Goal: Task Accomplishment & Management: Use online tool/utility

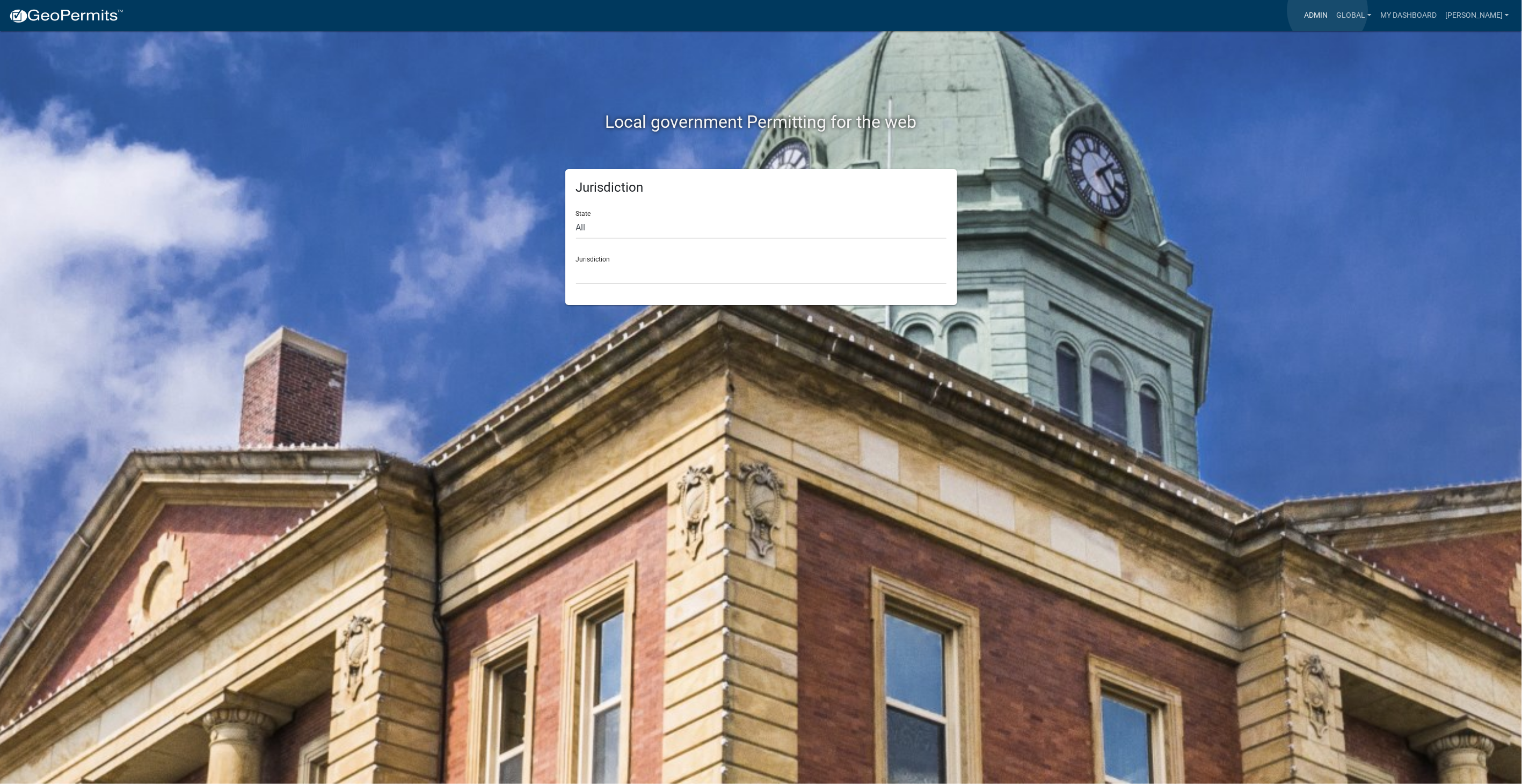
click at [1328, 10] on link "Admin" at bounding box center [1316, 15] width 32 height 21
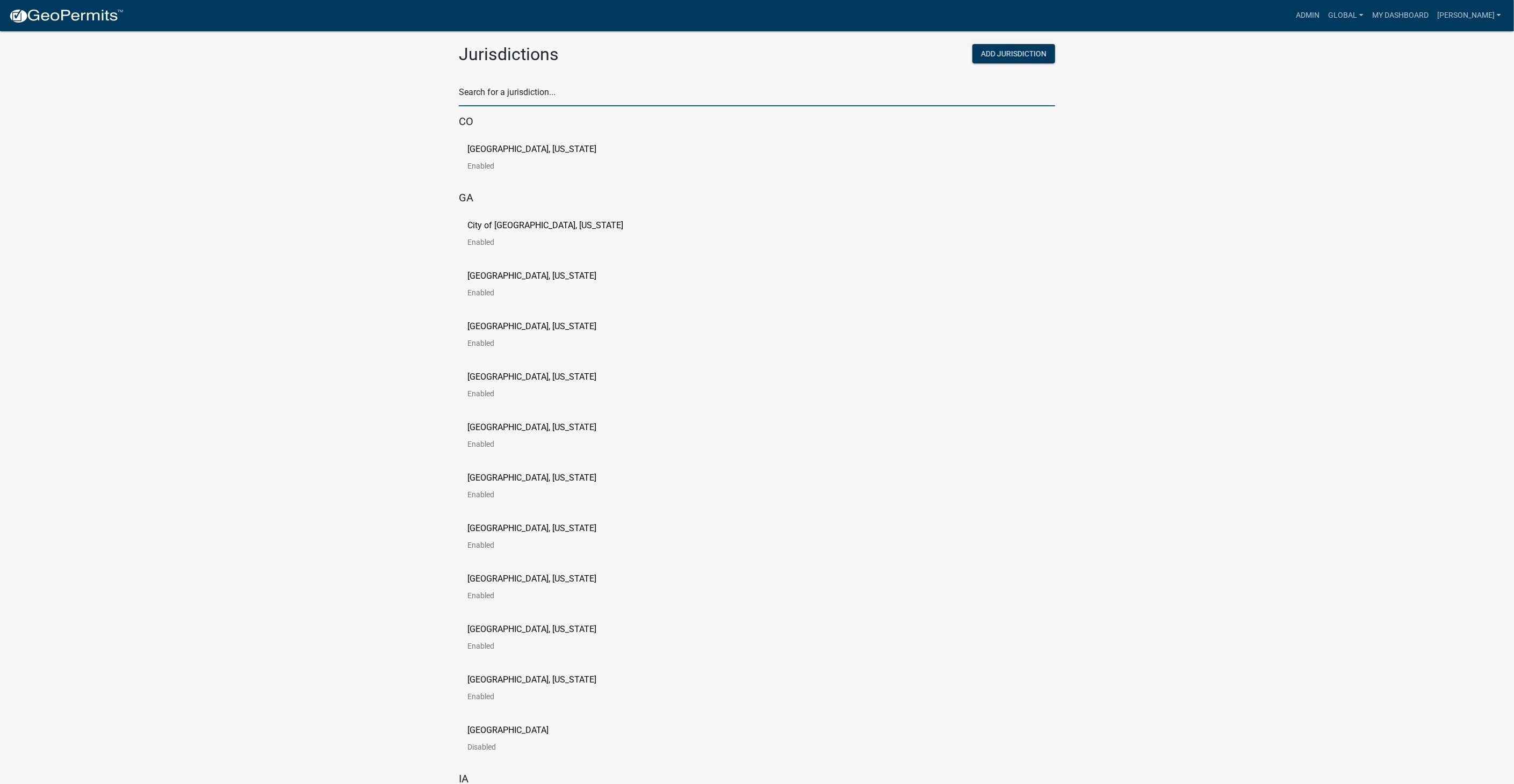
click at [500, 92] on input "text" at bounding box center [757, 95] width 596 height 22
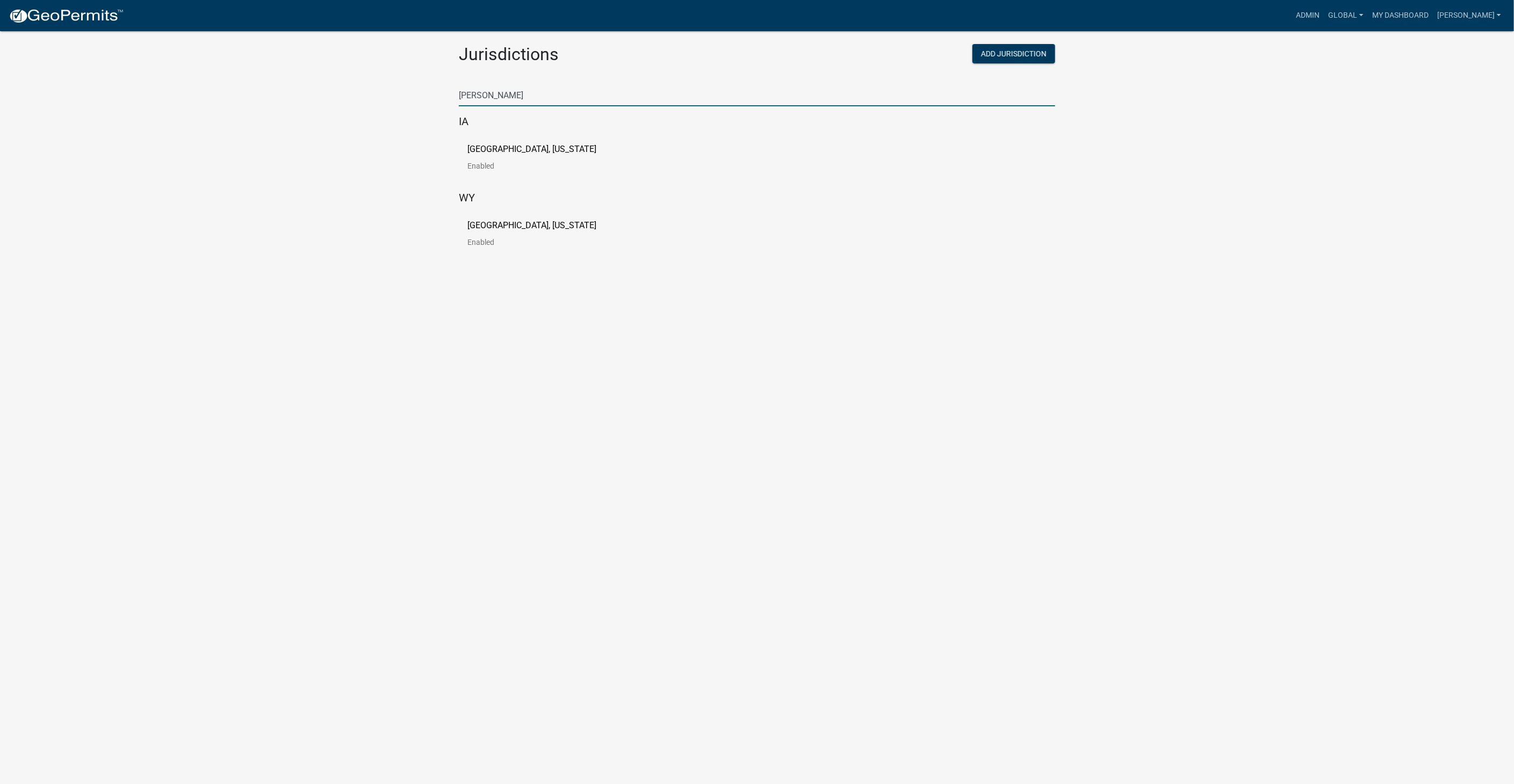
type input "[PERSON_NAME]"
click at [529, 148] on p "[GEOGRAPHIC_DATA], [US_STATE]" at bounding box center [532, 149] width 129 height 9
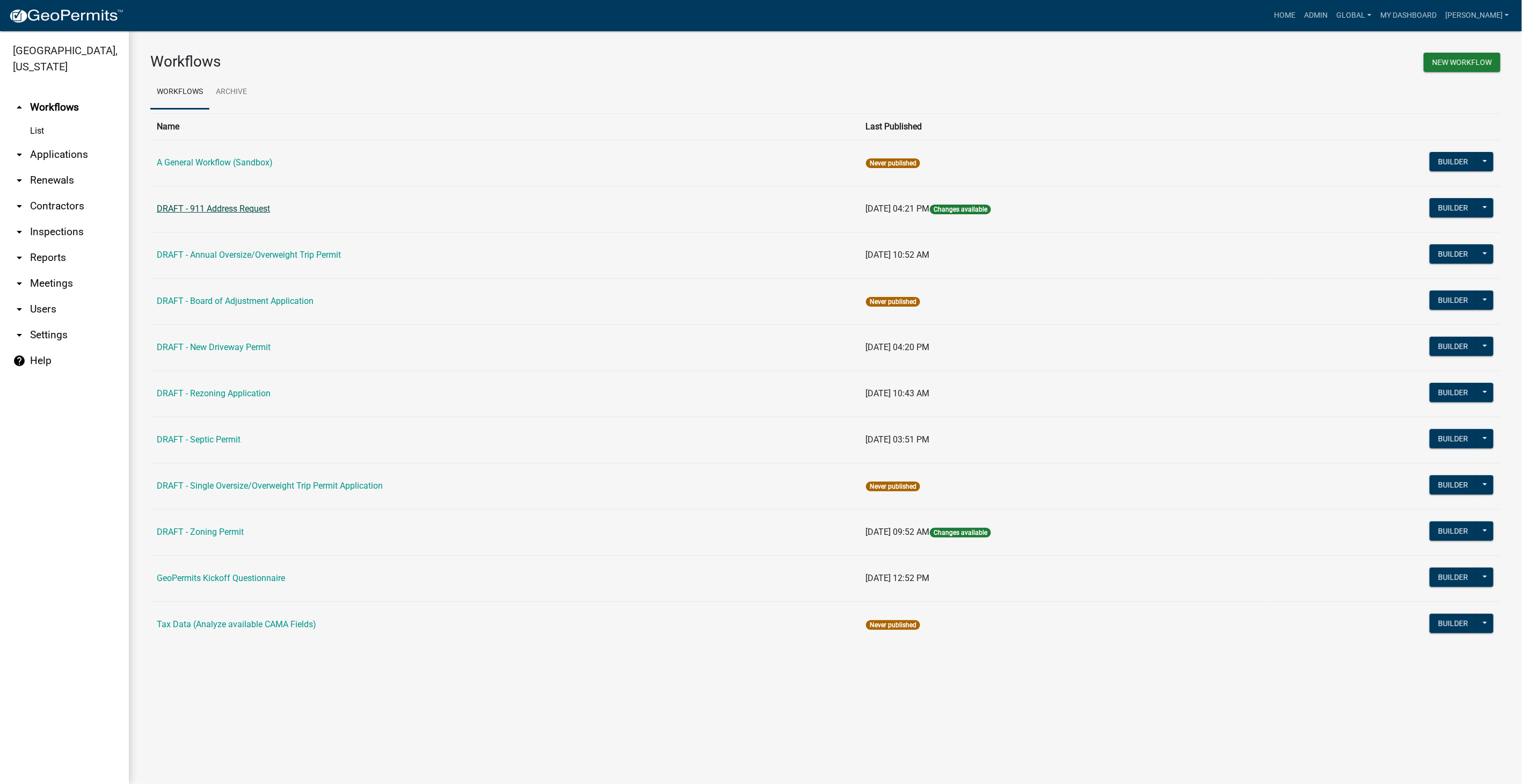
click at [195, 209] on link "DRAFT - 911 Address Request" at bounding box center [213, 208] width 113 height 10
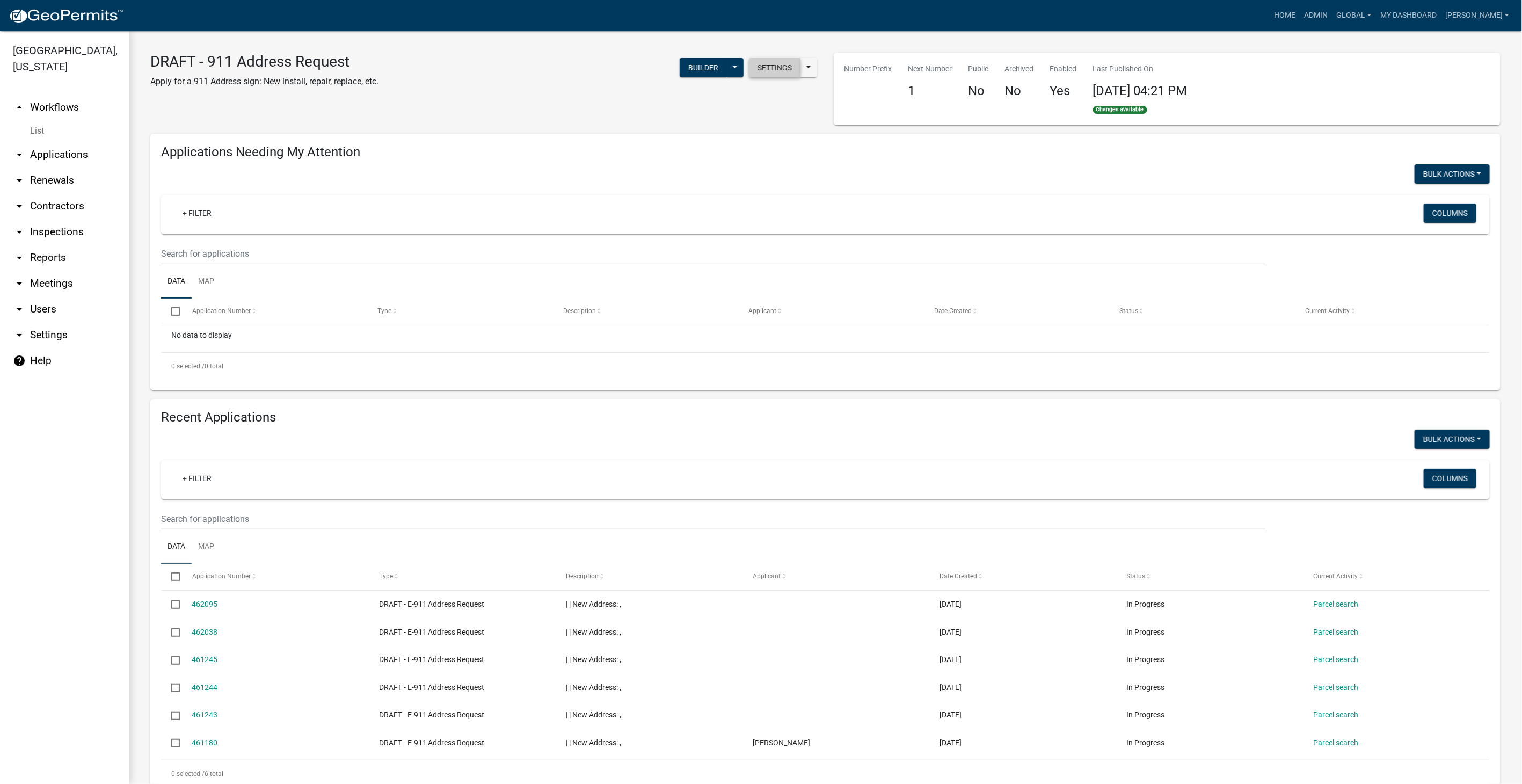
click at [779, 66] on button "Settings" at bounding box center [775, 67] width 51 height 19
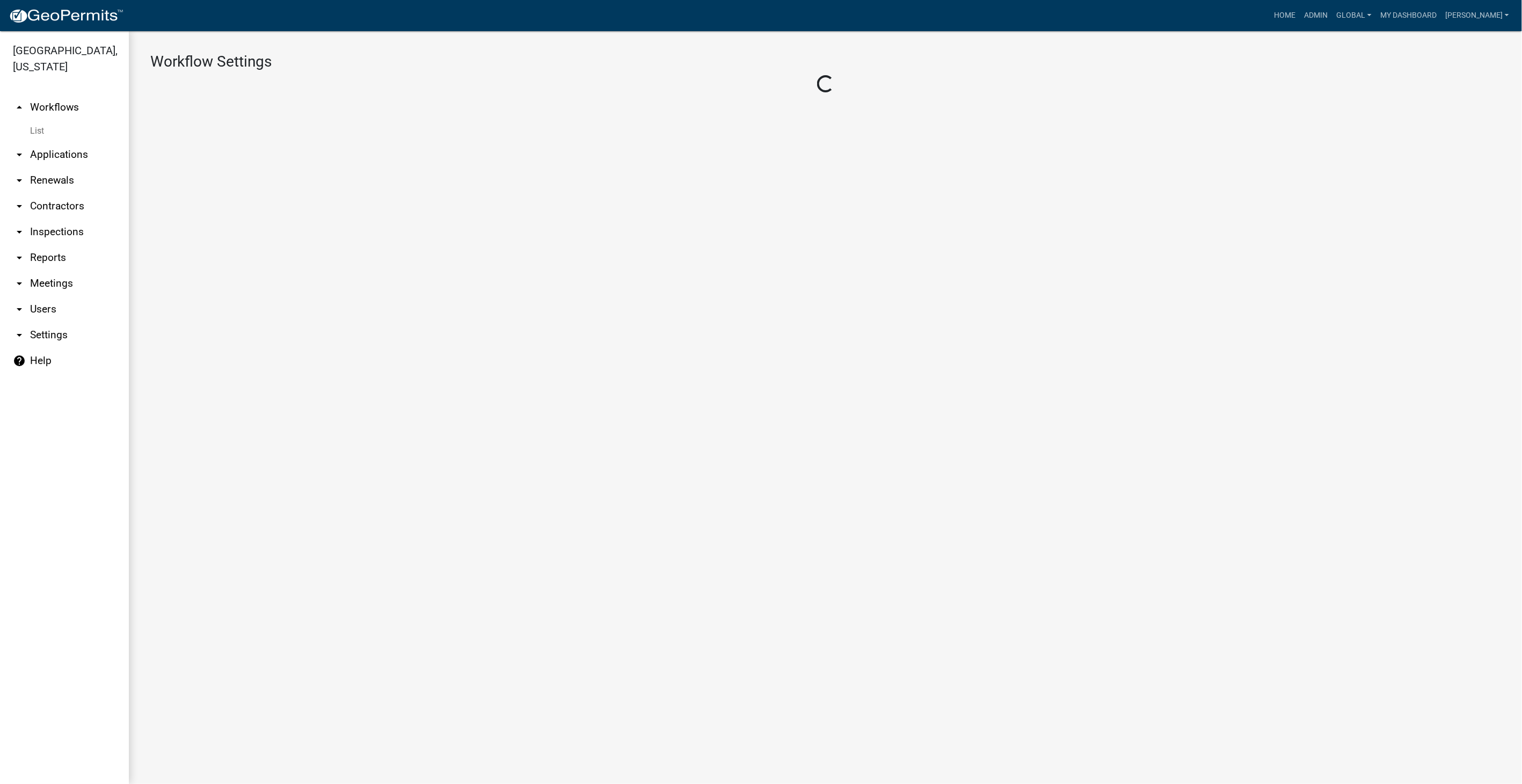
select select "1391071d-6f7f-4099-9d25-cc754e88637d"
select select "8e8c8011-0d91-47c3-972c-731b40738ef4"
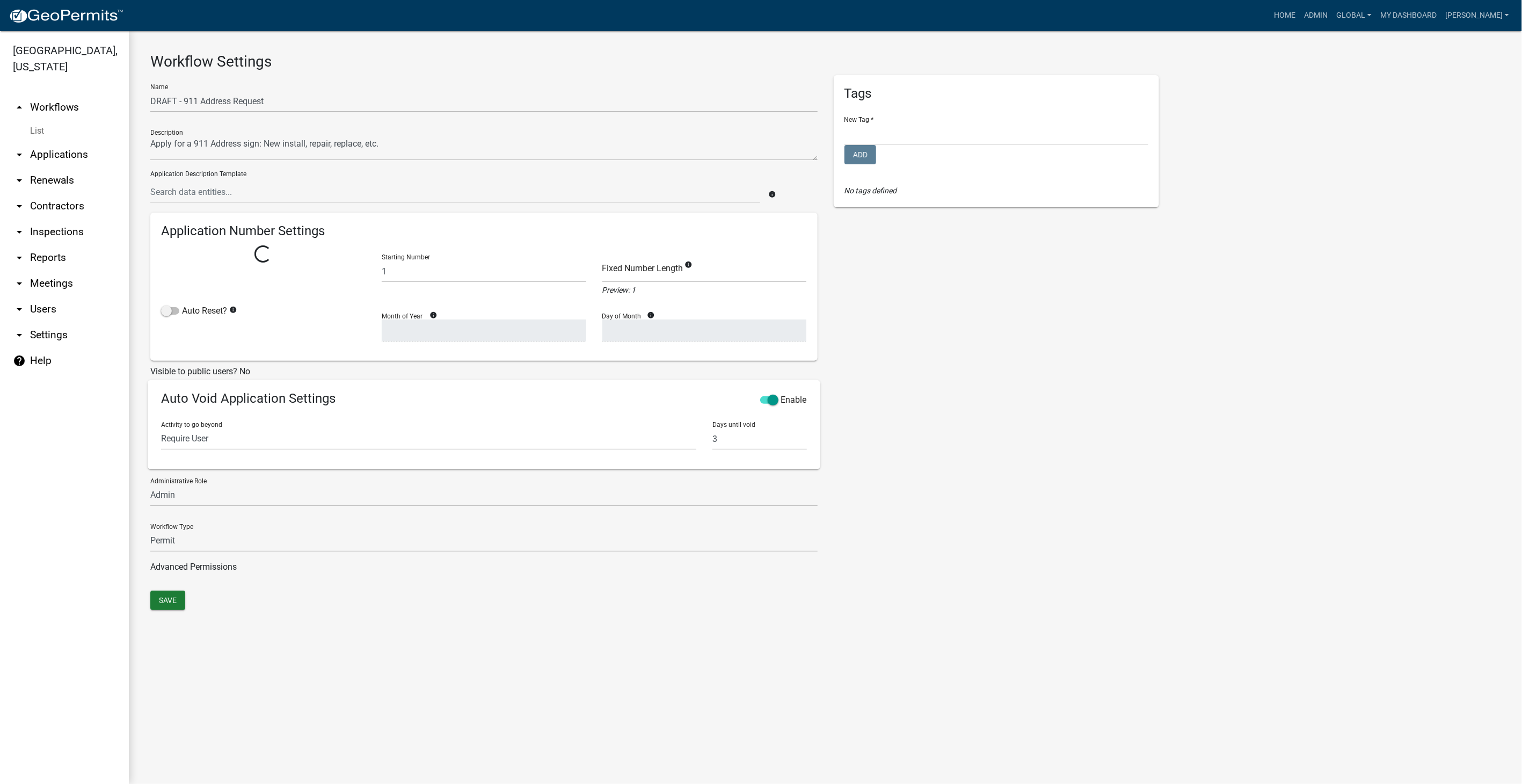
select select
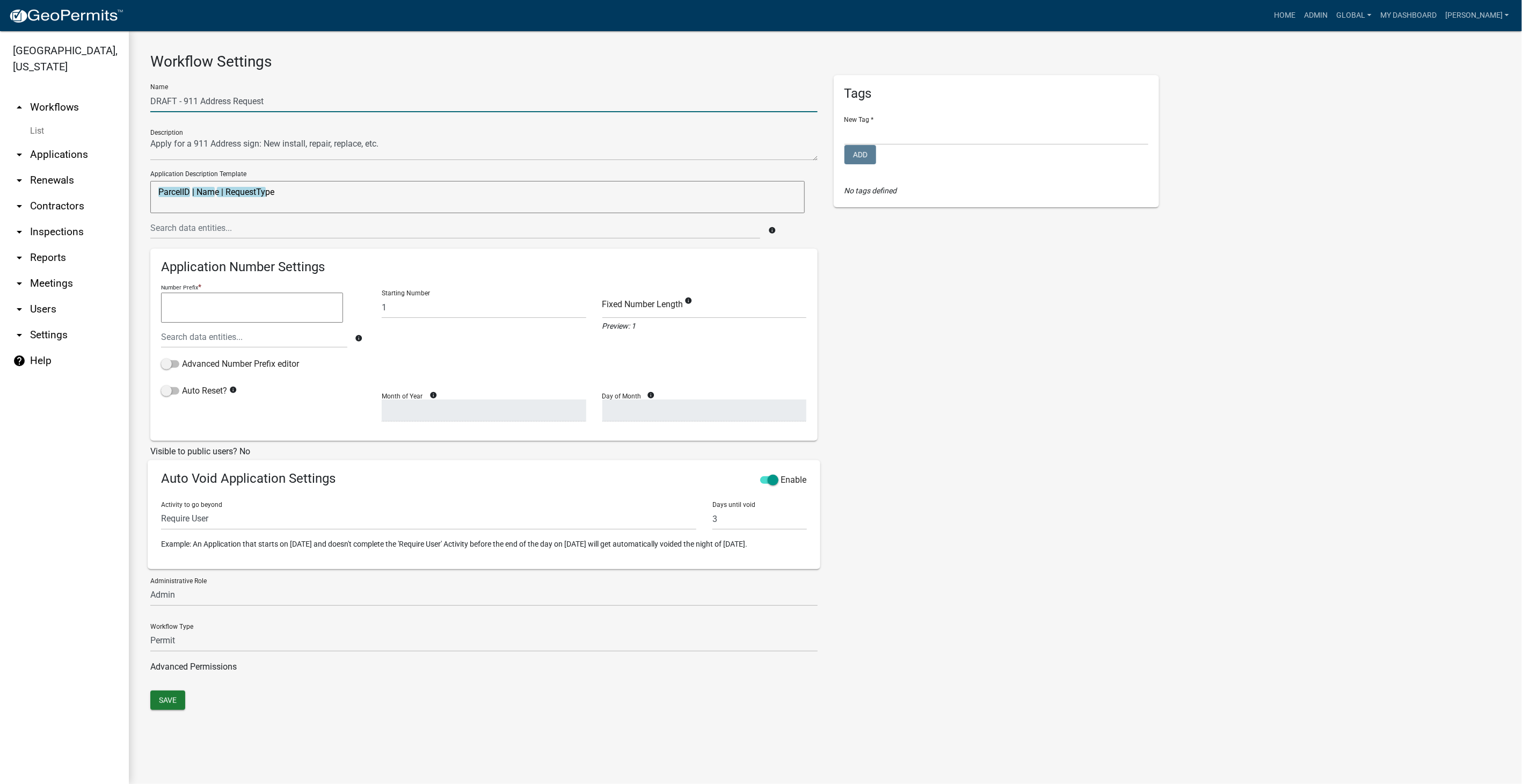
click at [186, 104] on input "DRAFT - 911 Address Request" at bounding box center [483, 101] width 667 height 22
type input "911 Address Request"
click at [162, 703] on button "Save" at bounding box center [167, 700] width 35 height 19
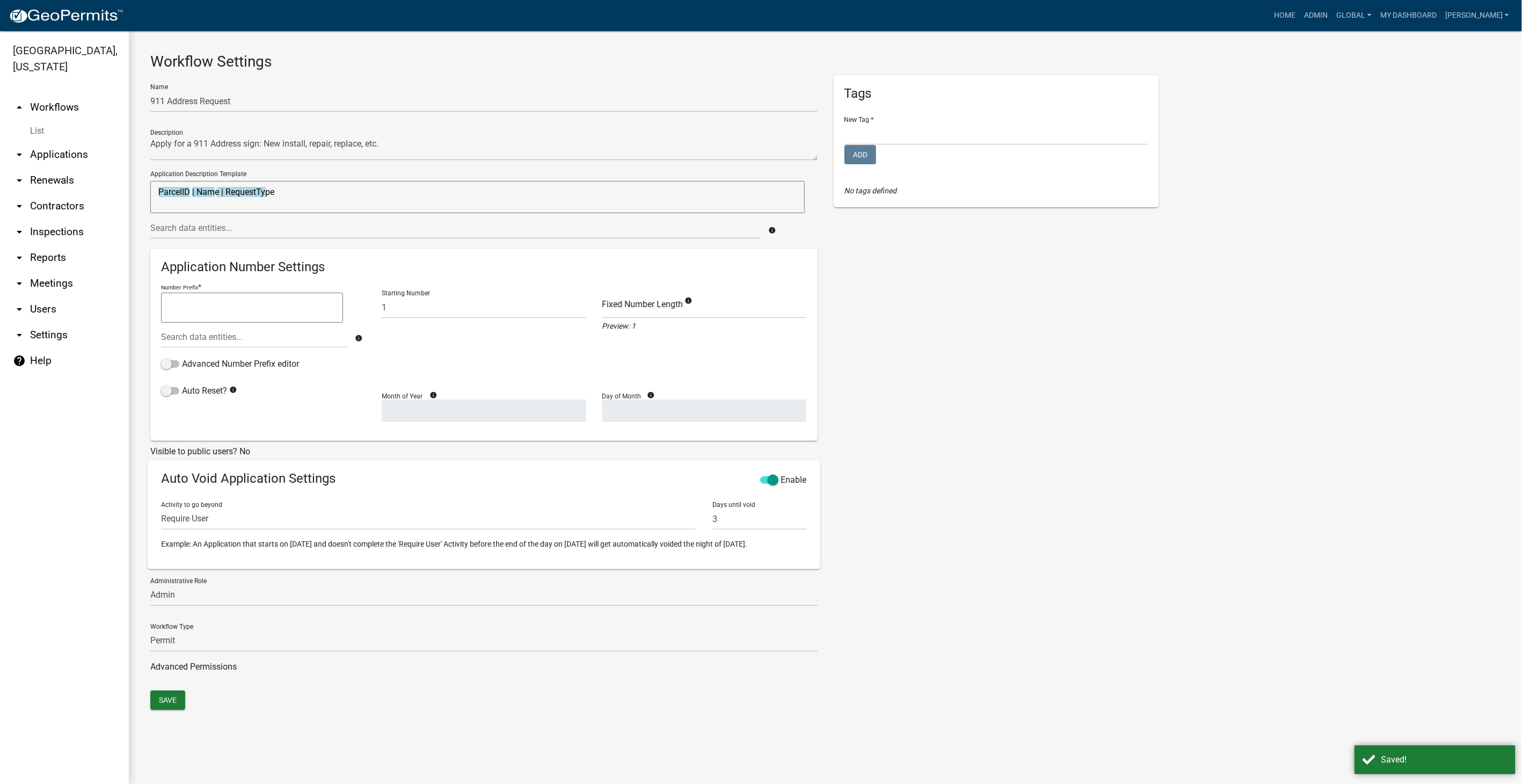
click at [38, 133] on link "List" at bounding box center [64, 131] width 129 height 21
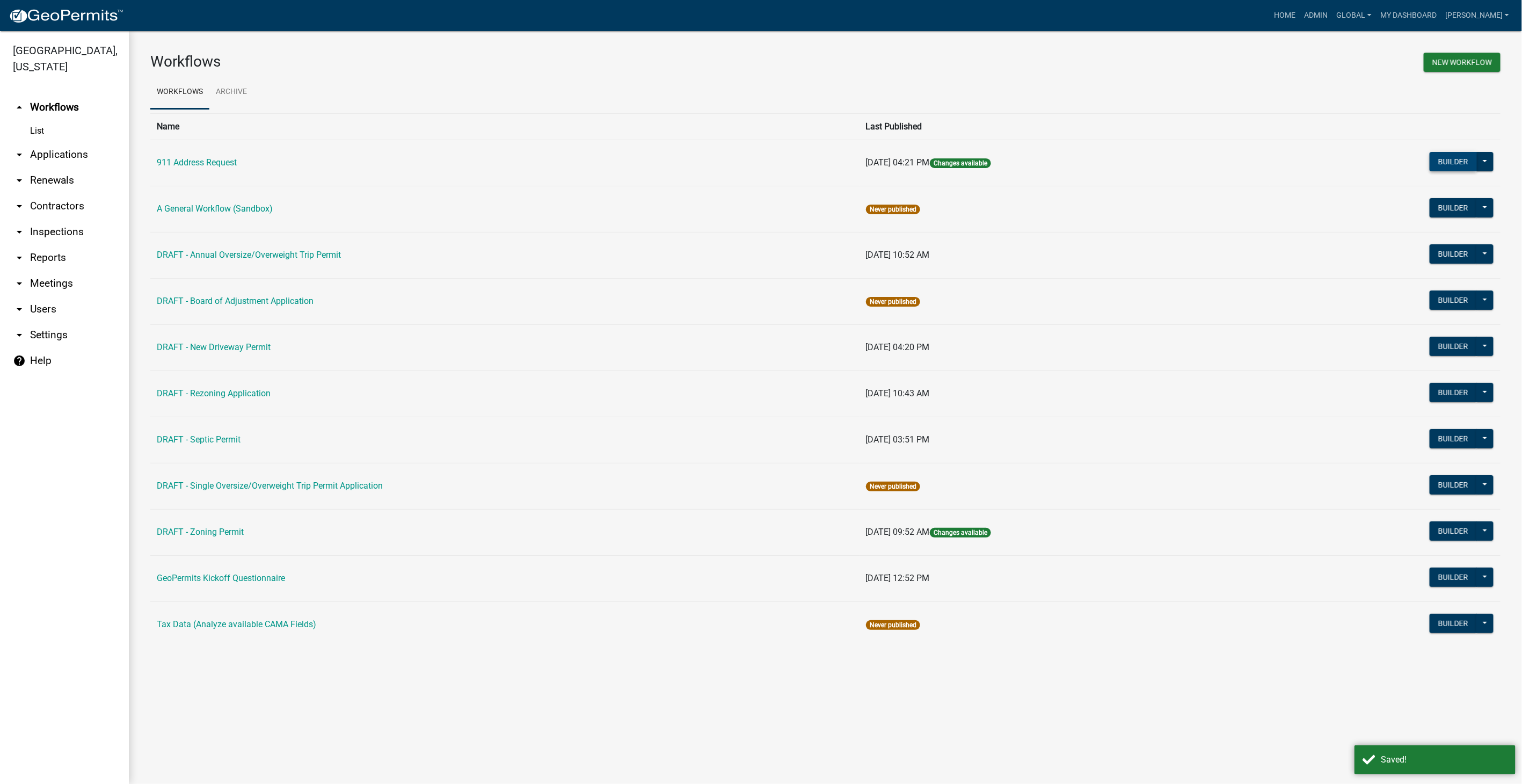
click at [1449, 155] on button "Builder" at bounding box center [1453, 161] width 47 height 19
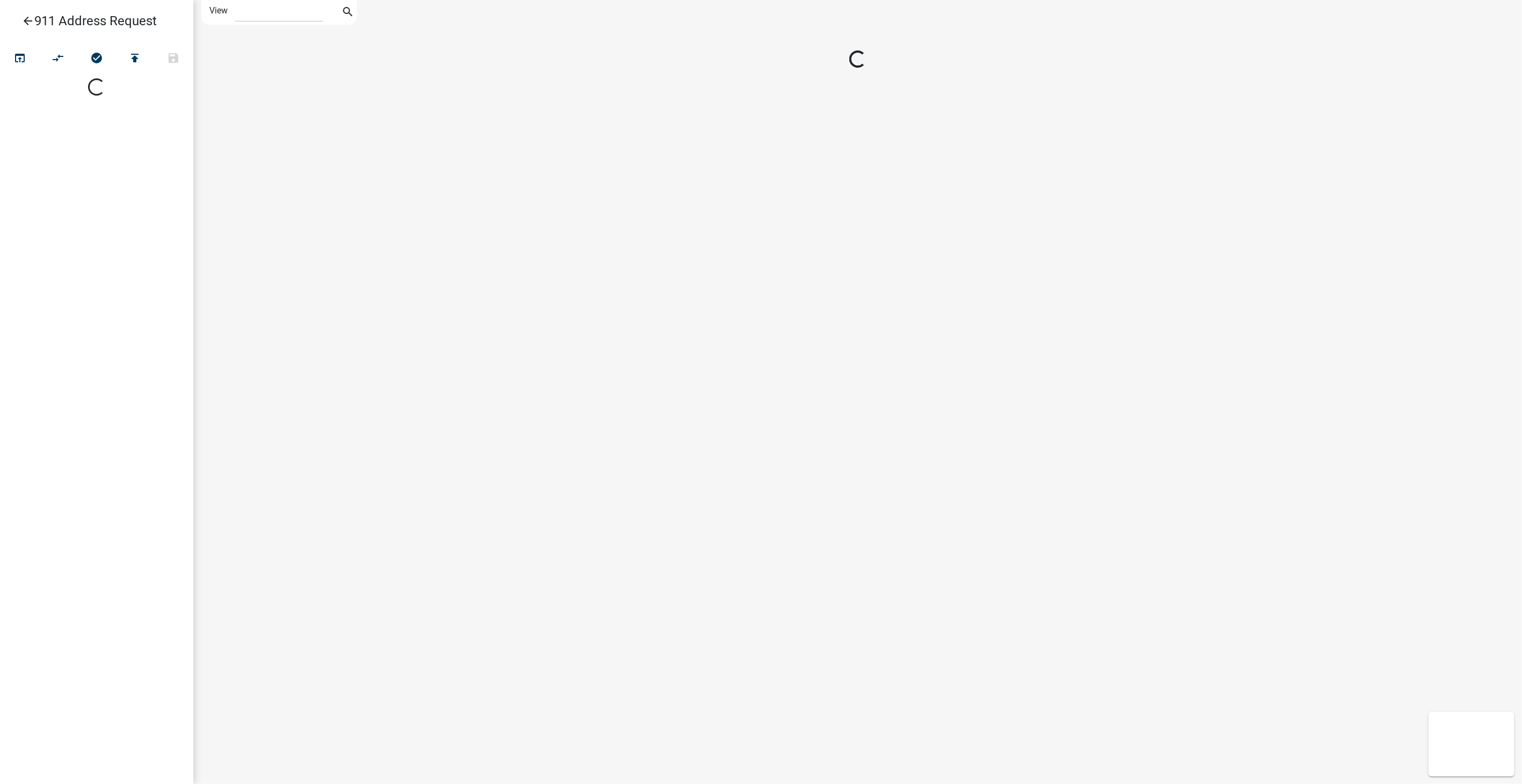
select select "1"
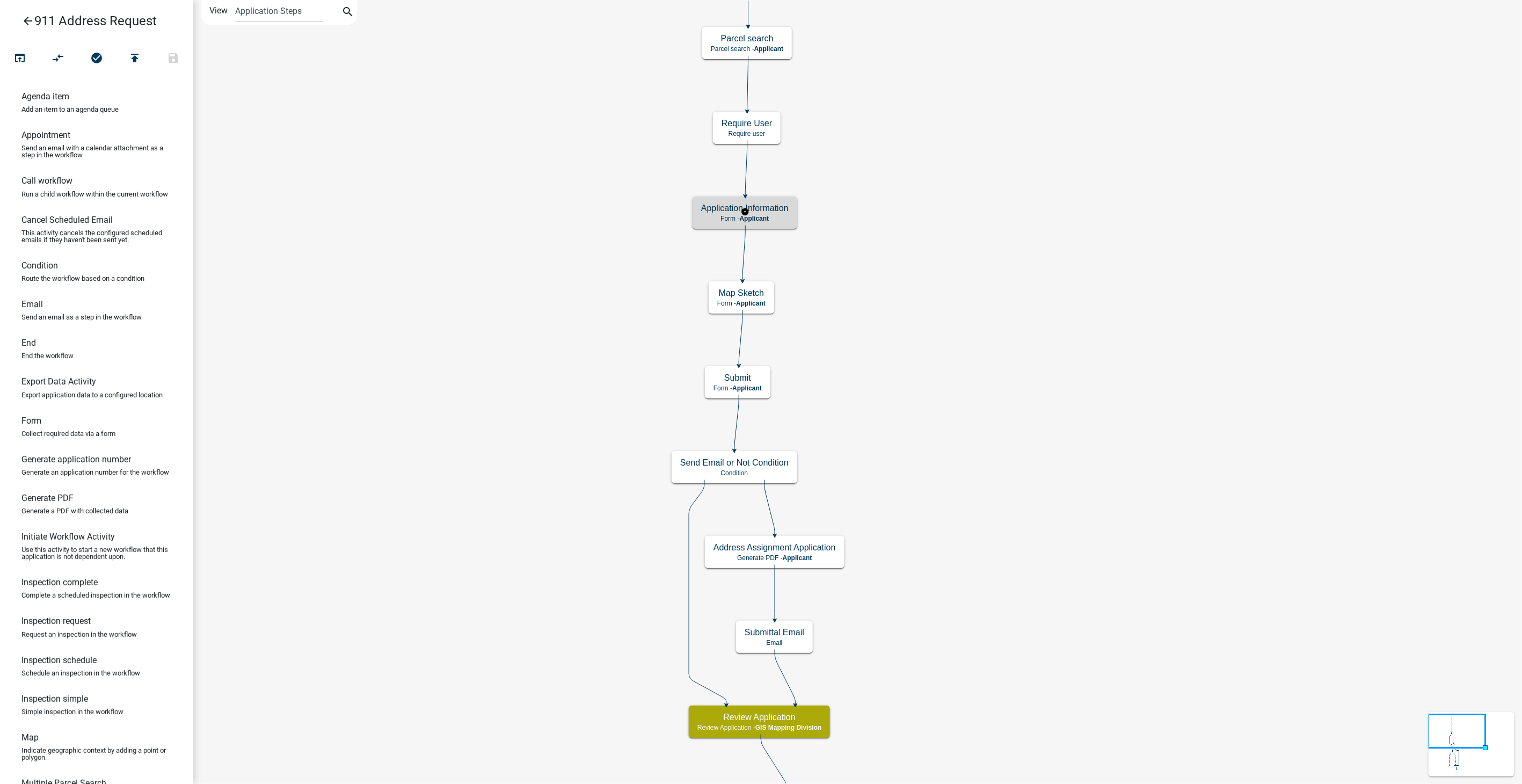
click at [776, 210] on h5 "Application Information" at bounding box center [745, 207] width 87 height 10
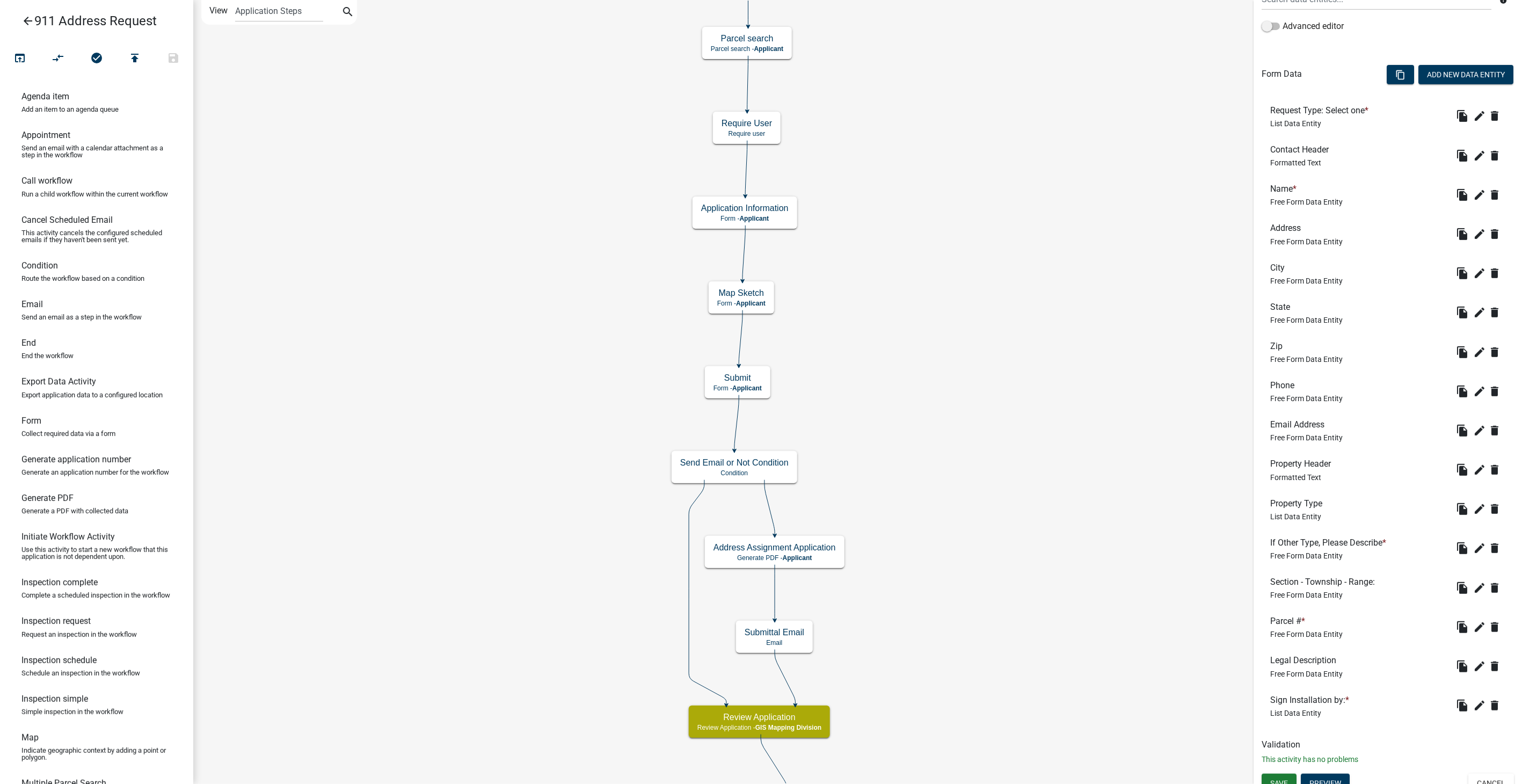
scroll to position [273, 0]
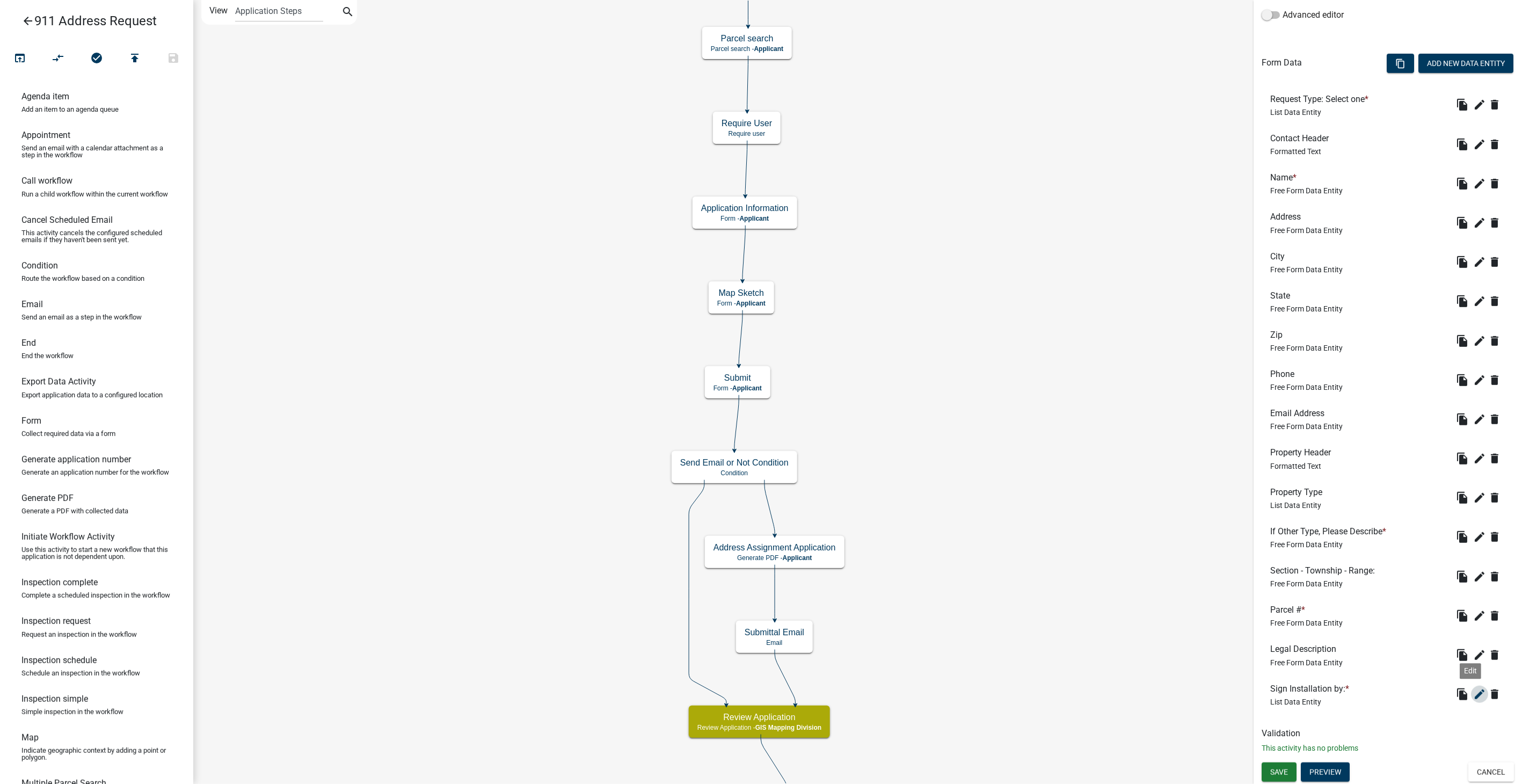
click at [1474, 688] on icon "edit" at bounding box center [1479, 694] width 13 height 13
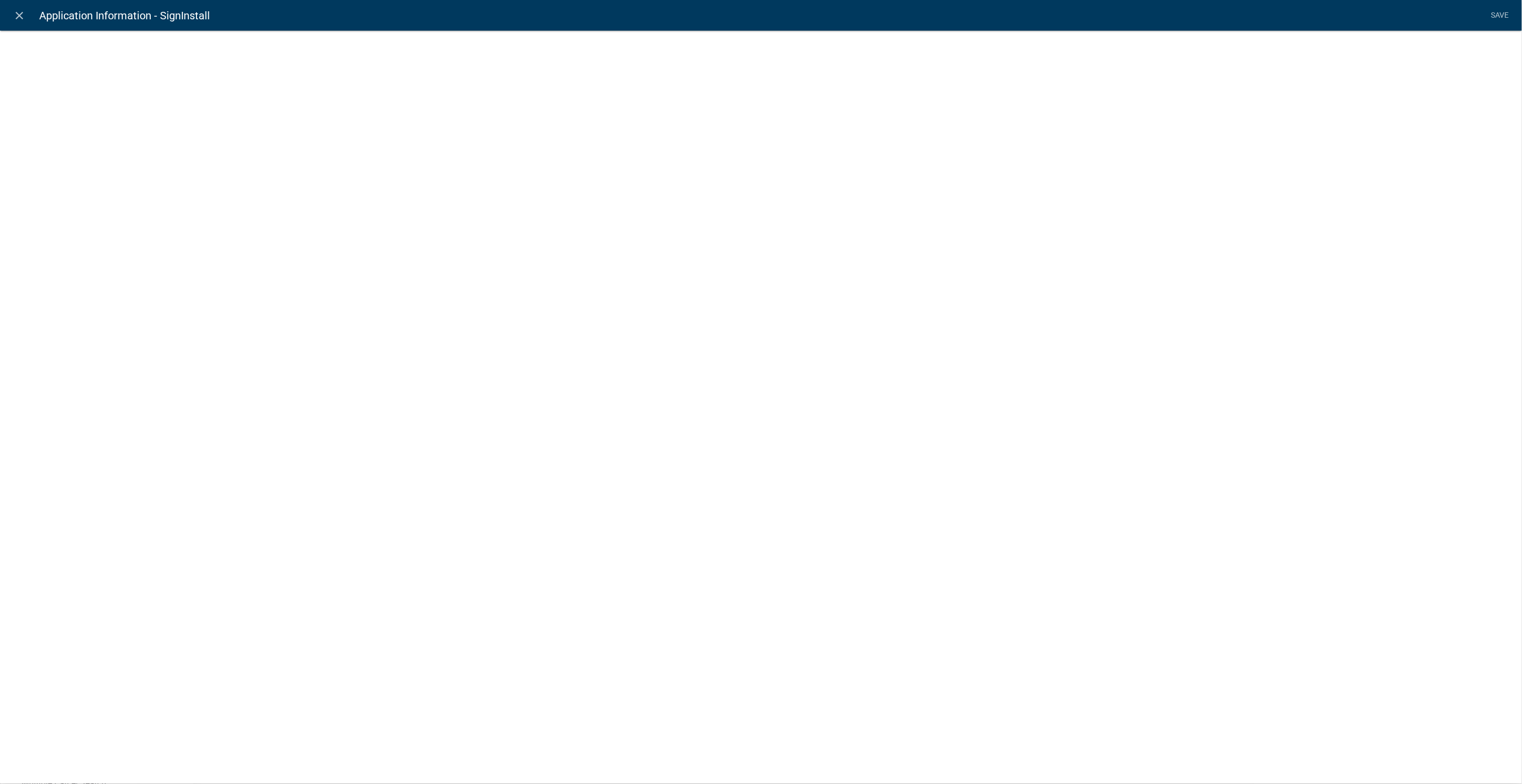
select select "list-data"
select select
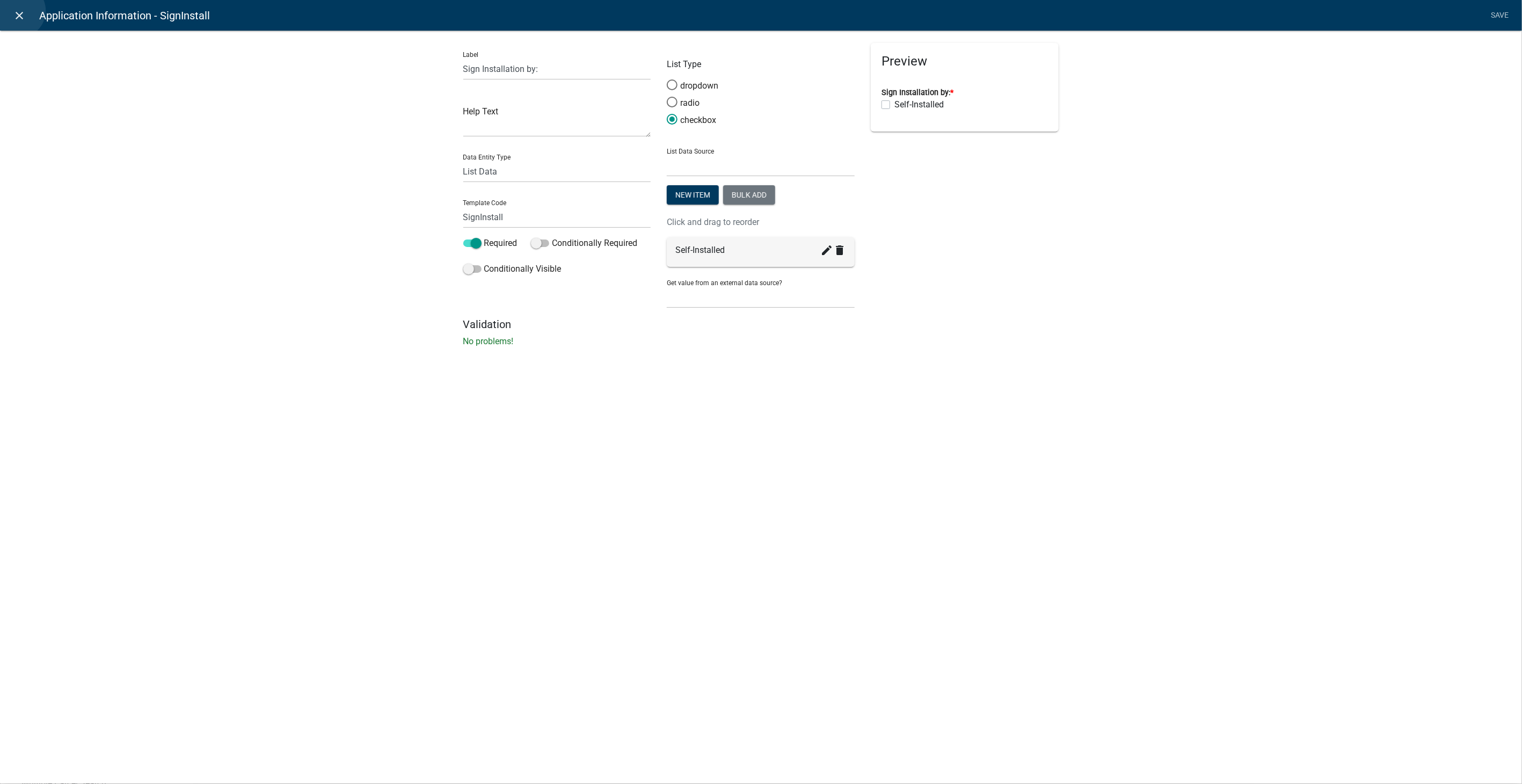
click at [18, 11] on icon "close" at bounding box center [20, 15] width 13 height 13
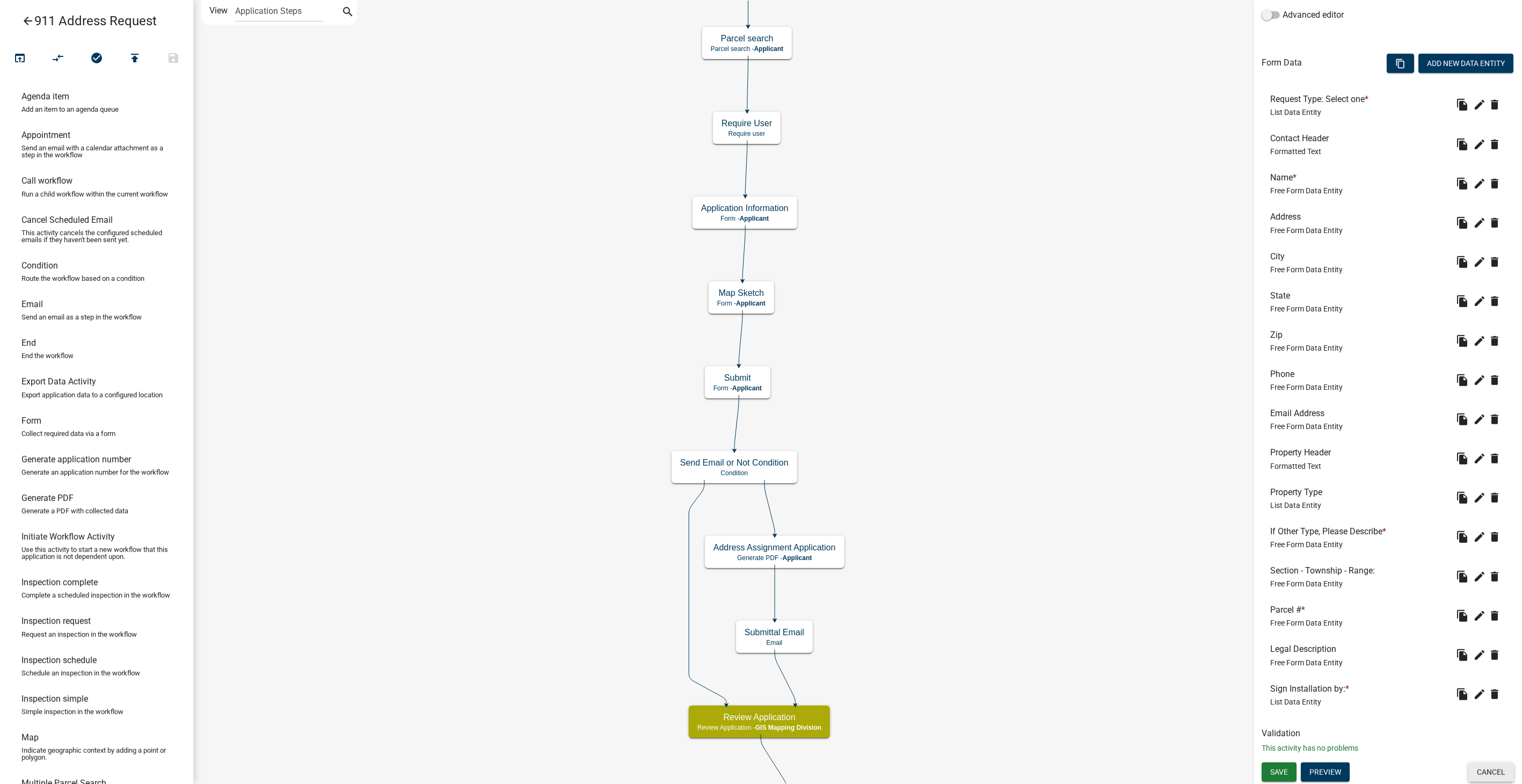
click at [1495, 773] on button "Cancel" at bounding box center [1491, 772] width 45 height 19
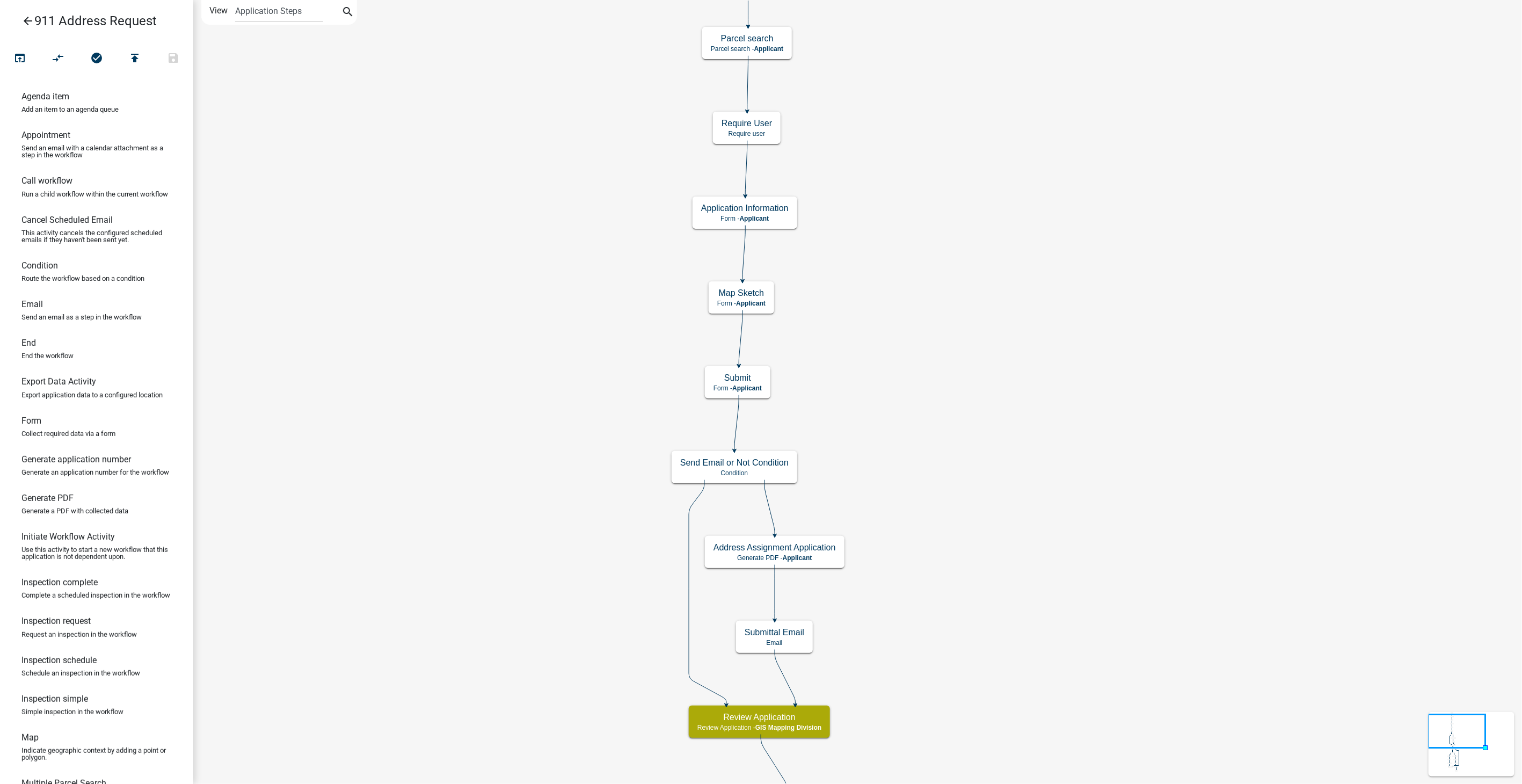
scroll to position [0, 0]
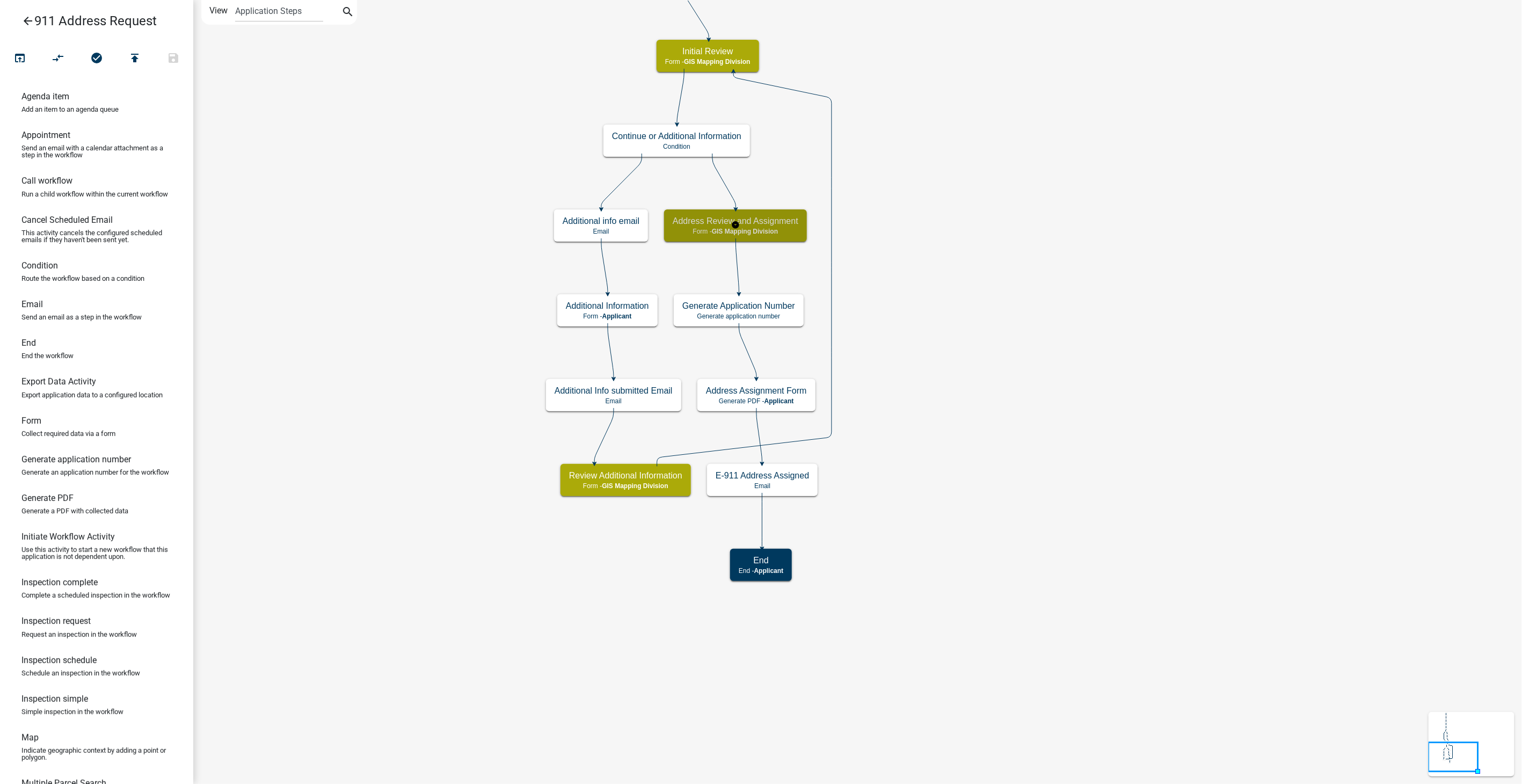
click at [750, 229] on span "GIS Mapping Division" at bounding box center [745, 231] width 66 height 8
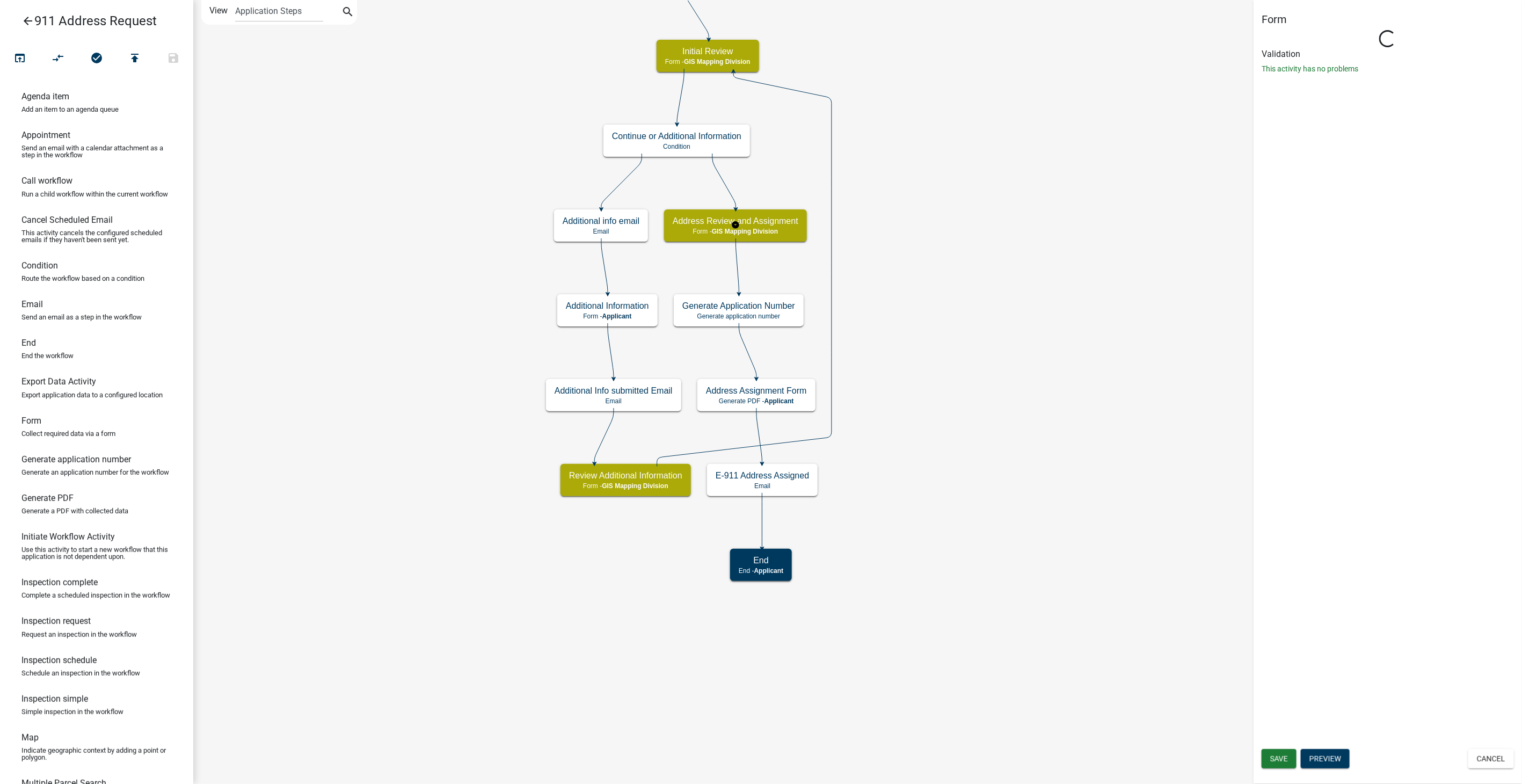
select select "54FD1F05-F7C4-43D8-80E4-05E86E2BA726"
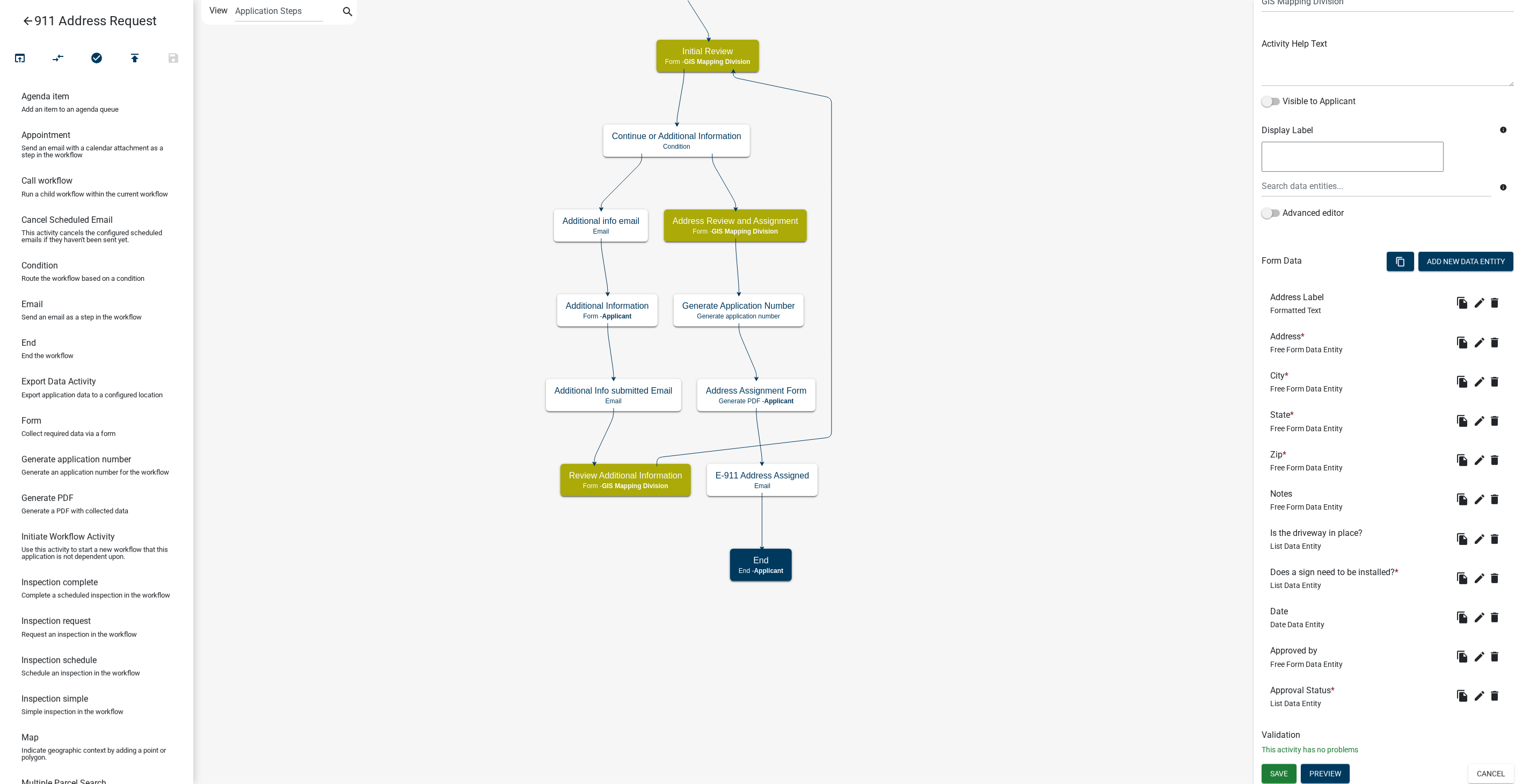
scroll to position [102, 0]
click at [1491, 766] on button "Cancel" at bounding box center [1491, 772] width 45 height 19
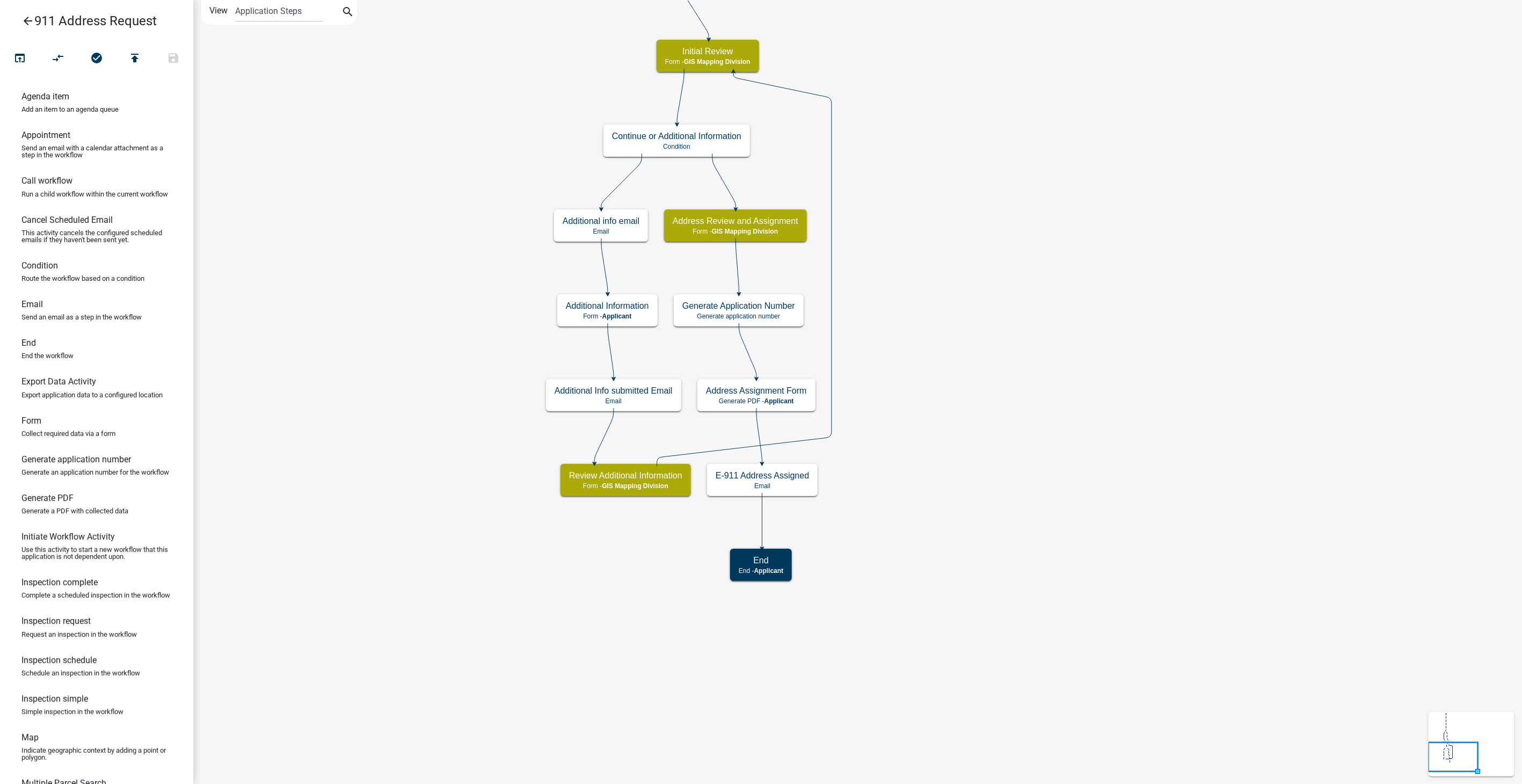
scroll to position [0, 0]
click at [980, 317] on icon "Start Start - Applicant Parcel search Parcel search - Applicant Require User Re…" at bounding box center [857, 392] width 1328 height 783
click at [132, 56] on icon "publish" at bounding box center [135, 58] width 13 height 15
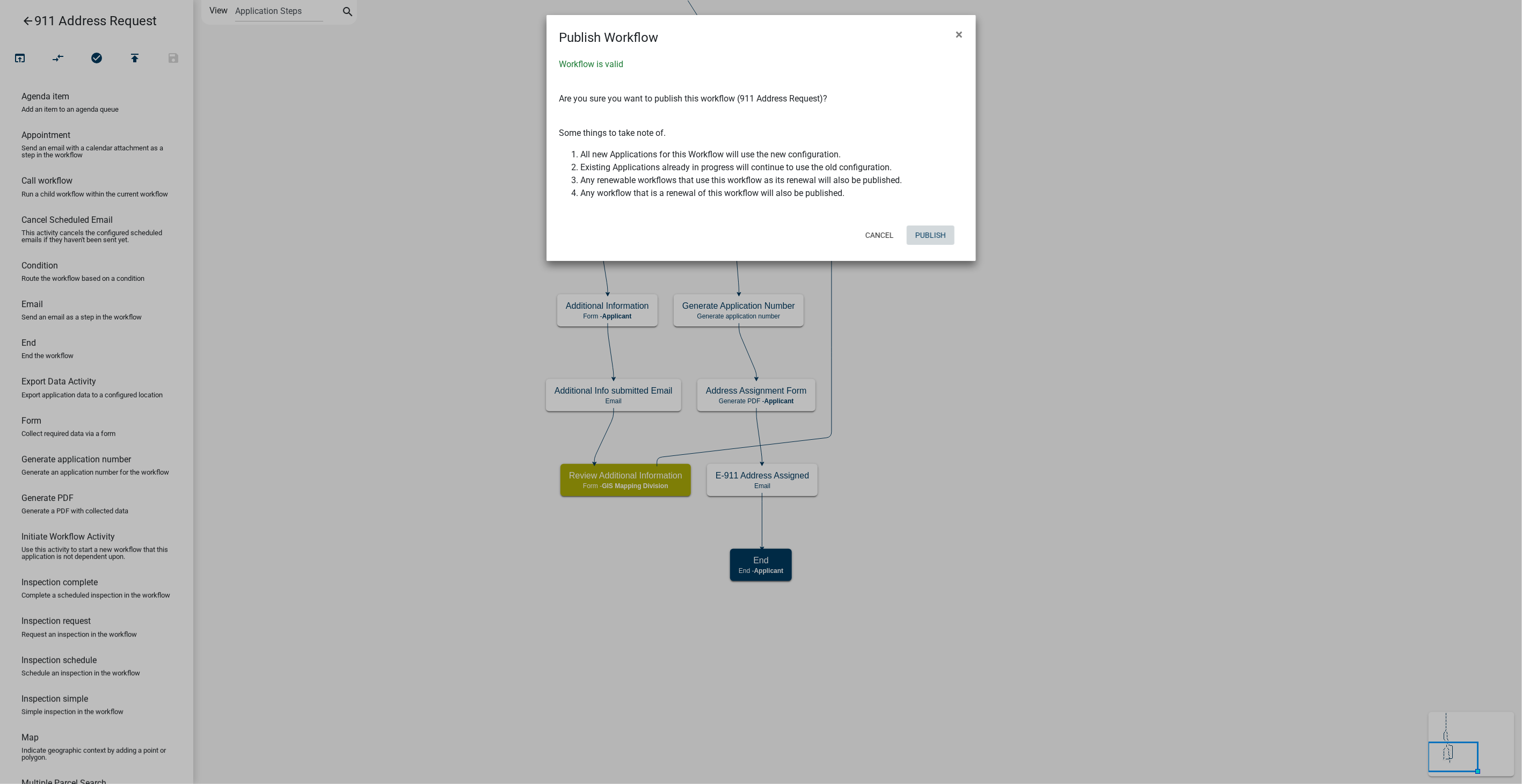
click at [941, 232] on button "Publish" at bounding box center [931, 235] width 48 height 19
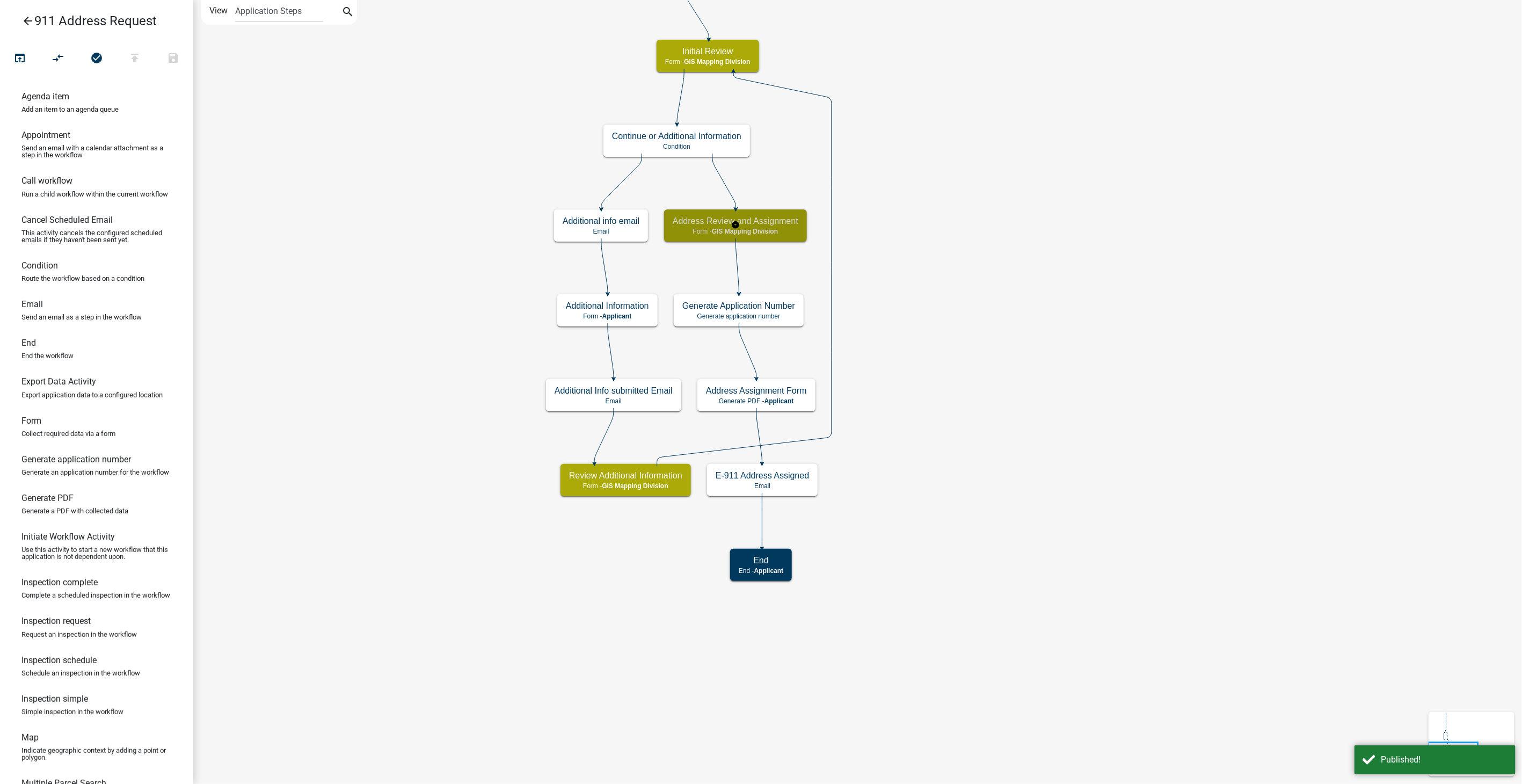
click at [787, 226] on div "Address Review and Assignment Form - GIS Mapping Division" at bounding box center [736, 225] width 143 height 32
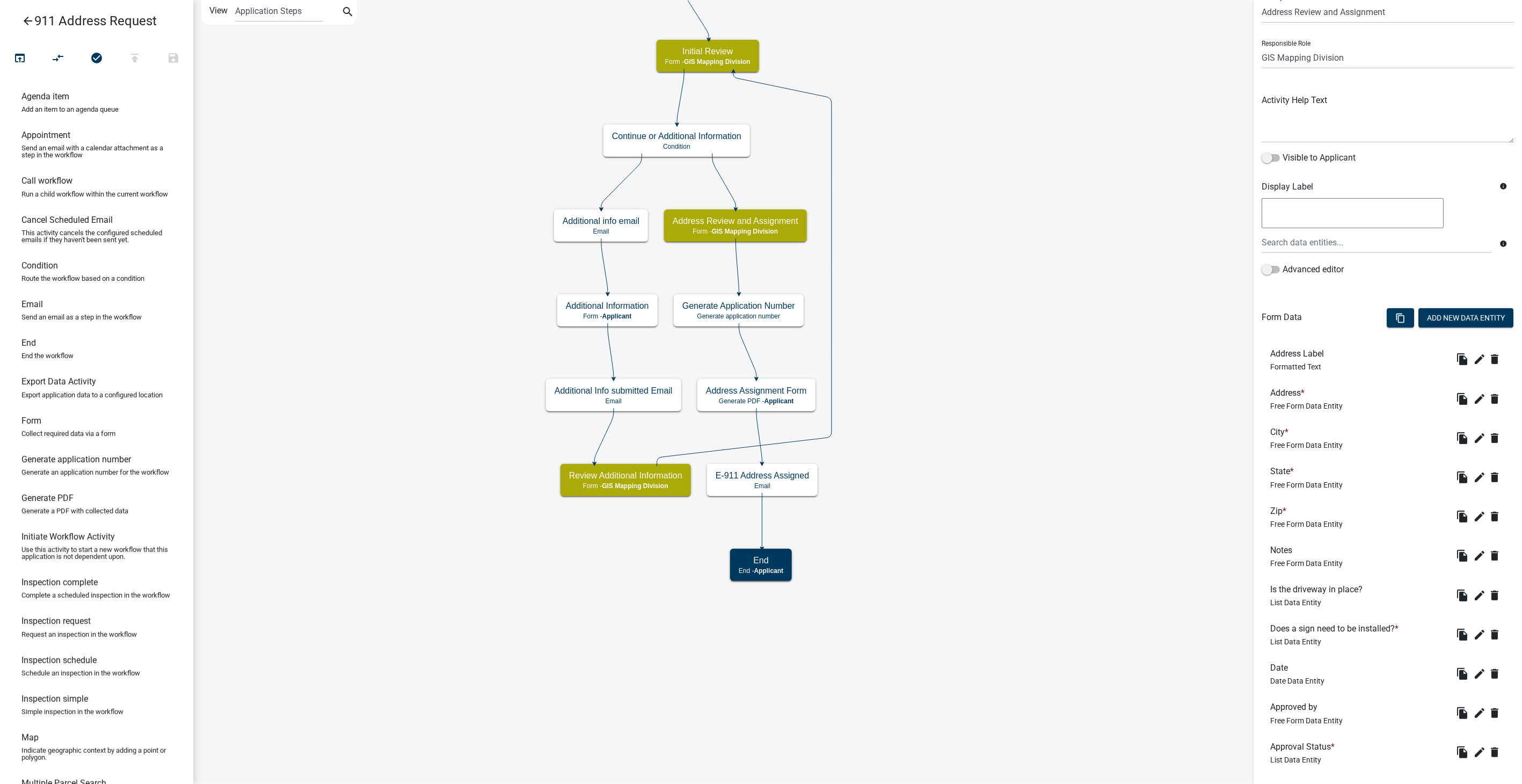
scroll to position [102, 0]
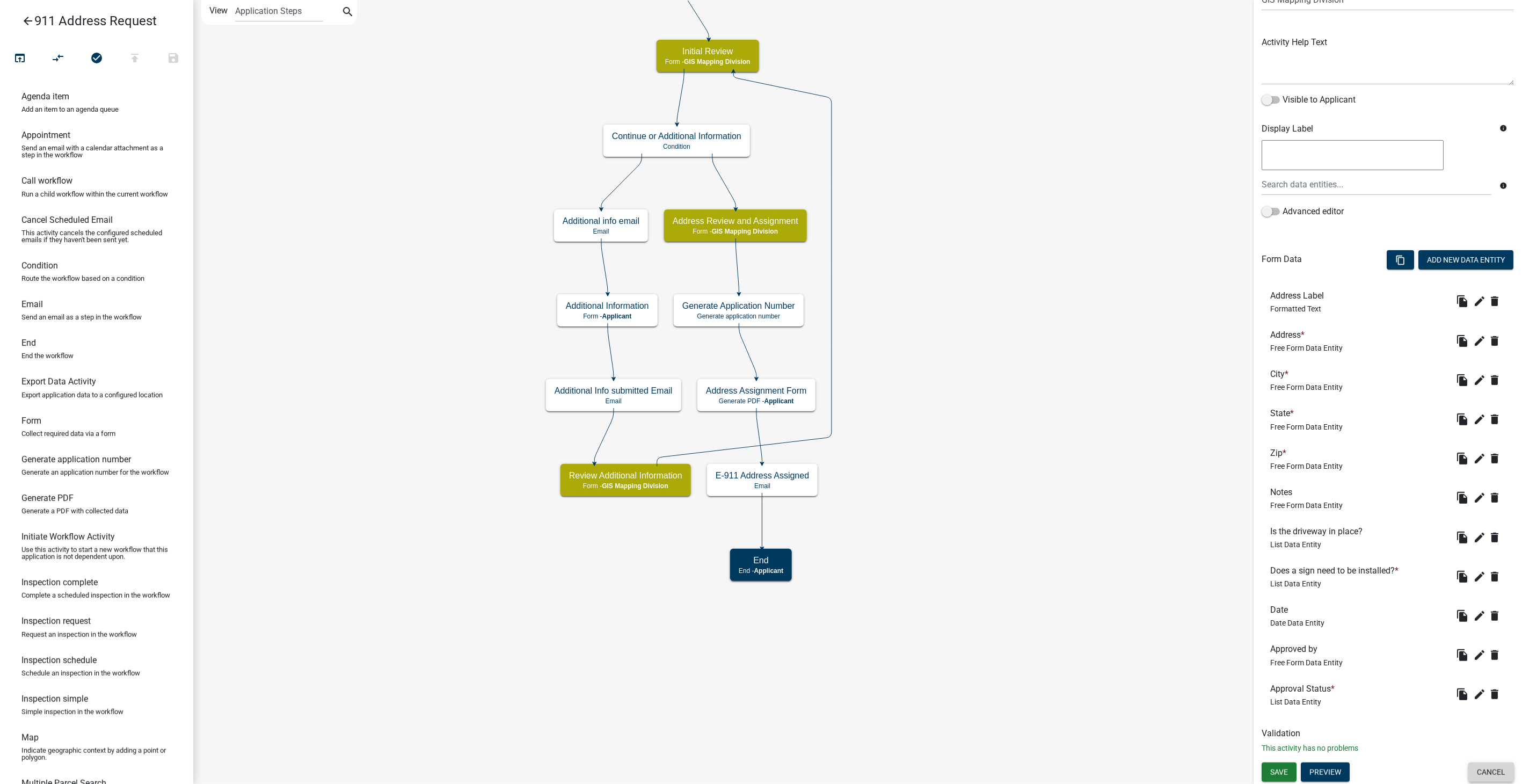
click at [1477, 769] on button "Cancel" at bounding box center [1491, 772] width 45 height 19
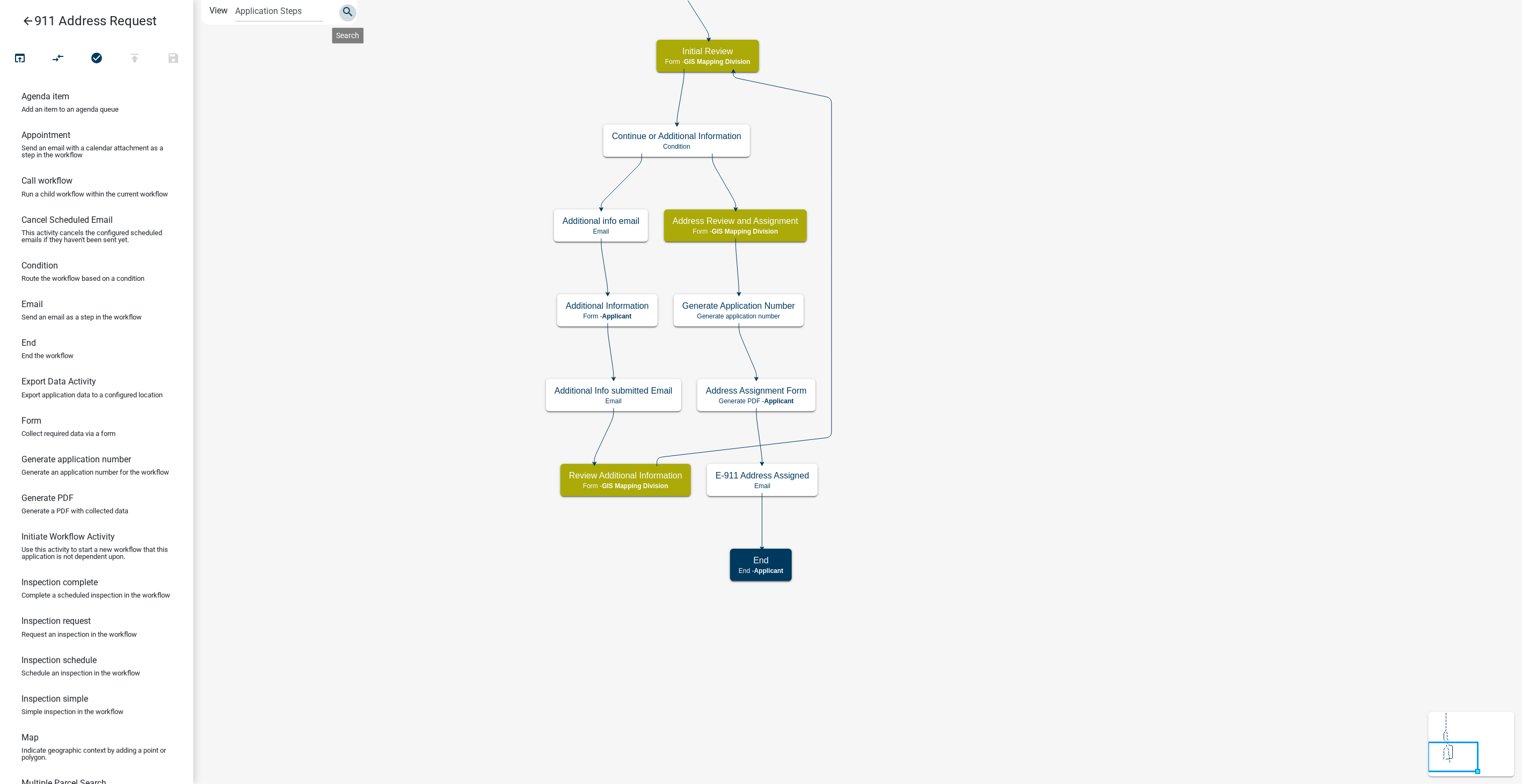
click at [346, 11] on icon "search" at bounding box center [348, 12] width 13 height 15
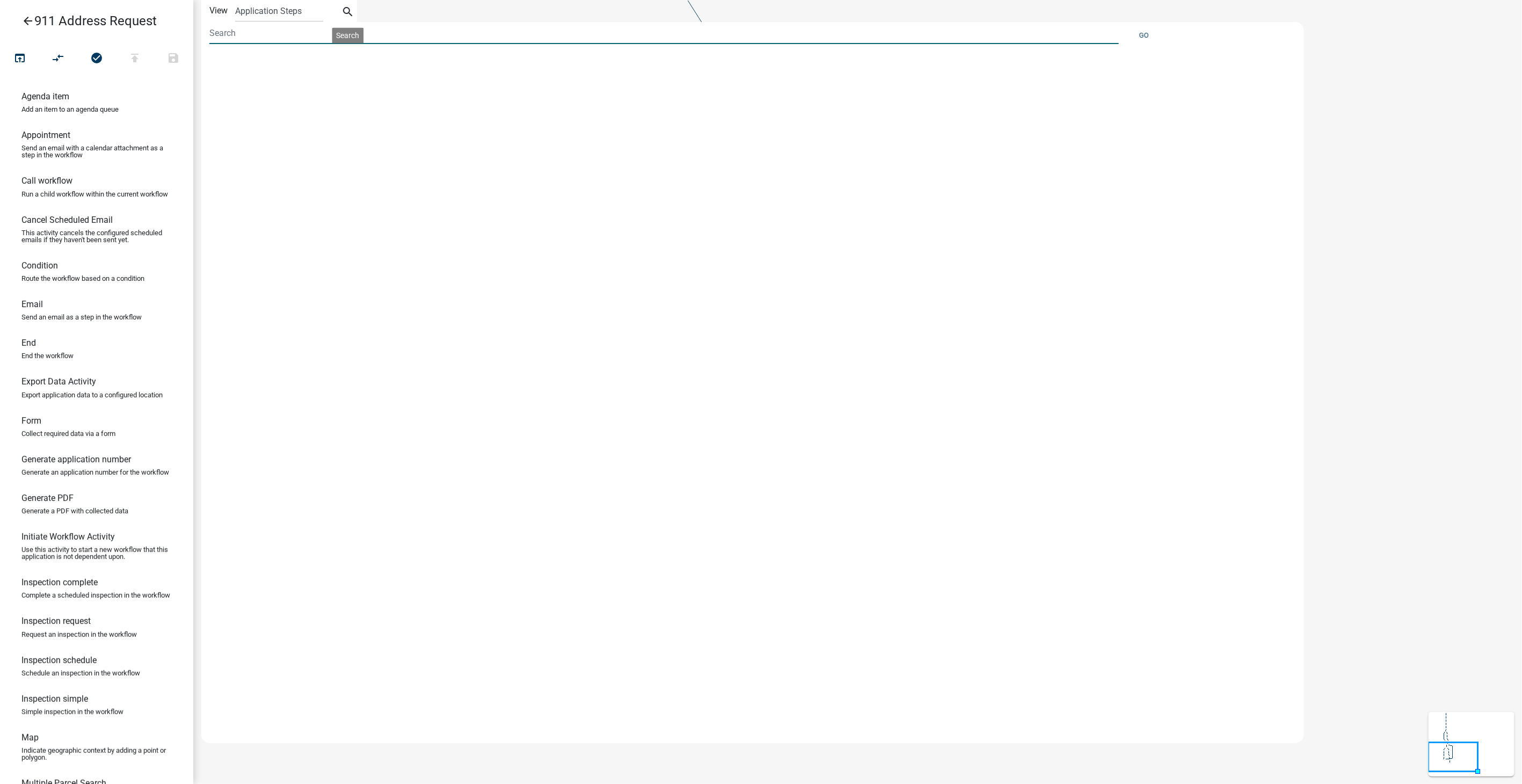
click at [291, 35] on input at bounding box center [664, 32] width 909 height 22
type input "fee"
click at [1142, 32] on button "Go" at bounding box center [1144, 35] width 18 height 18
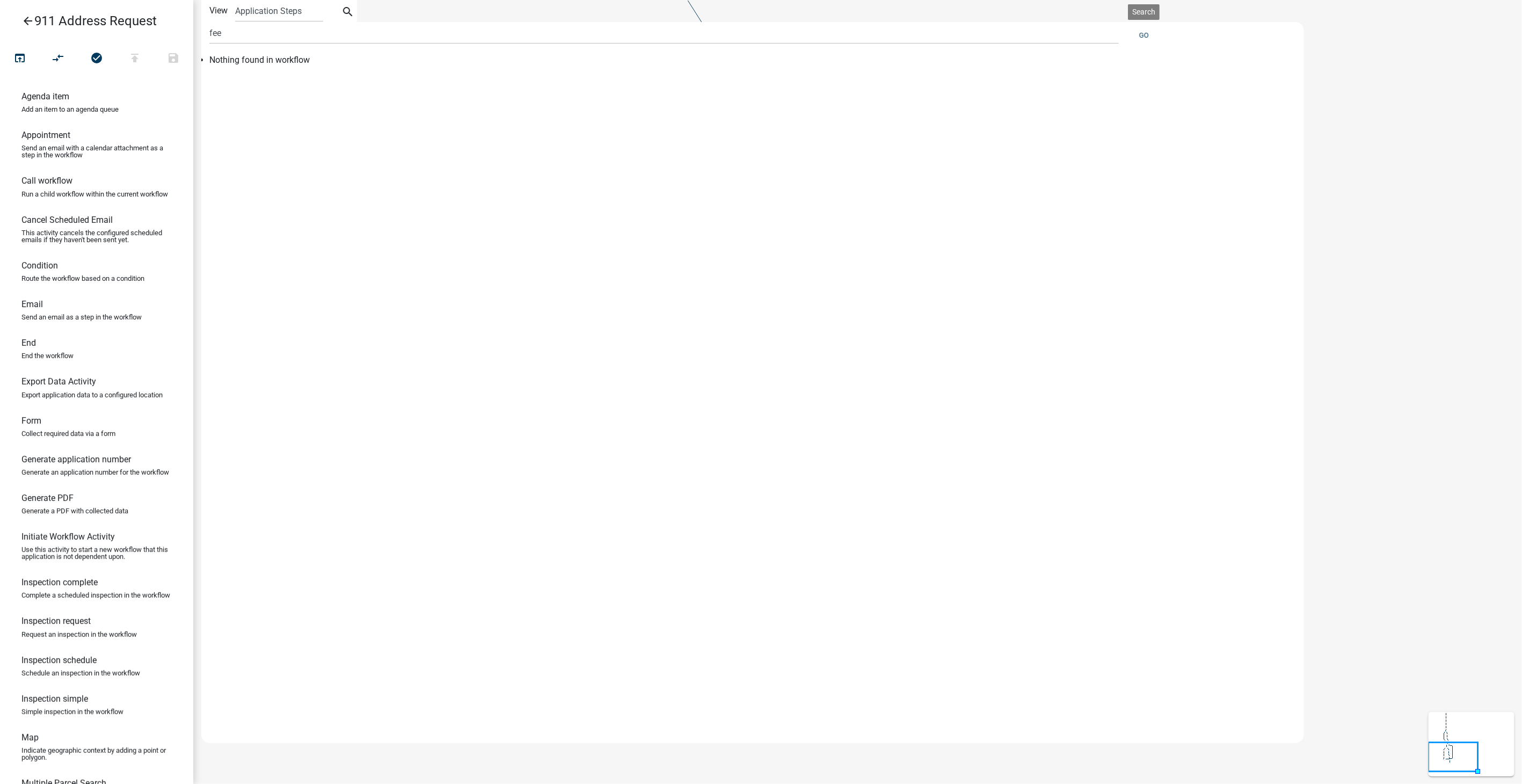
click at [23, 13] on link "arrow_back 911 Address Request" at bounding box center [92, 21] width 167 height 25
click at [21, 15] on icon "arrow_back" at bounding box center [28, 22] width 13 height 15
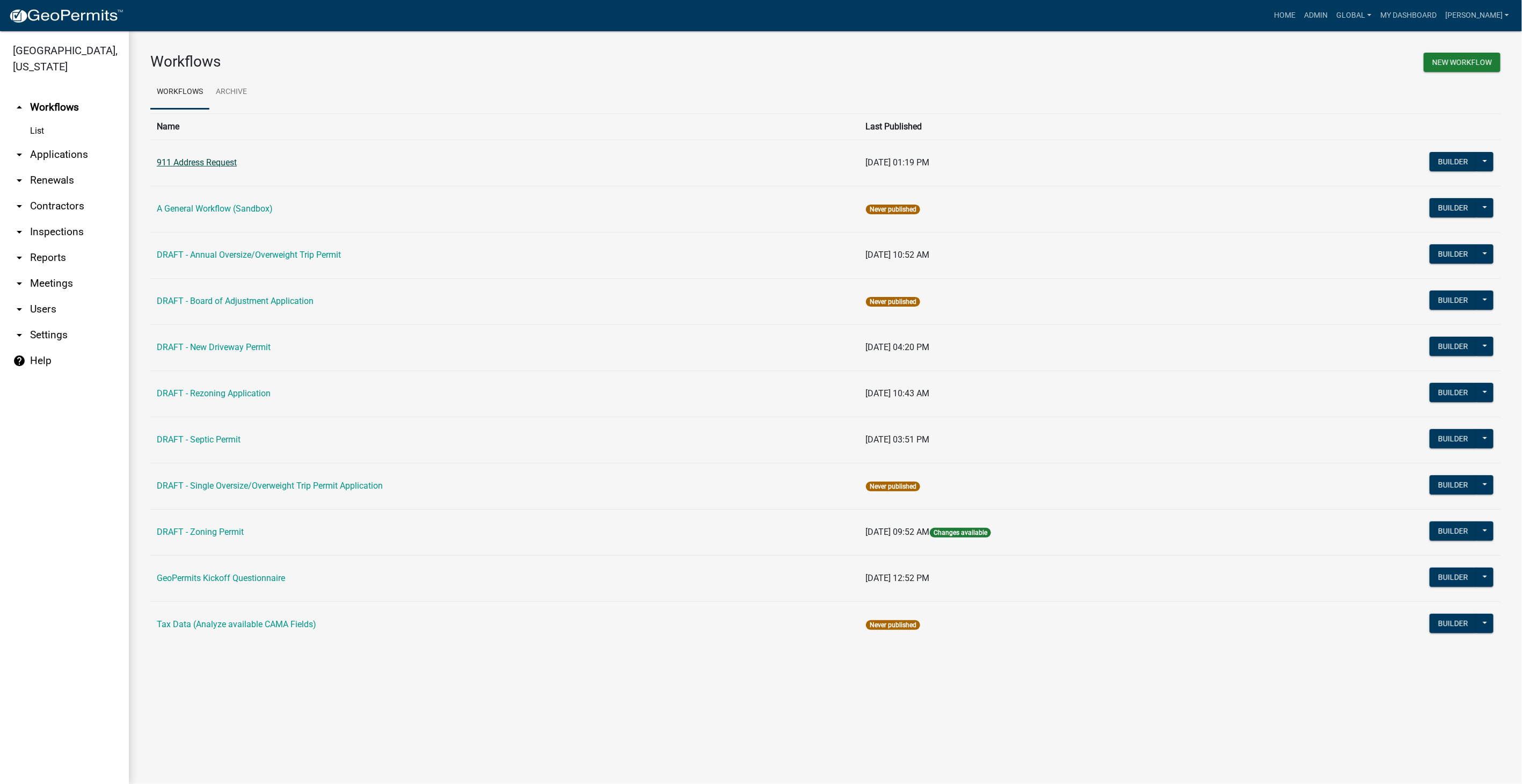
click at [194, 162] on link "911 Address Request" at bounding box center [196, 162] width 80 height 10
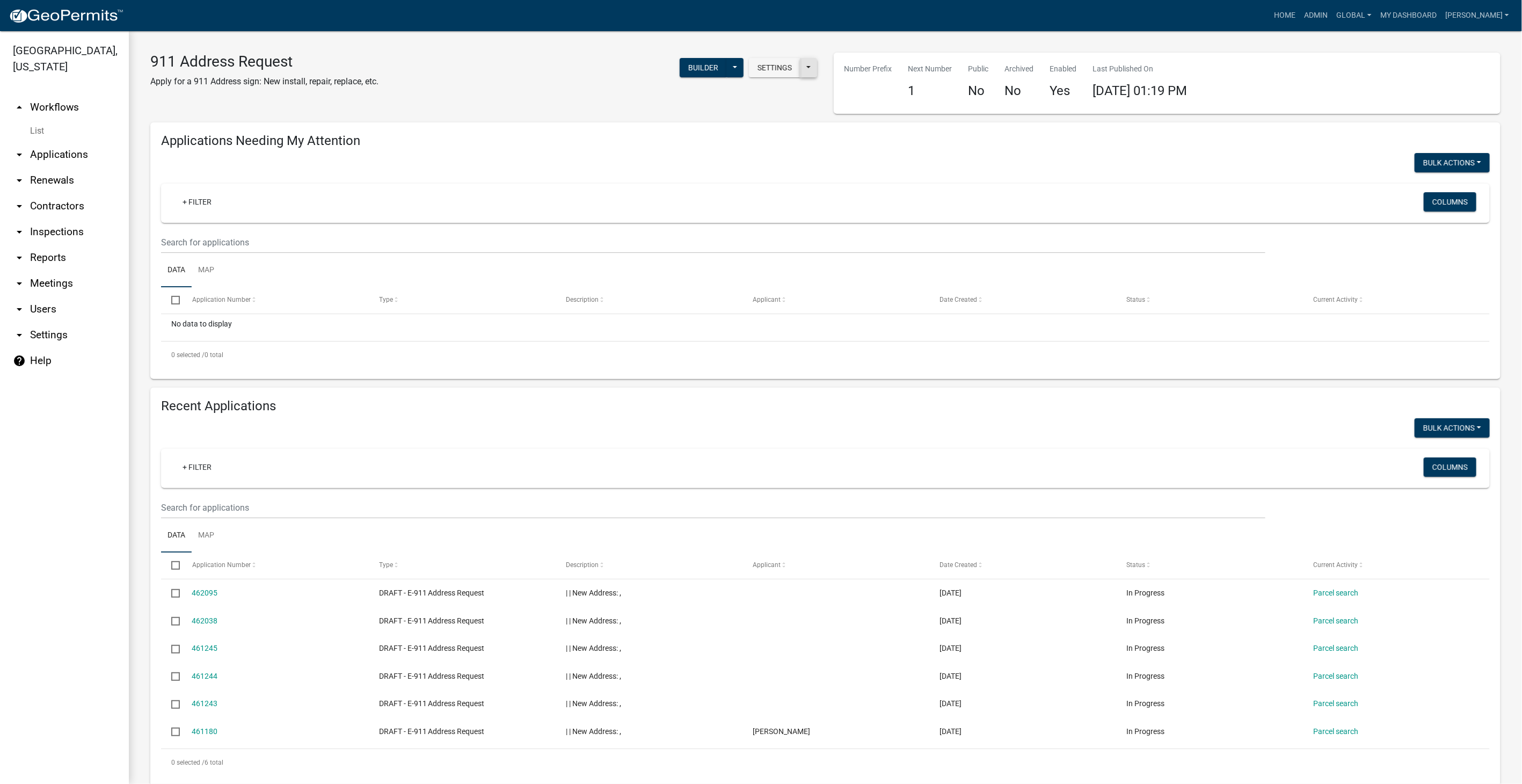
click at [804, 72] on button at bounding box center [808, 67] width 17 height 19
click at [827, 97] on button "Start Application URL" at bounding box center [875, 96] width 150 height 26
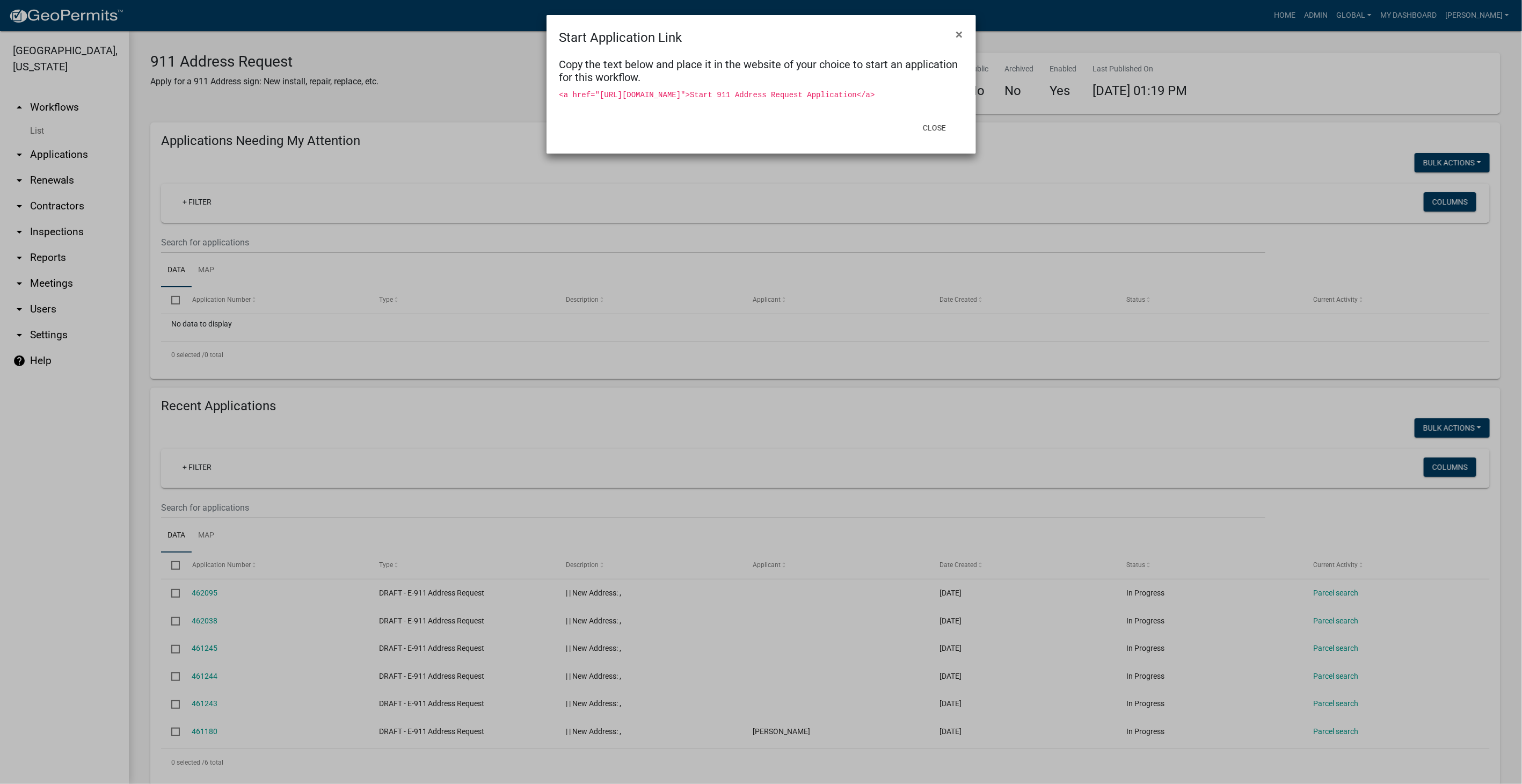
drag, startPoint x: 597, startPoint y: 91, endPoint x: 755, endPoint y: 113, distance: 159.5
click at [755, 101] on div "<a href="[URL][DOMAIN_NAME]">Start 911 Address Request Application</a>" at bounding box center [761, 95] width 404 height 13
drag, startPoint x: 755, startPoint y: 113, endPoint x: 713, endPoint y: 87, distance: 49.4
copy code "[URL][DOMAIN_NAME]"
click at [940, 134] on button "Close" at bounding box center [934, 128] width 40 height 19
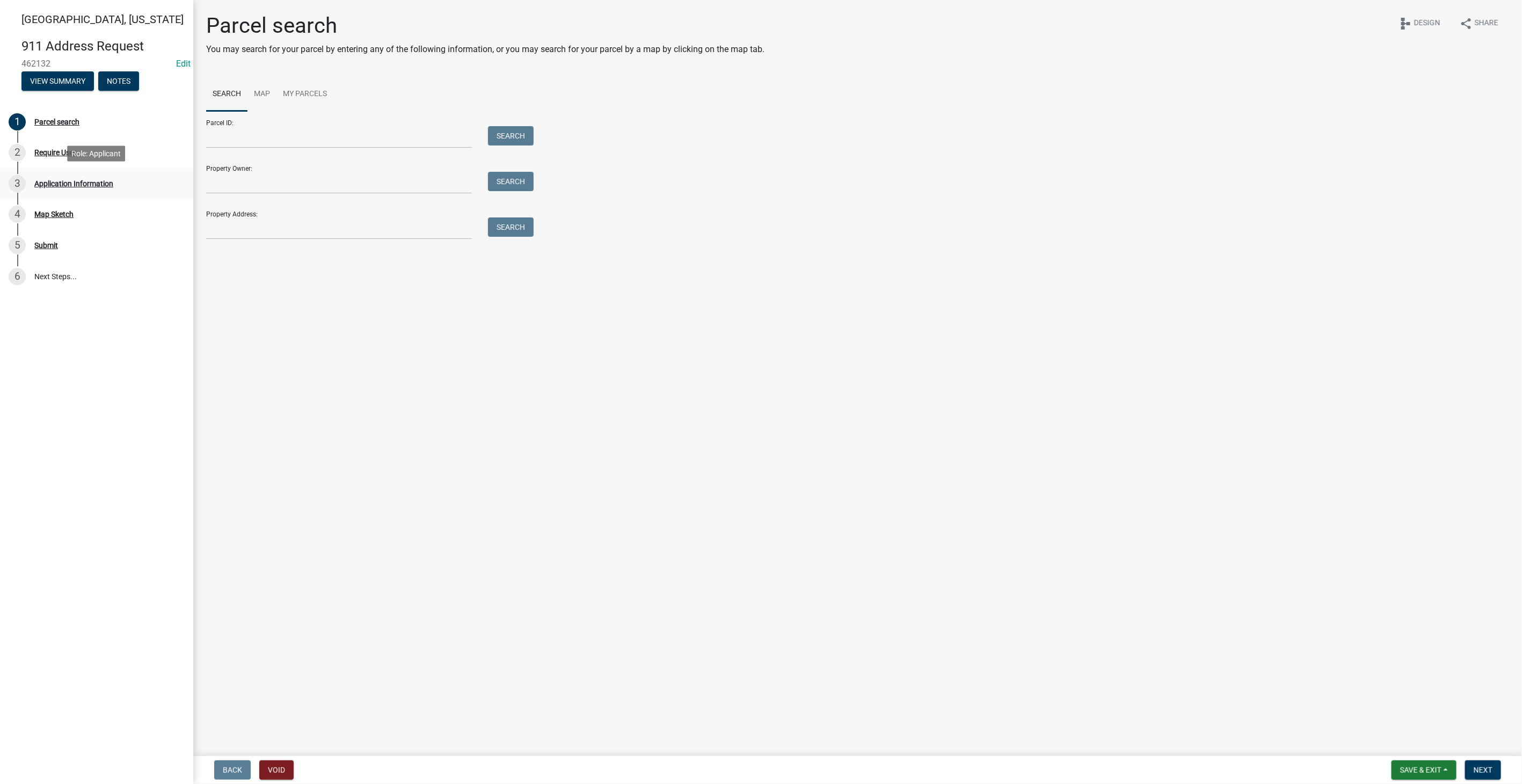
click at [47, 182] on div "Application Information" at bounding box center [74, 183] width 79 height 8
click at [42, 211] on div "Map Sketch" at bounding box center [54, 214] width 39 height 8
click at [317, 179] on input "Property Owner:" at bounding box center [339, 183] width 266 height 22
type input "smith"
click at [366, 394] on main "Parcel search You may search for your parcel by entering any of the following i…" at bounding box center [857, 376] width 1329 height 752
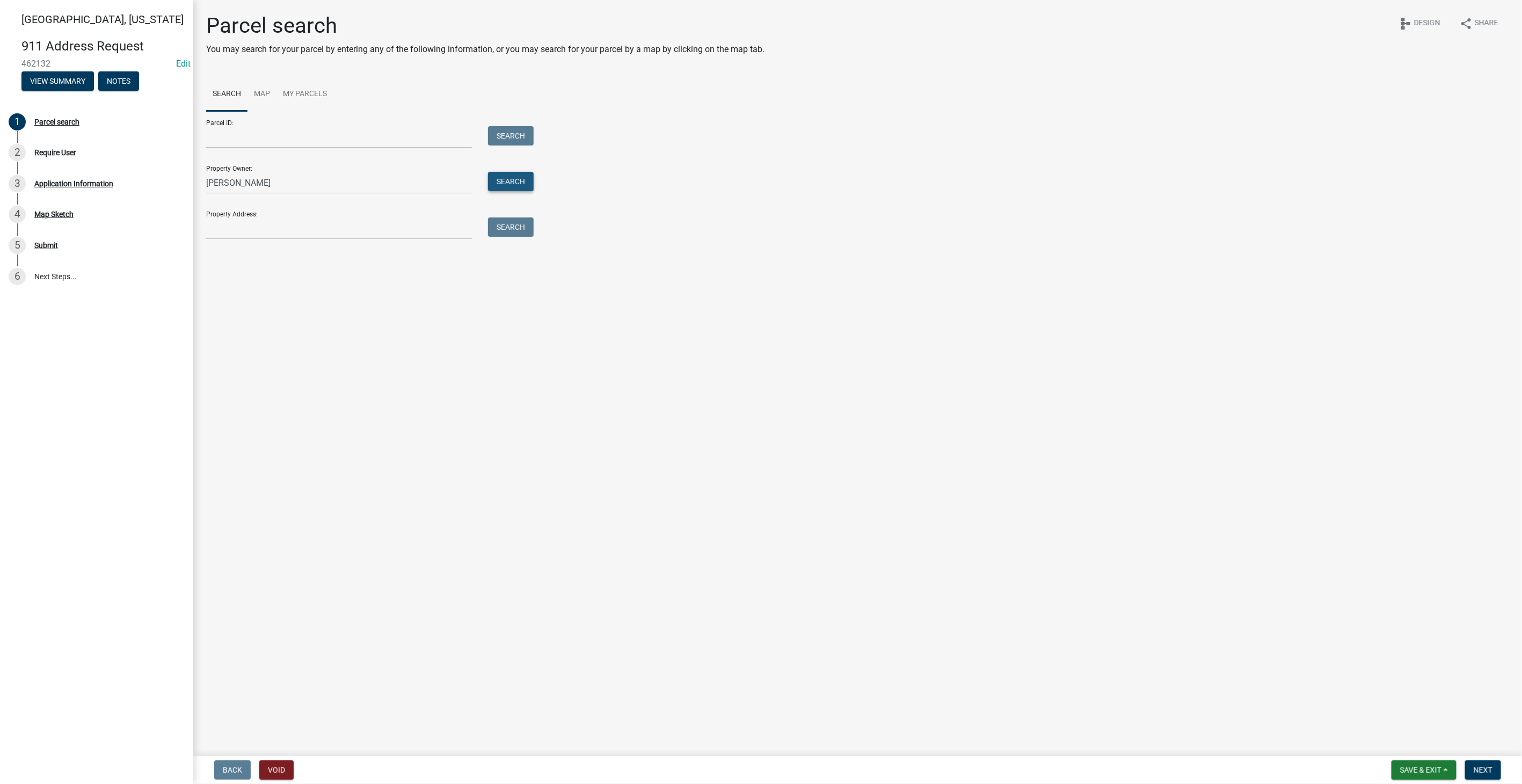
click at [517, 175] on button "Search" at bounding box center [510, 181] width 45 height 19
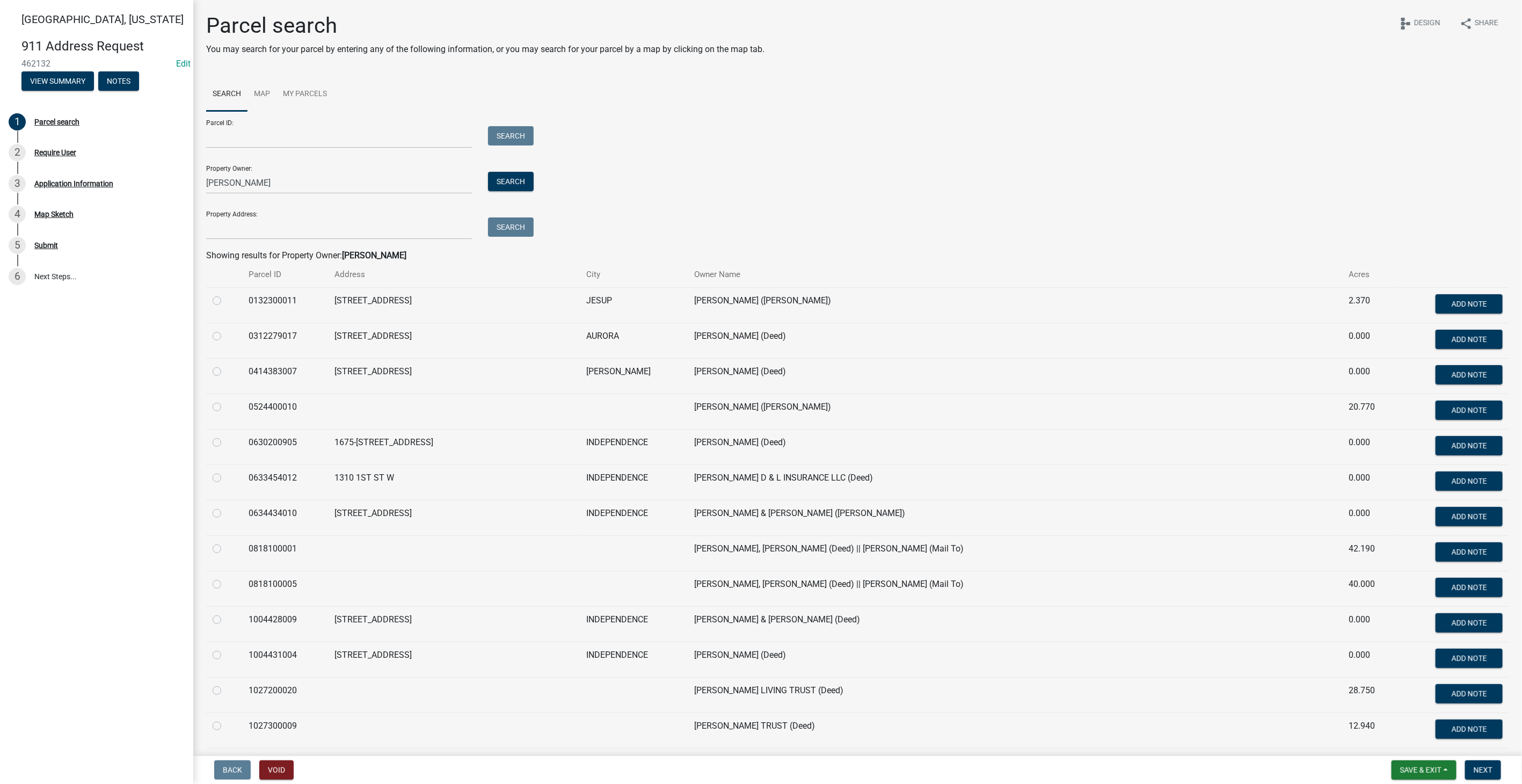
click at [226, 401] on label at bounding box center [226, 401] width 0 height 0
click at [226, 408] on input "radio" at bounding box center [229, 404] width 7 height 7
radio input "true"
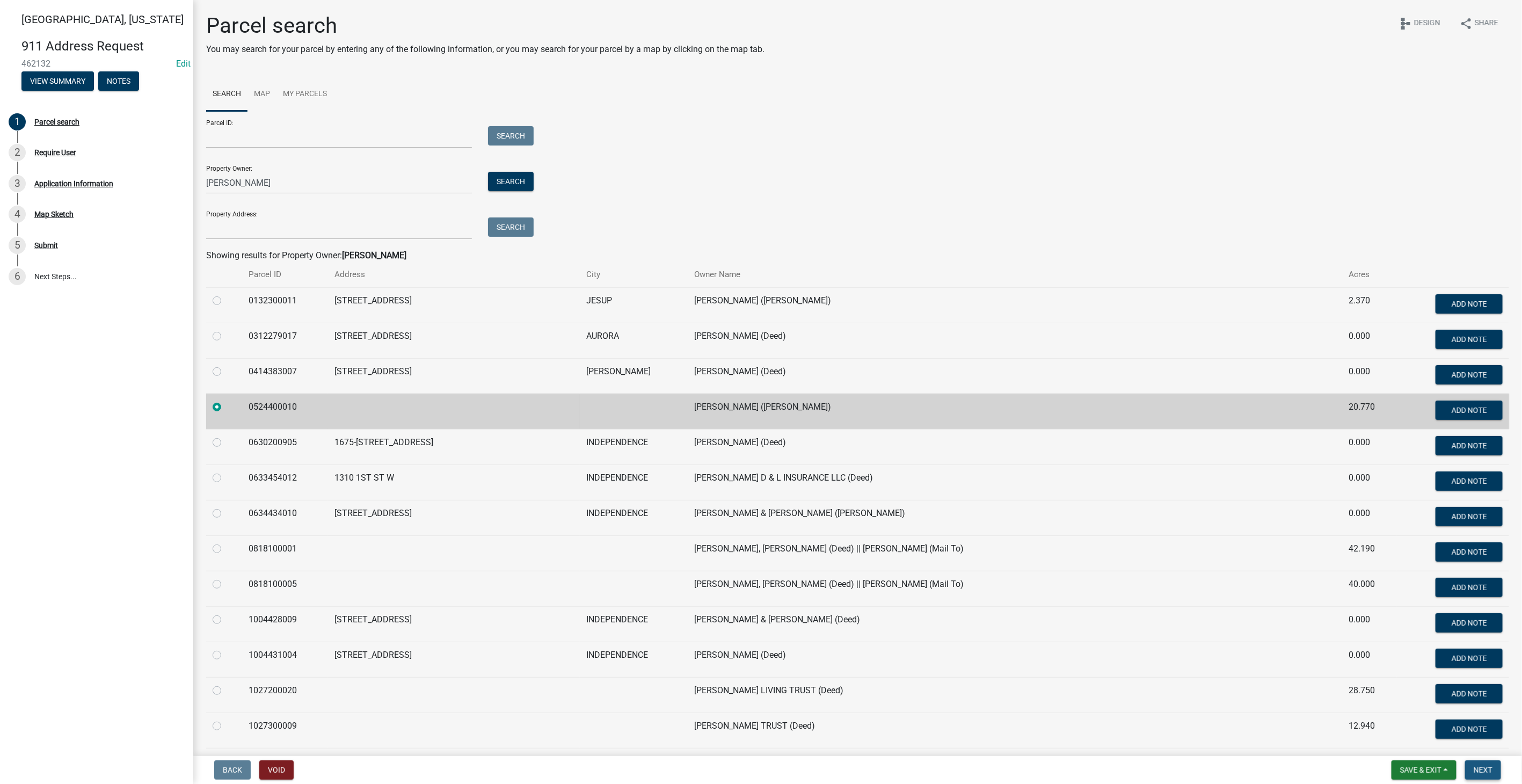
click at [1477, 767] on span "Next" at bounding box center [1483, 770] width 19 height 9
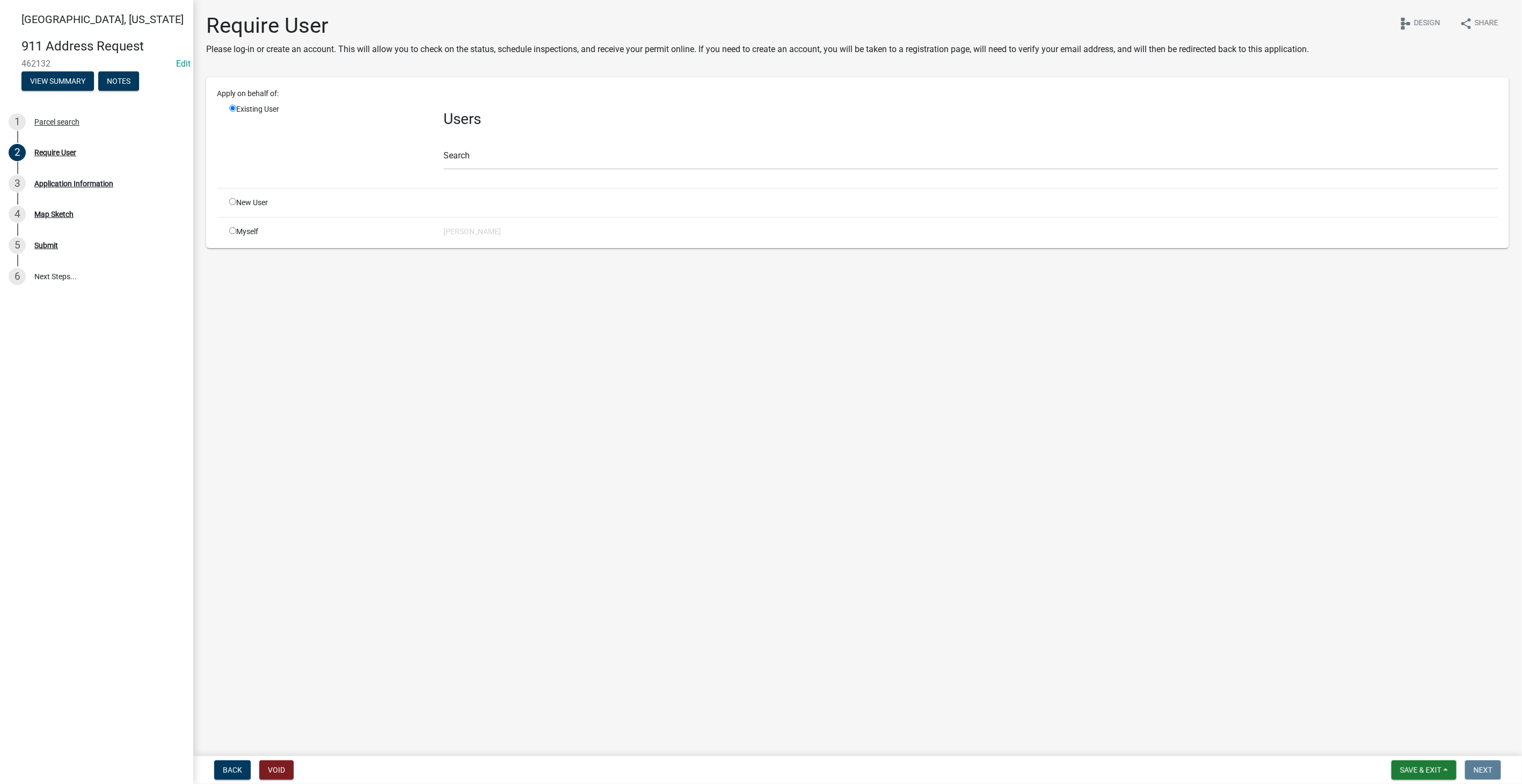
click at [232, 232] on input "radio" at bounding box center [233, 230] width 7 height 7
radio input "true"
radio input "false"
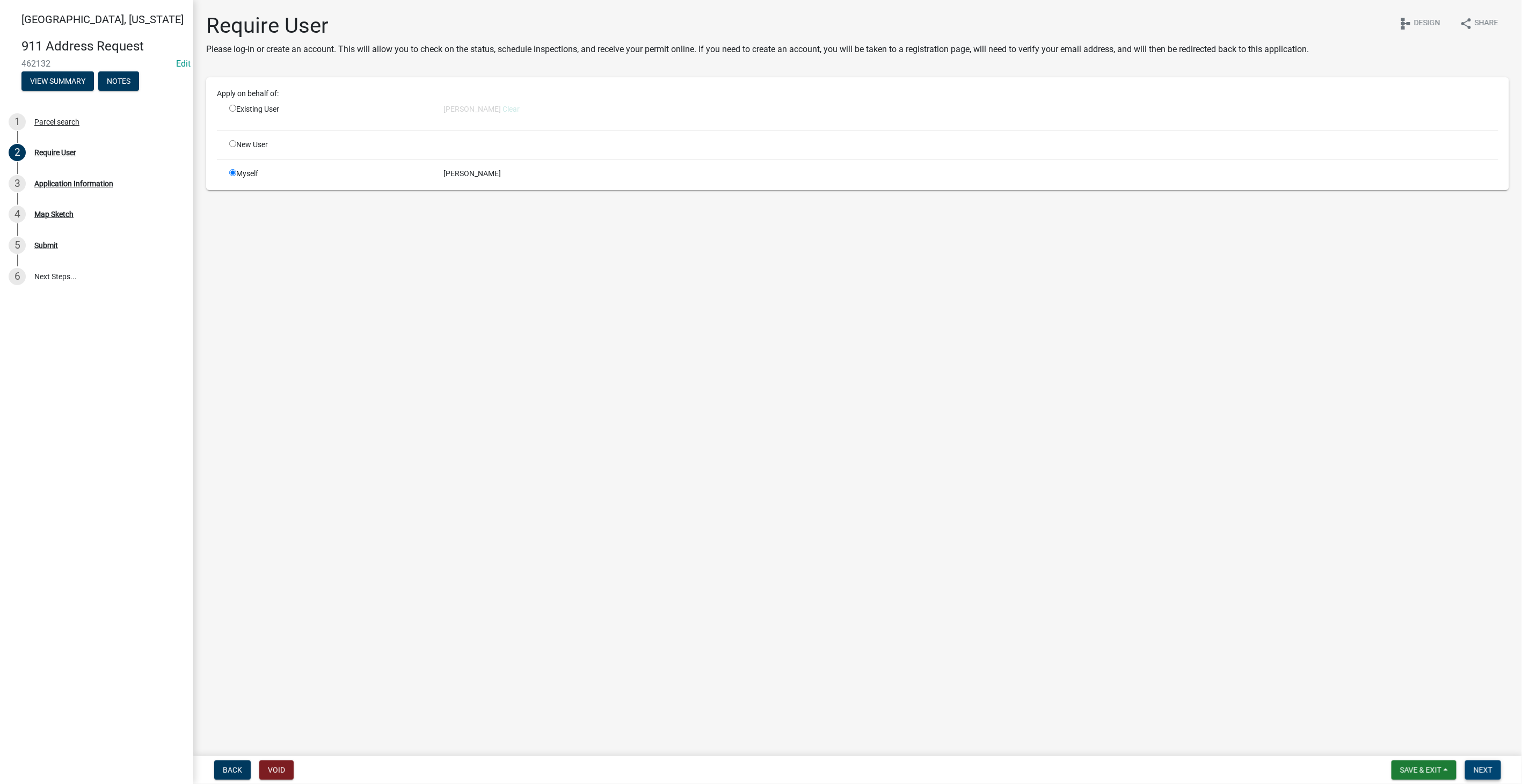
click at [1485, 769] on span "Next" at bounding box center [1483, 770] width 19 height 9
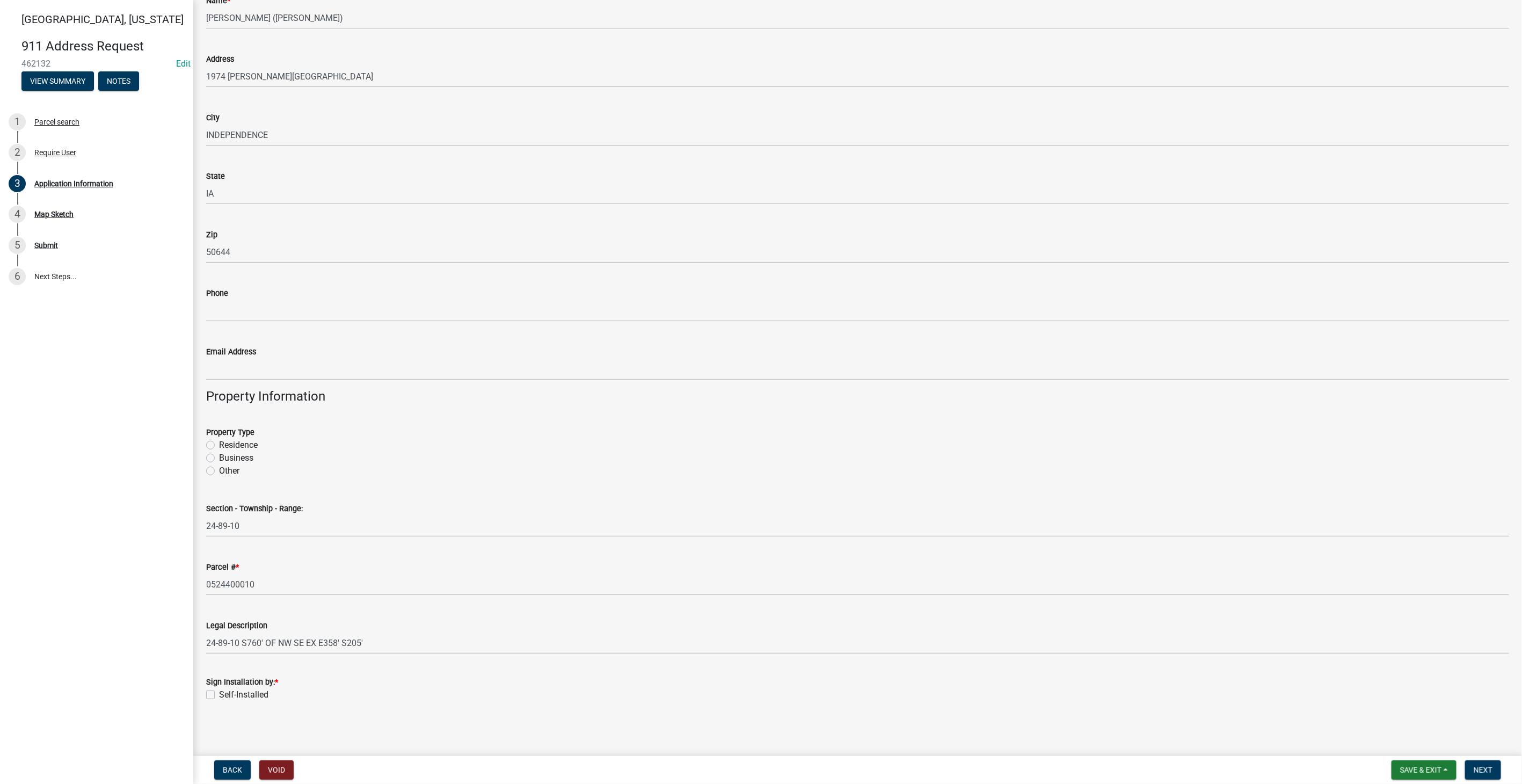
scroll to position [180, 0]
click at [277, 770] on button "Void" at bounding box center [277, 770] width 34 height 19
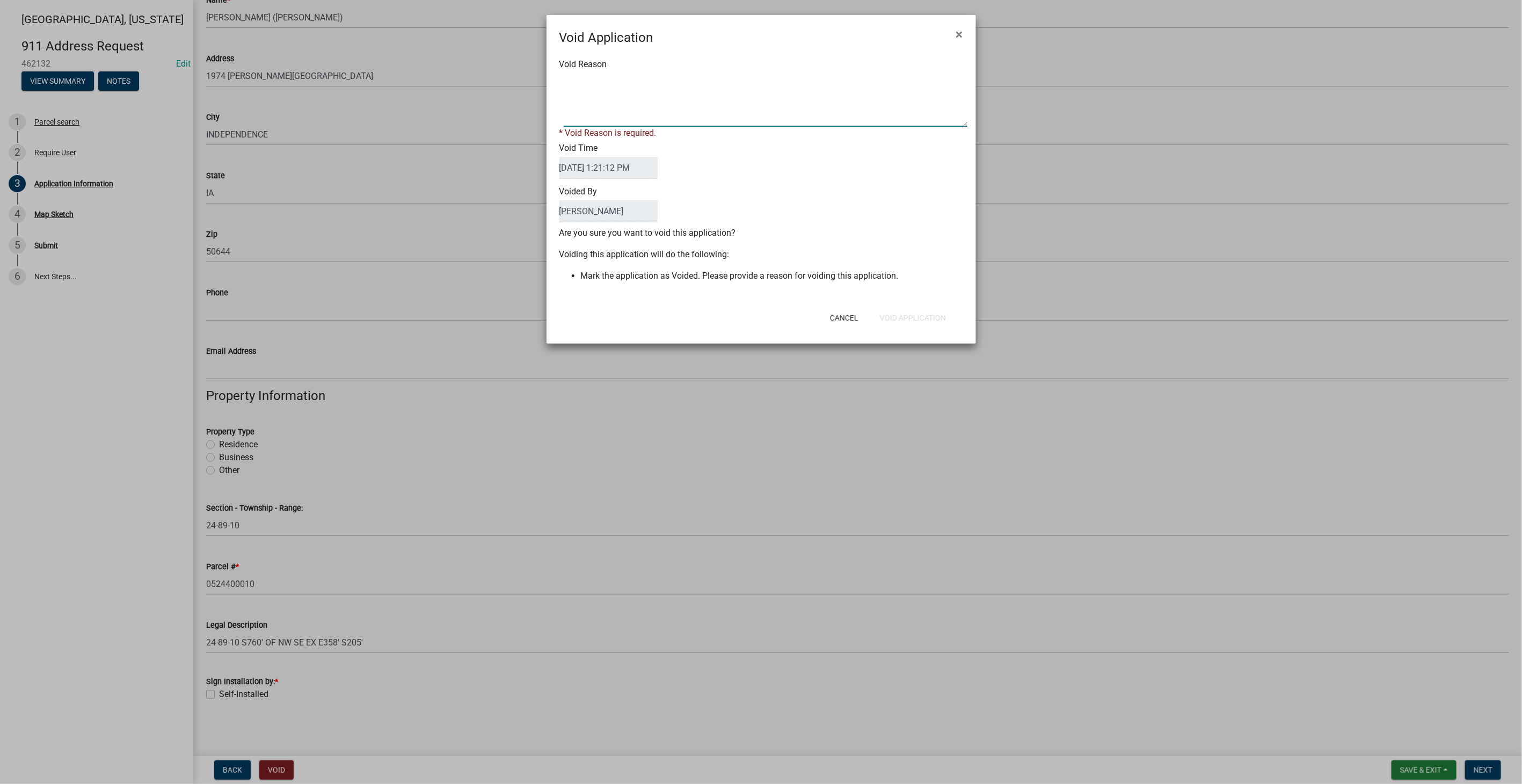
click at [618, 85] on textarea "Void Reason" at bounding box center [765, 100] width 404 height 54
type textarea "test"
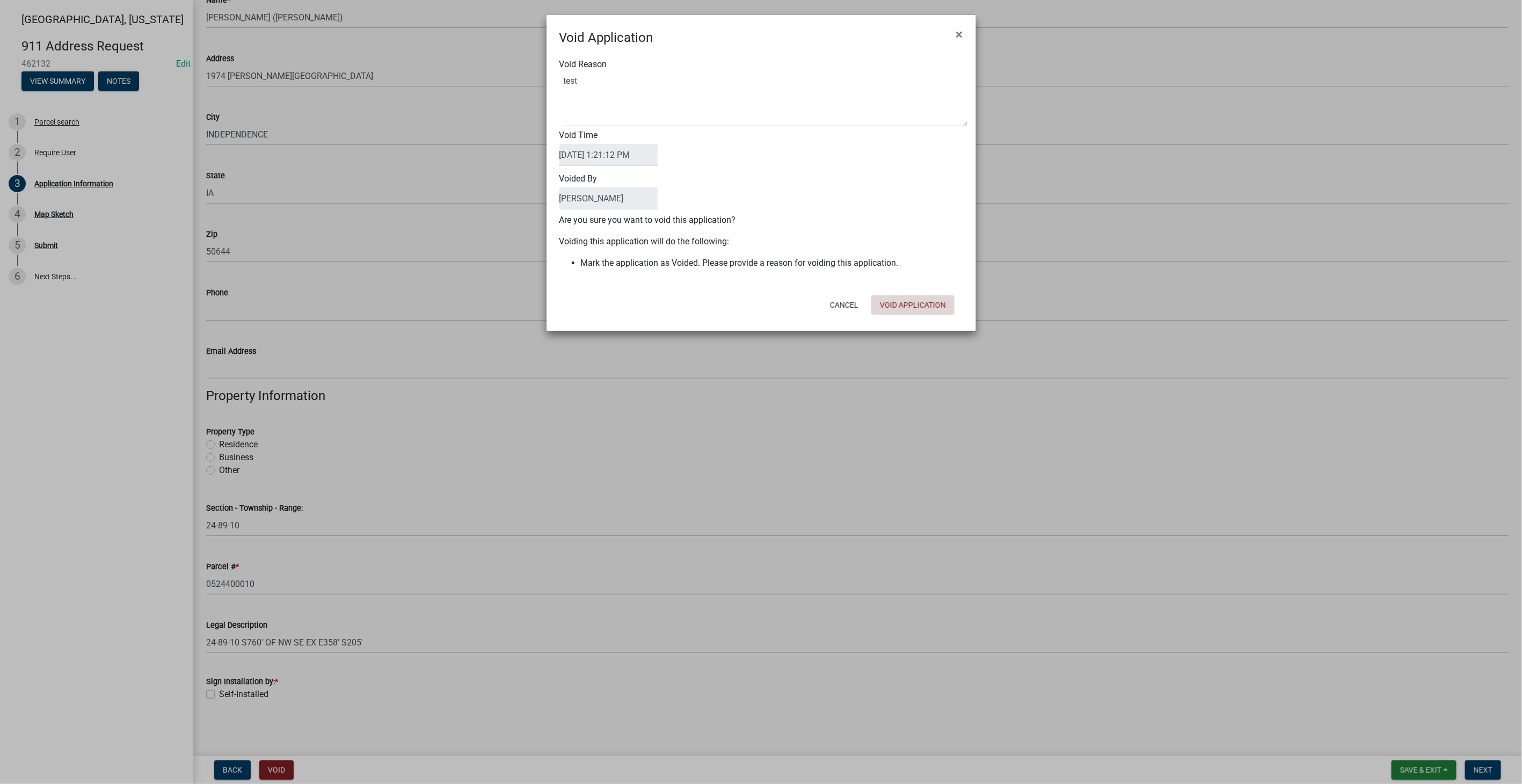
click at [890, 320] on form "Void Application × Void Reason Void Time 08/11/2025 1:21:12 PM Voided By Anasta…" at bounding box center [761, 168] width 430 height 306
click at [933, 308] on button "Void Application" at bounding box center [913, 305] width 83 height 19
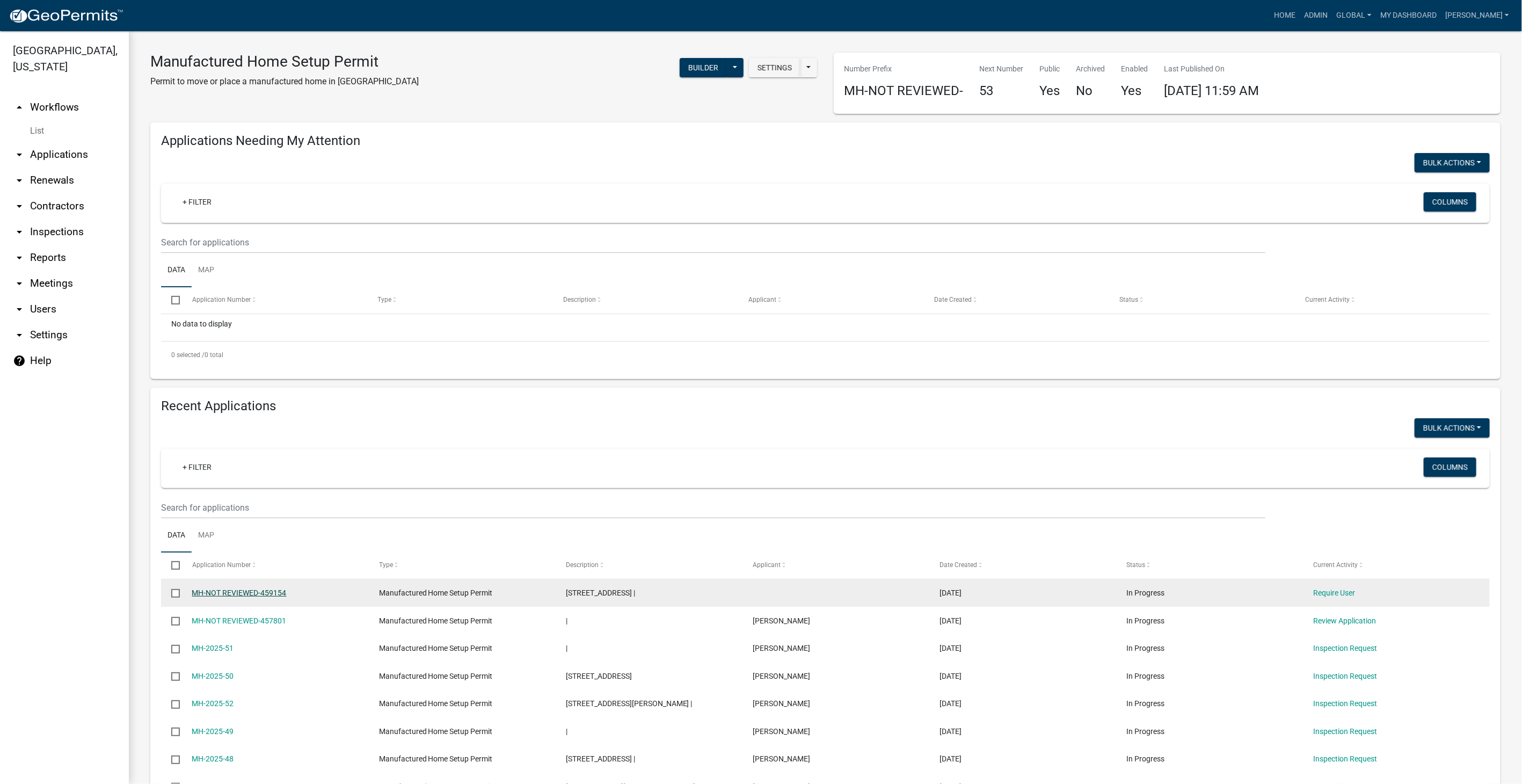
click at [209, 591] on link "MH-NOT REVIEWED-459154" at bounding box center [239, 593] width 95 height 9
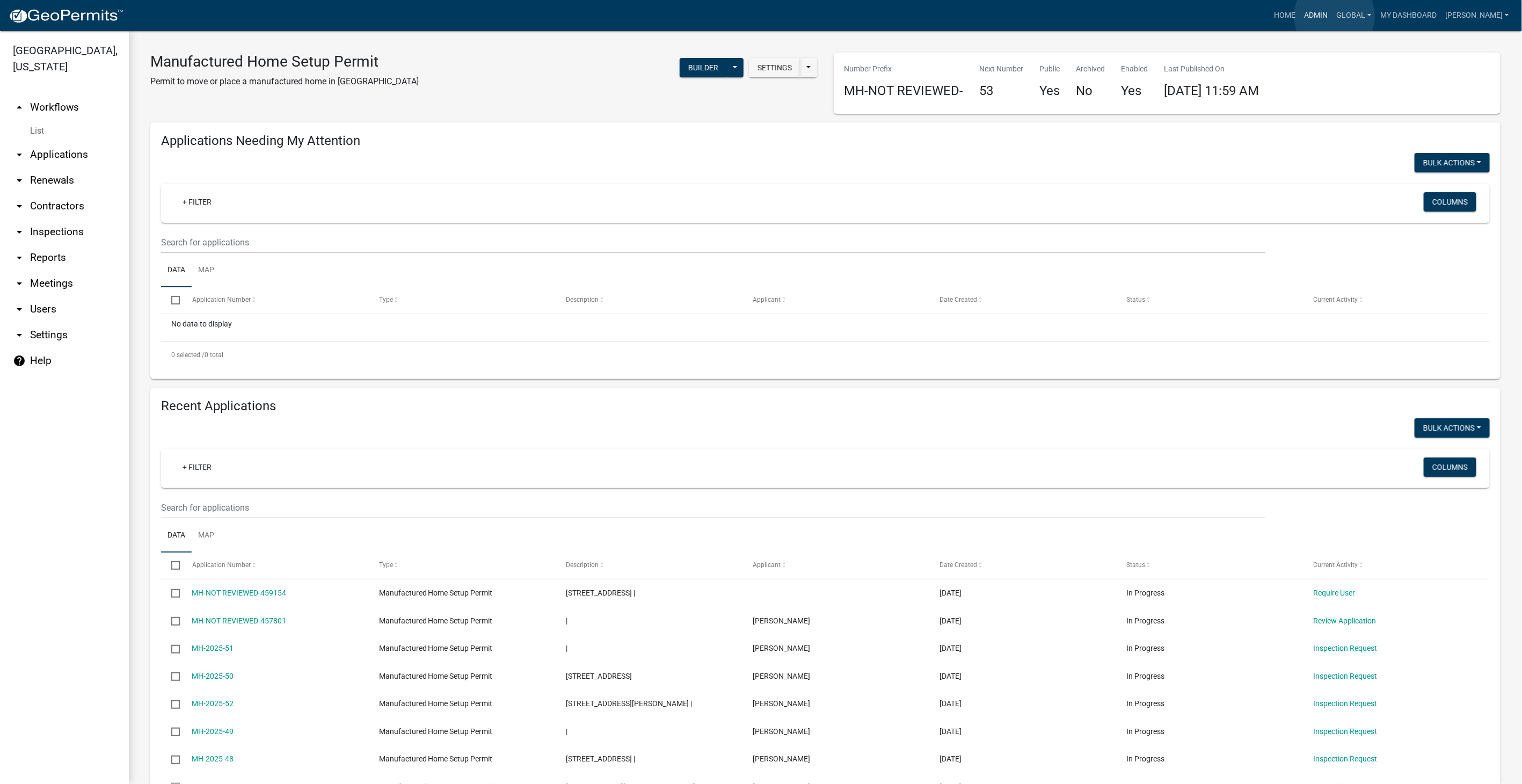
click at [1332, 16] on link "Admin" at bounding box center [1316, 15] width 32 height 21
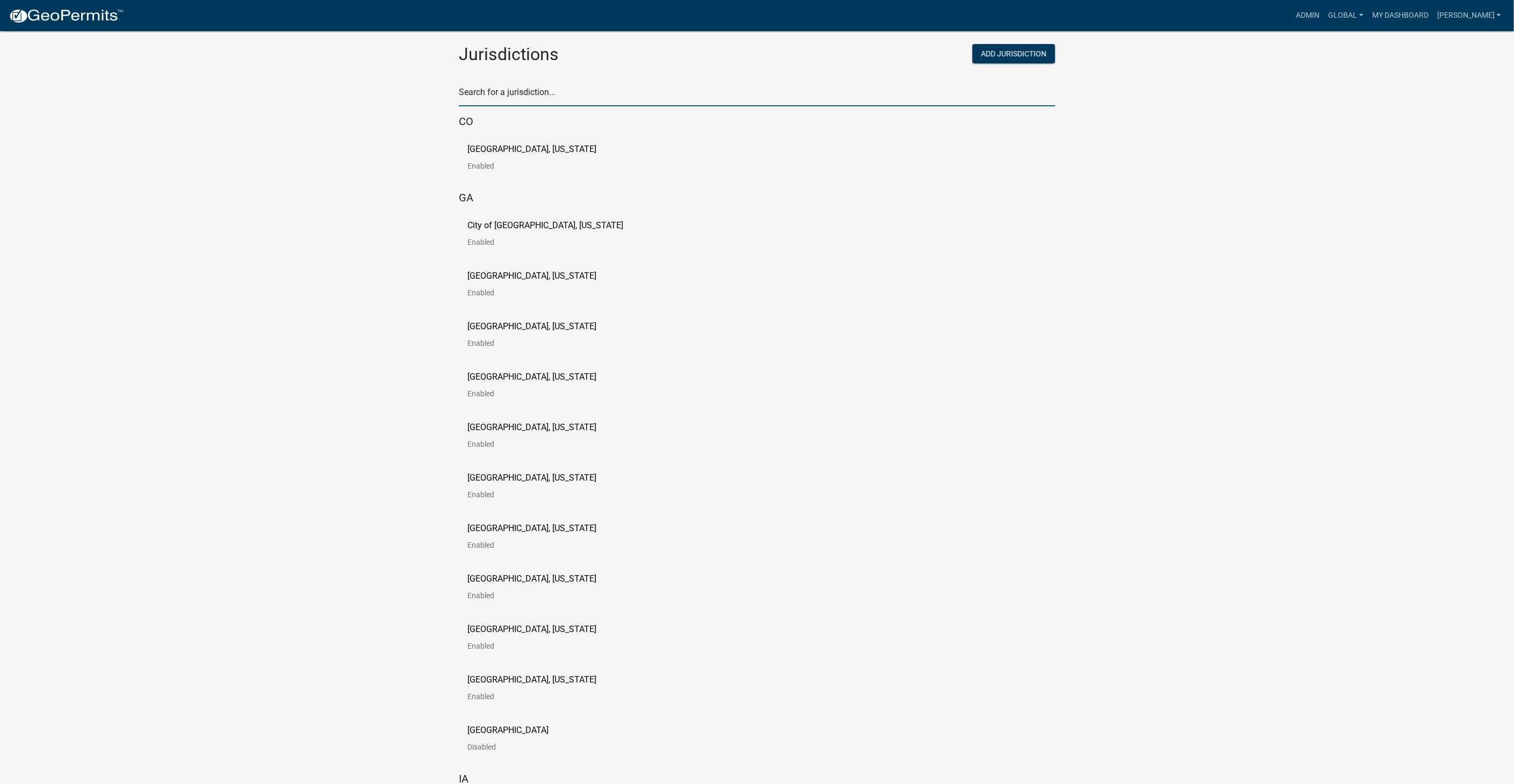
click at [518, 105] on input "text" at bounding box center [757, 95] width 596 height 22
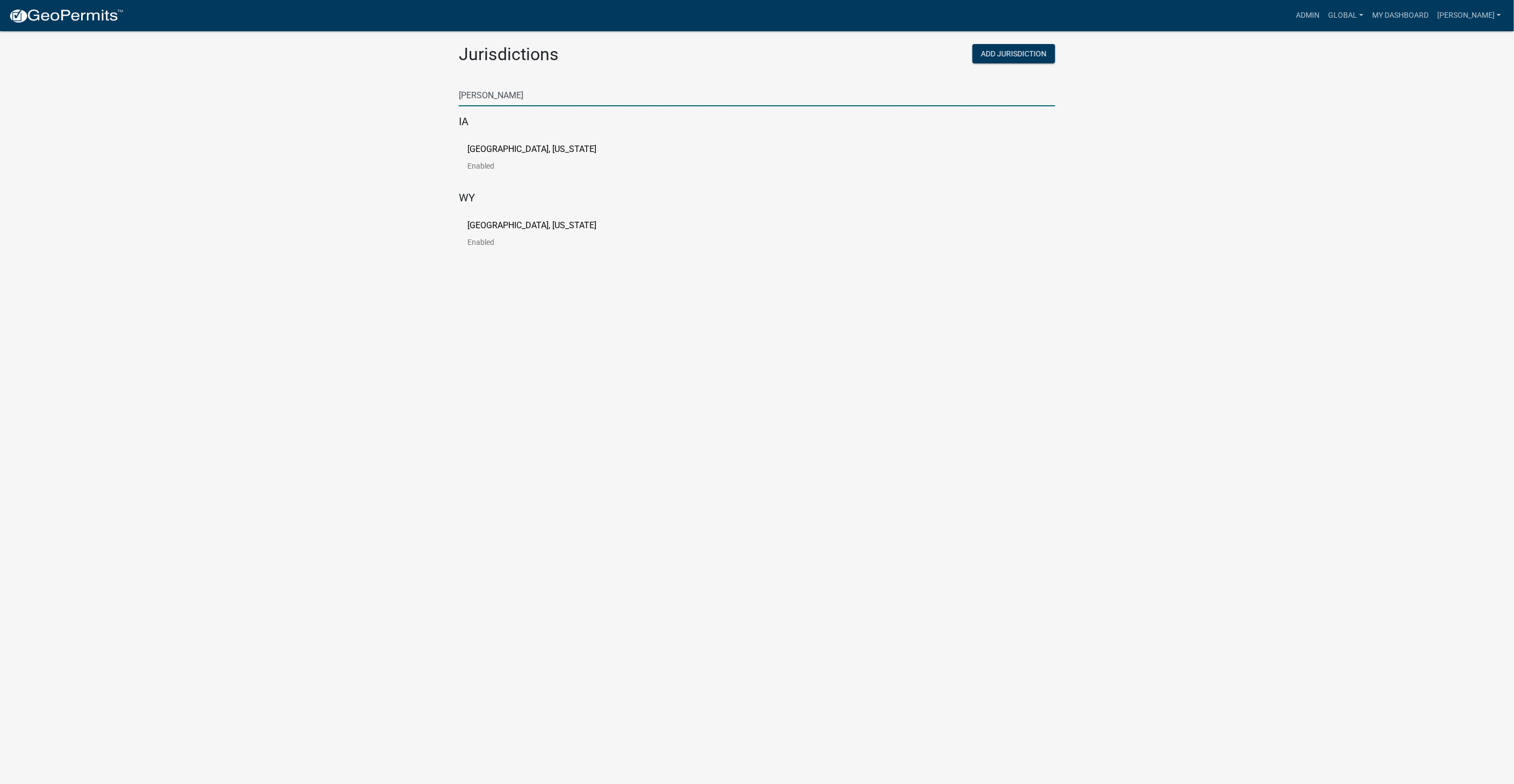
type input "[PERSON_NAME]"
click at [520, 148] on p "[GEOGRAPHIC_DATA], [US_STATE]" at bounding box center [532, 149] width 129 height 9
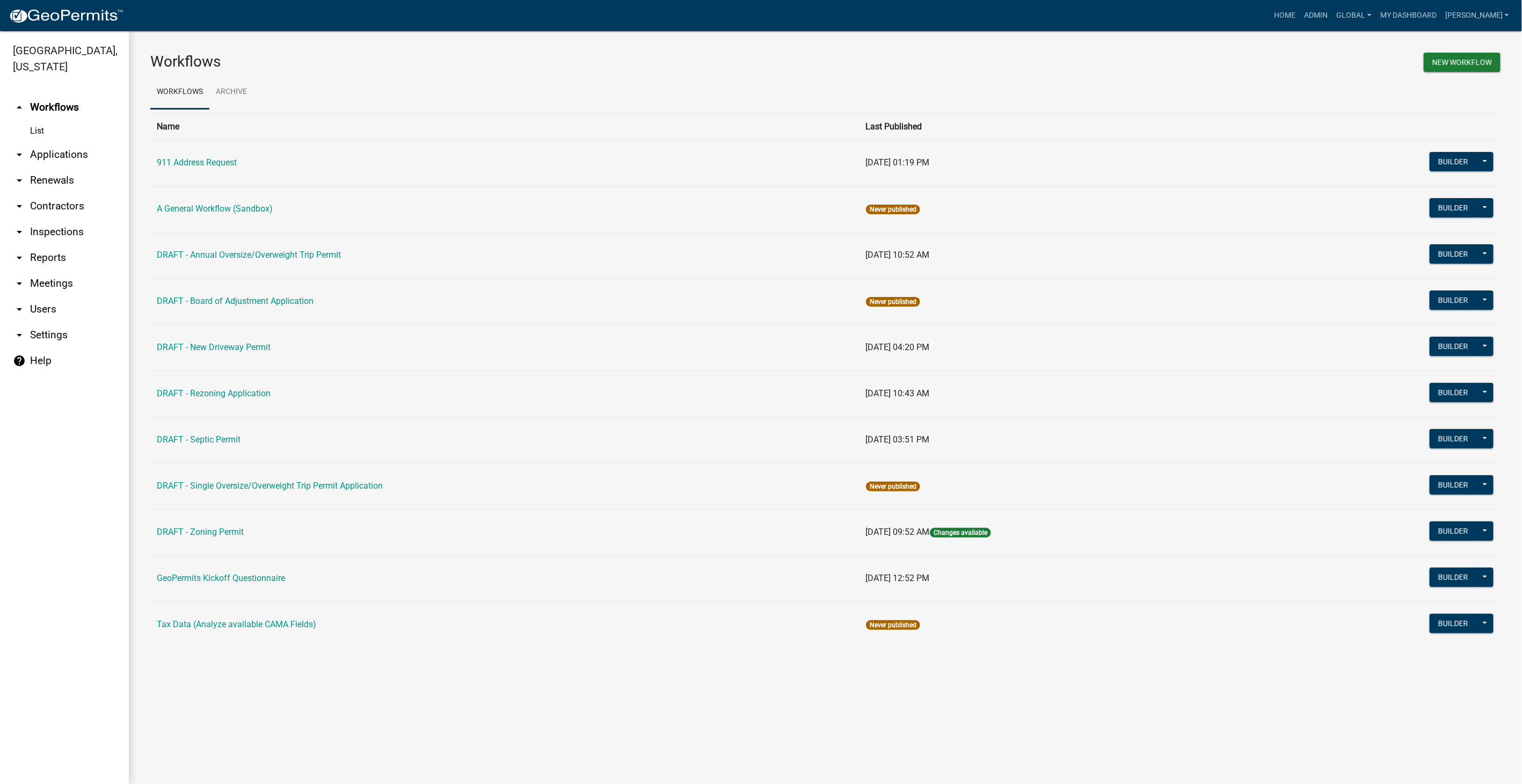
click at [175, 156] on td "911 Address Request" at bounding box center [505, 162] width 709 height 46
click at [175, 162] on link "911 Address Request" at bounding box center [196, 162] width 80 height 10
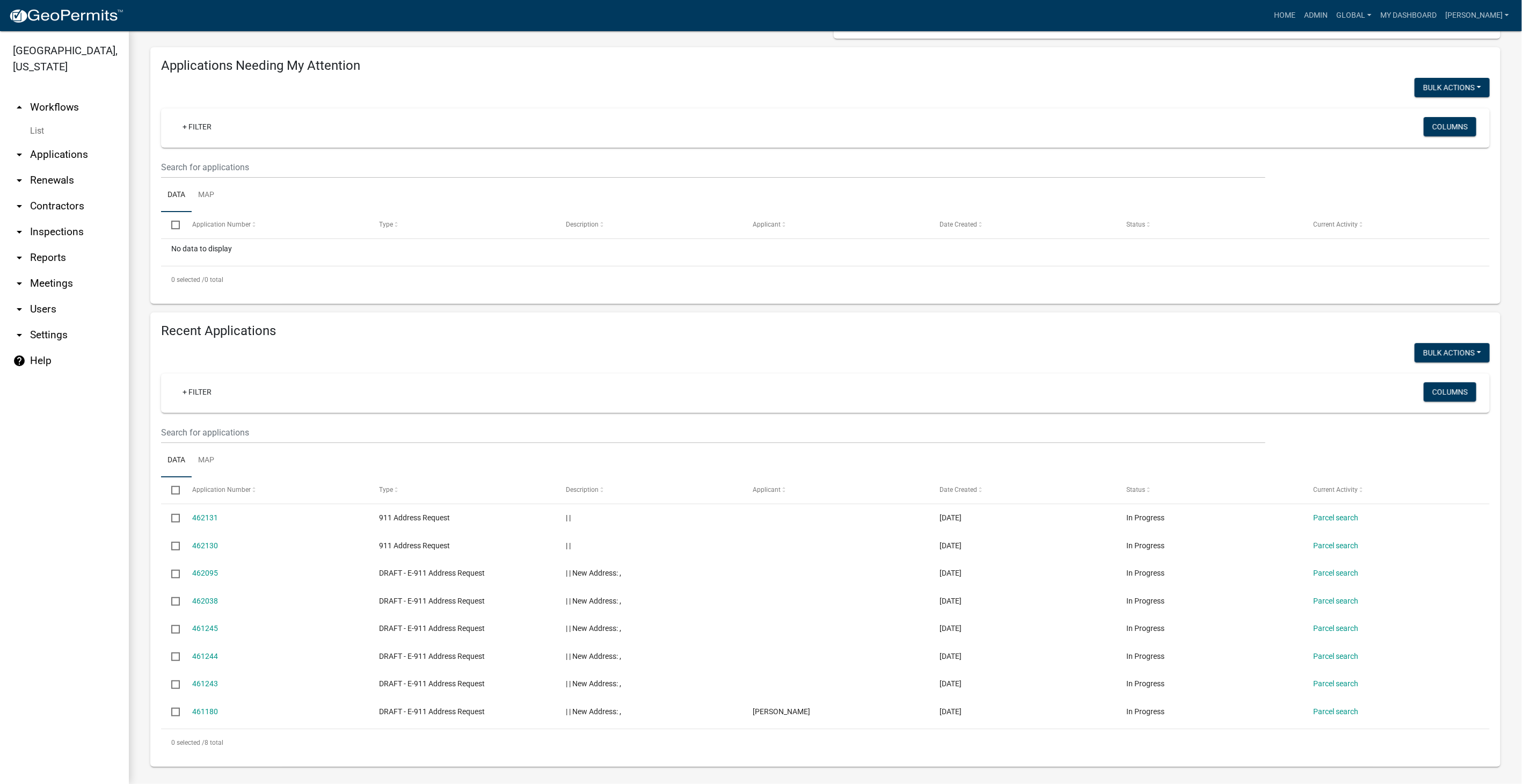
scroll to position [79, 0]
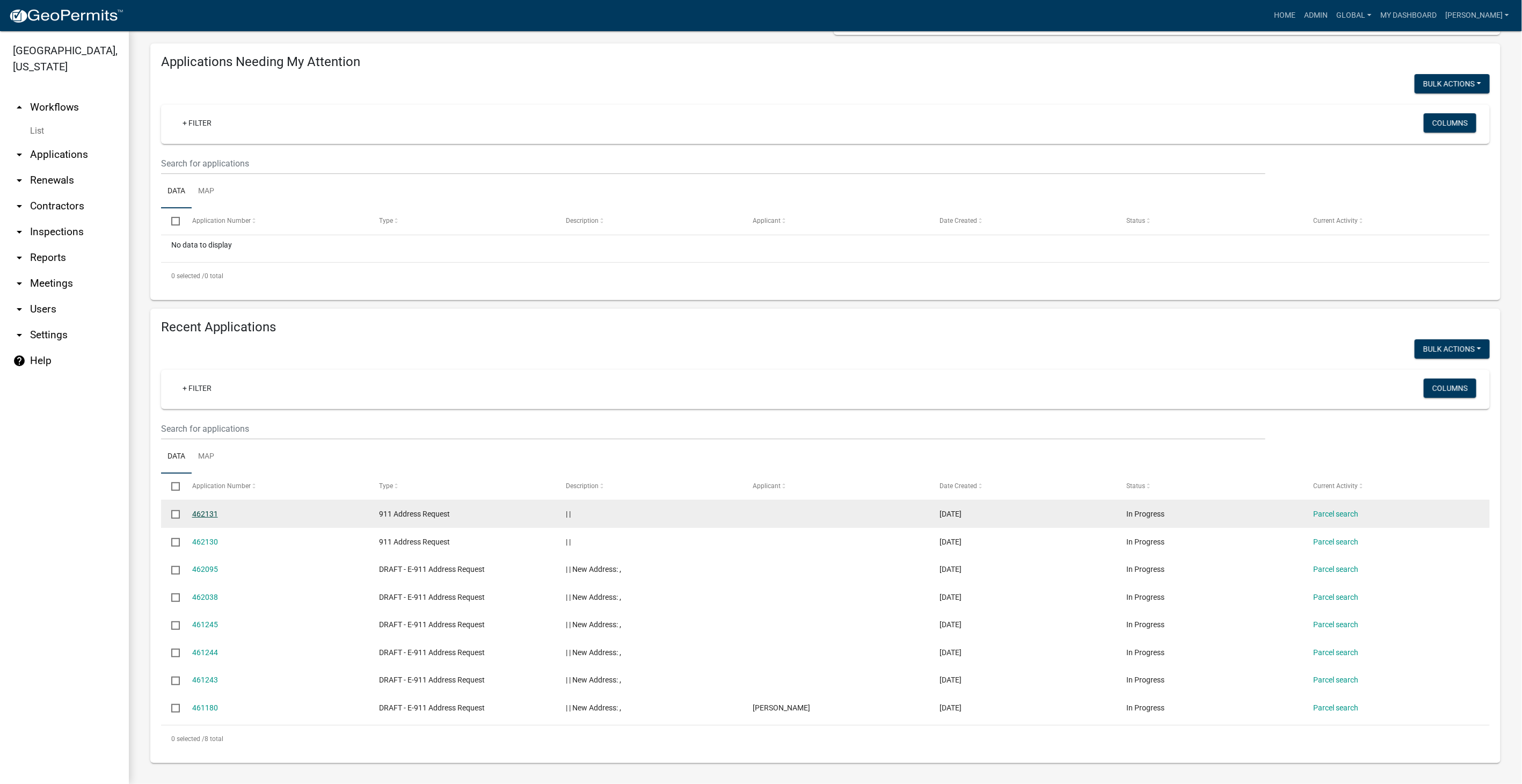
click at [201, 509] on link "462131" at bounding box center [205, 513] width 26 height 9
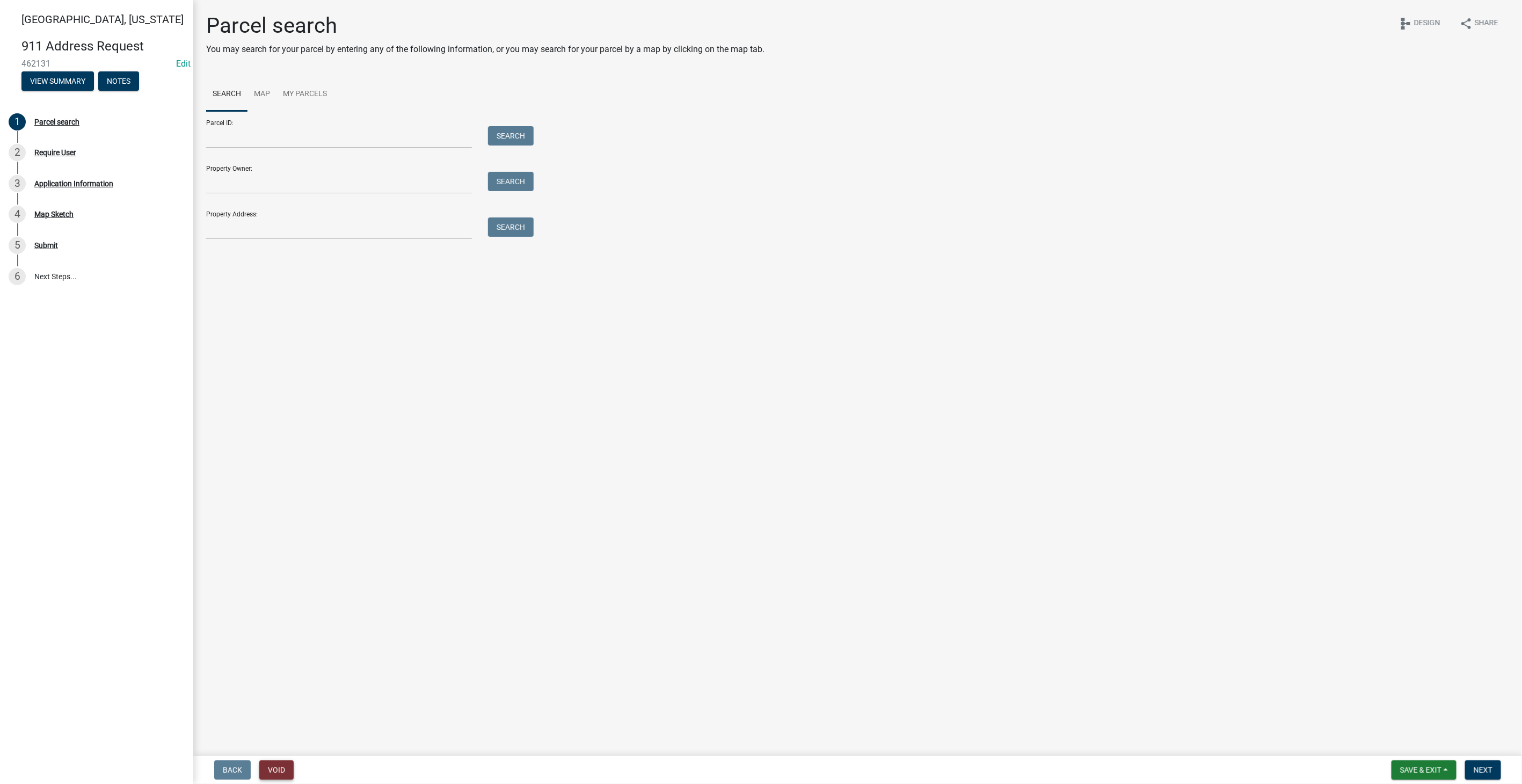
click at [284, 764] on button "Void" at bounding box center [277, 770] width 34 height 19
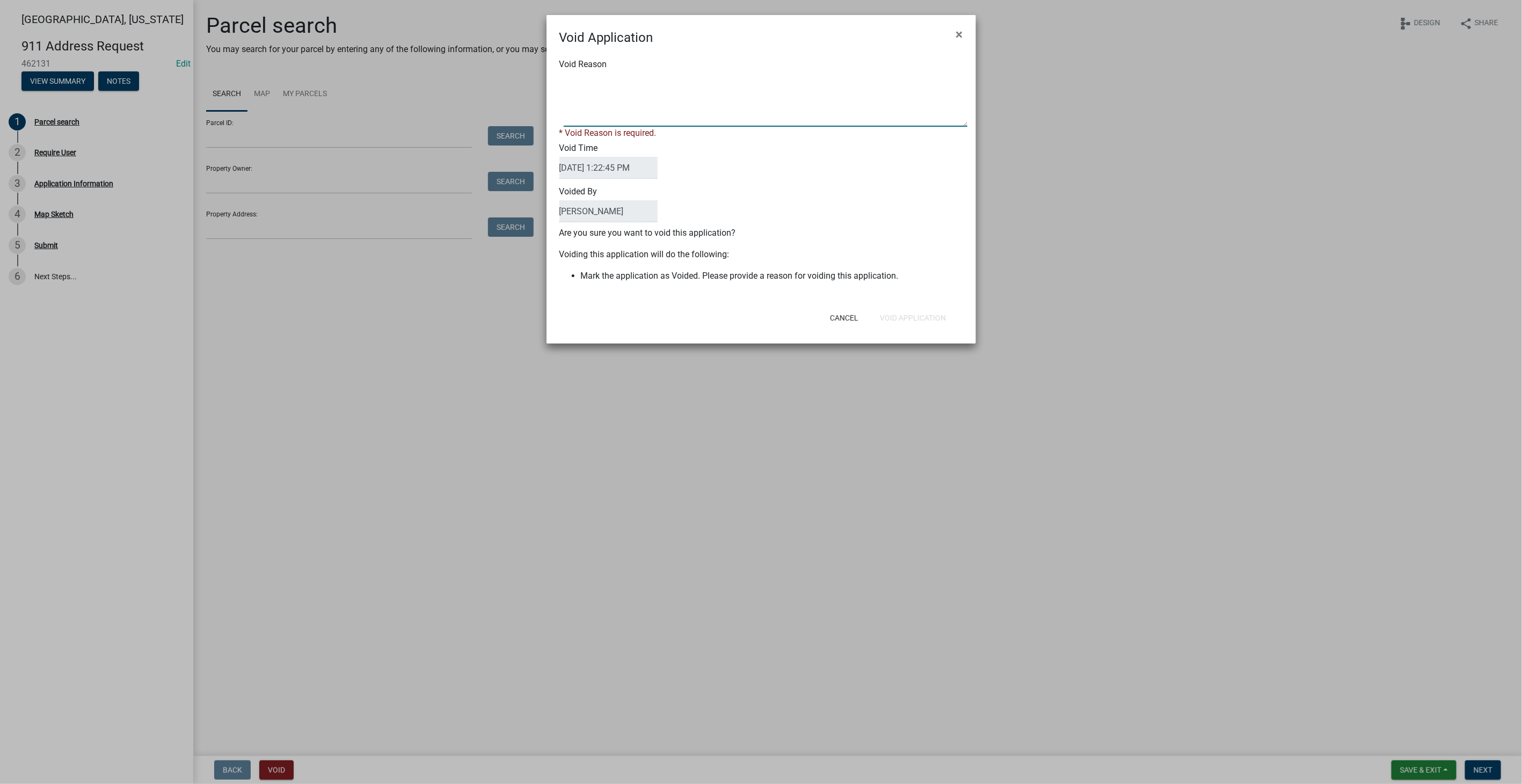
click at [591, 99] on textarea "Void Reason" at bounding box center [765, 100] width 404 height 54
type textarea "test"
click at [918, 318] on div "Cancel Void Application" at bounding box center [831, 317] width 265 height 28
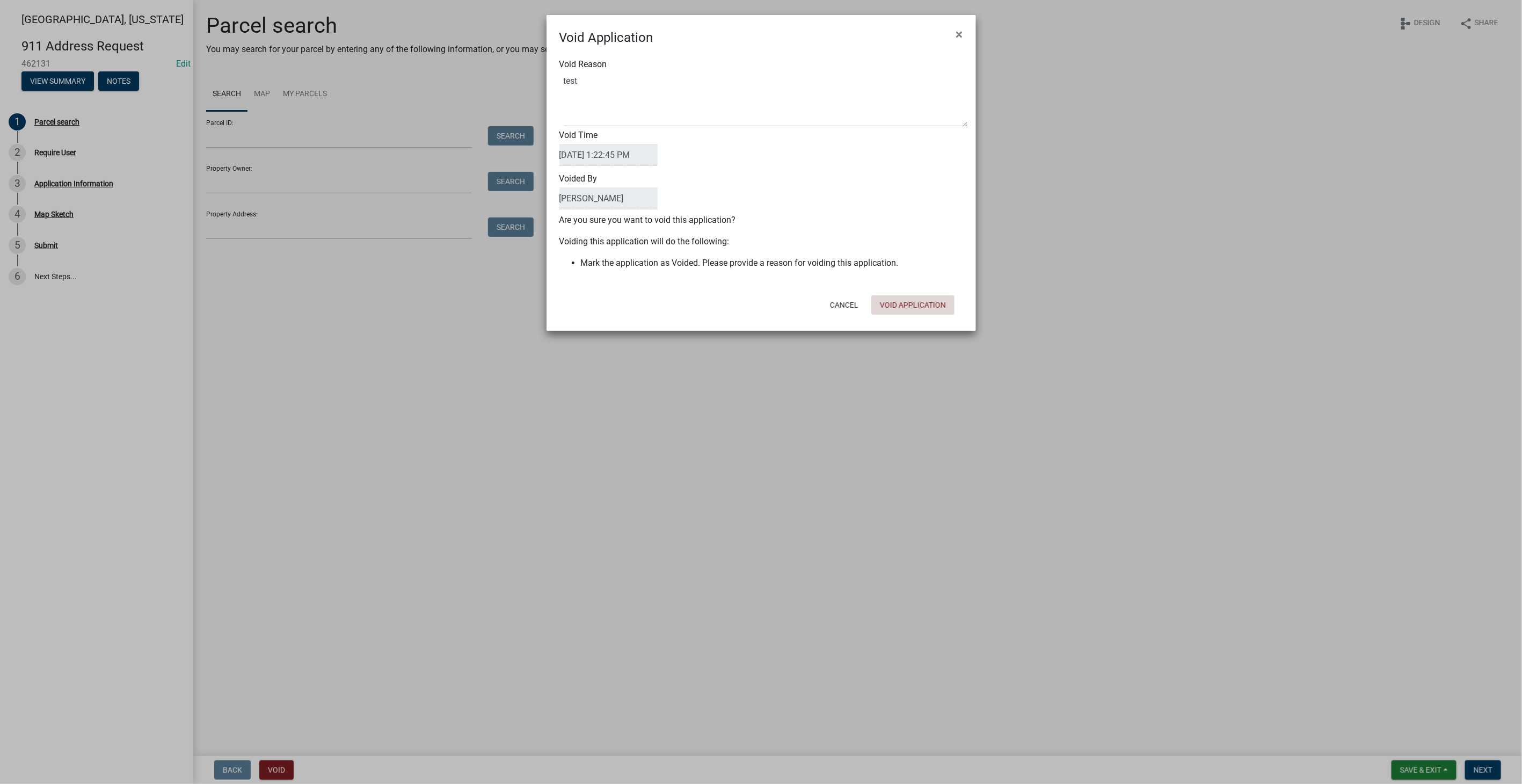
click at [922, 299] on button "Void Application" at bounding box center [913, 305] width 83 height 19
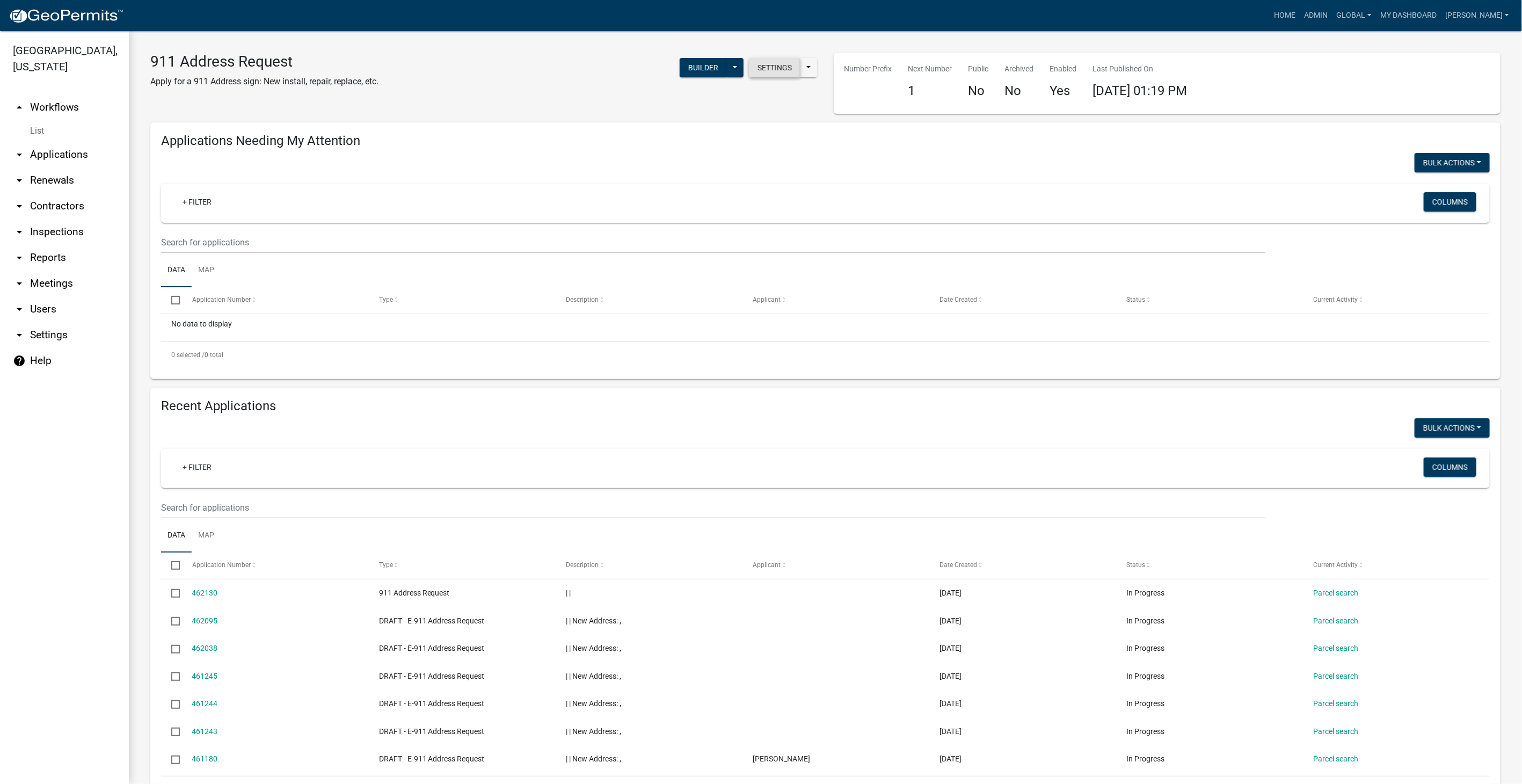
click at [773, 65] on button "Settings" at bounding box center [775, 67] width 51 height 19
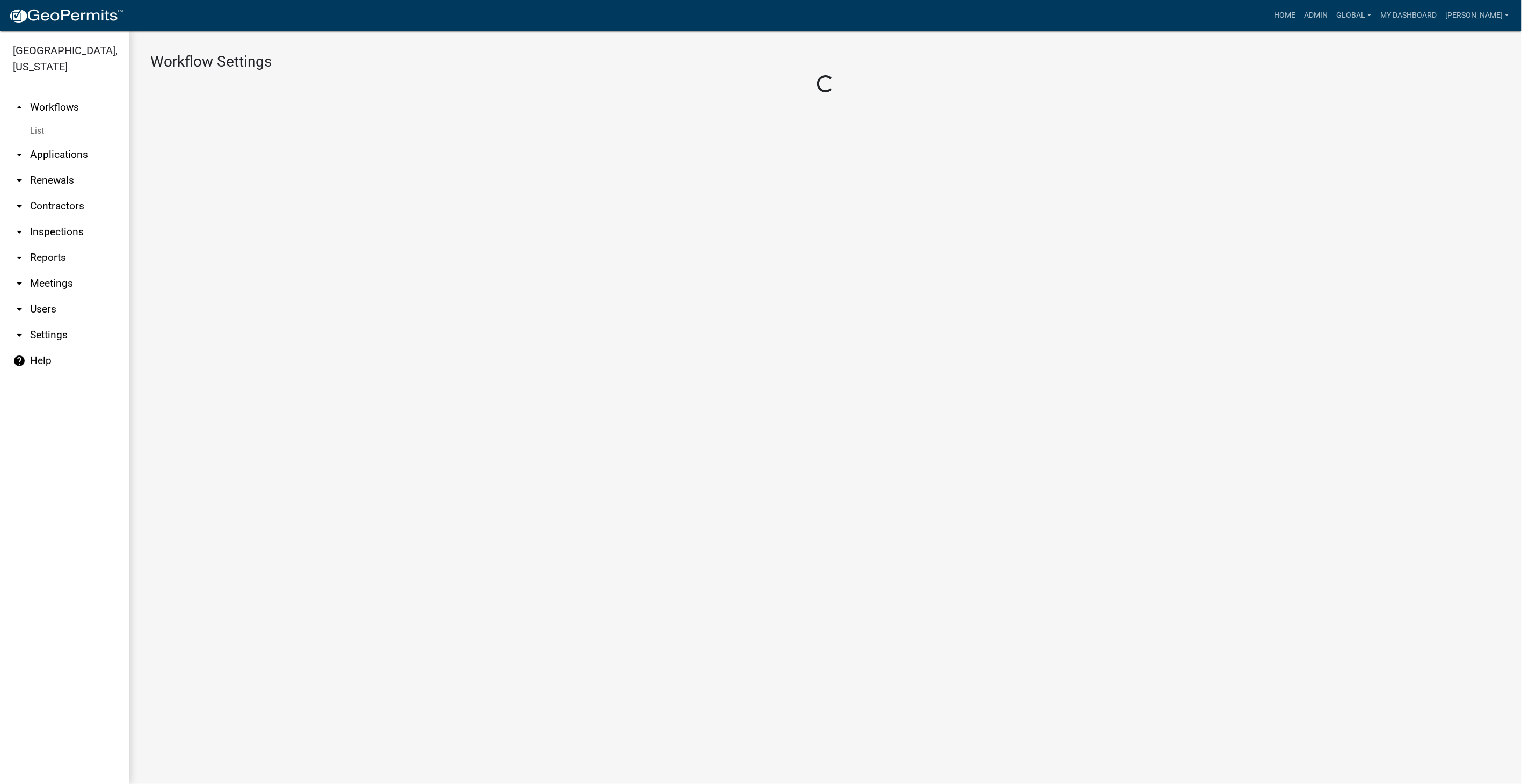
select select "1391071d-6f7f-4099-9d25-cc754e88637d"
select select "8e8c8011-0d91-47c3-972c-731b40738ef4"
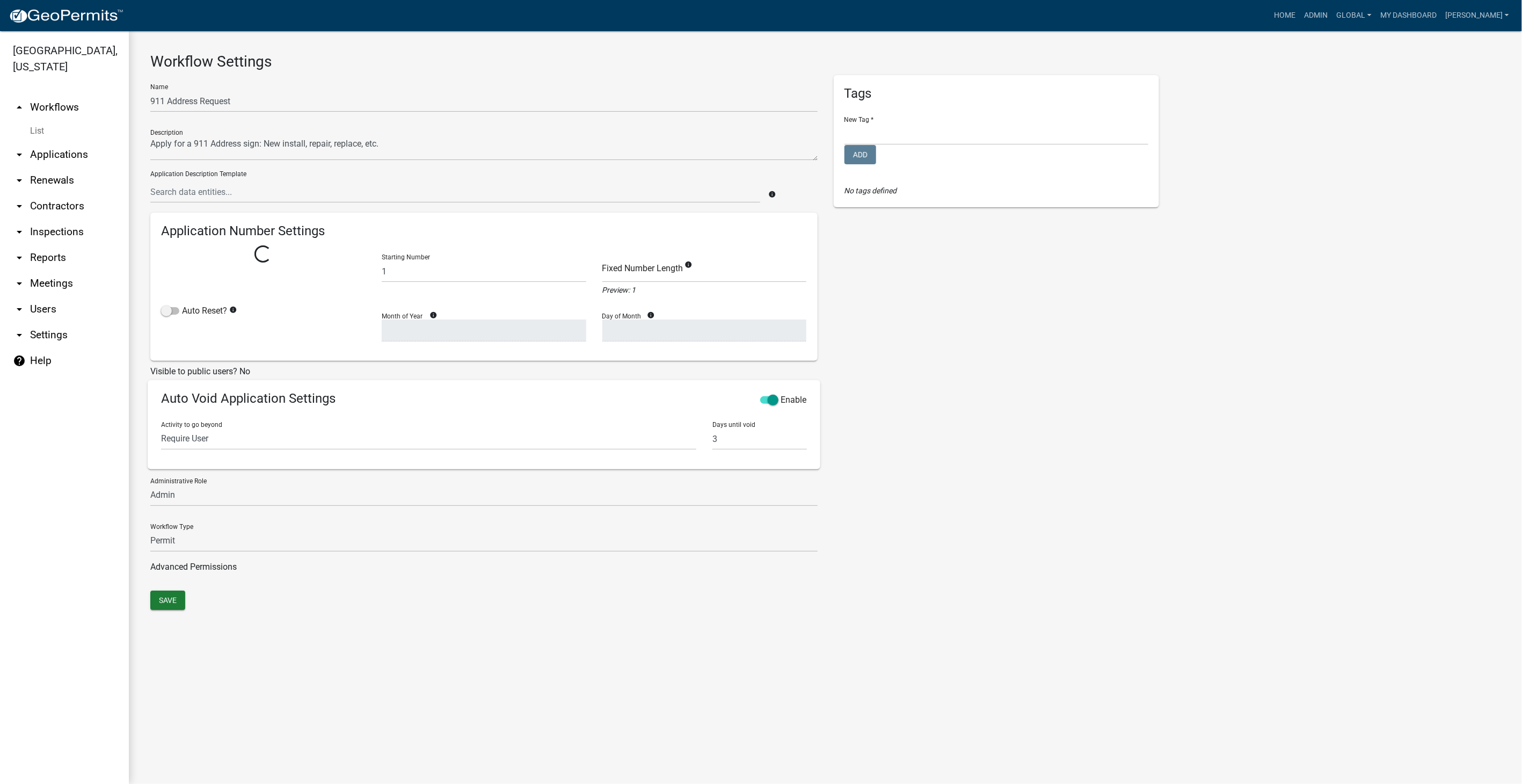
select select
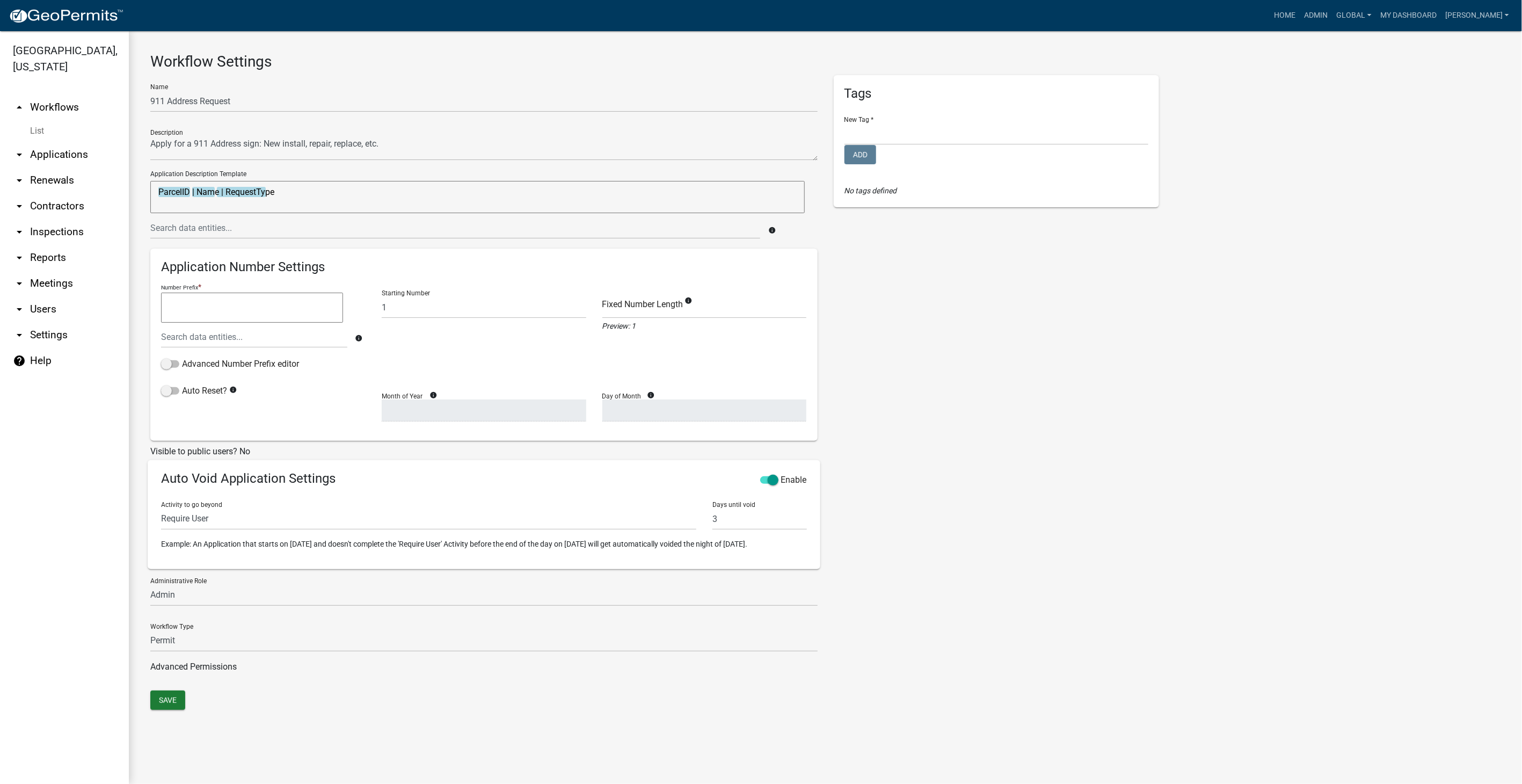
click at [40, 134] on link "List" at bounding box center [64, 131] width 129 height 21
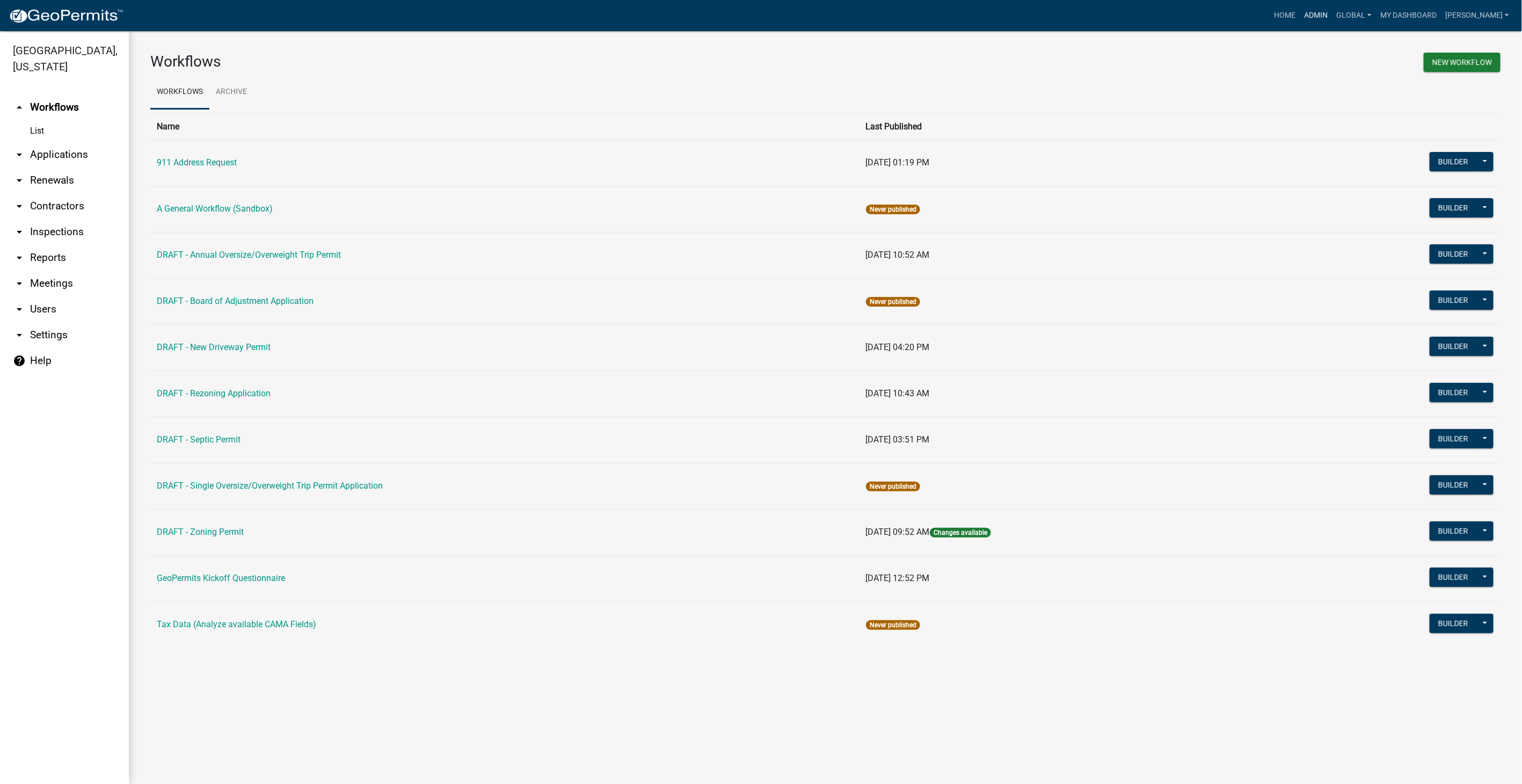
click at [1323, 12] on link "Admin" at bounding box center [1316, 15] width 32 height 21
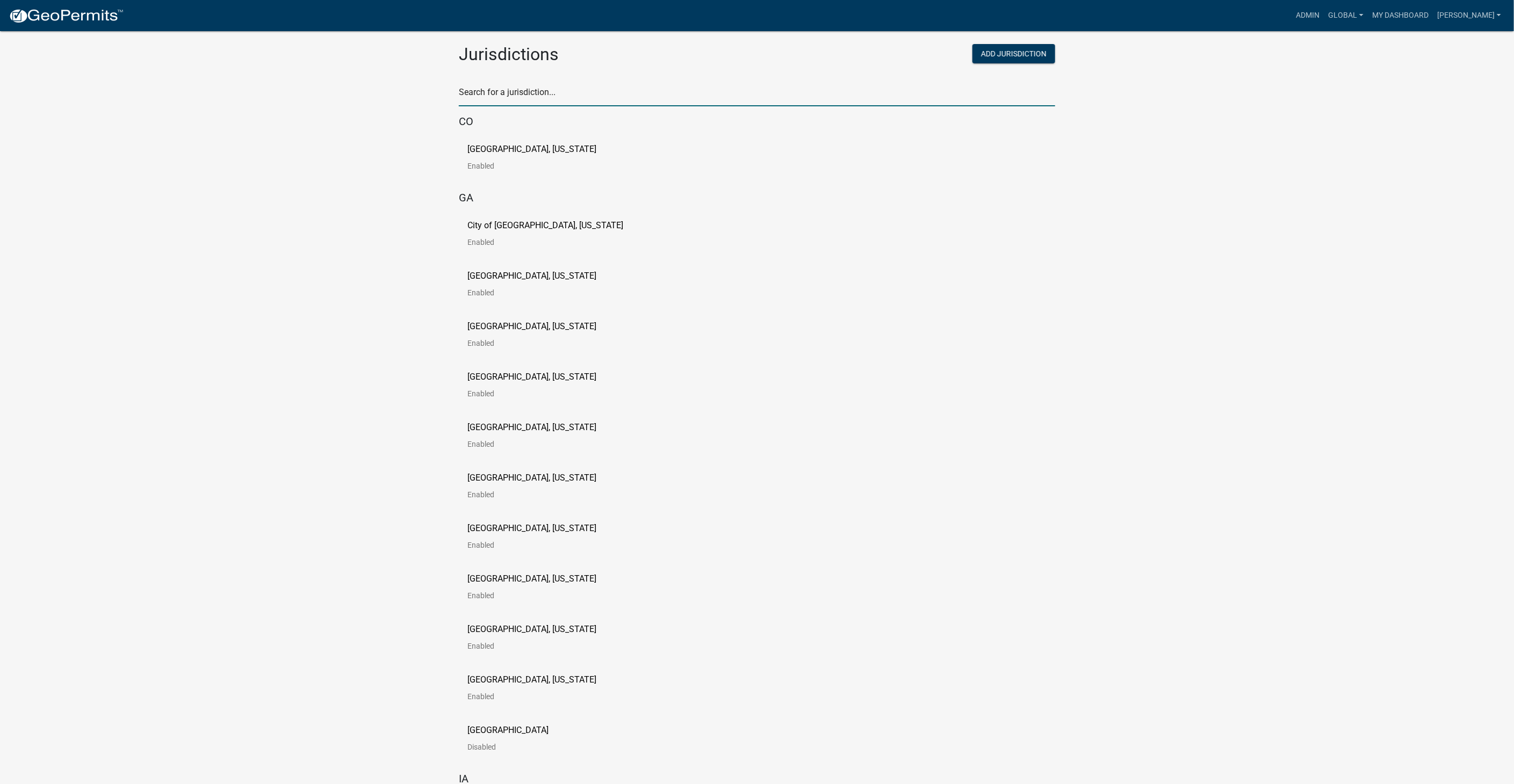
click at [516, 97] on input "text" at bounding box center [757, 95] width 596 height 22
type input "schneider"
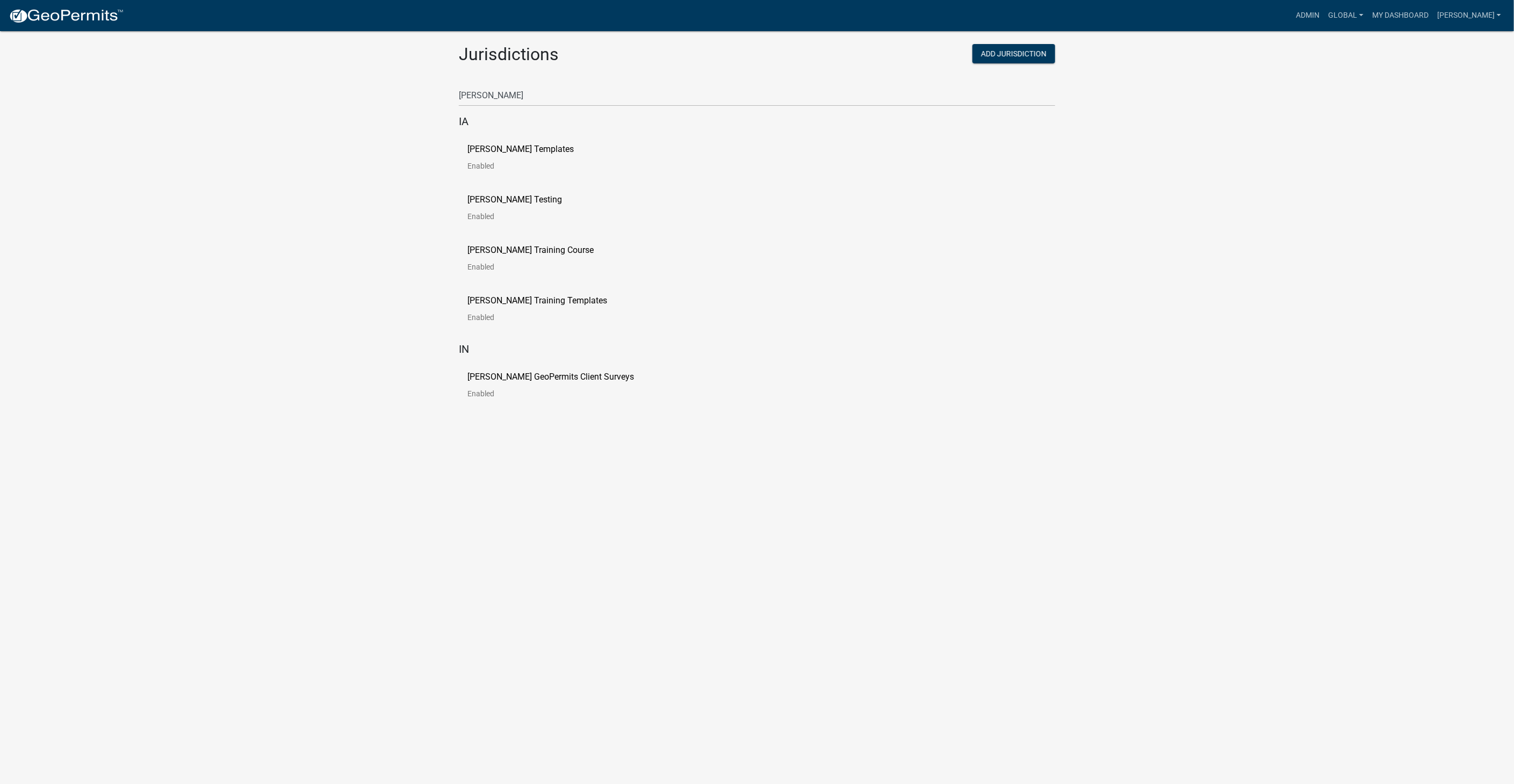
click at [509, 149] on p "[PERSON_NAME] Templates" at bounding box center [521, 149] width 106 height 9
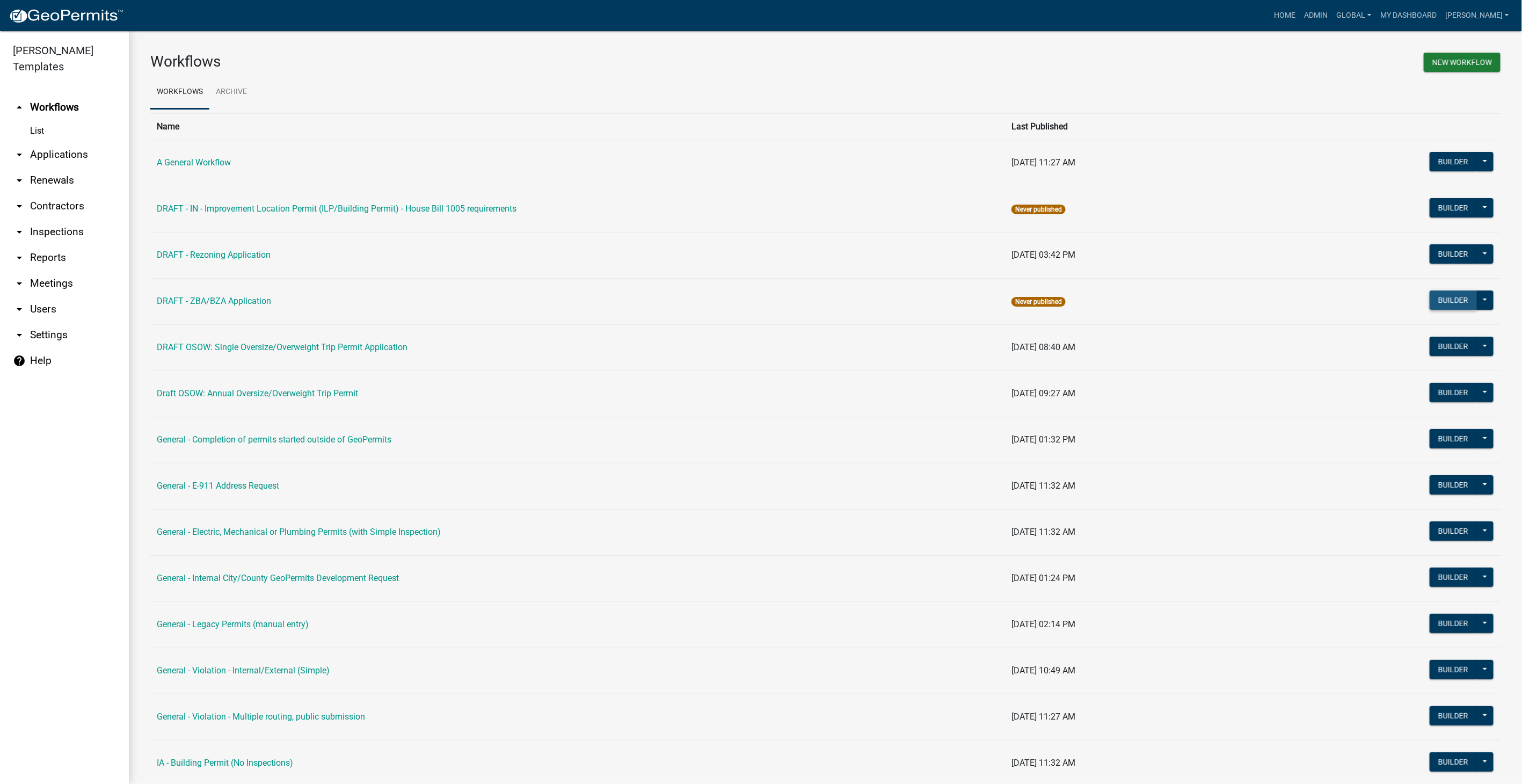
click at [1455, 299] on button "Builder" at bounding box center [1453, 300] width 47 height 19
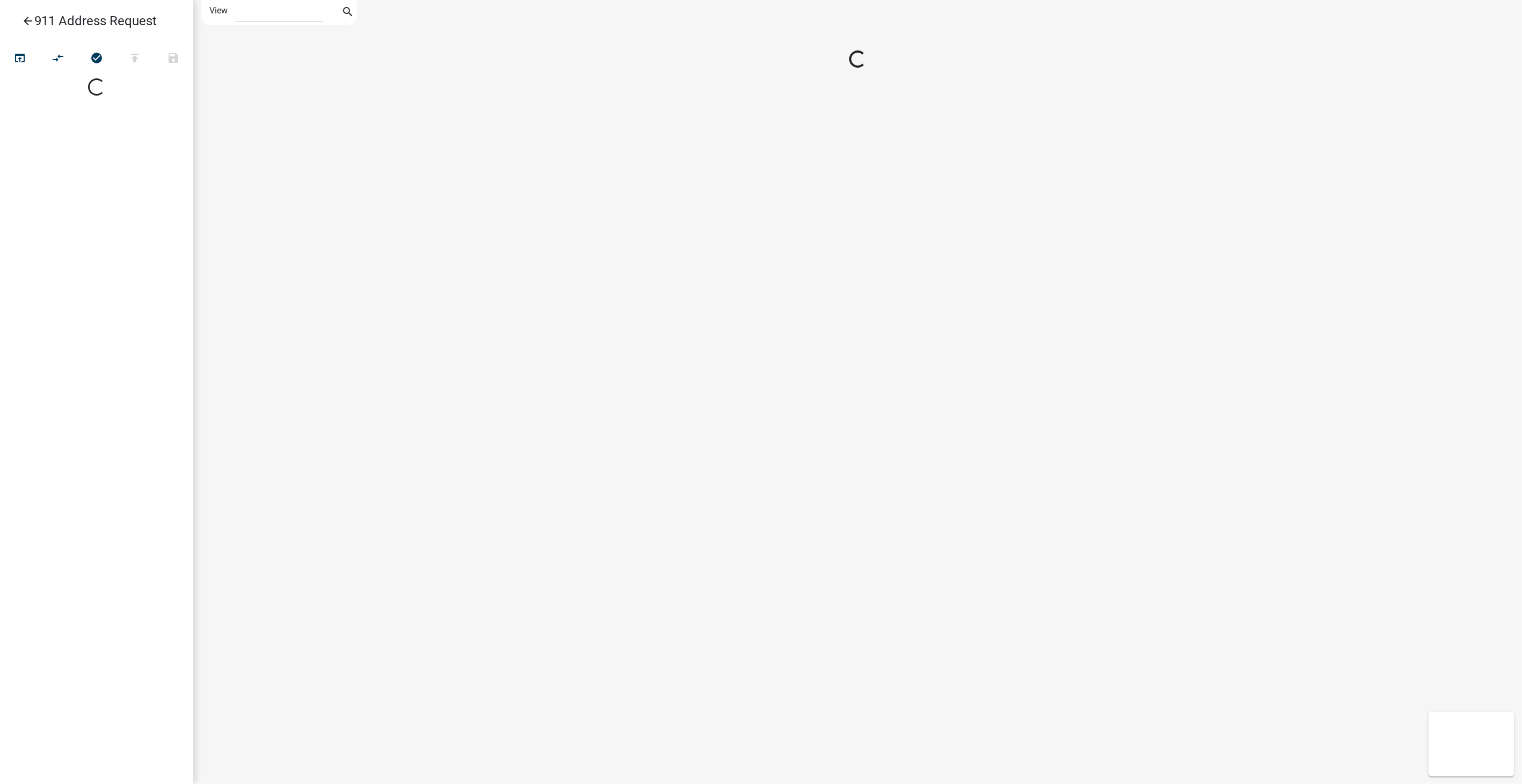
select select "1"
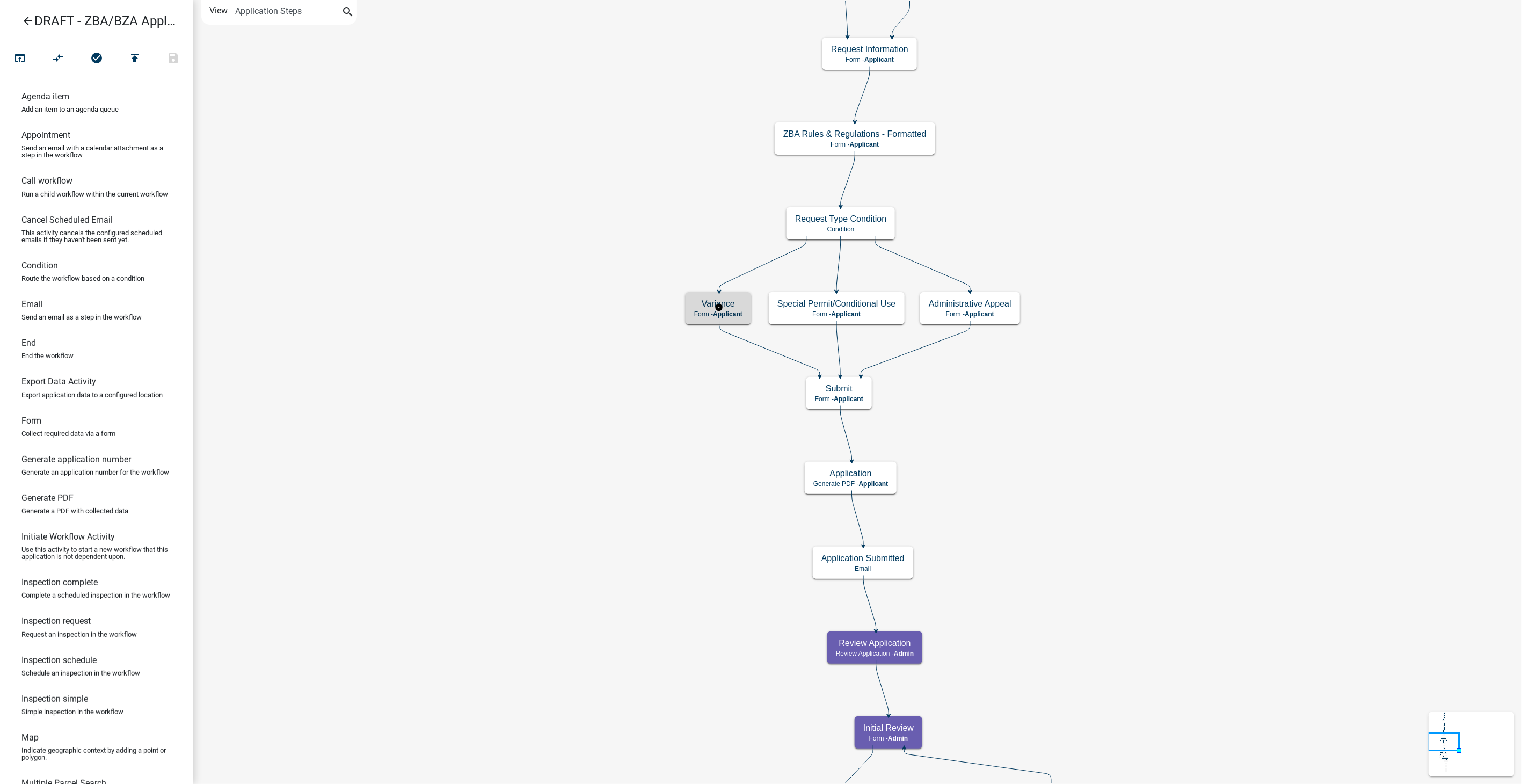
click at [701, 303] on h5 "Variance" at bounding box center [718, 303] width 48 height 10
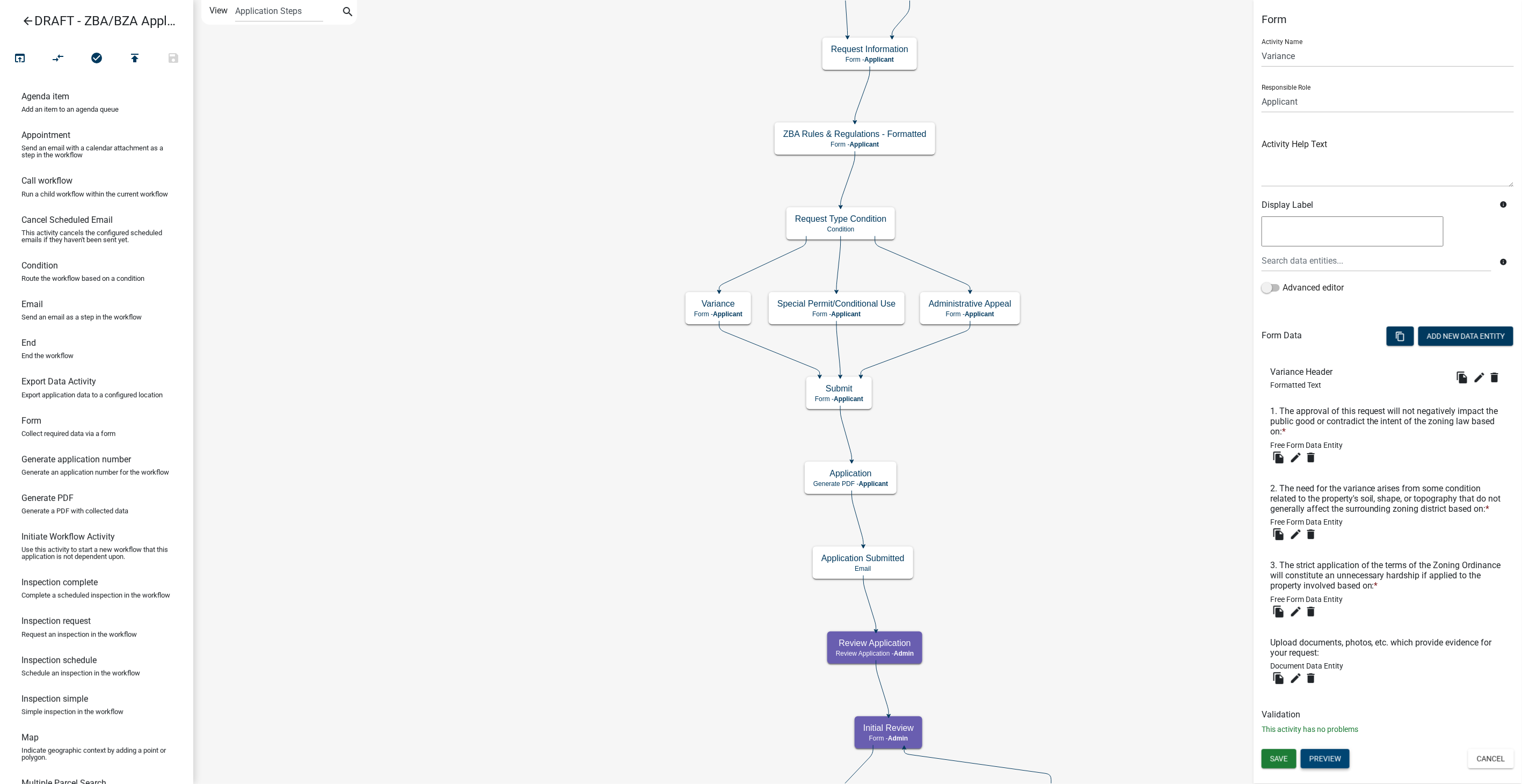
click at [1321, 760] on button "Preview" at bounding box center [1325, 759] width 49 height 19
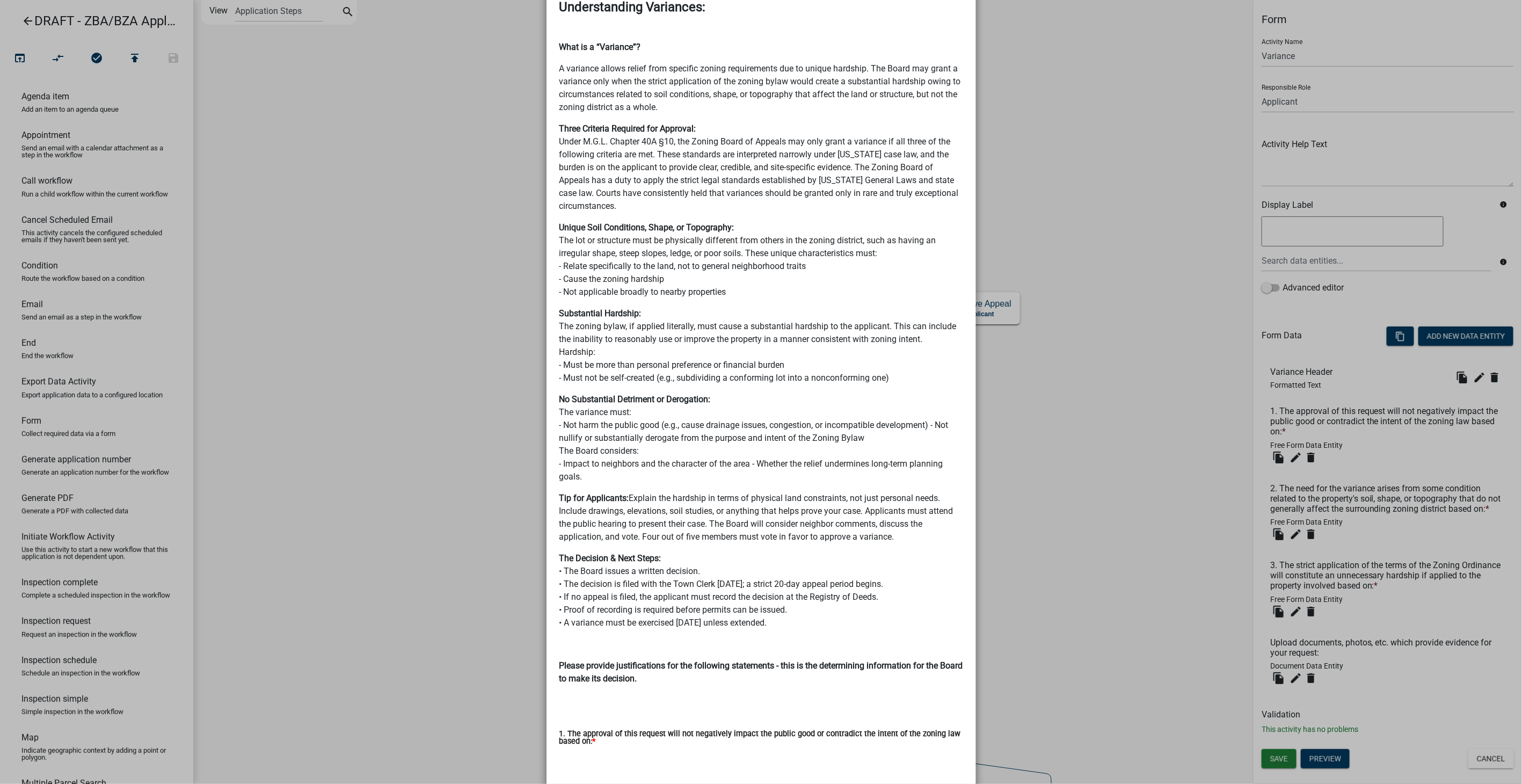
scroll to position [179, 0]
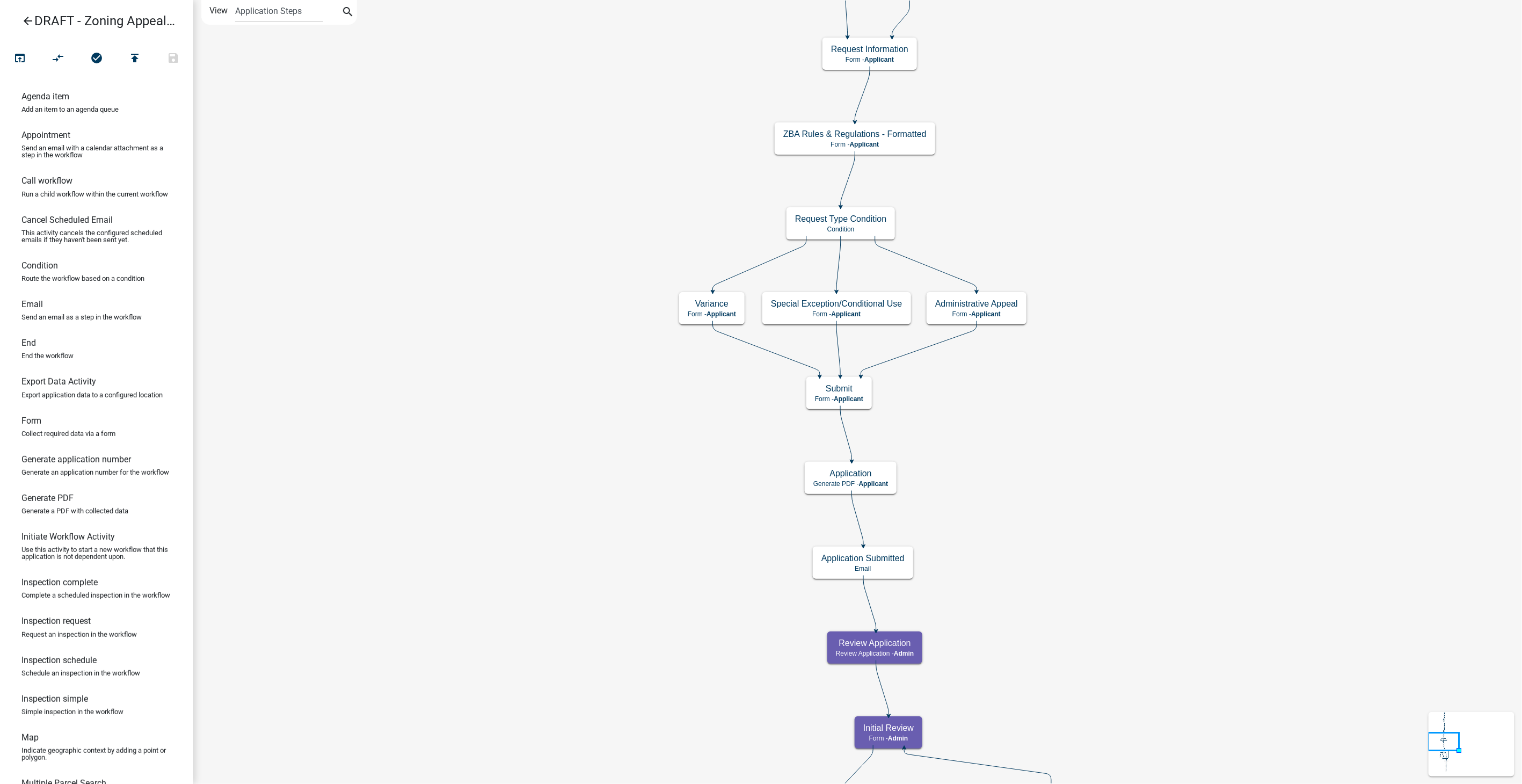
click at [29, 20] on icon "arrow_back" at bounding box center [28, 22] width 13 height 15
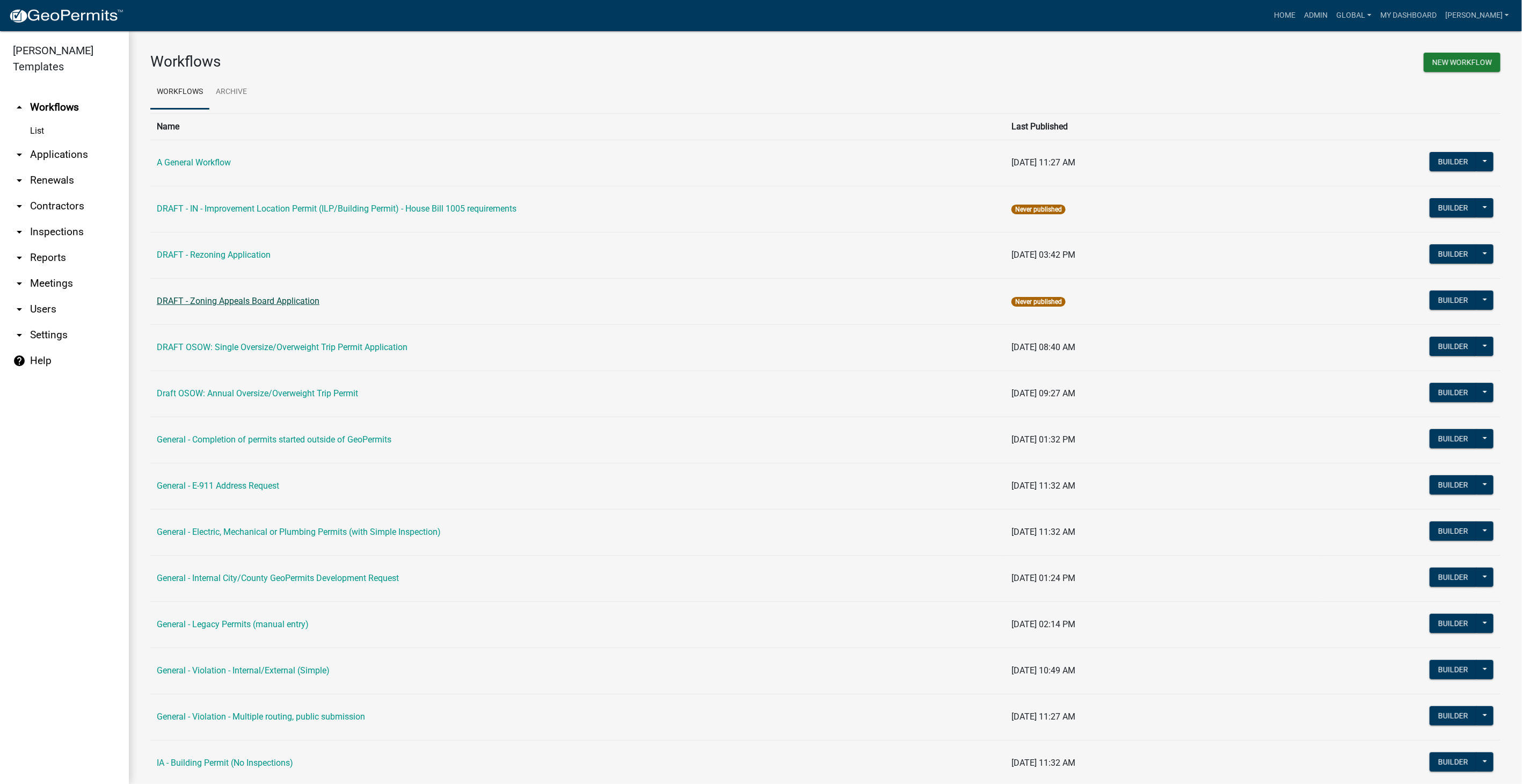
click at [267, 299] on link "DRAFT - Zoning Appeals Board Application" at bounding box center [238, 301] width 162 height 10
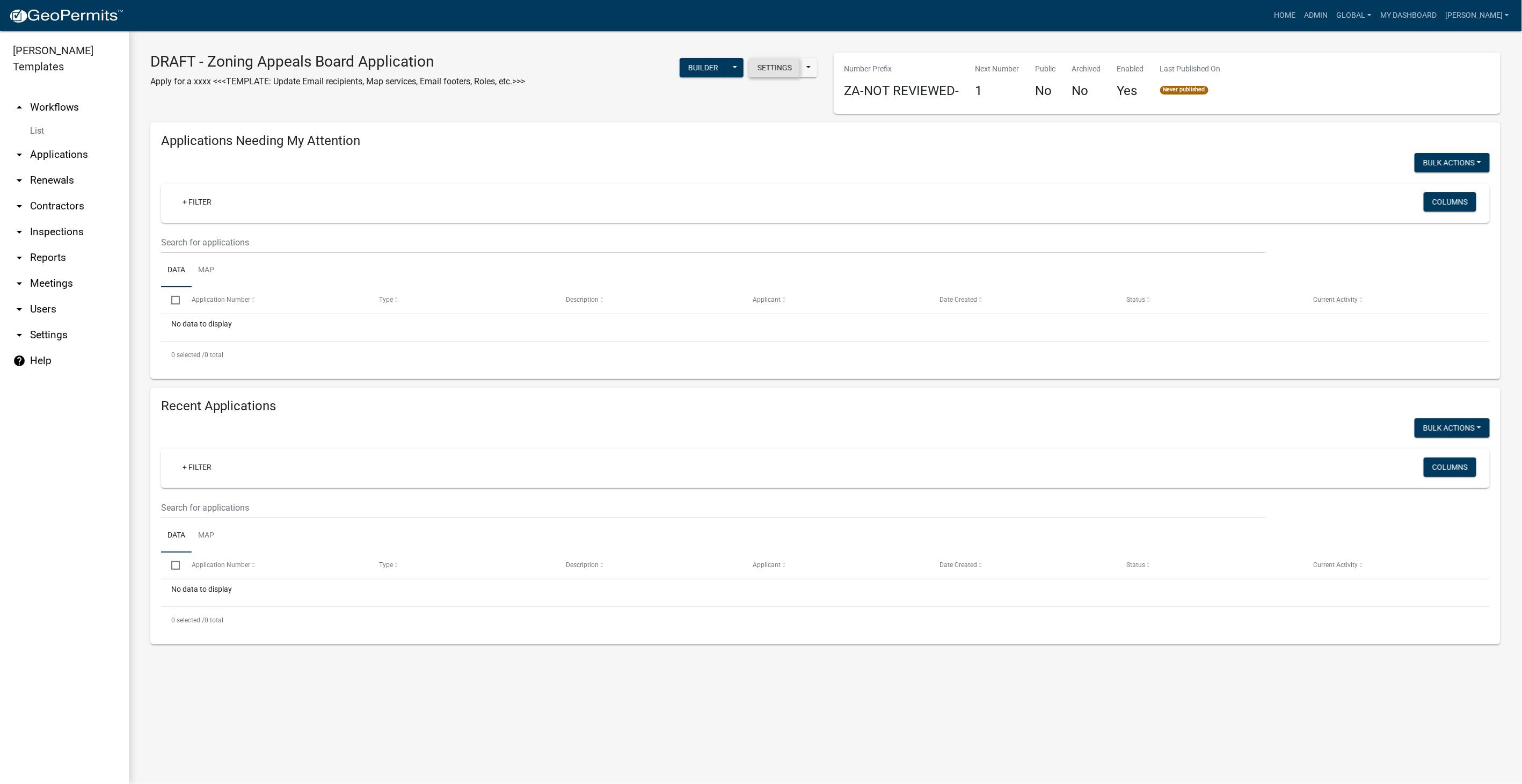
click at [770, 73] on button "Settings" at bounding box center [775, 67] width 51 height 19
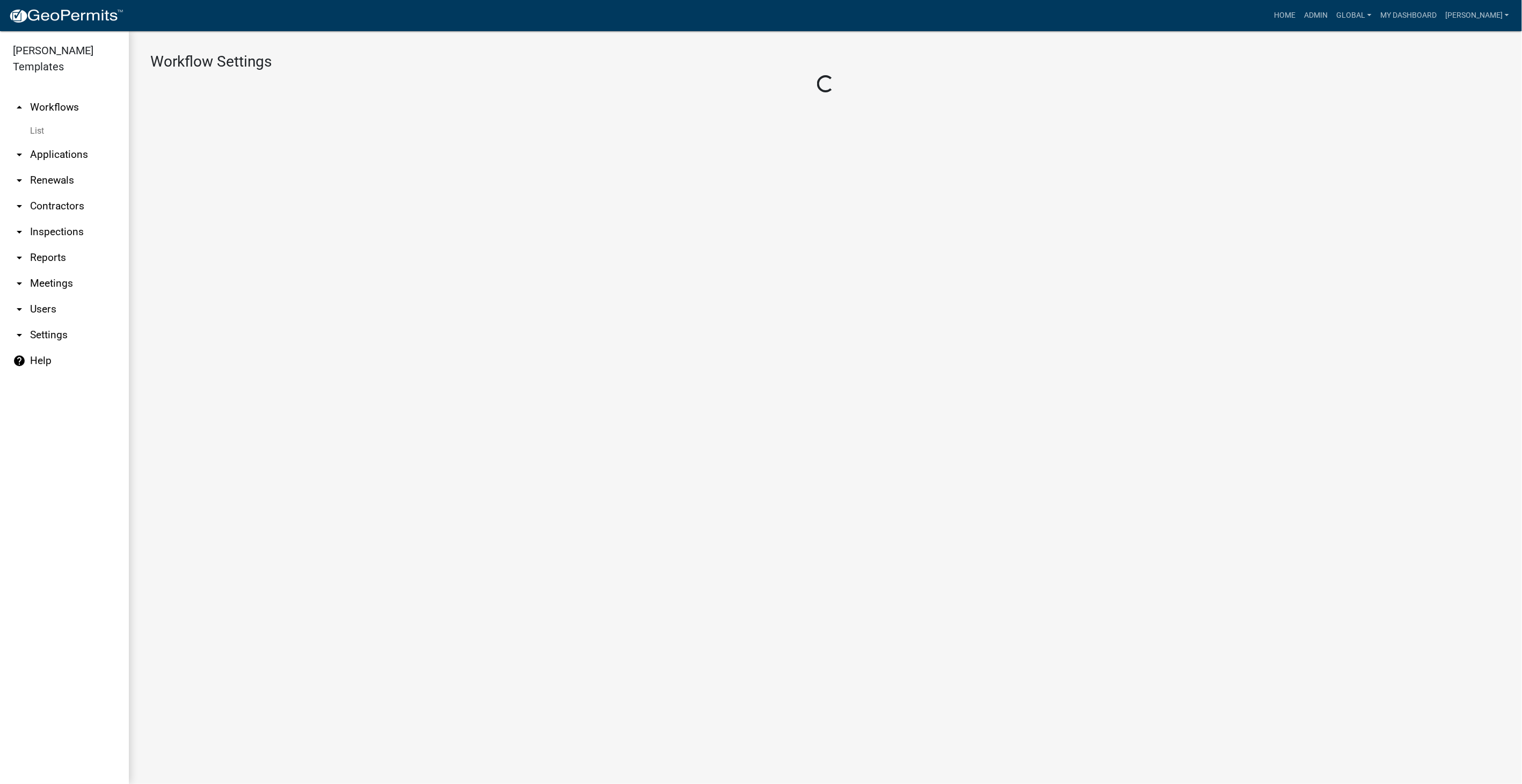
select select "1"
select select "2fdccdfa-7728-4211-88ce-e4301666c427"
select select "3"
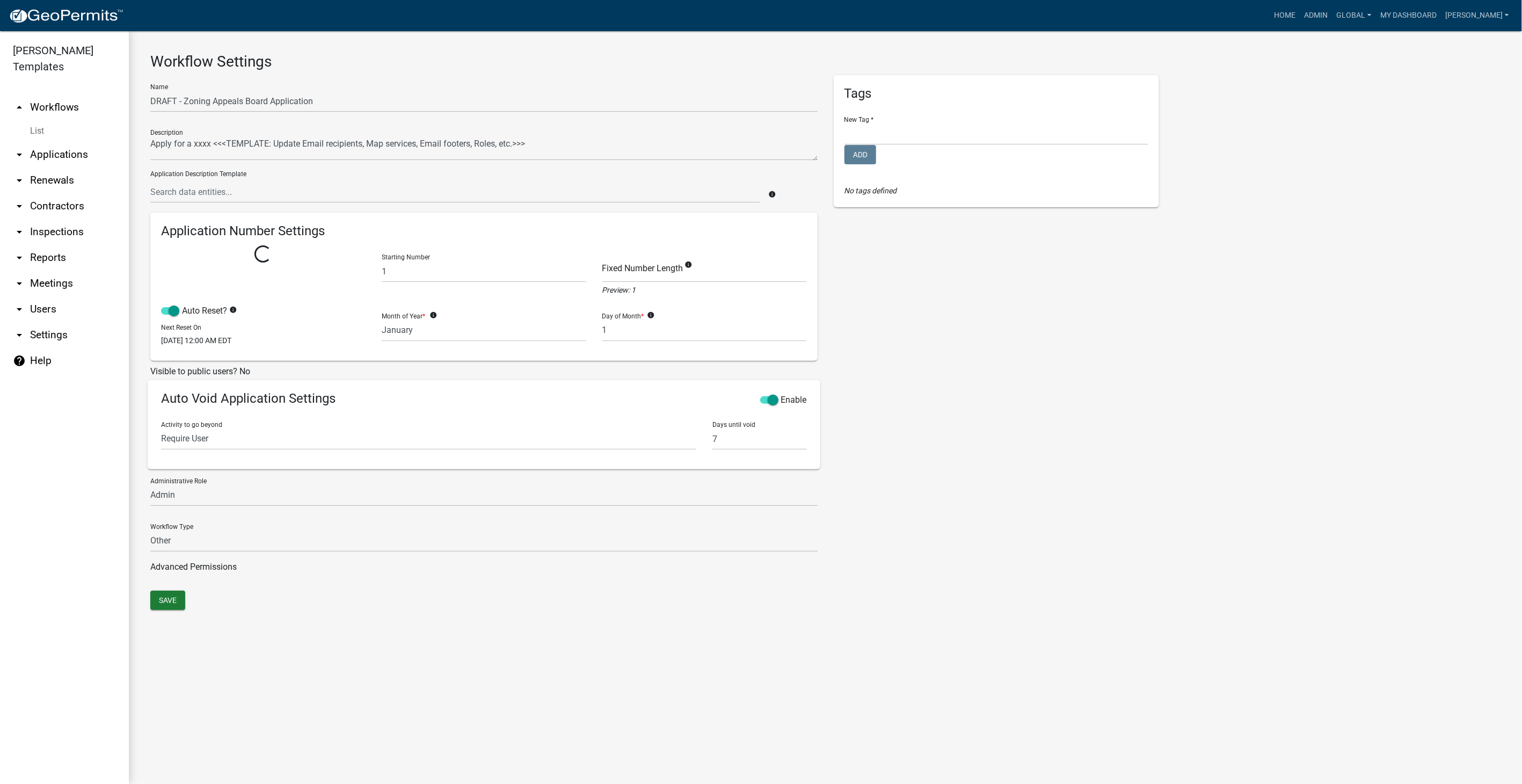
select select
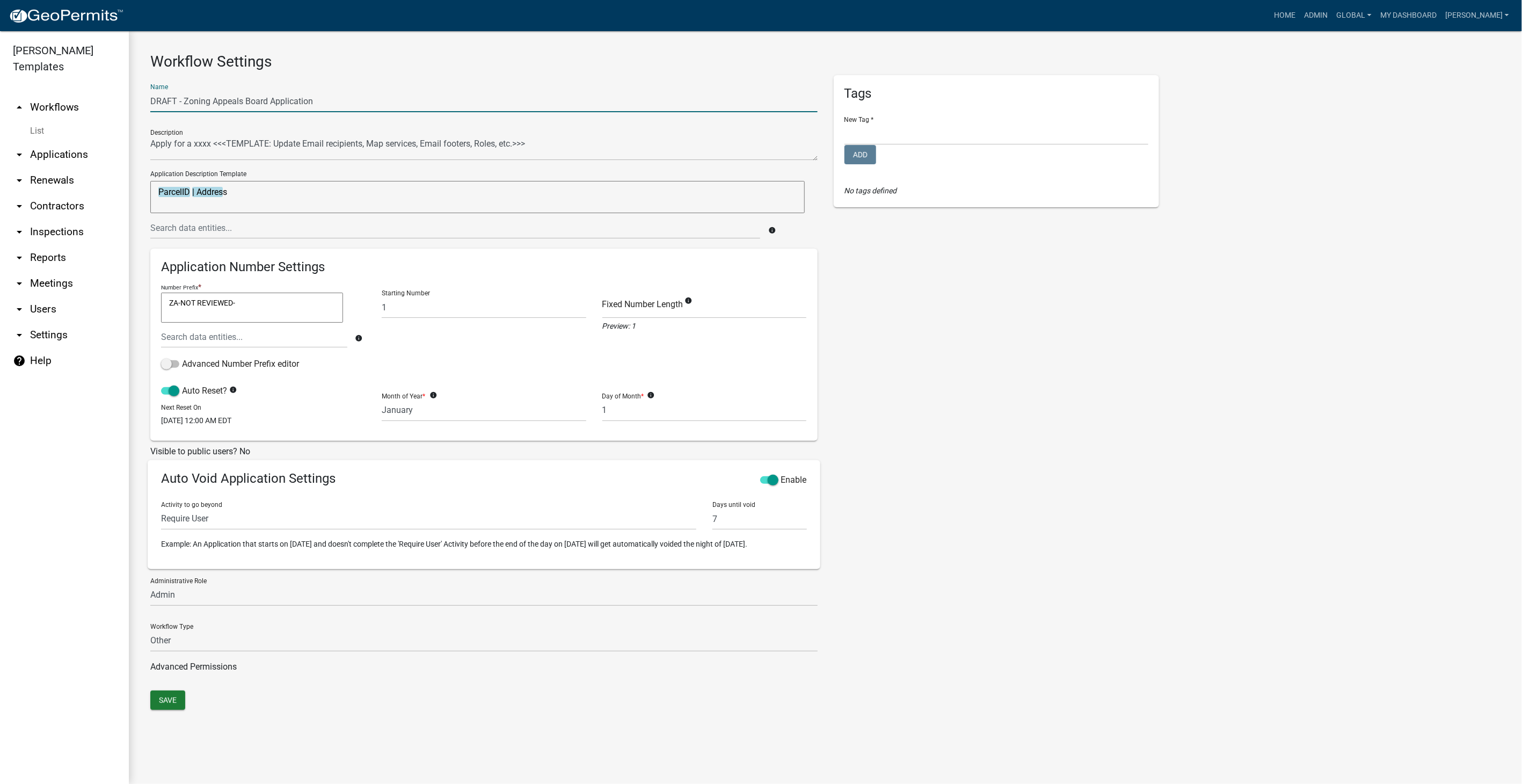
click at [267, 102] on input "DRAFT - Zoning Appeals Board Application" at bounding box center [483, 101] width 667 height 22
type input "DRAFT - ZBA/BZA Application"
click at [174, 708] on button "Save" at bounding box center [167, 700] width 35 height 19
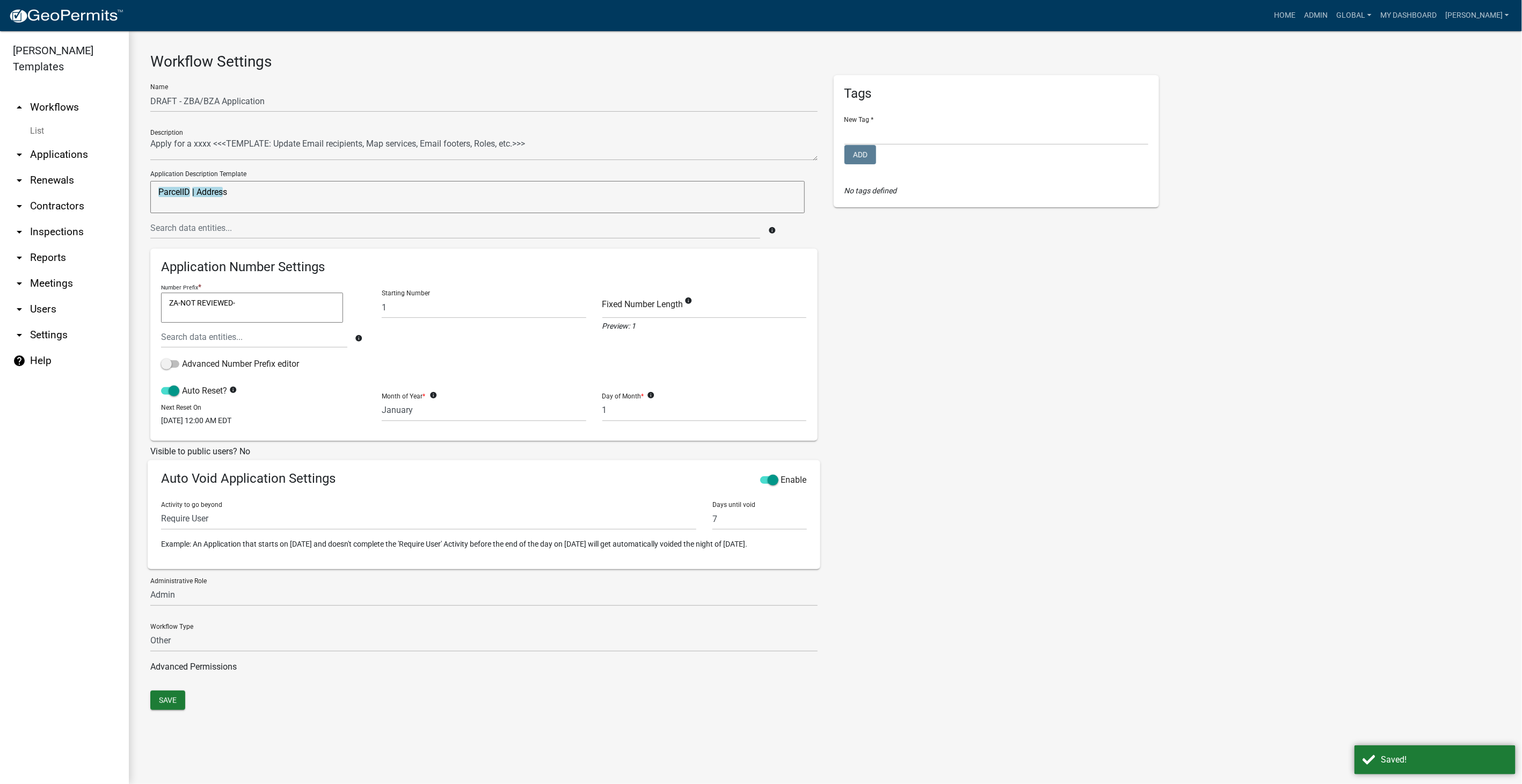
click at [38, 121] on link "List" at bounding box center [64, 131] width 129 height 21
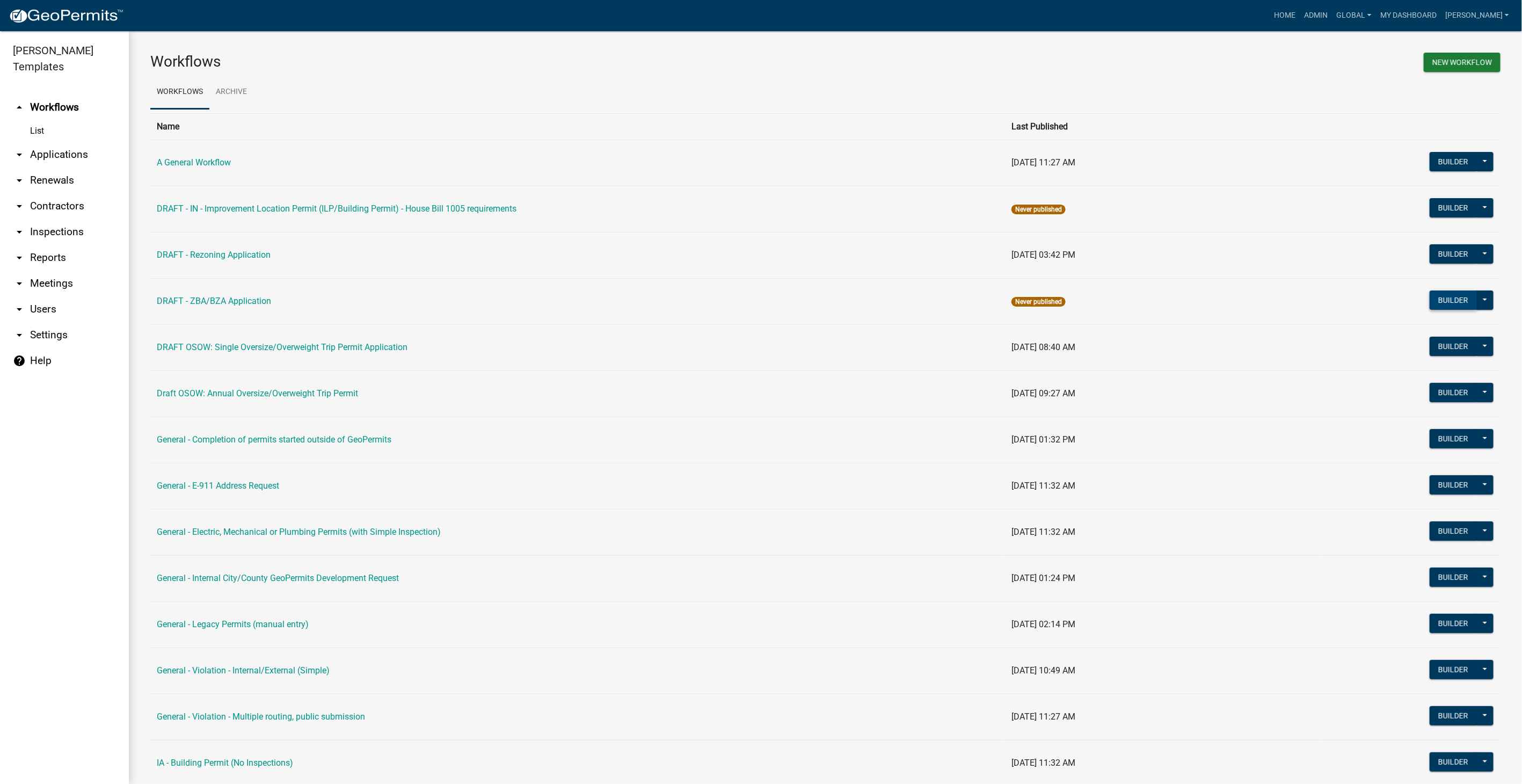
click at [1431, 297] on button "Builder" at bounding box center [1453, 300] width 47 height 19
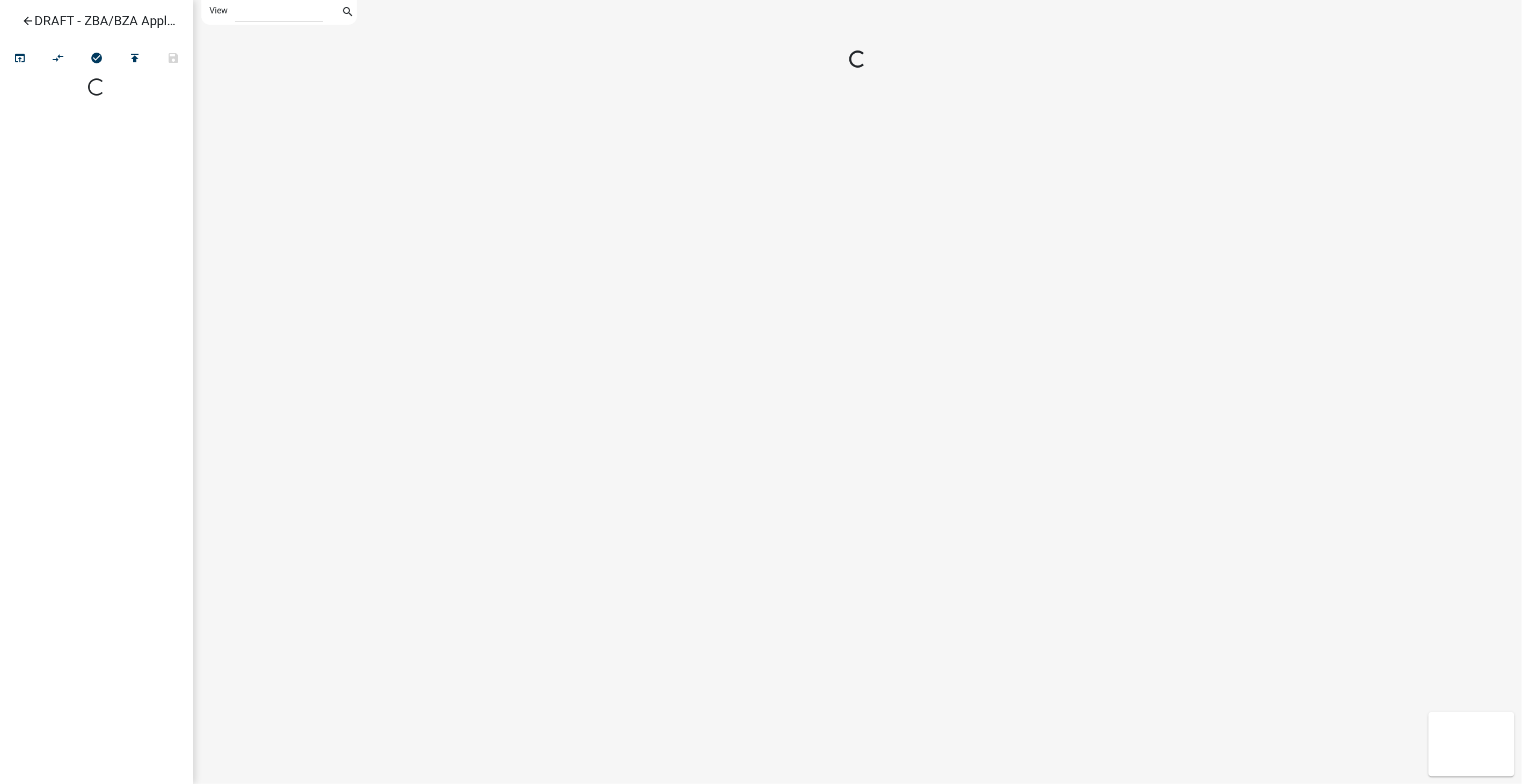
select select "1"
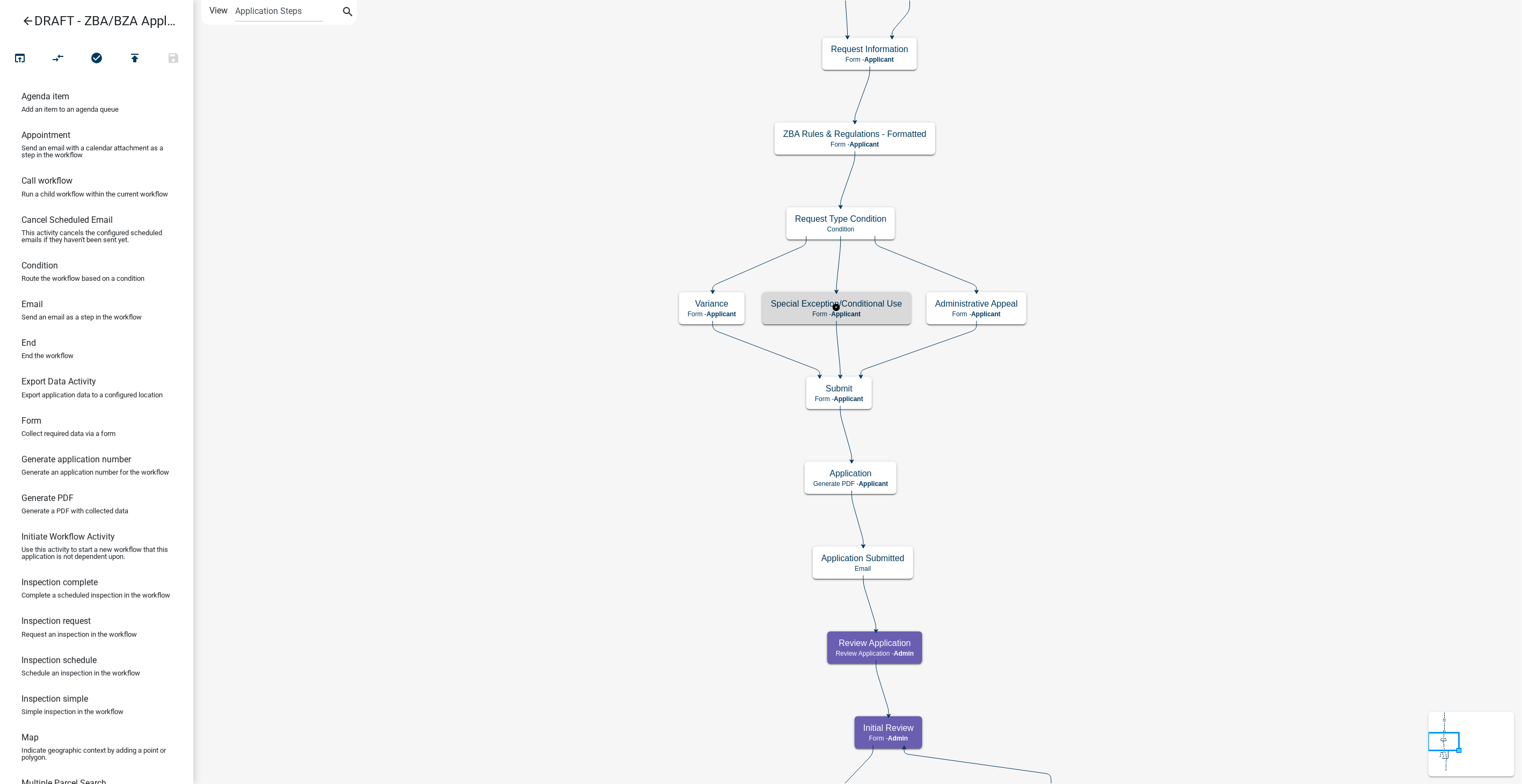
click at [878, 314] on p "Form - Applicant" at bounding box center [837, 314] width 132 height 8
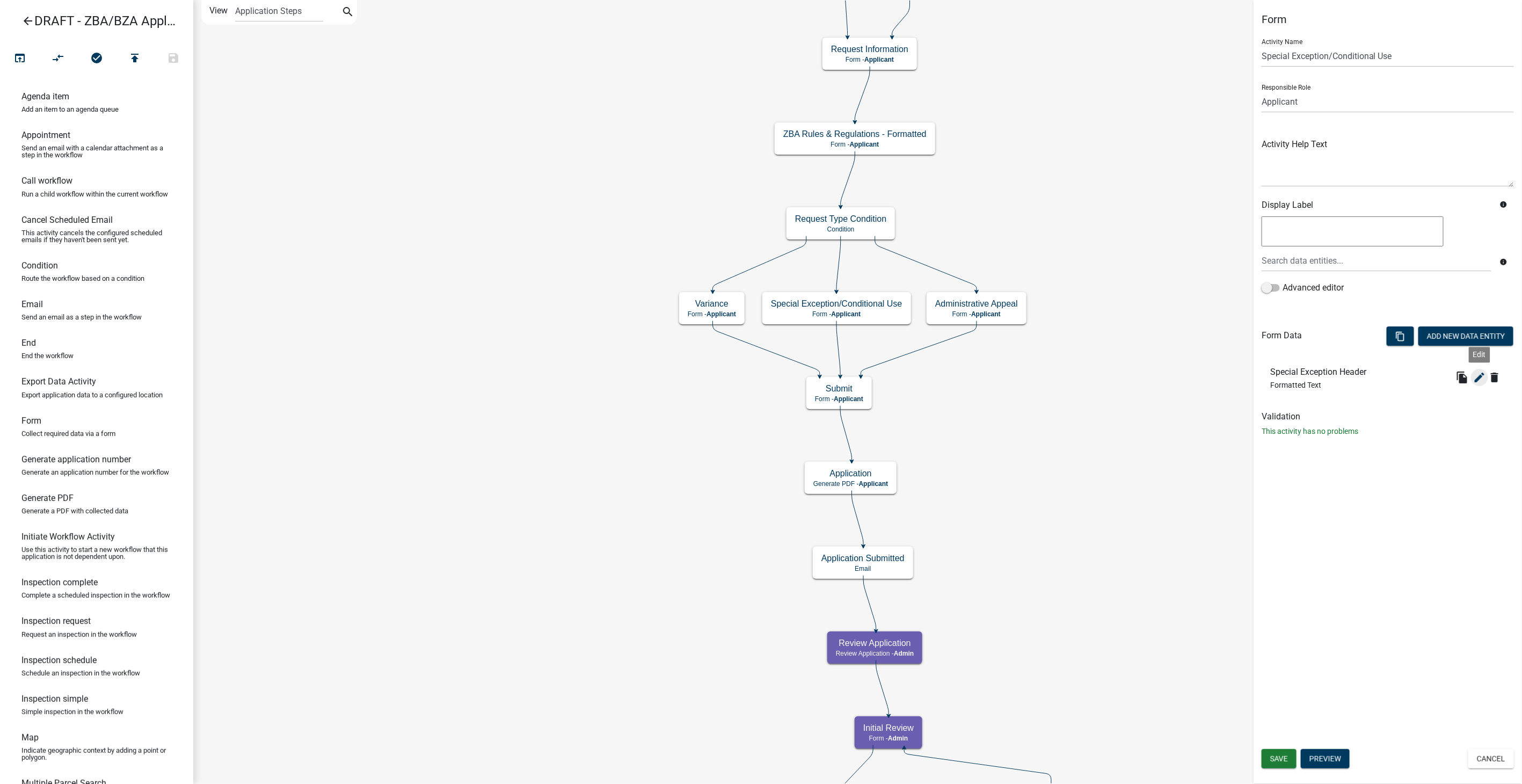
click at [1480, 376] on icon "edit" at bounding box center [1479, 378] width 13 height 13
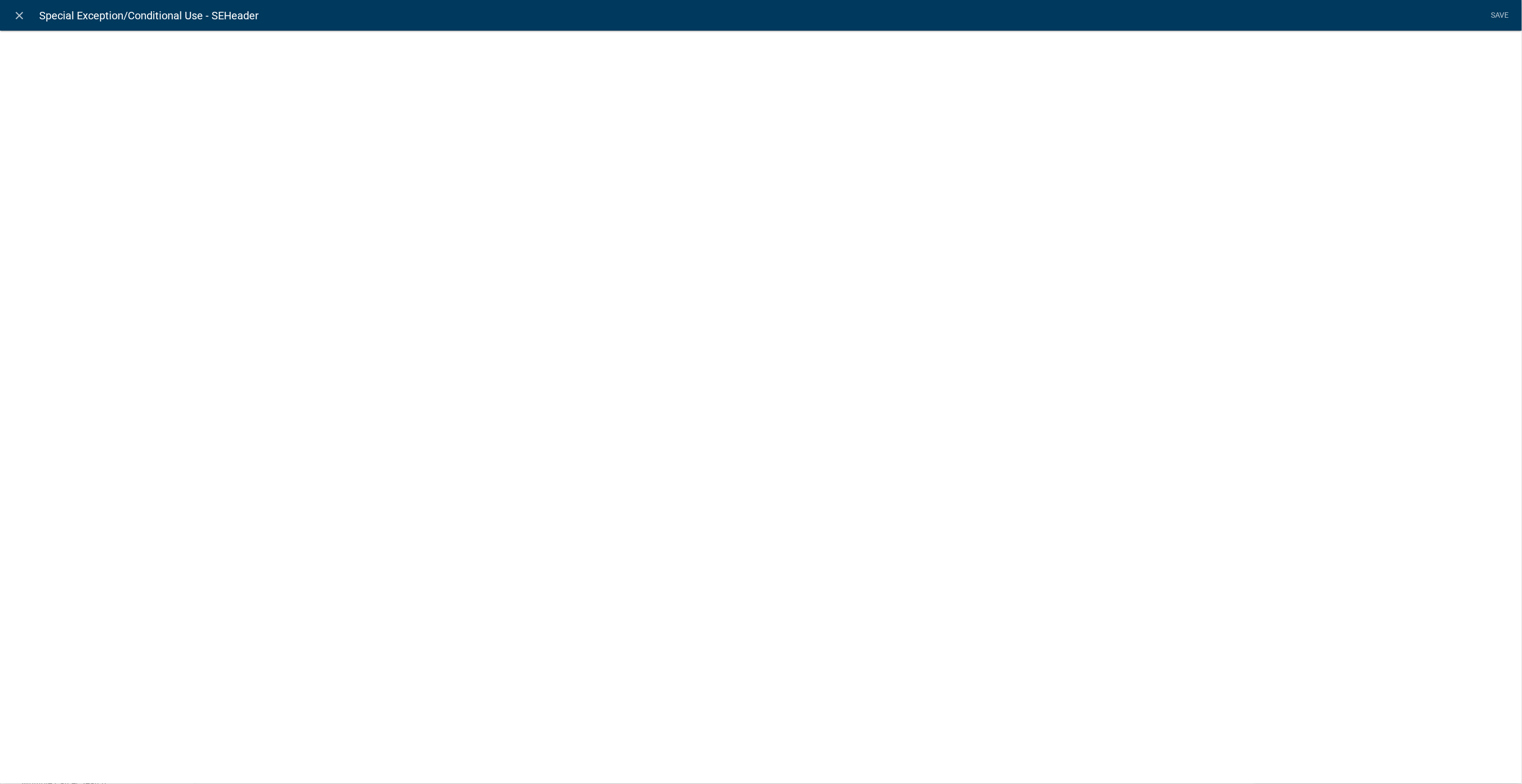
select select "rich-text"
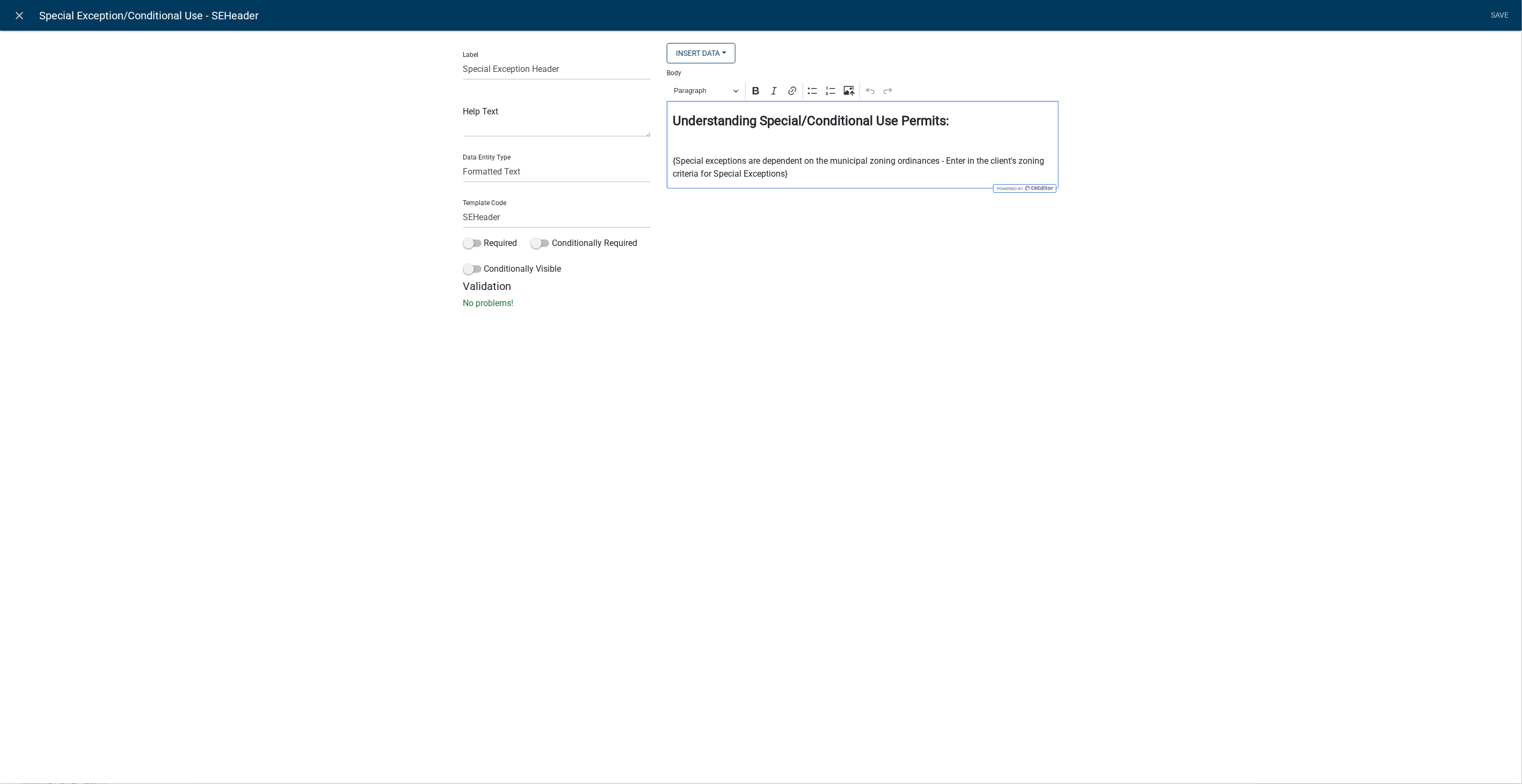
drag, startPoint x: 796, startPoint y: 178, endPoint x: 797, endPoint y: 170, distance: 8.1
click at [797, 170] on p "{Special exceptions are dependent on the municipal zoning ordinances - Enter in…" at bounding box center [863, 168] width 380 height 26
click at [673, 163] on p "{Special exceptions are dependent on the municipal zoning ordinances - Enter in…" at bounding box center [863, 168] width 380 height 26
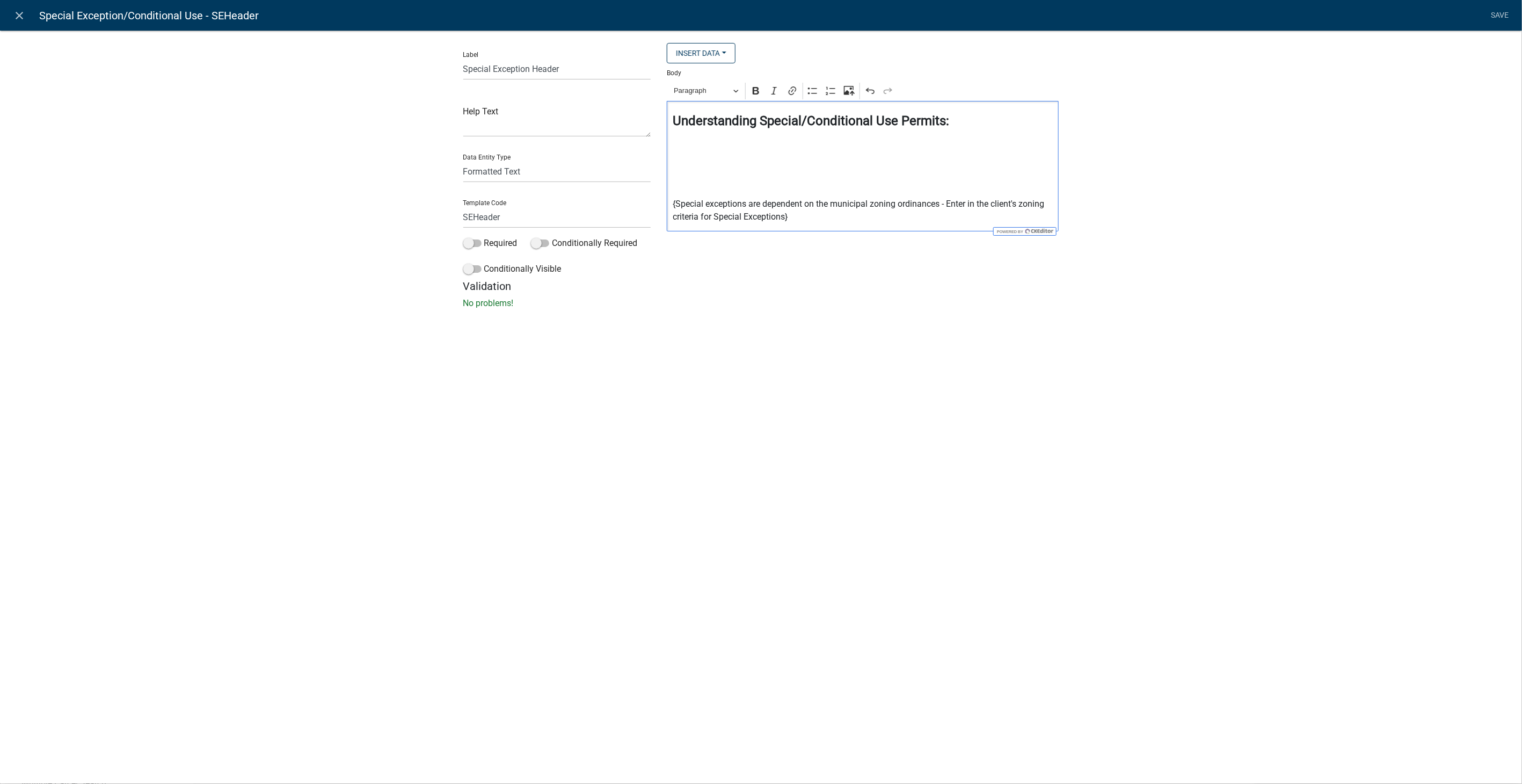
click at [673, 158] on p "Editor editing area: main. Press Alt+0 for help." at bounding box center [863, 161] width 380 height 13
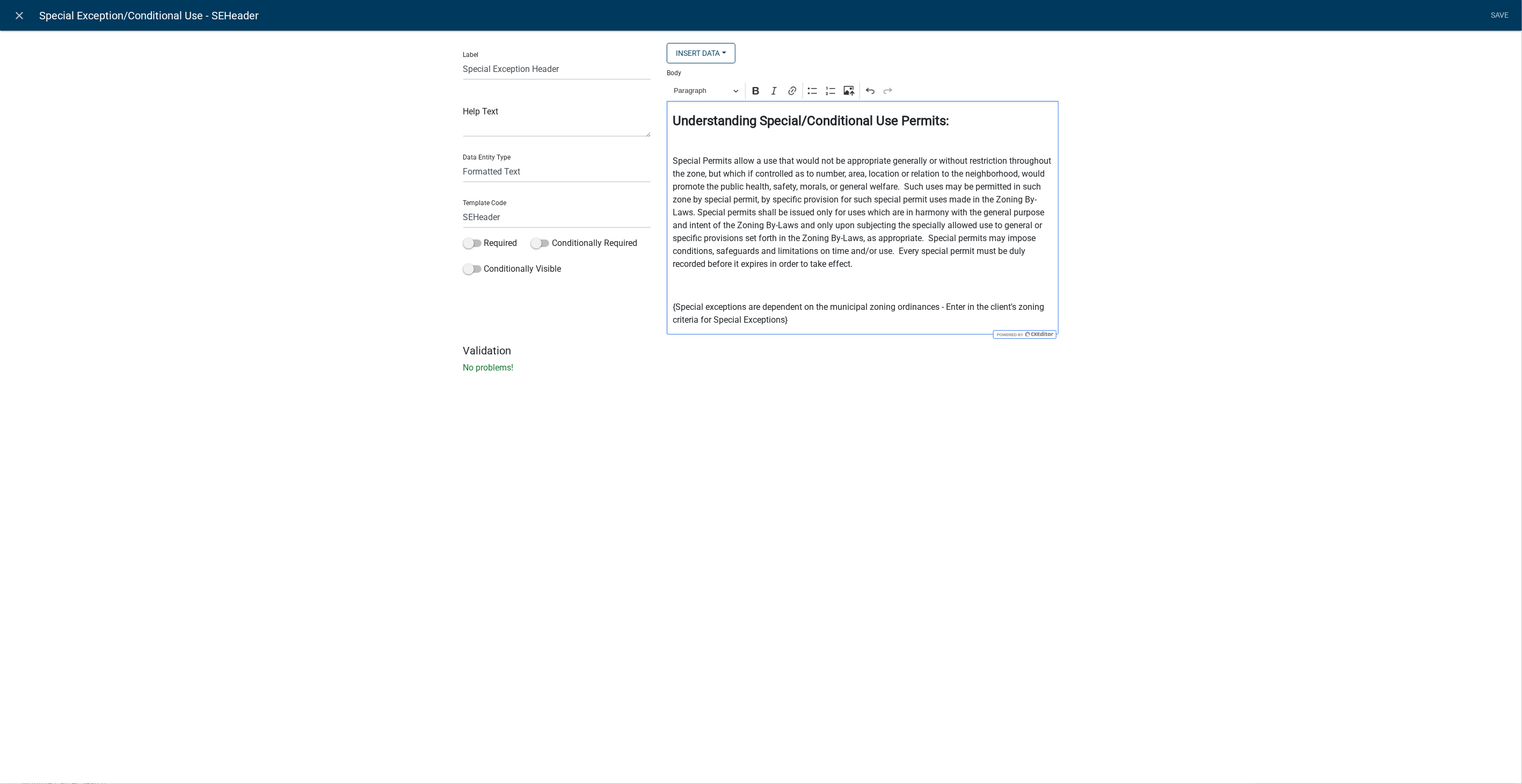
click at [754, 212] on p "Special Permits allow a use that would not be appropriate generally or without …" at bounding box center [863, 213] width 380 height 116
click at [859, 230] on p "Special Permits allow a use that would not be appropriate generally or without …" at bounding box center [863, 213] width 380 height 116
click at [926, 238] on p "Special Permits allow a use that would not be appropriate generally or without …" at bounding box center [863, 213] width 380 height 116
click at [1498, 12] on link "Save" at bounding box center [1500, 15] width 27 height 21
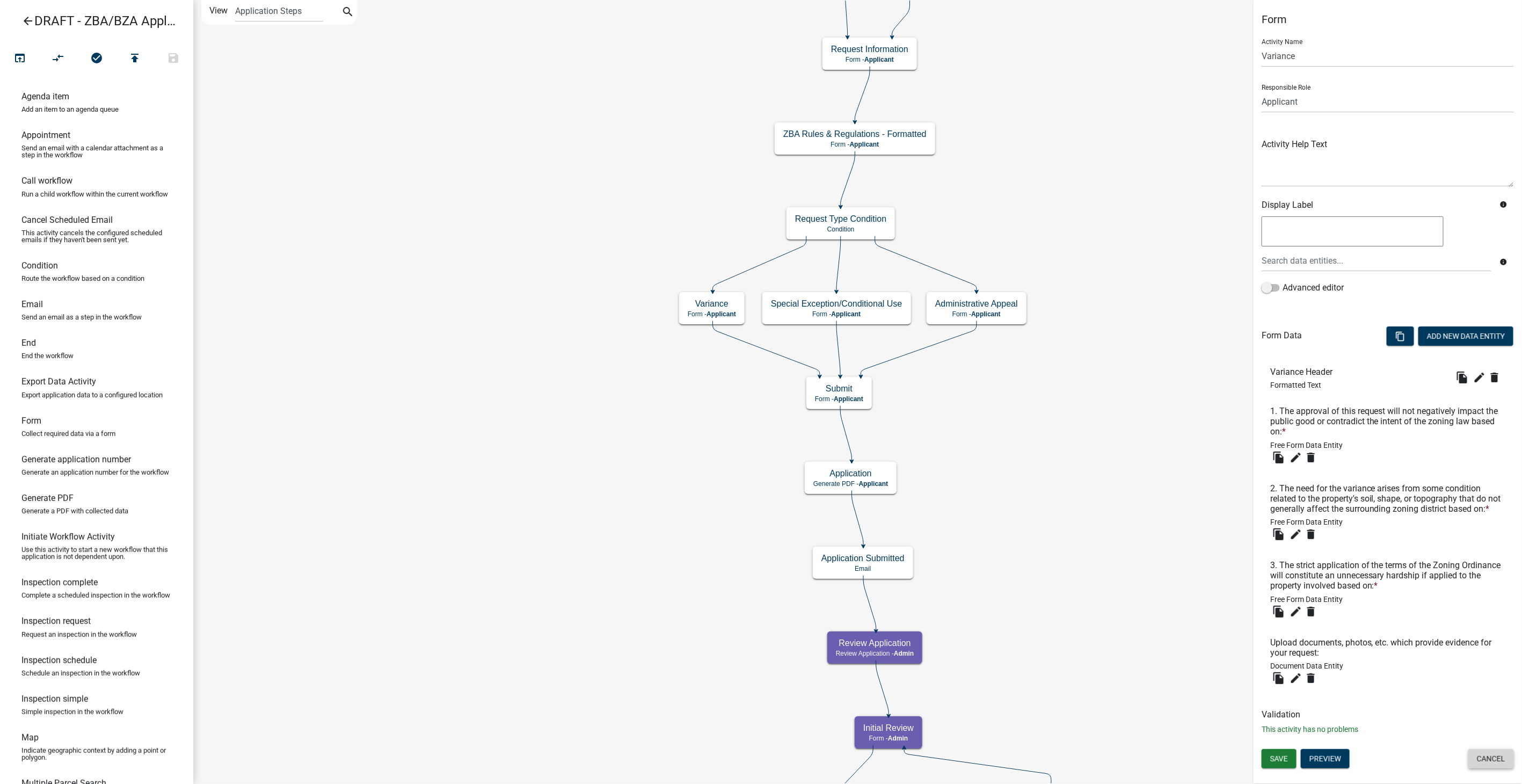
click at [1504, 754] on button "Cancel" at bounding box center [1491, 759] width 45 height 19
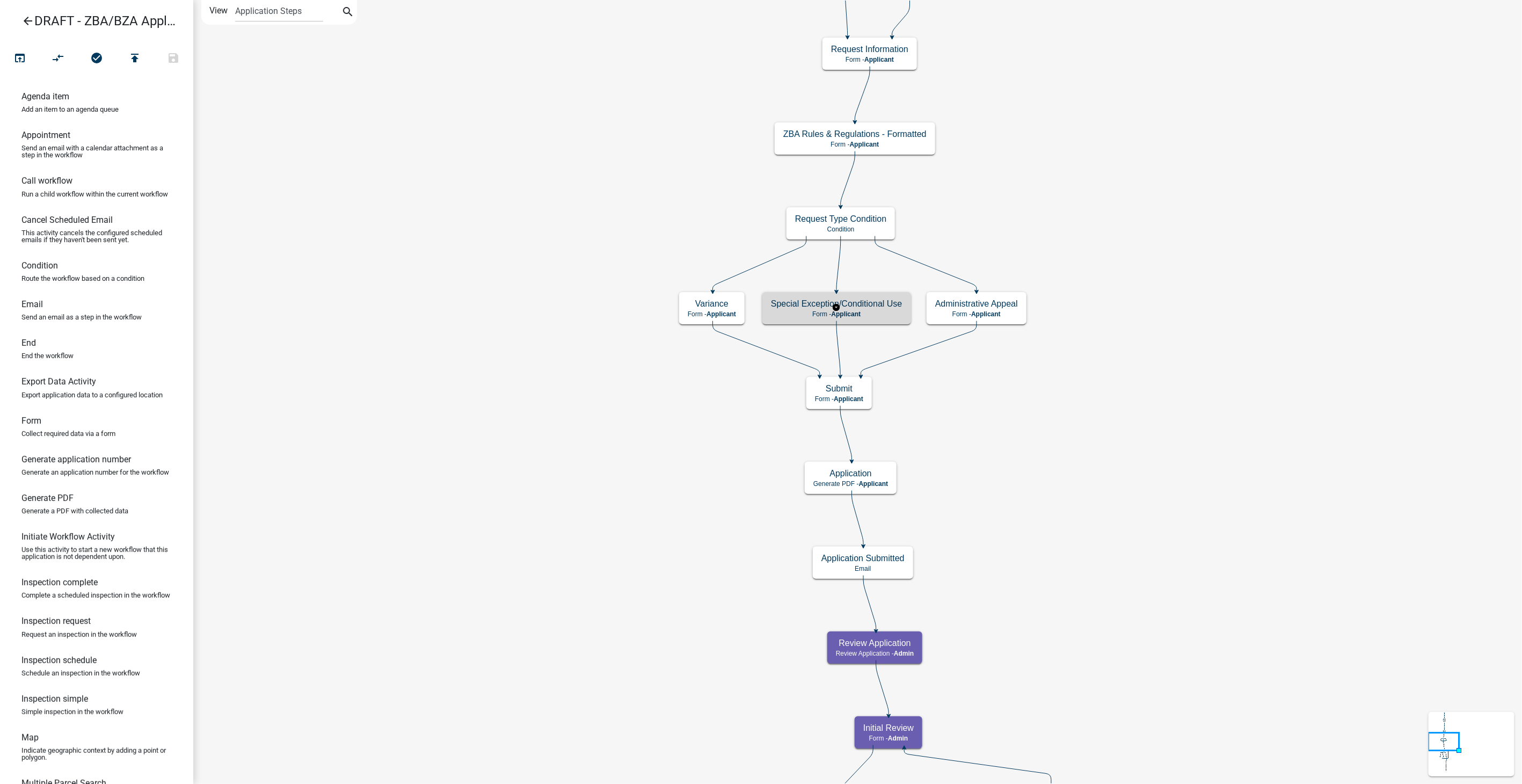
click at [851, 312] on span "Applicant" at bounding box center [846, 314] width 30 height 8
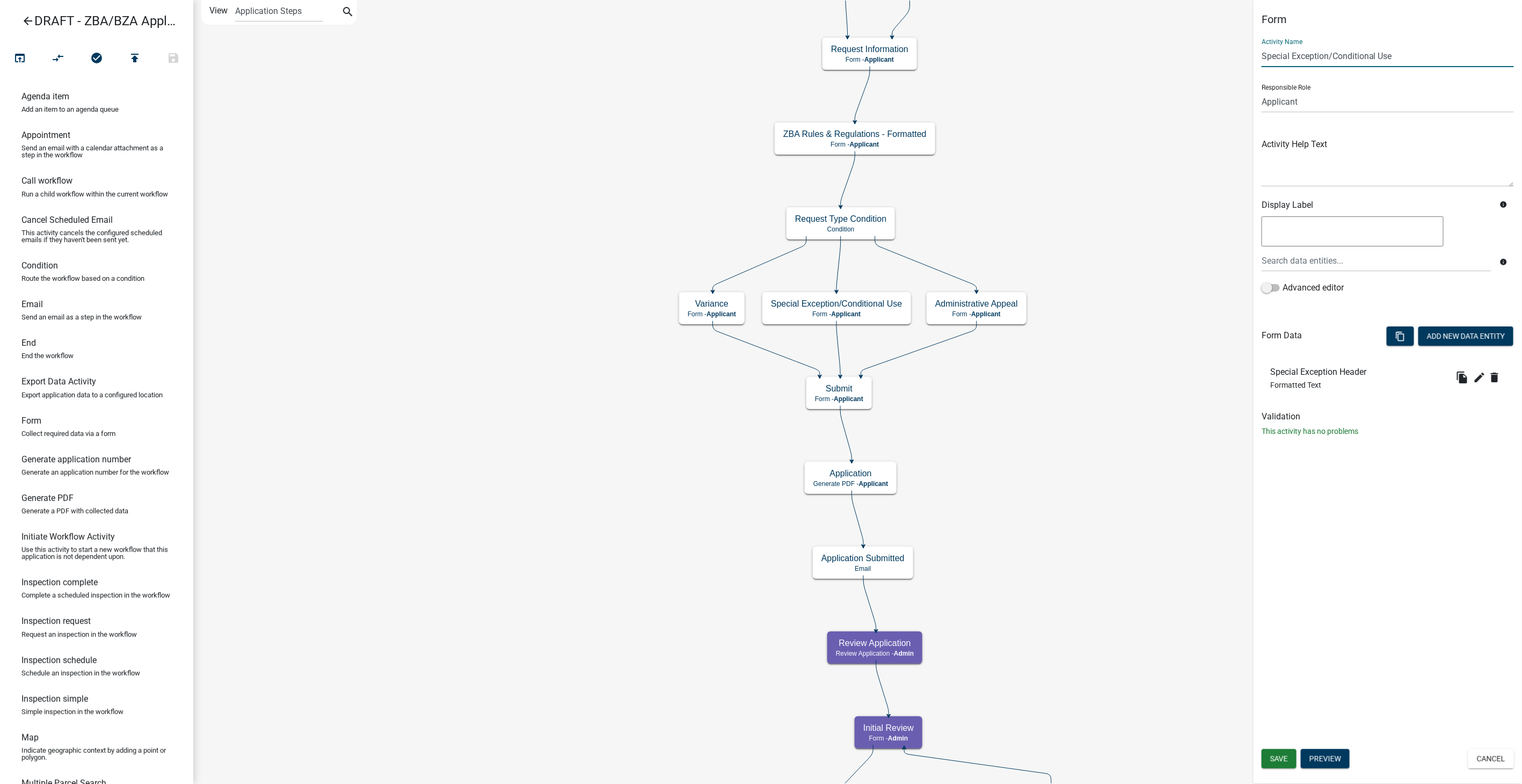
click at [1397, 53] on input "Special Exception/Conditional Use" at bounding box center [1387, 56] width 252 height 22
type input "Special Permit/Conditional Use"
click at [1278, 755] on span "Save" at bounding box center [1279, 759] width 18 height 9
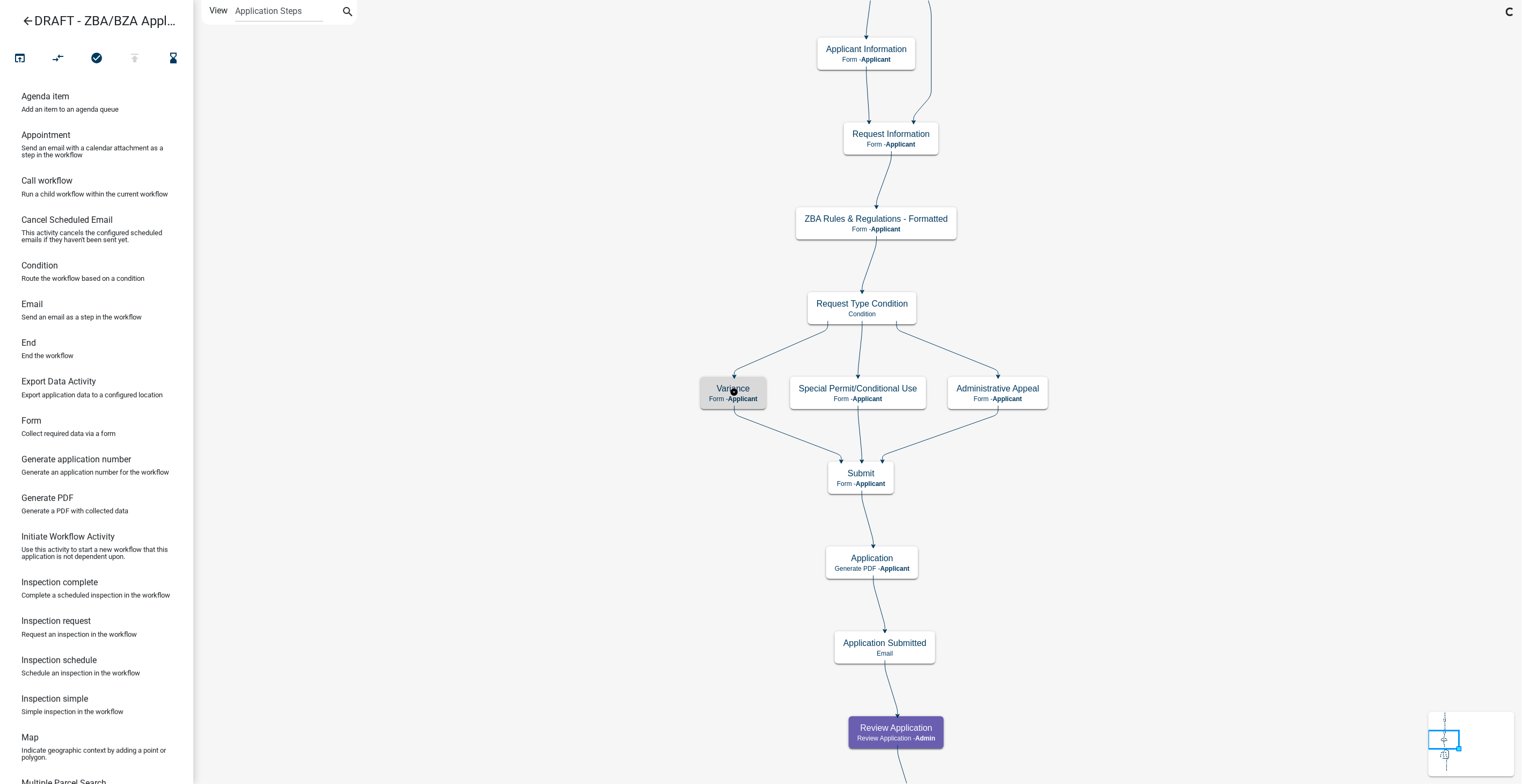
click at [724, 408] on div "Variance Form - Applicant" at bounding box center [733, 393] width 66 height 32
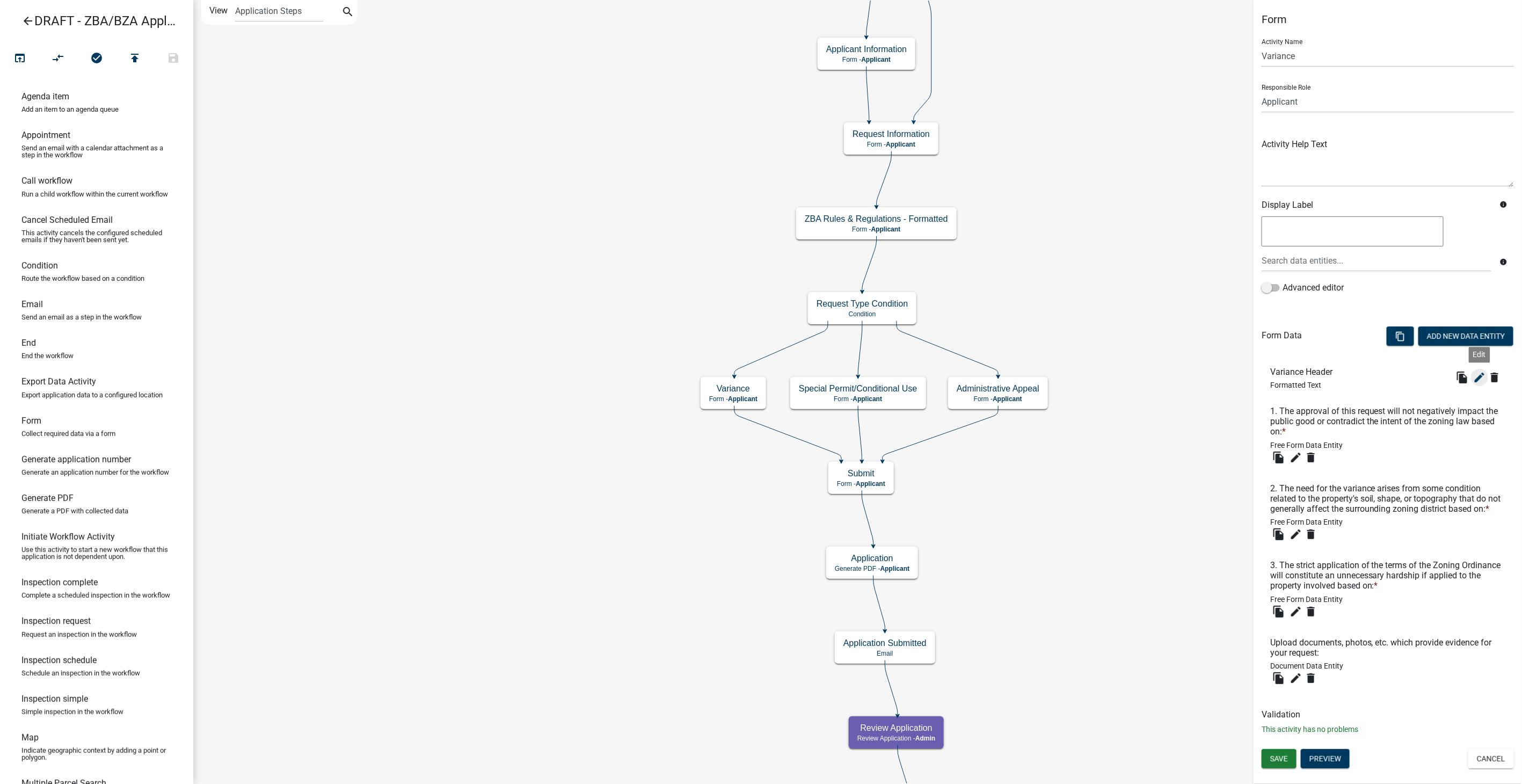
click at [1478, 375] on icon "edit" at bounding box center [1479, 378] width 13 height 13
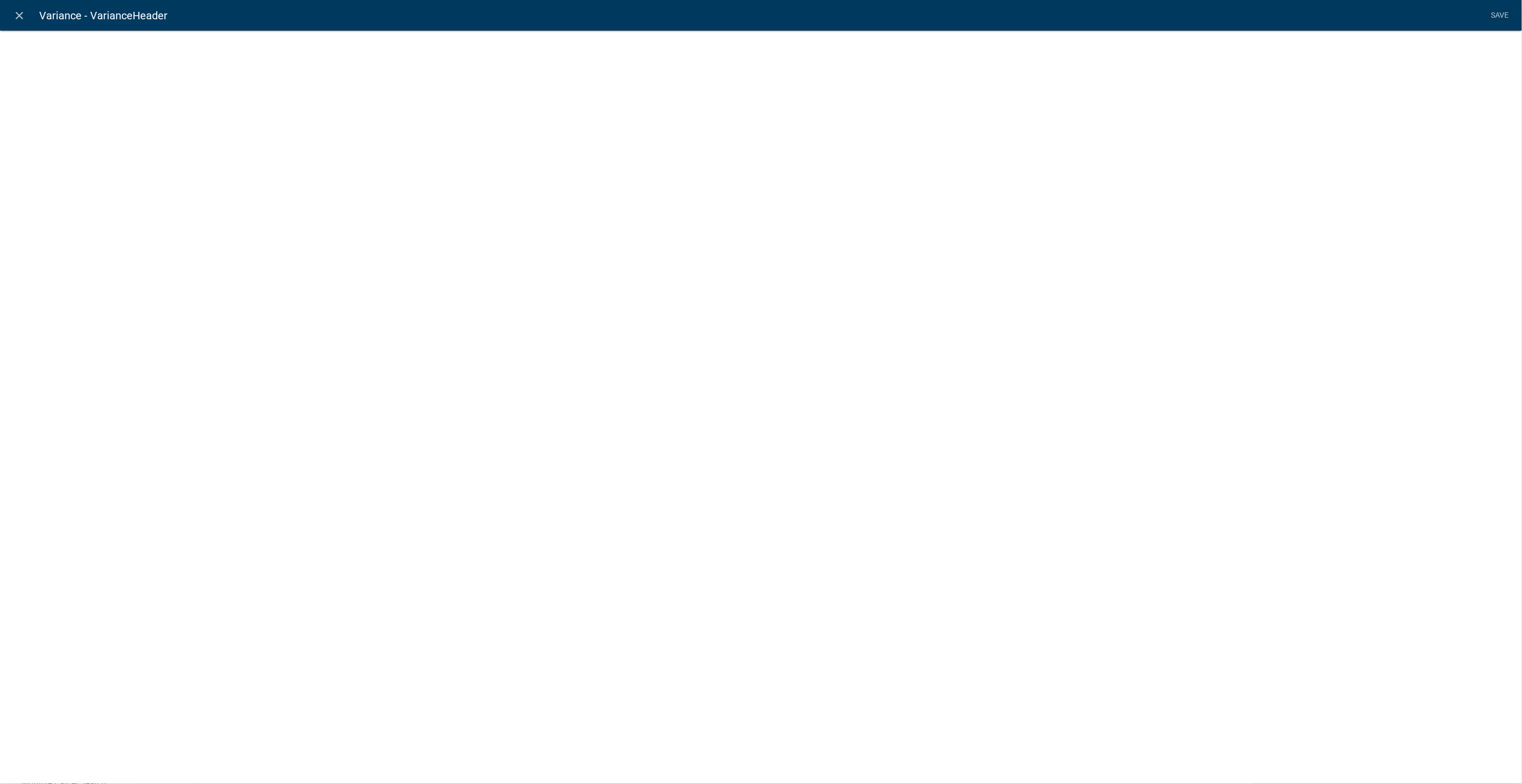
select select "rich-text"
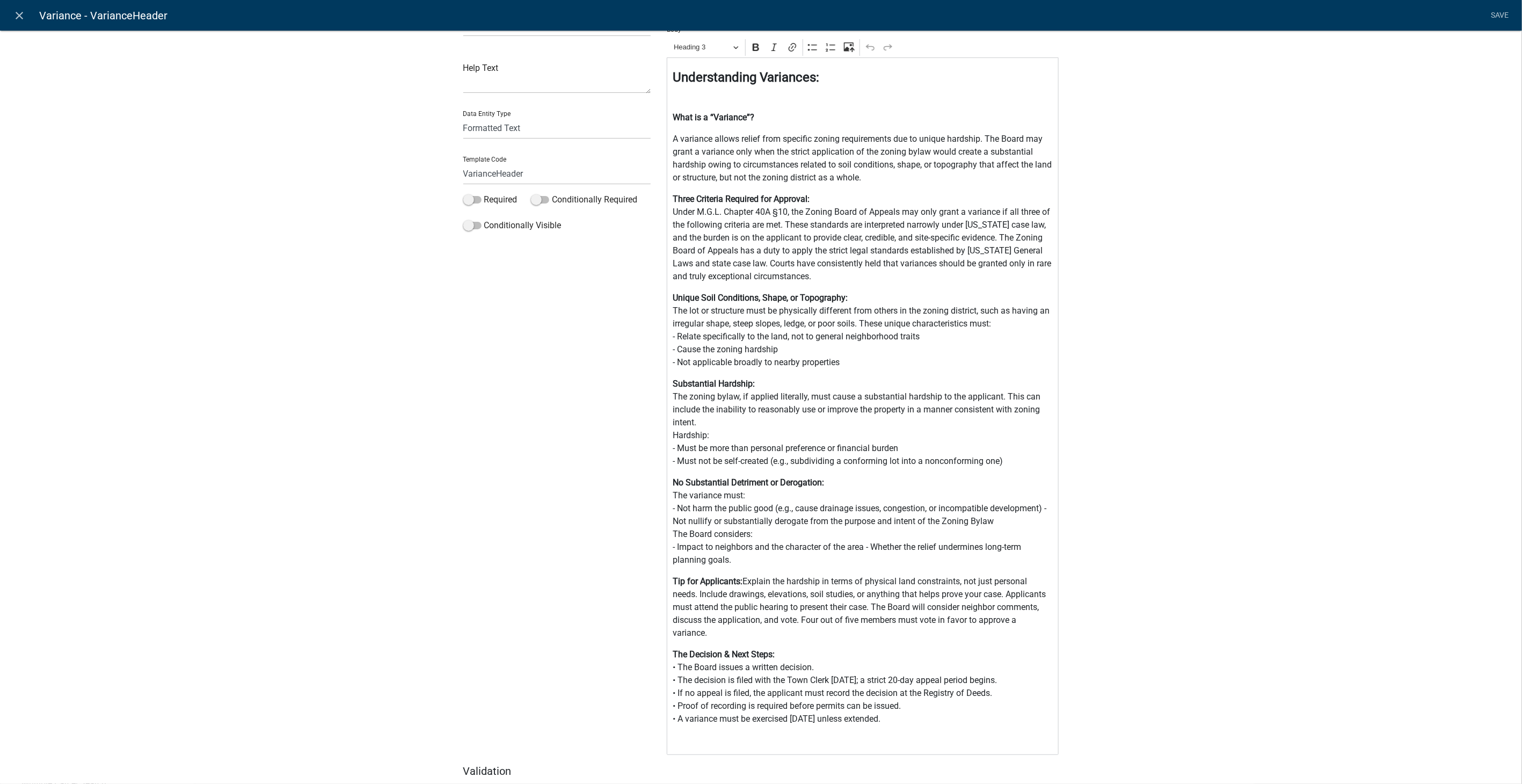
scroll to position [86, 0]
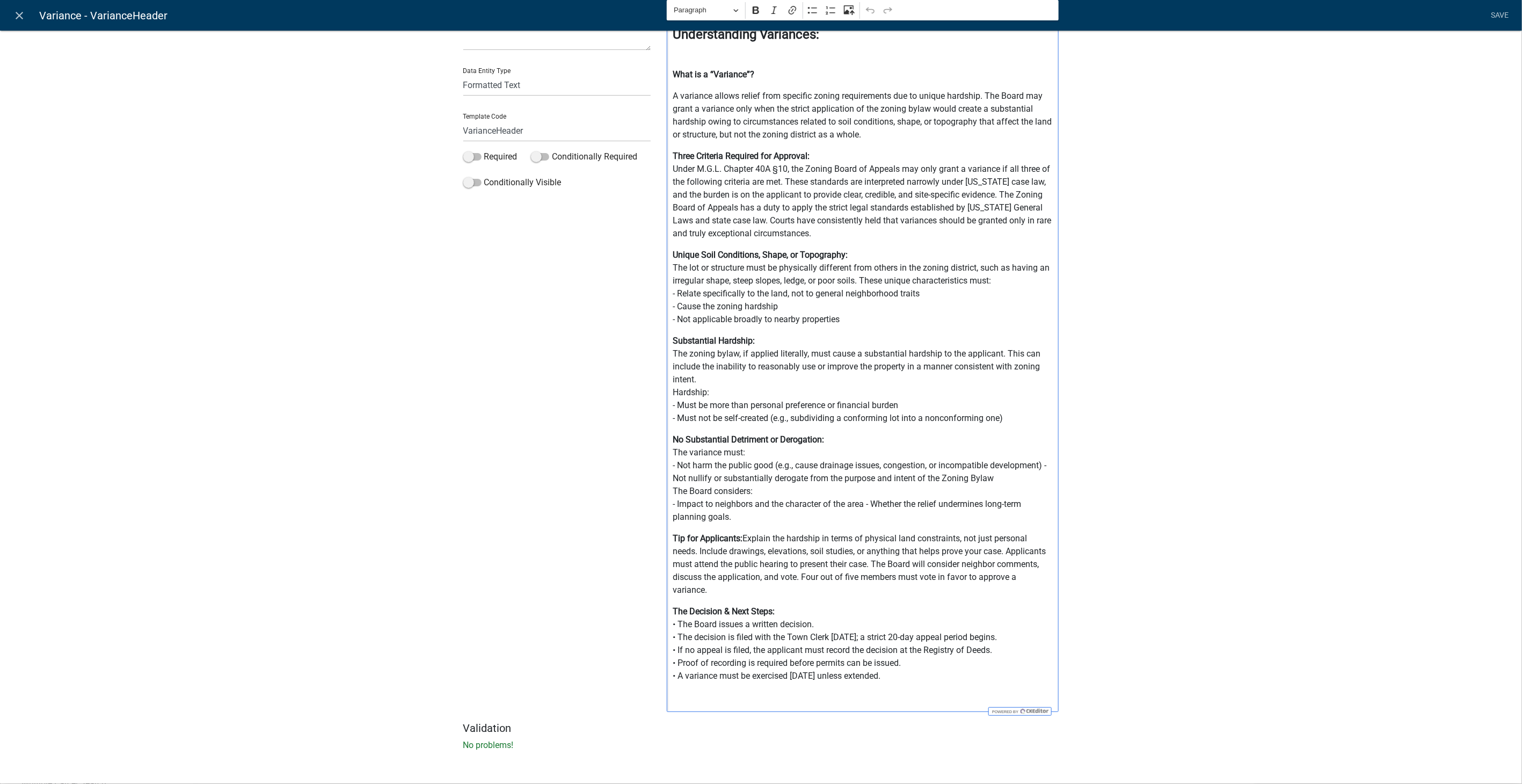
click at [915, 677] on p "The Decision & Next Steps: • The Board issues a written decision. • The decisio…" at bounding box center [863, 643] width 380 height 77
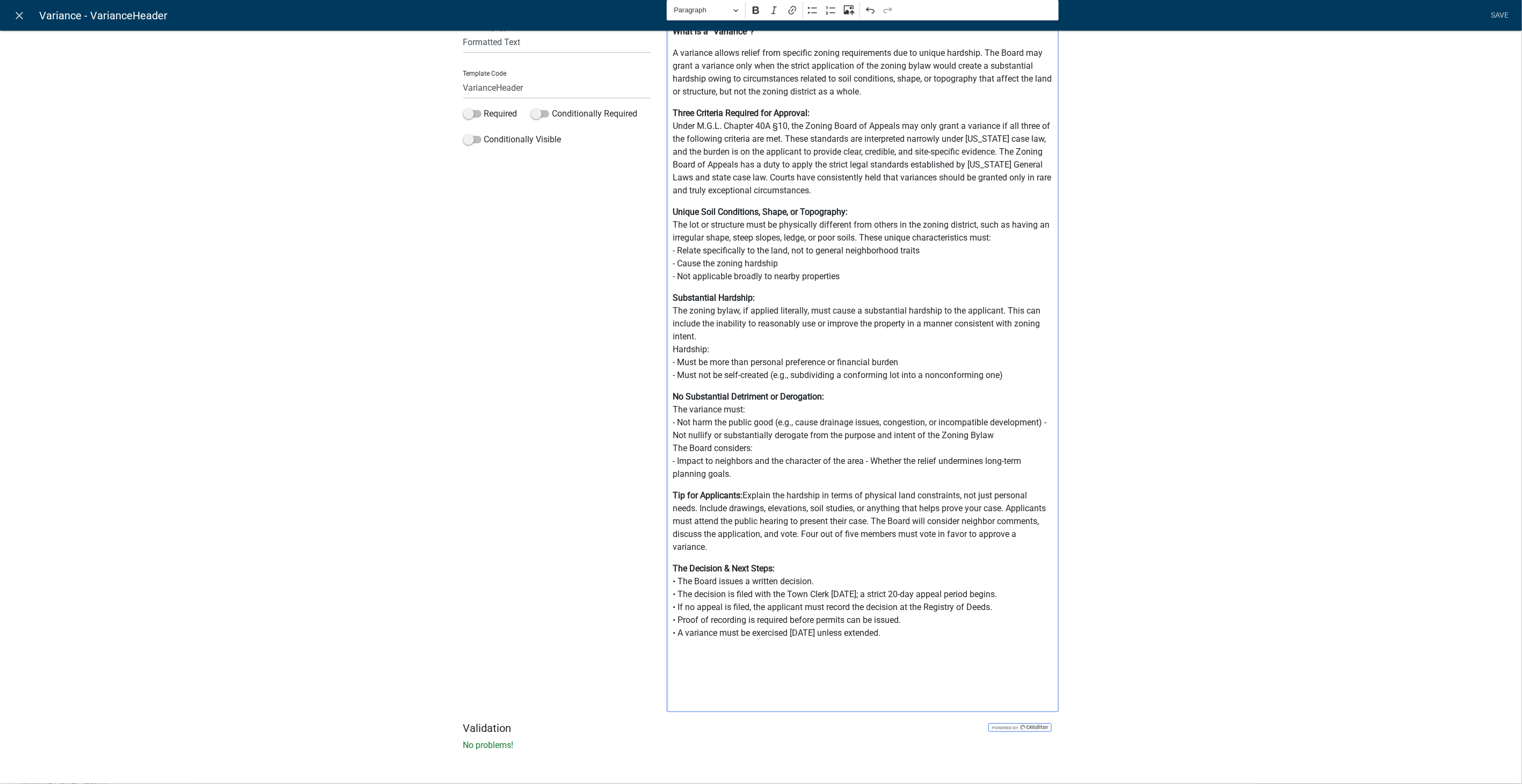
scroll to position [0, 0]
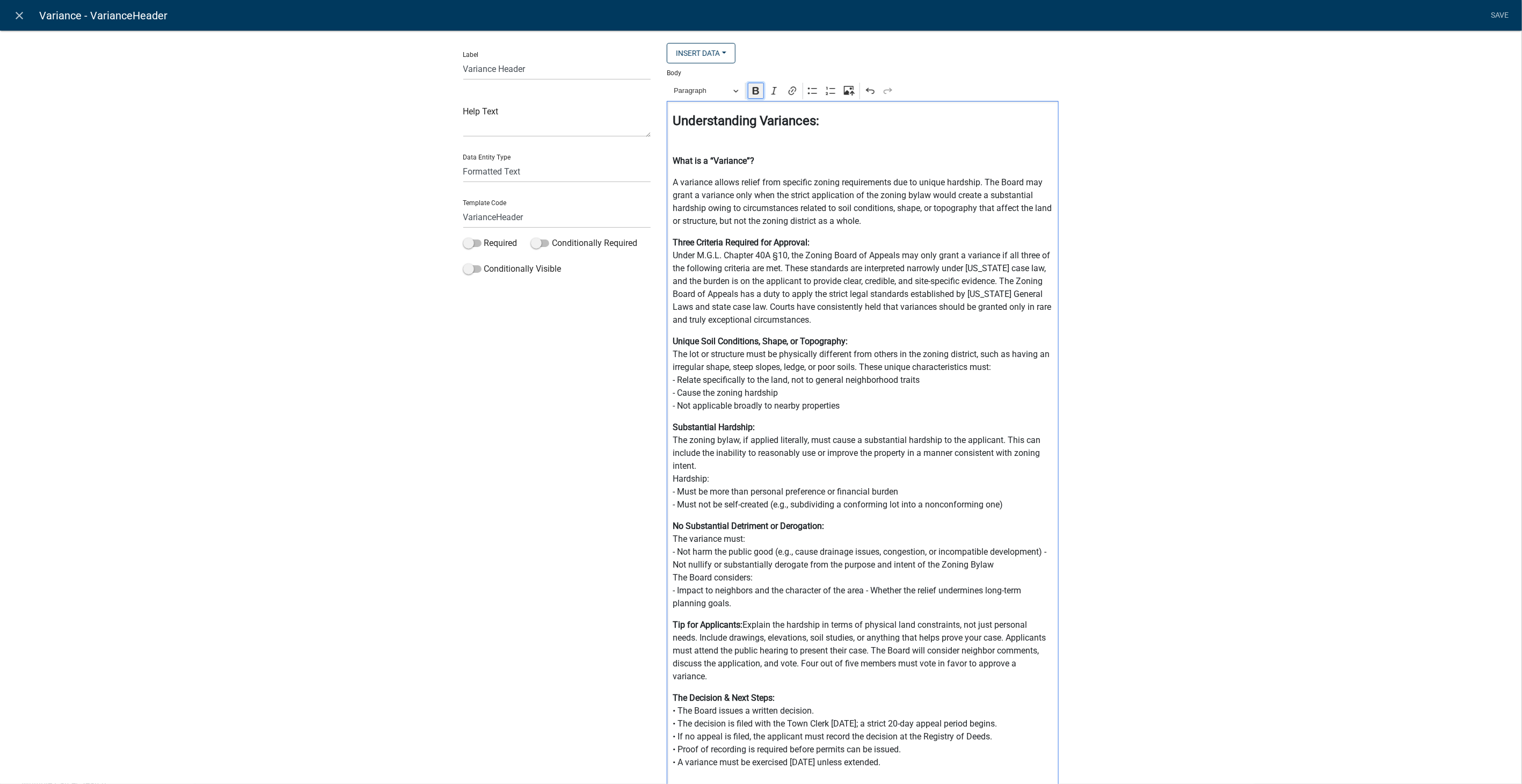
click at [755, 97] on button "Bold" at bounding box center [756, 90] width 16 height 16
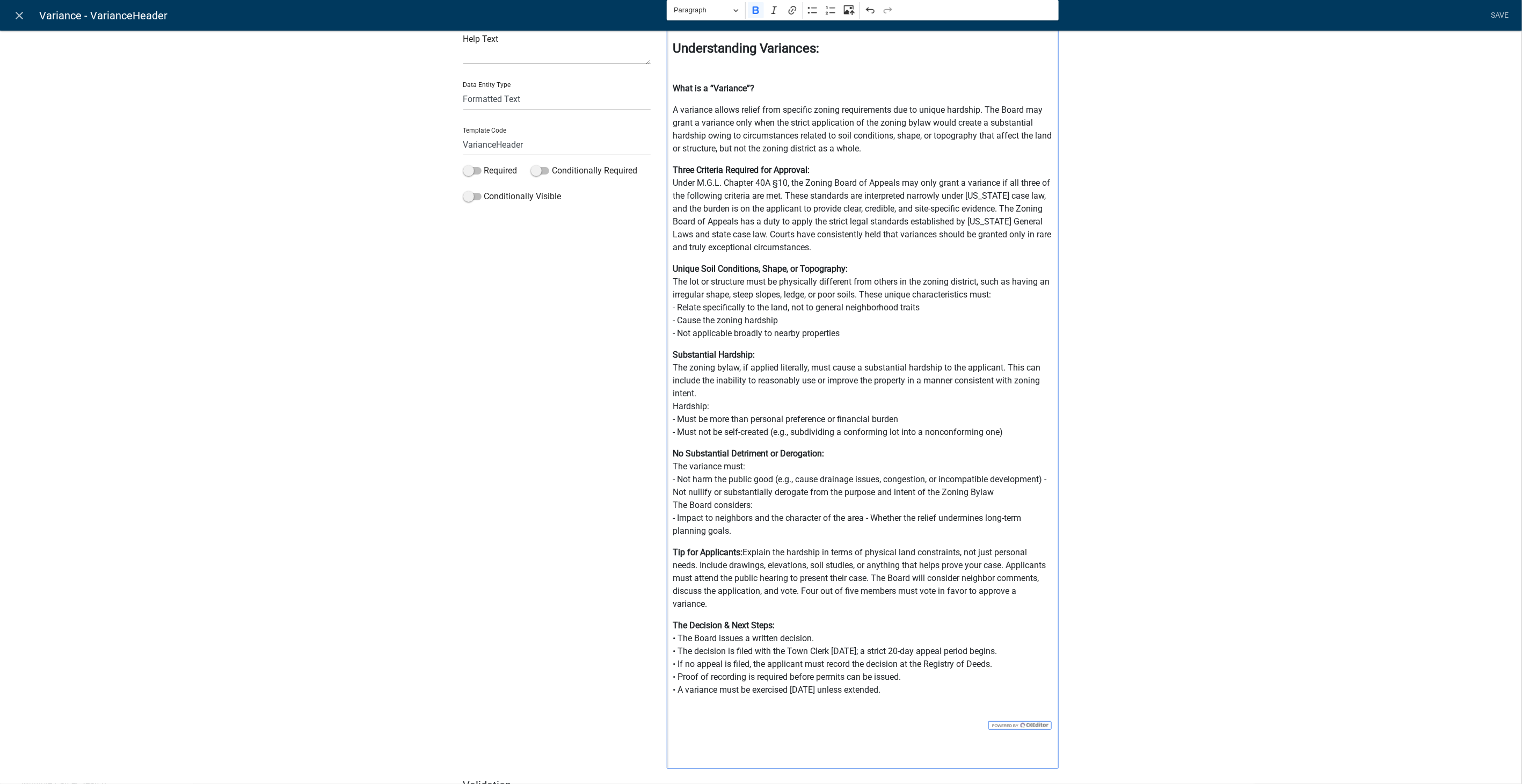
scroll to position [129, 0]
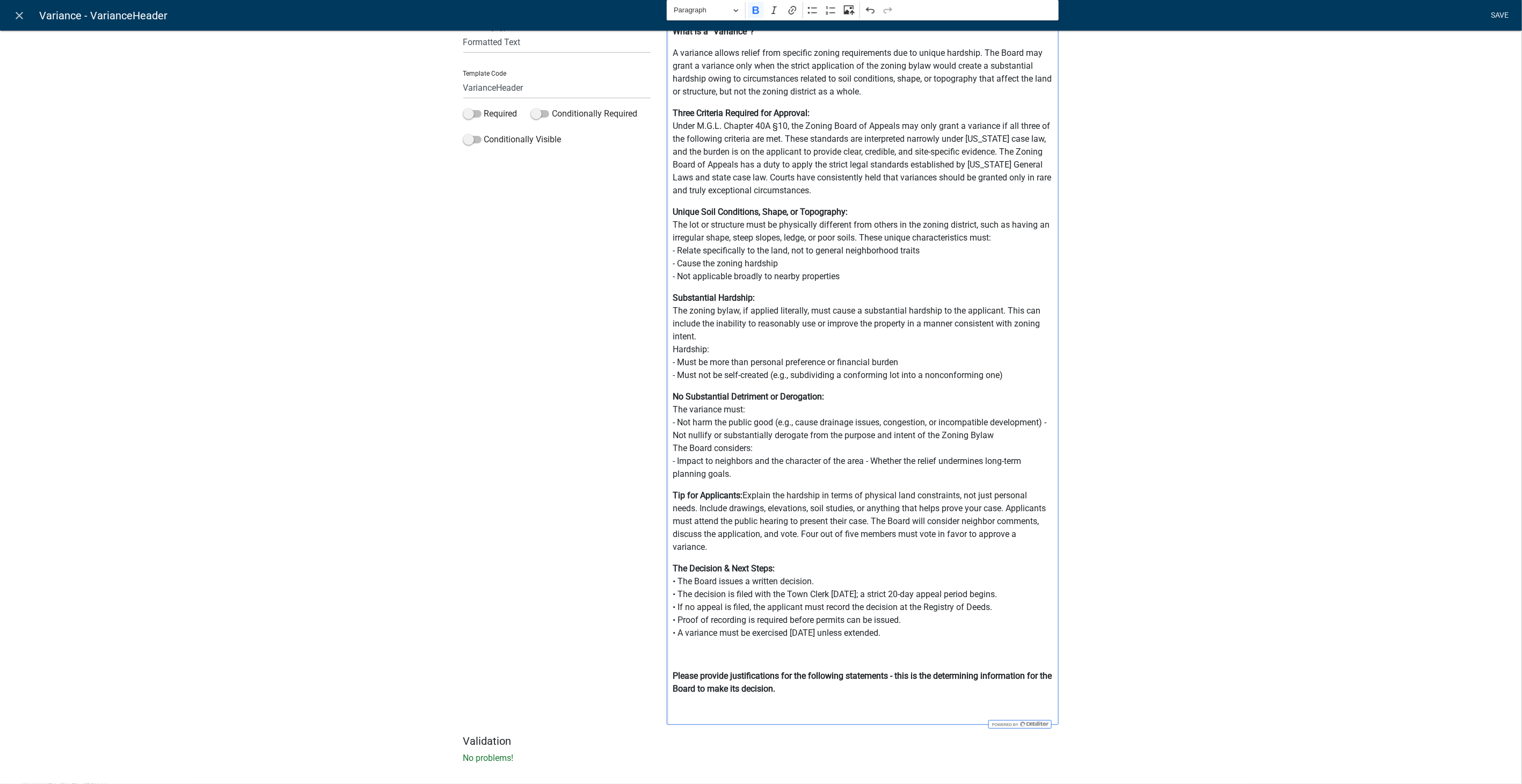
click at [1496, 14] on link "Save" at bounding box center [1500, 15] width 27 height 21
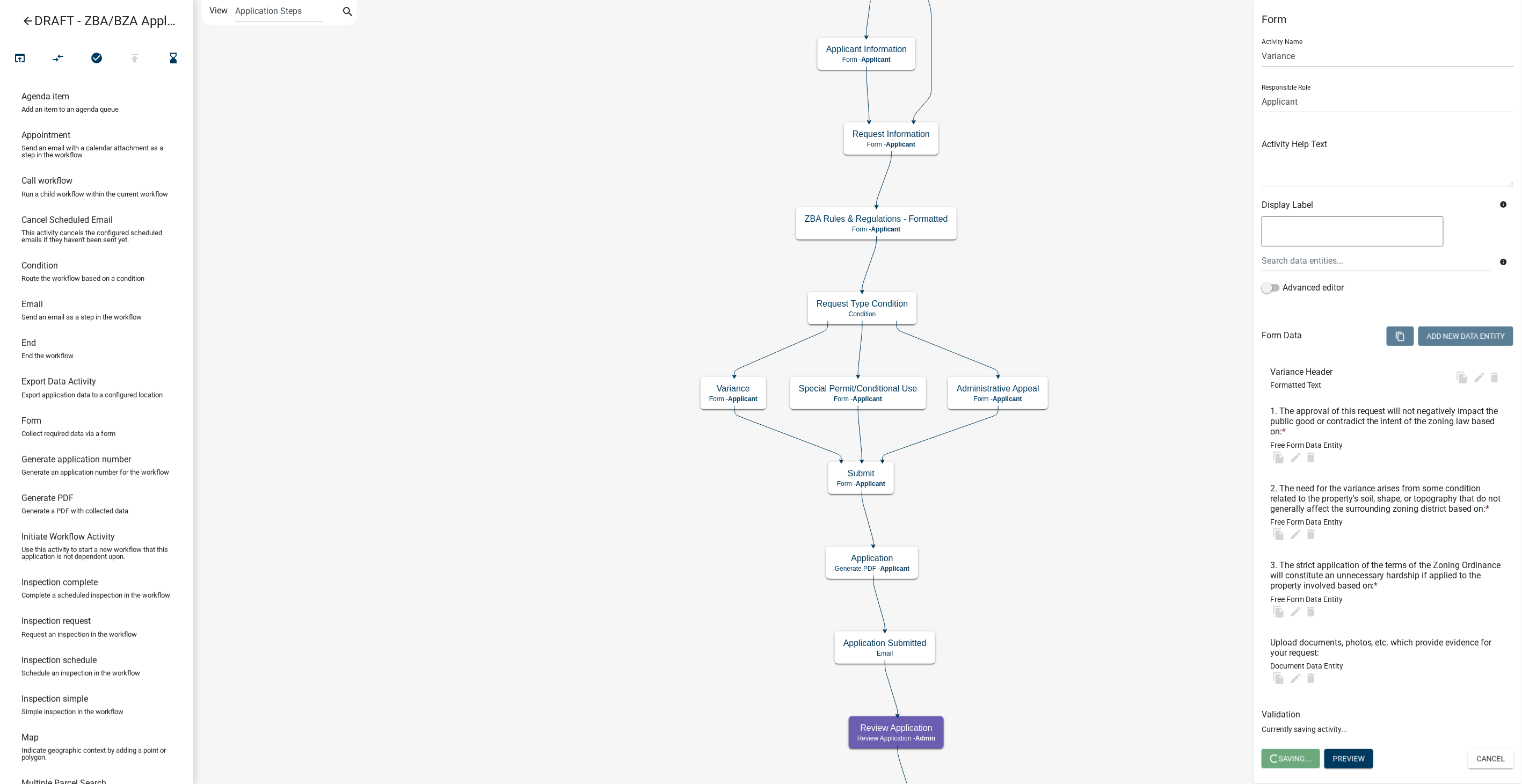
scroll to position [0, 0]
click at [1274, 761] on span "Save" at bounding box center [1279, 759] width 18 height 9
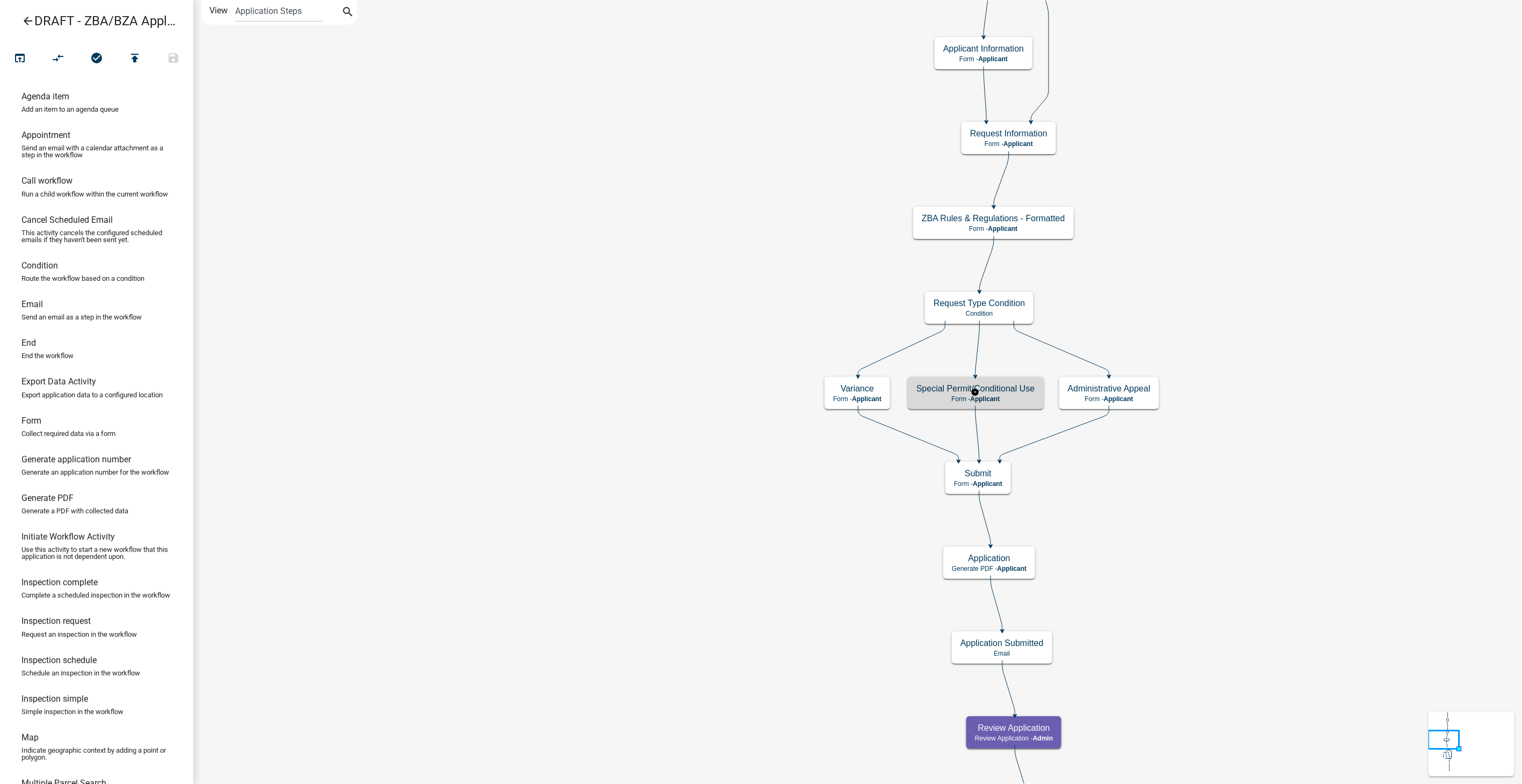
click at [1021, 405] on div "Special Permit/Conditional Use Form - Applicant" at bounding box center [976, 393] width 136 height 32
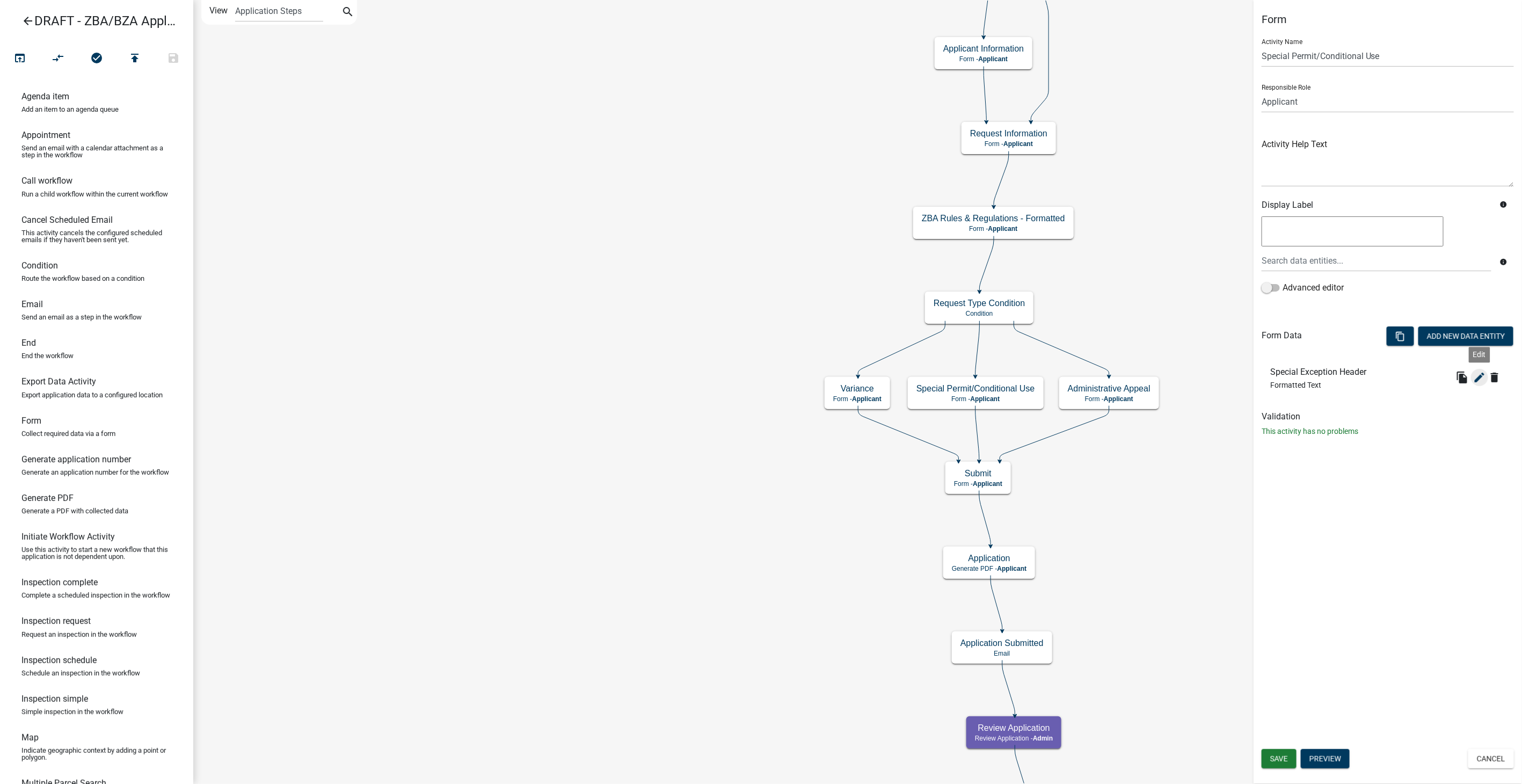
click at [1475, 376] on icon "edit" at bounding box center [1479, 378] width 13 height 13
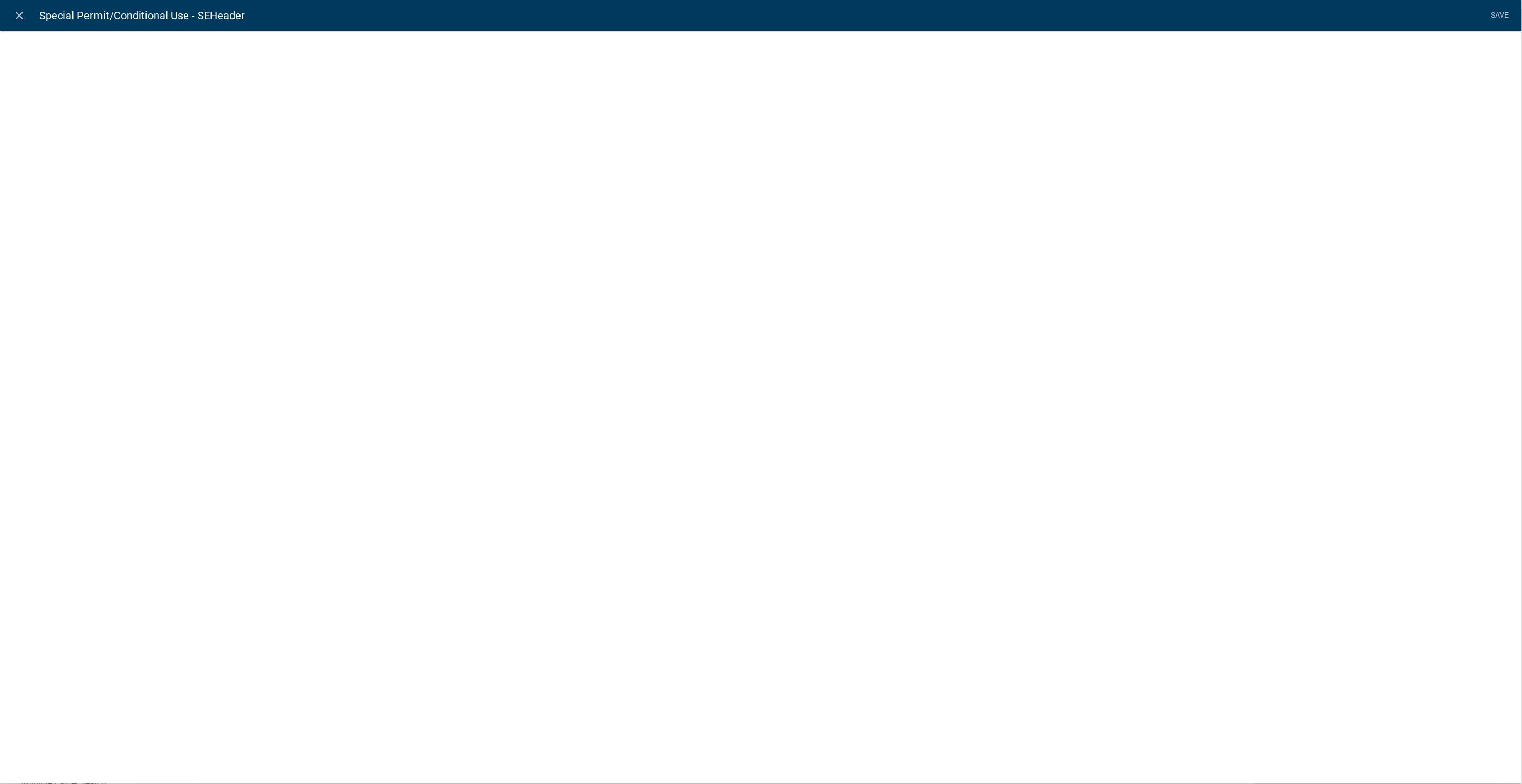
select select "rich-text"
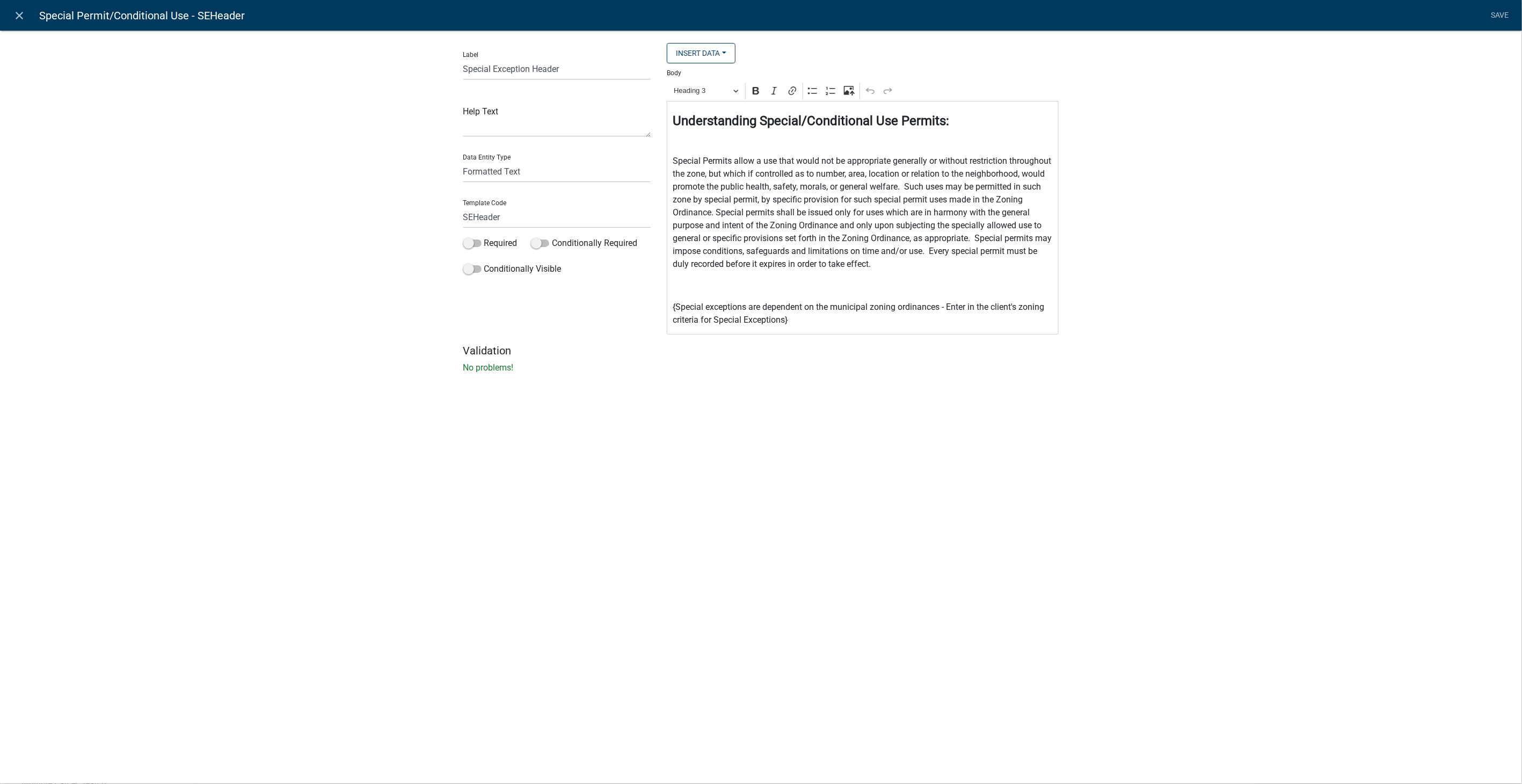
click at [793, 323] on p "{Special exceptions are dependent on the municipal zoning ordinances - Enter in…" at bounding box center [863, 314] width 380 height 26
click at [752, 89] on icon "Editor toolbar" at bounding box center [756, 90] width 11 height 11
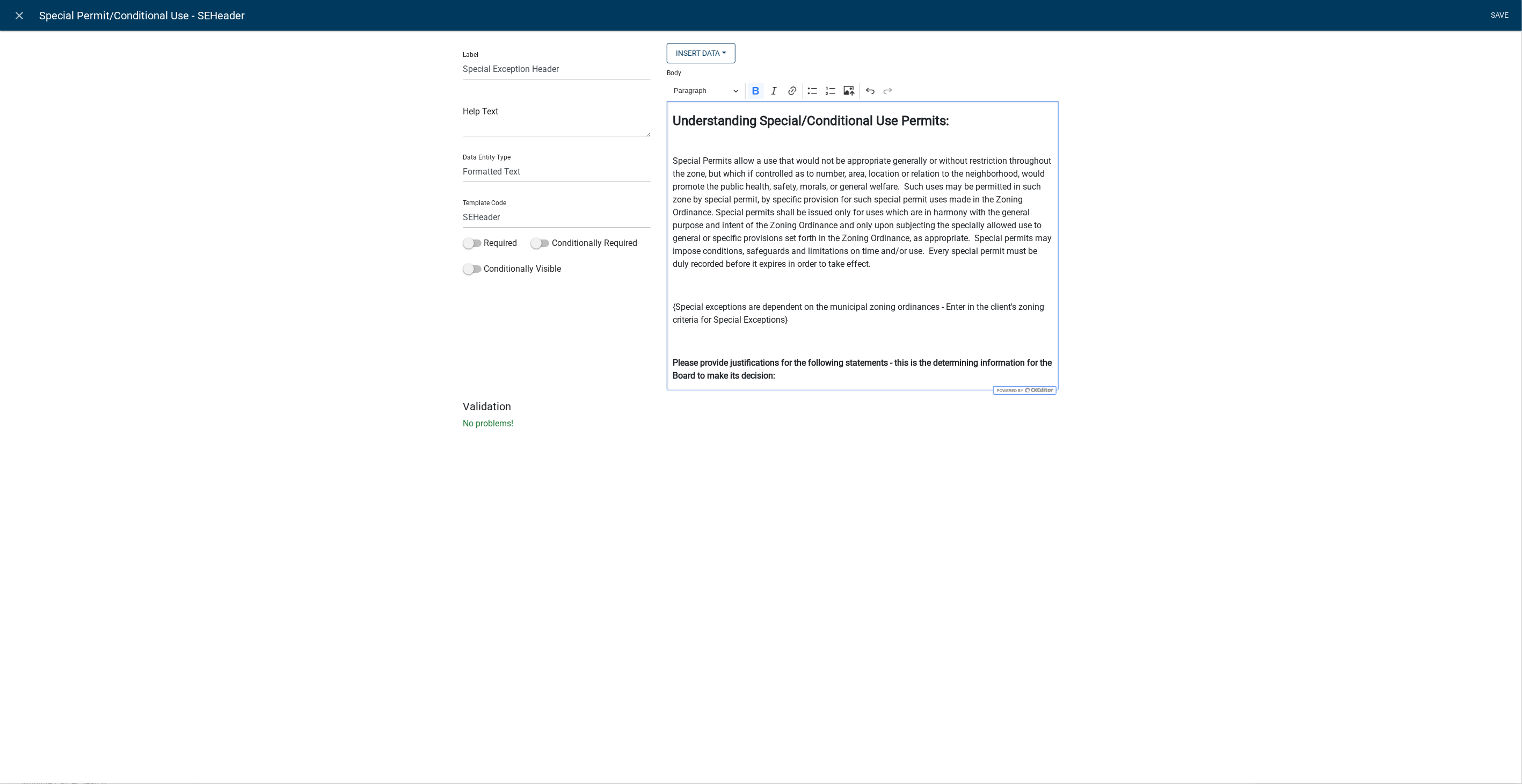
click at [1501, 17] on link "Save" at bounding box center [1500, 15] width 27 height 21
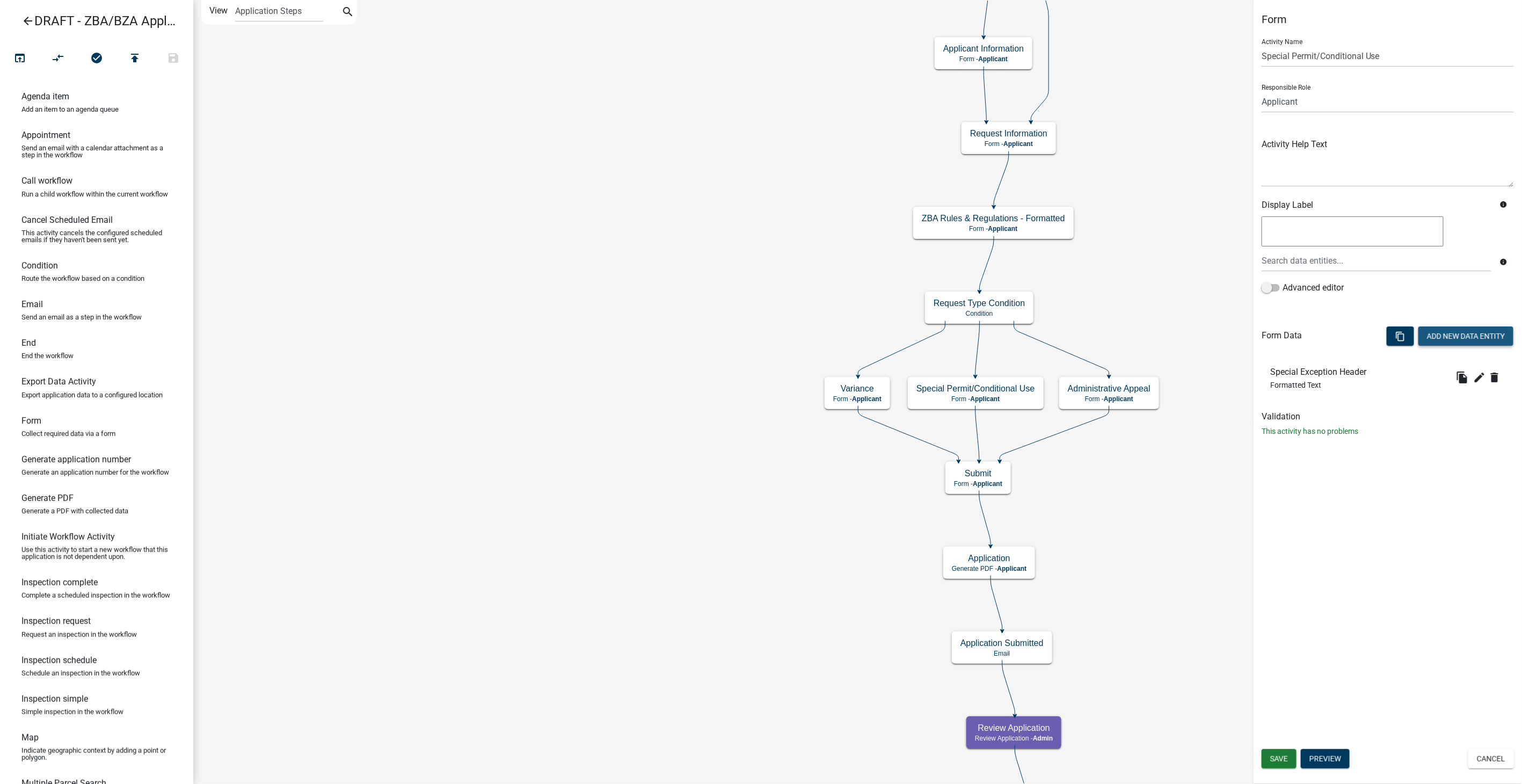
click at [1461, 332] on button "Add New Data Entity" at bounding box center [1466, 336] width 95 height 19
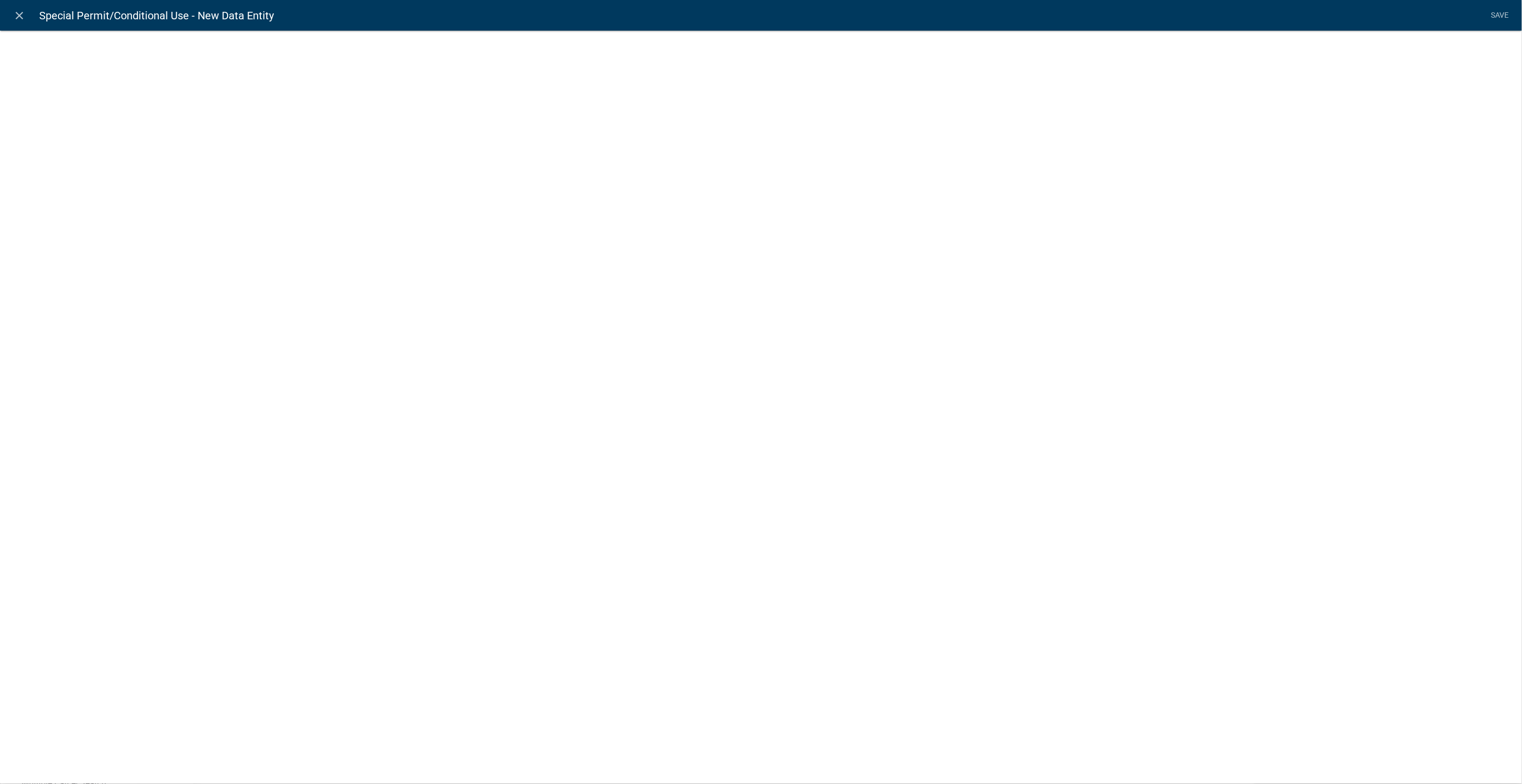
select select
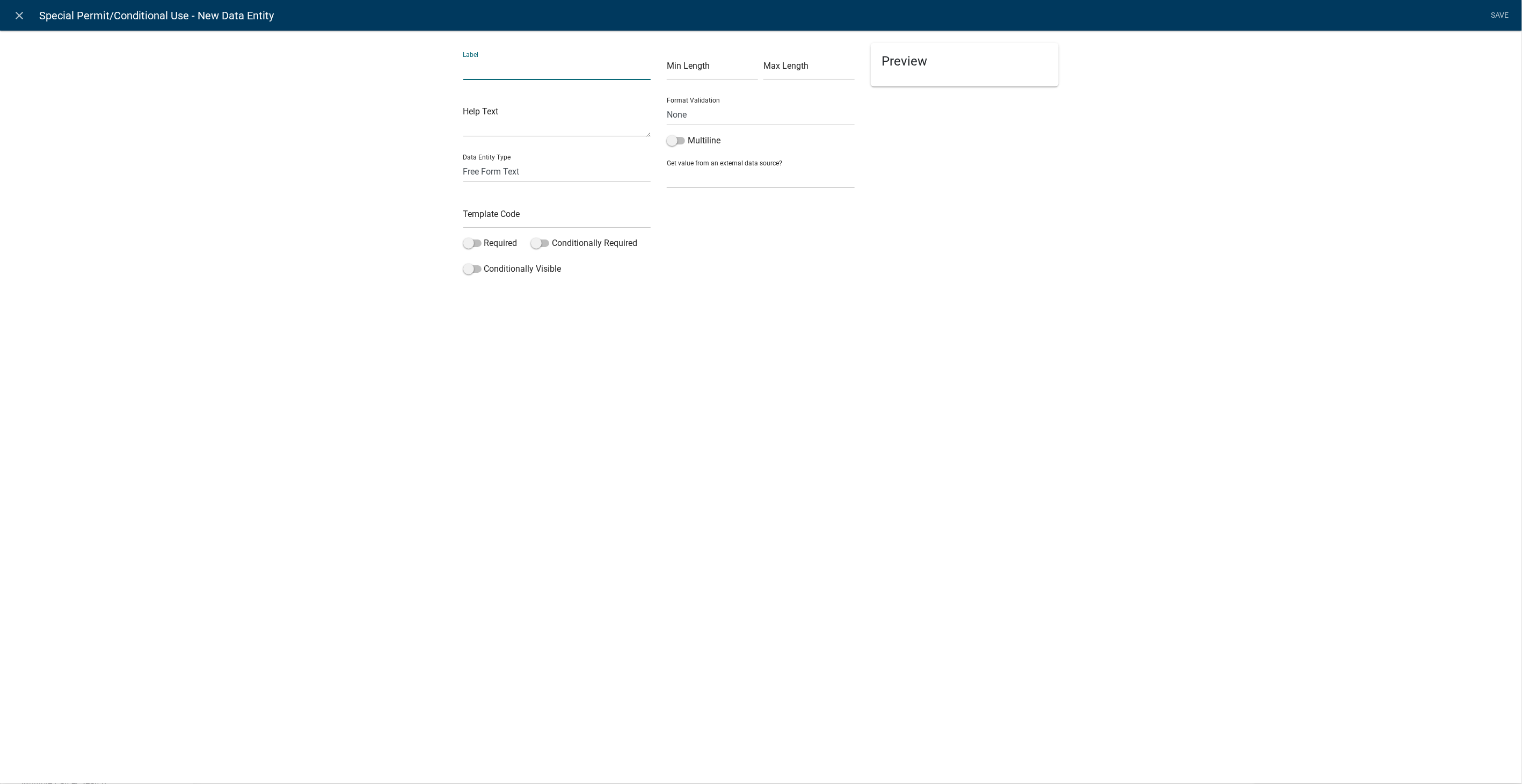
click at [488, 71] on input "text" at bounding box center [557, 69] width 188 height 22
type input "1. The approval of this request will not substantially affect the zoning distri…"
click at [23, 16] on icon "close" at bounding box center [20, 15] width 13 height 13
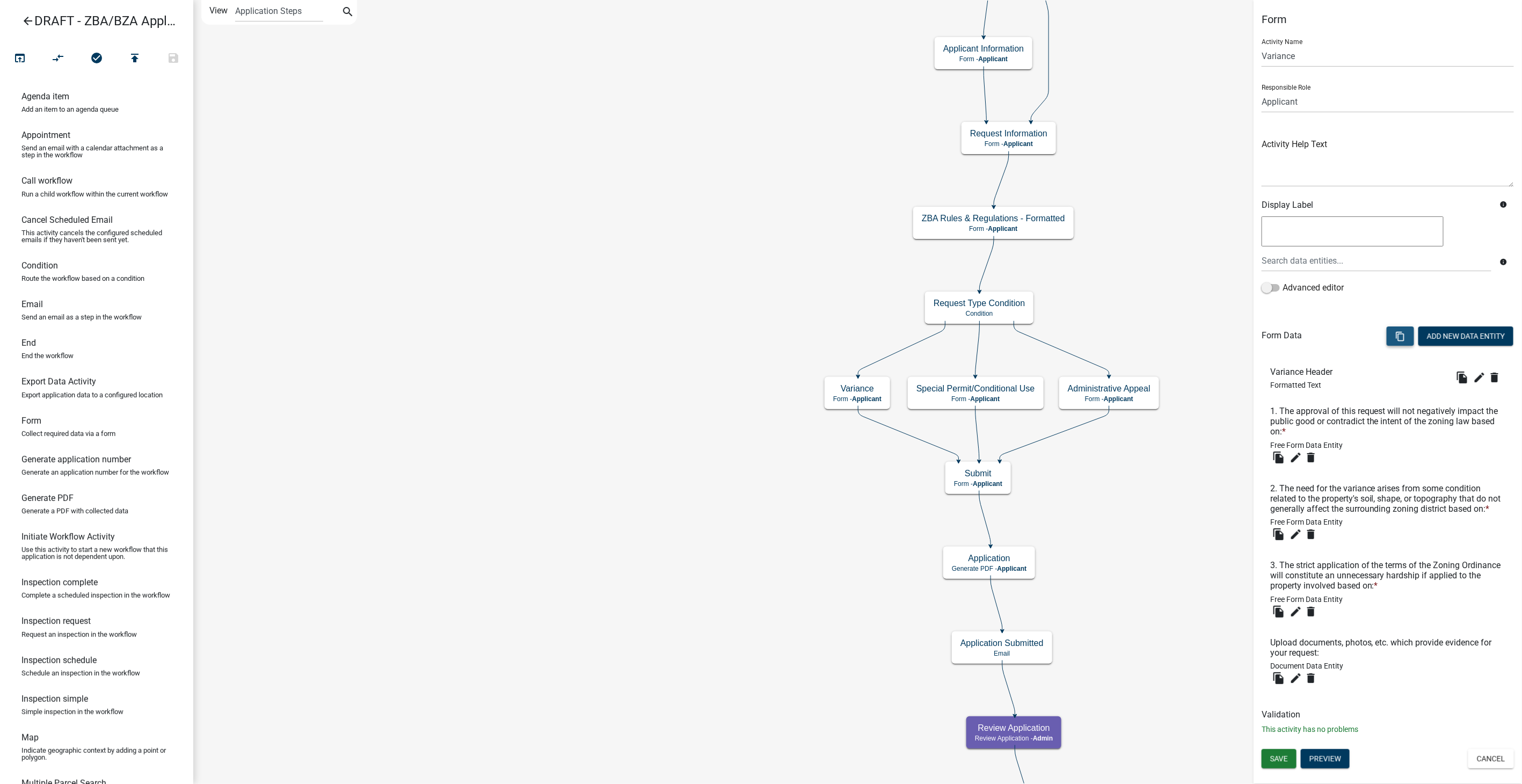
click at [1396, 337] on icon "content_copy" at bounding box center [1400, 336] width 10 height 10
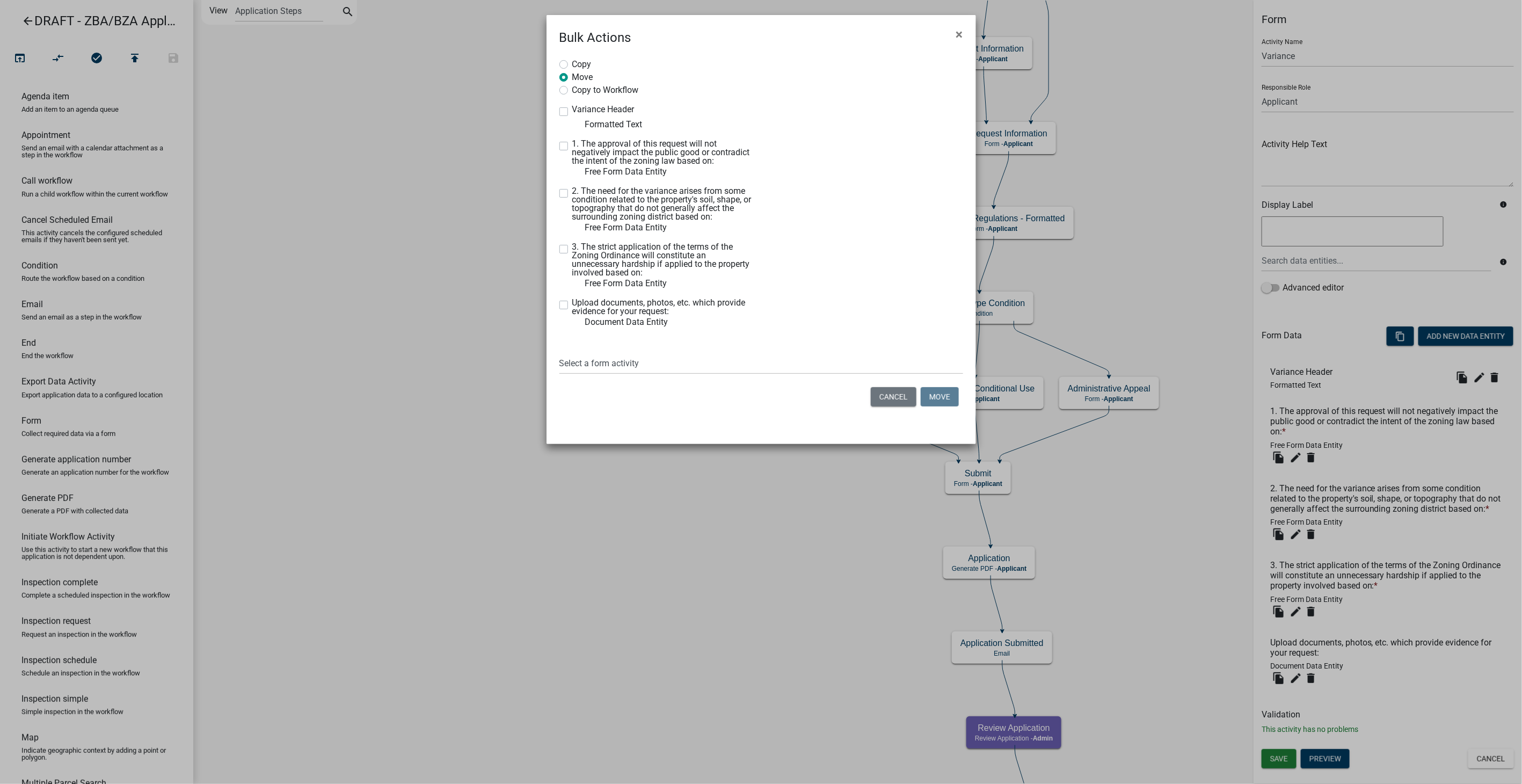
click at [573, 144] on label "1. The approval of this request will not negatively impact the public good or c…" at bounding box center [663, 152] width 181 height 26
click at [573, 144] on input "1. The approval of this request will not negatively impact the public good or c…" at bounding box center [576, 143] width 7 height 7
checkbox input "true"
click at [573, 192] on label "2. The need for the variance arises from some condition related to the property…" at bounding box center [663, 204] width 181 height 34
click at [573, 192] on input "2. The need for the variance arises from some condition related to the property…" at bounding box center [576, 190] width 7 height 7
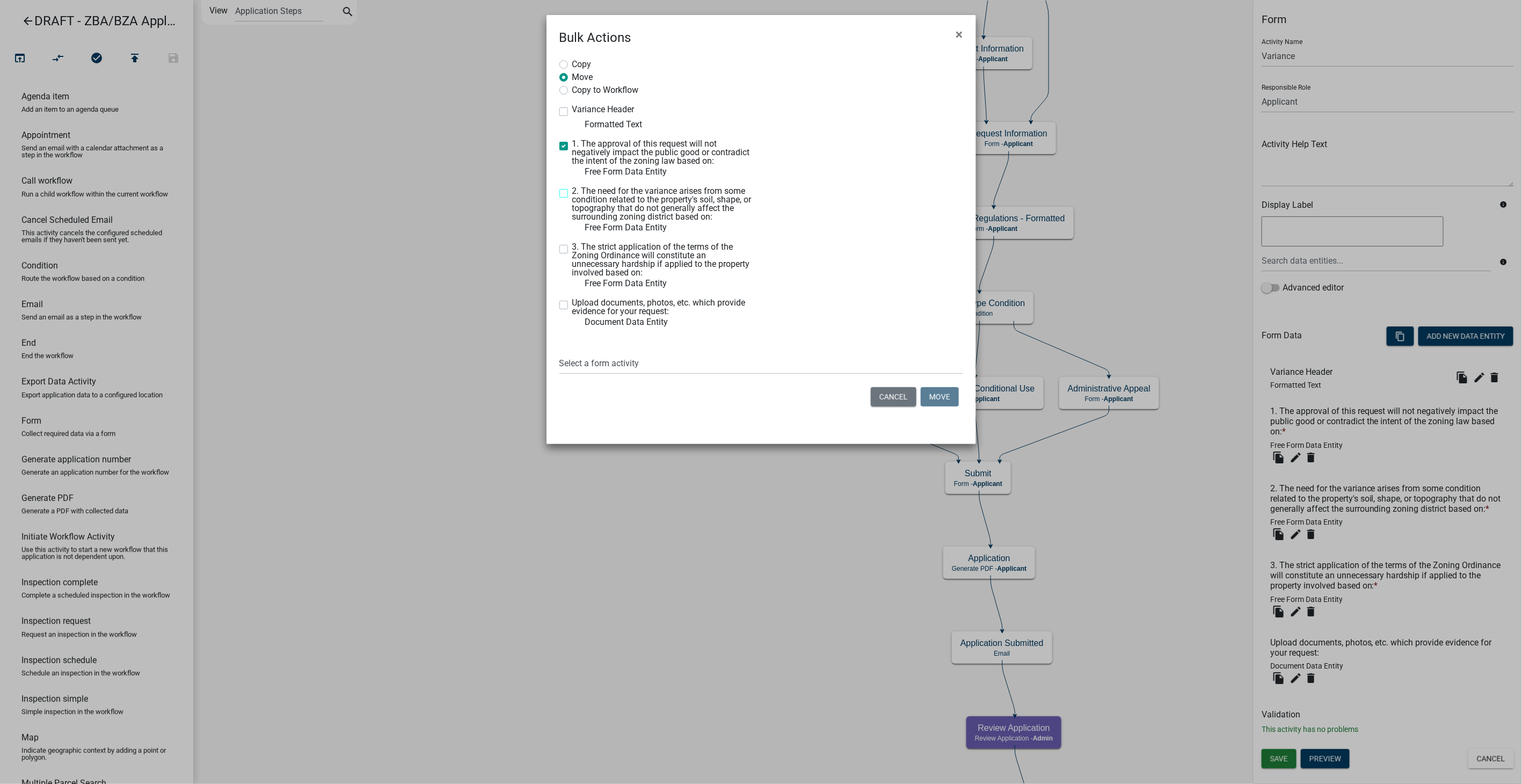
checkbox input "true"
click at [573, 251] on label "3. The strict application of the terms of the Zoning Ordinance will constitute …" at bounding box center [663, 260] width 181 height 34
click at [573, 250] on input "3. The strict application of the terms of the Zoning Ordinance will constitute …" at bounding box center [576, 246] width 7 height 7
checkbox input "true"
click at [573, 302] on label "Upload documents, photos, etc. which provide evidence for your request:" at bounding box center [663, 307] width 181 height 17
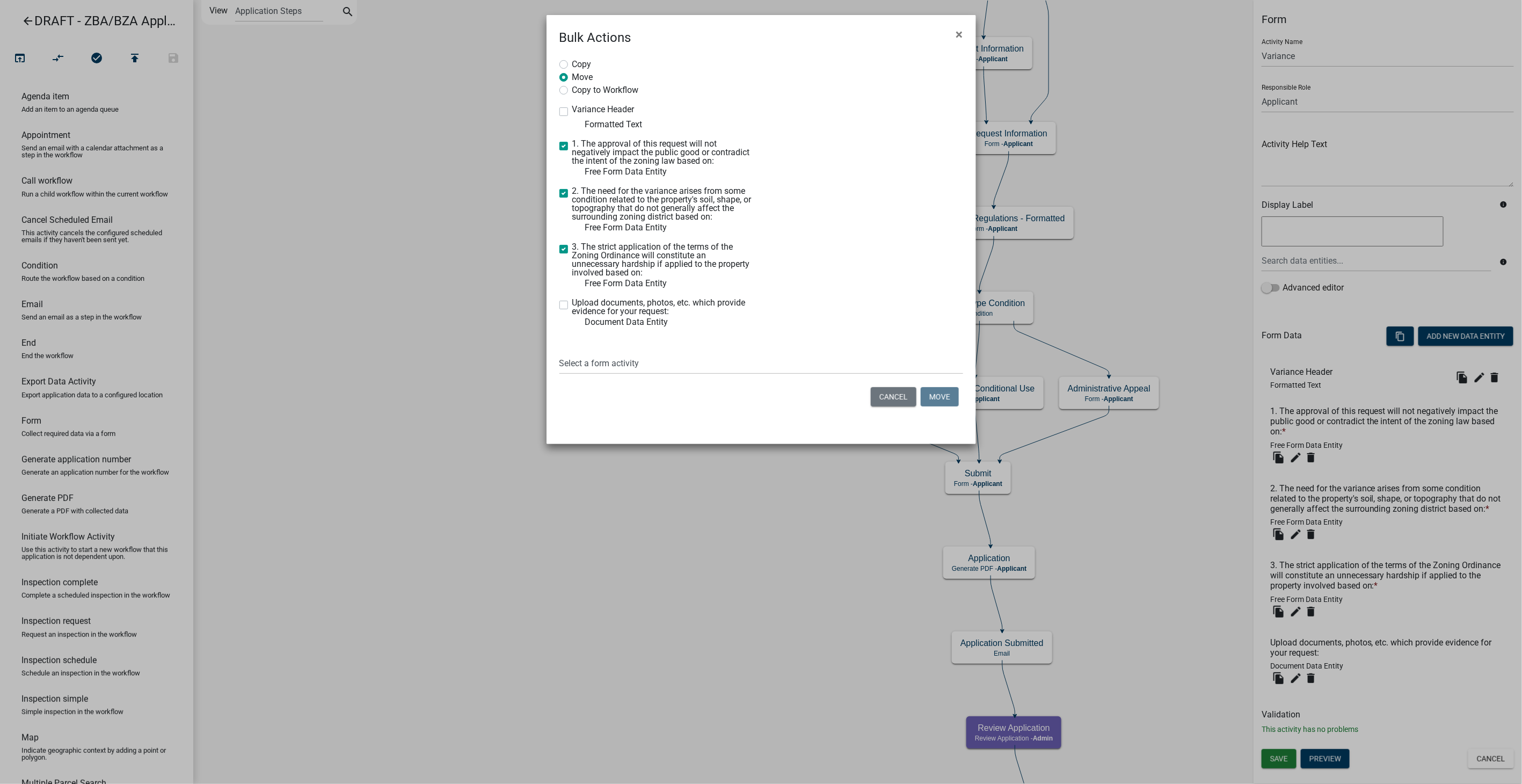
click at [573, 302] on input "Upload documents, photos, etc. which provide evidence for your request:" at bounding box center [576, 302] width 7 height 7
checkbox input "true"
click at [573, 65] on label "Copy" at bounding box center [582, 63] width 19 height 11
click at [573, 65] on input "Copy" at bounding box center [576, 61] width 7 height 7
radio input "true"
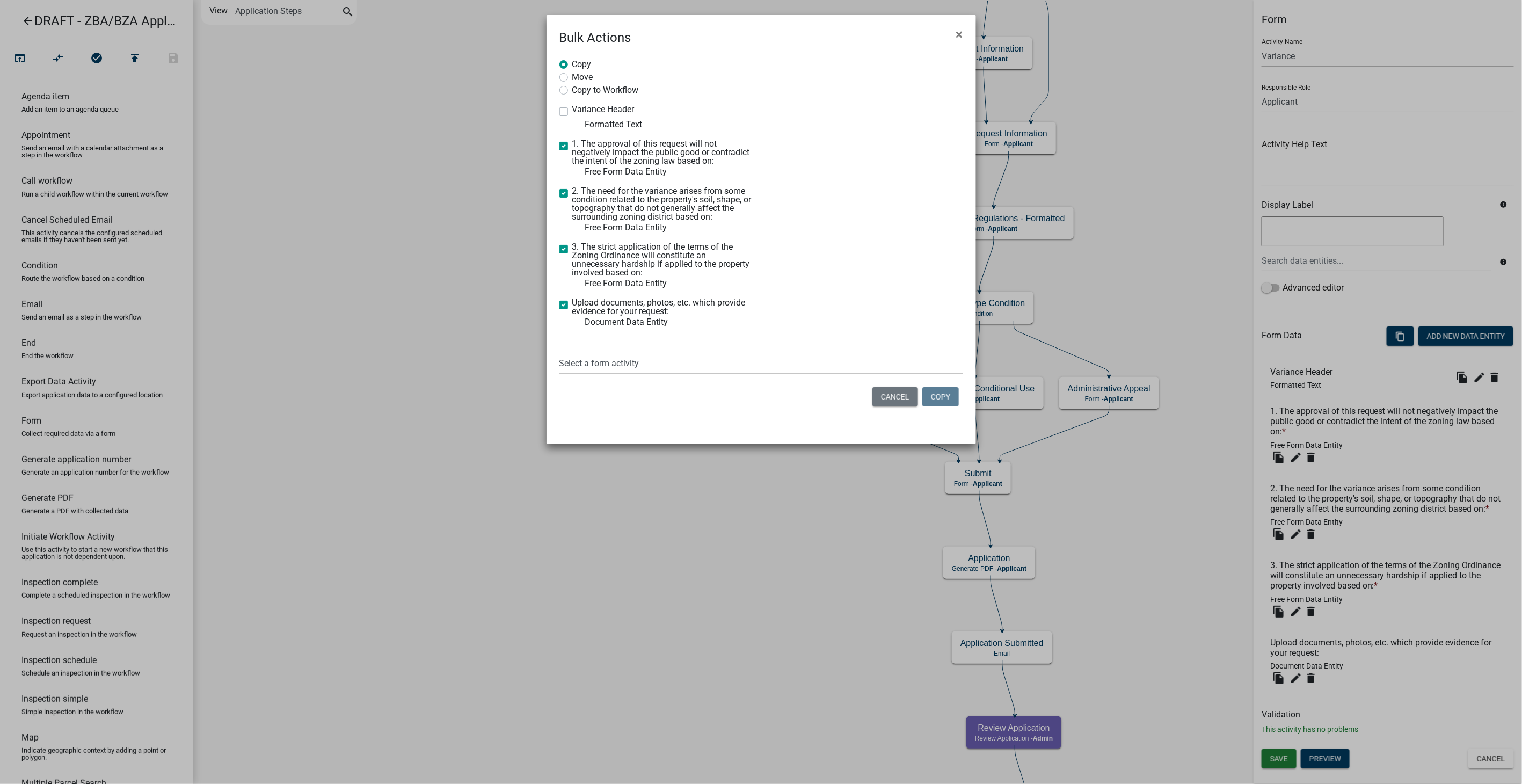
click at [602, 367] on select "Select a form activity Owner Information Submit Denial Reason Initial Review Ad…" at bounding box center [761, 363] width 404 height 22
select select "e6249080-5632-47c3-bbab-449f2e79dd20"
click at [560, 352] on select "Select a form activity Owner Information Submit Denial Reason Initial Review Ad…" at bounding box center [761, 363] width 404 height 22
click at [939, 398] on button "Copy" at bounding box center [941, 396] width 37 height 19
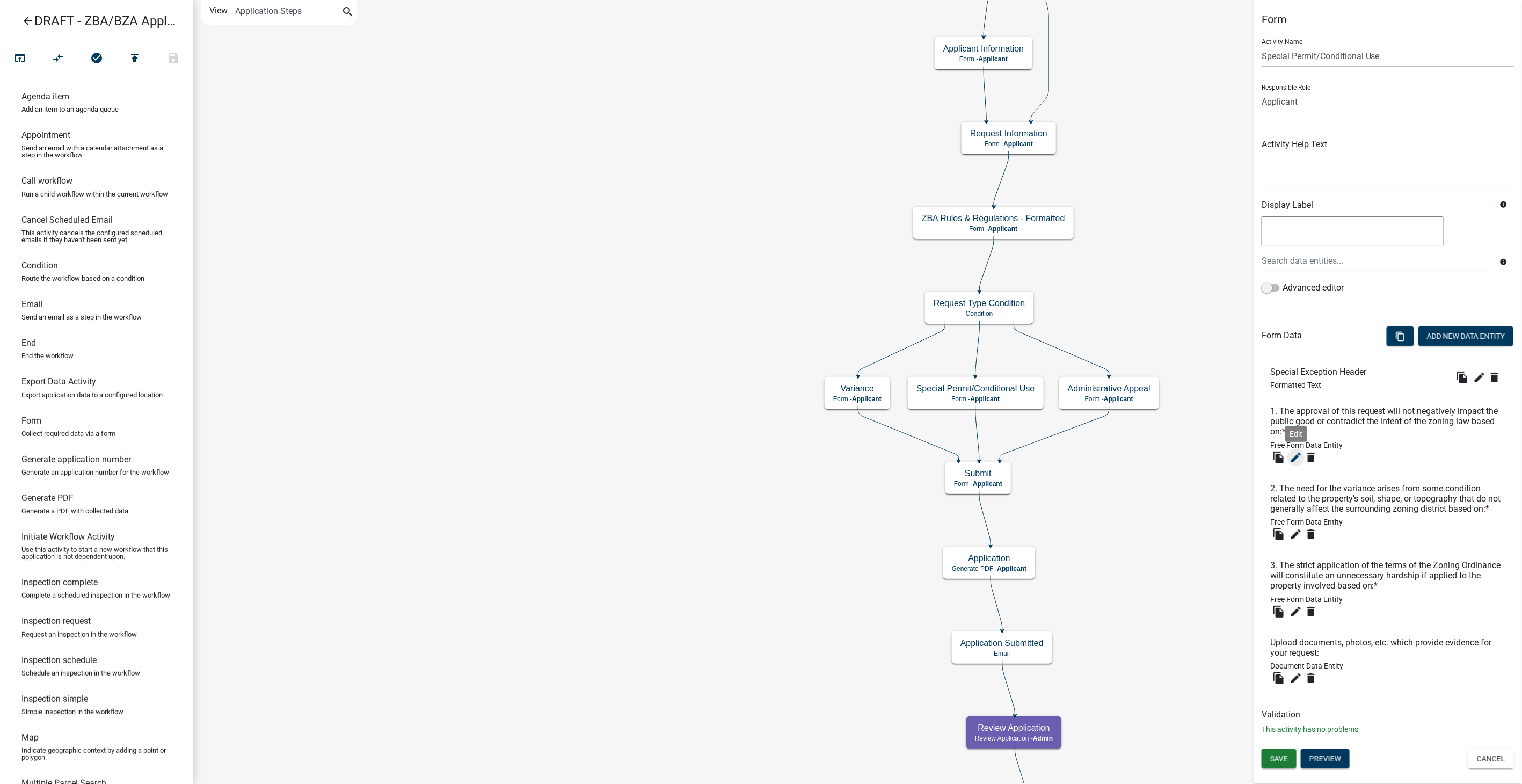
click at [1296, 453] on icon "edit" at bounding box center [1296, 457] width 13 height 13
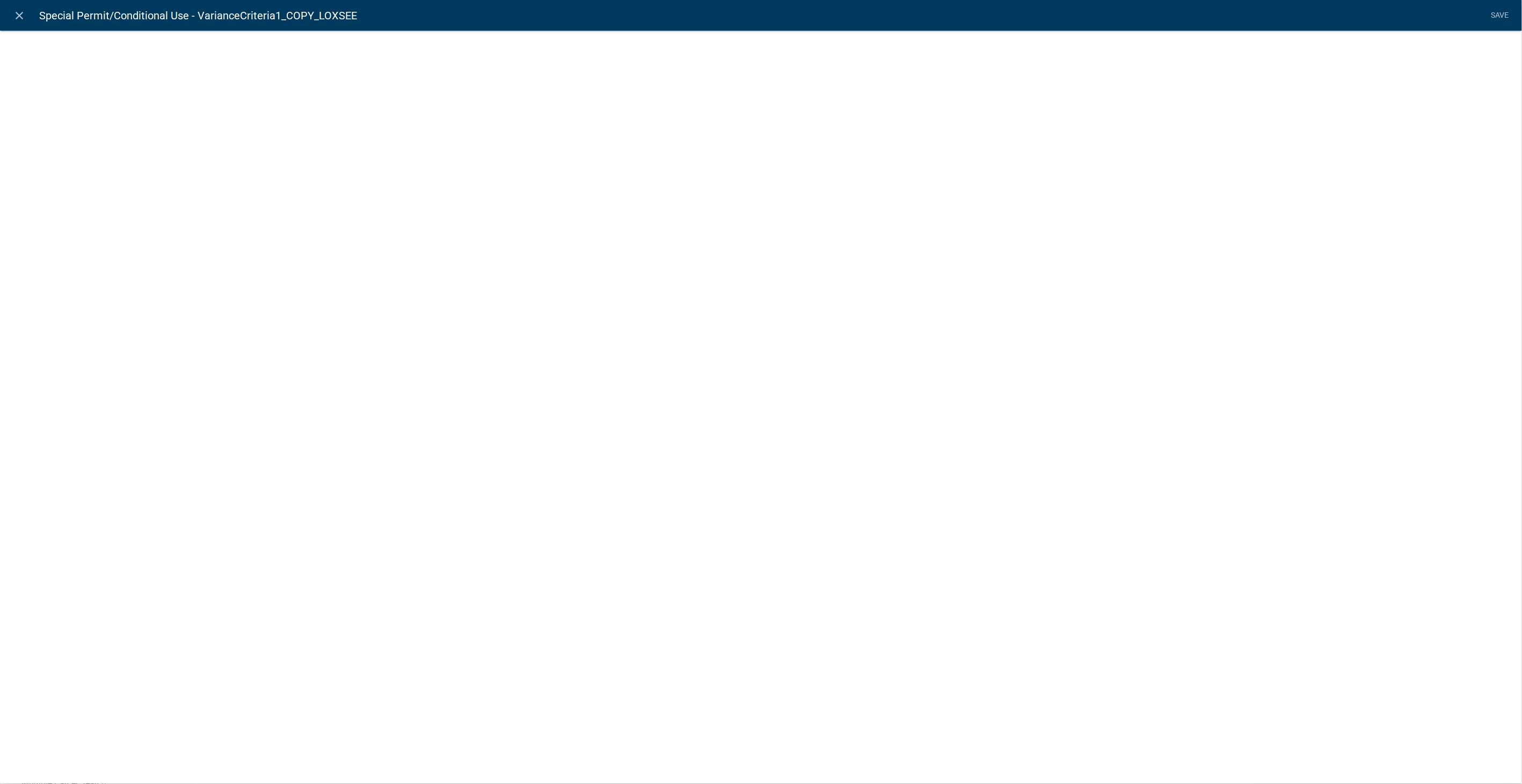
select select
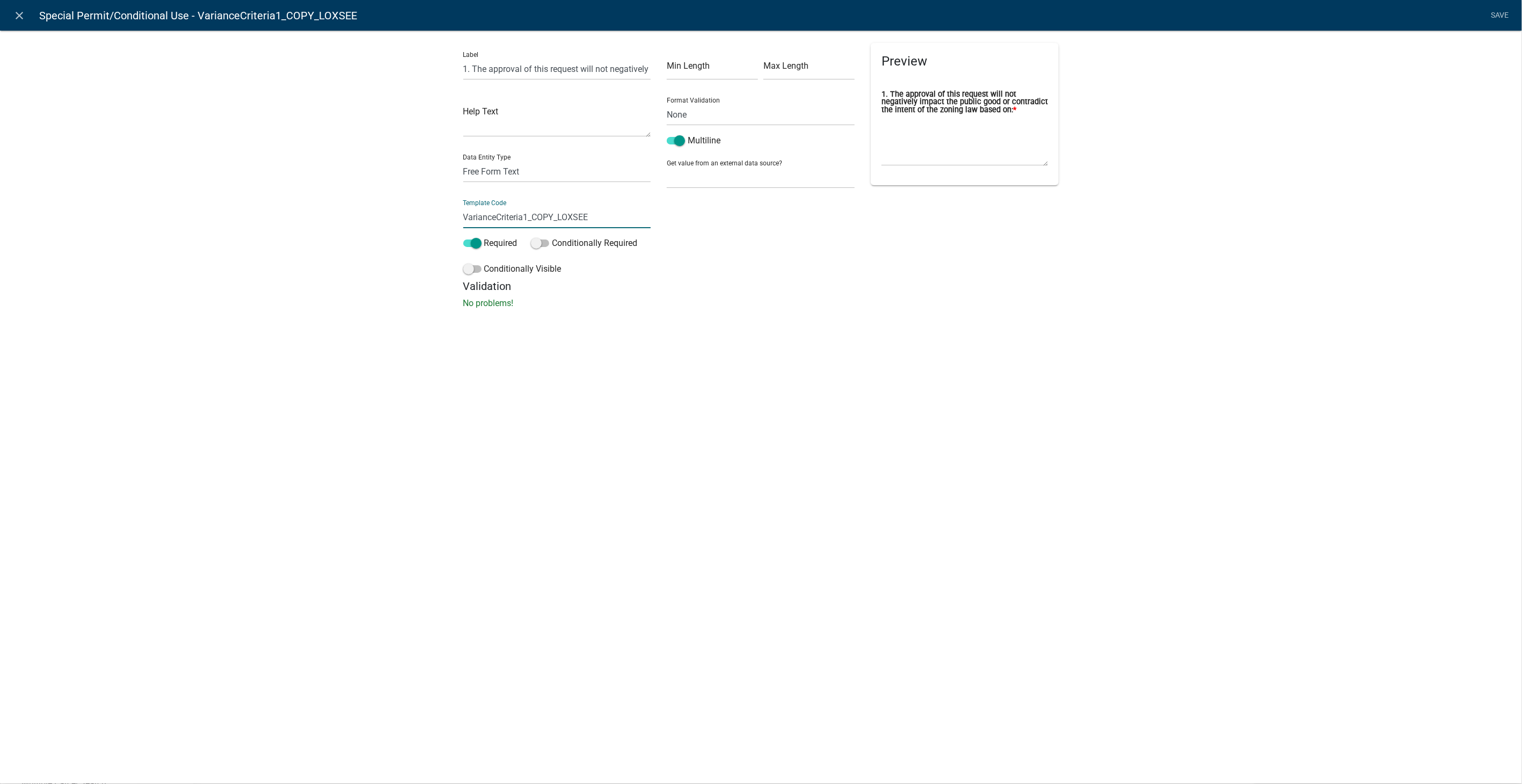
drag, startPoint x: 591, startPoint y: 215, endPoint x: 446, endPoint y: 214, distance: 145.0
click at [446, 214] on div "Label 1. The approval of this request will not negatively impact the public goo…" at bounding box center [761, 173] width 1522 height 320
type input "SPCriteria1"
click at [1492, 12] on li "Save" at bounding box center [1500, 15] width 27 height 21
click at [1504, 11] on link "Save" at bounding box center [1500, 15] width 27 height 21
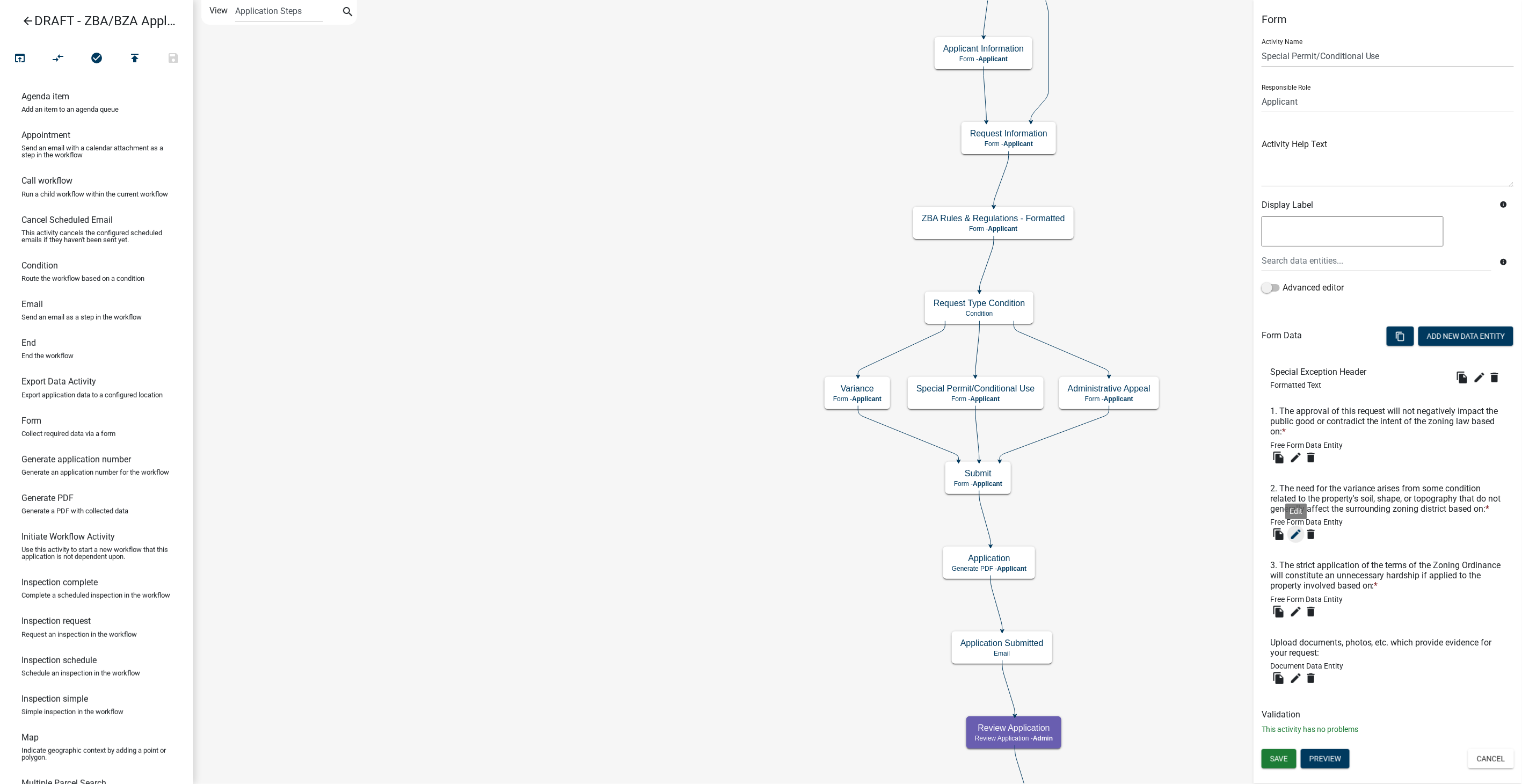
click at [1295, 531] on icon "edit" at bounding box center [1296, 534] width 13 height 13
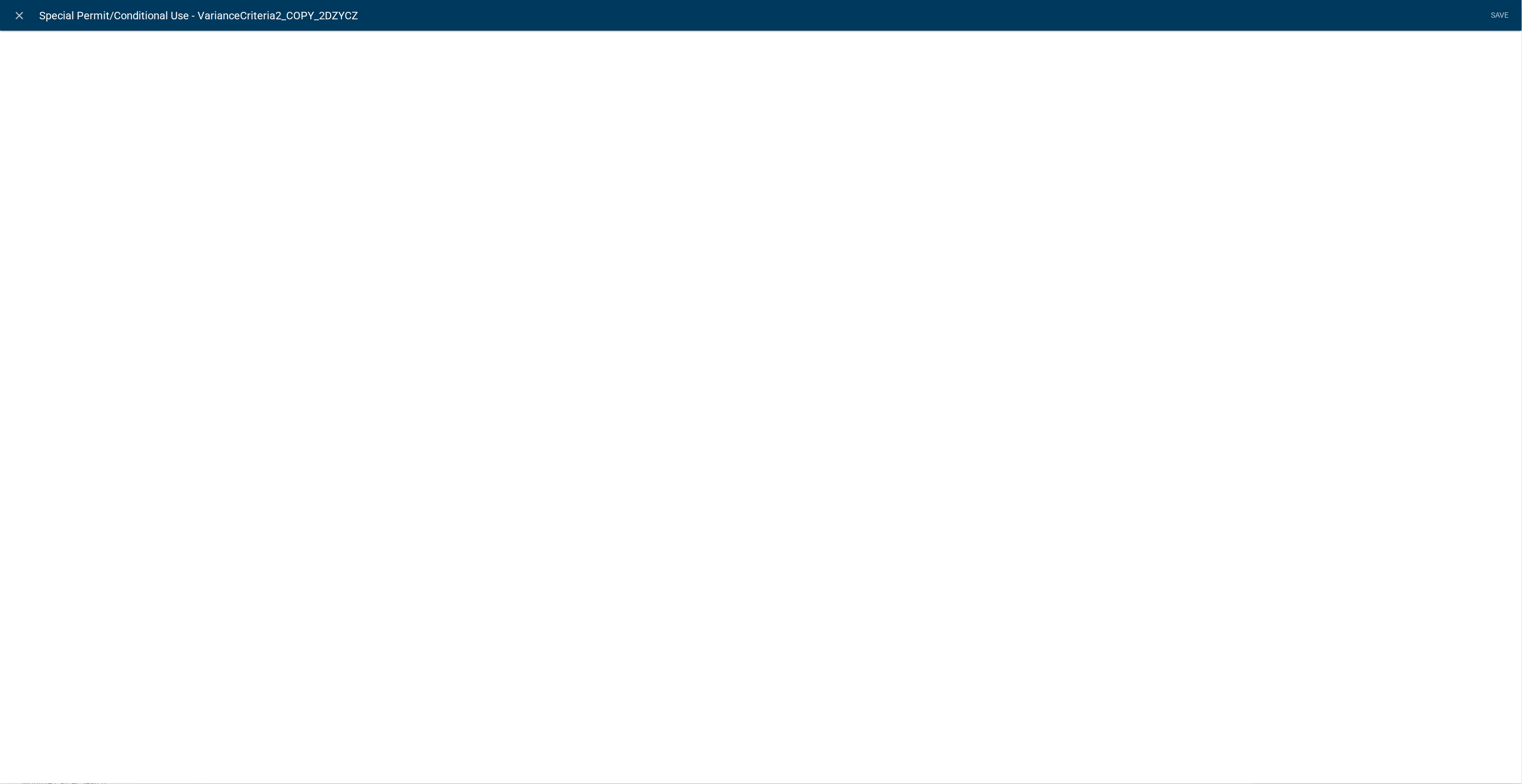
select select
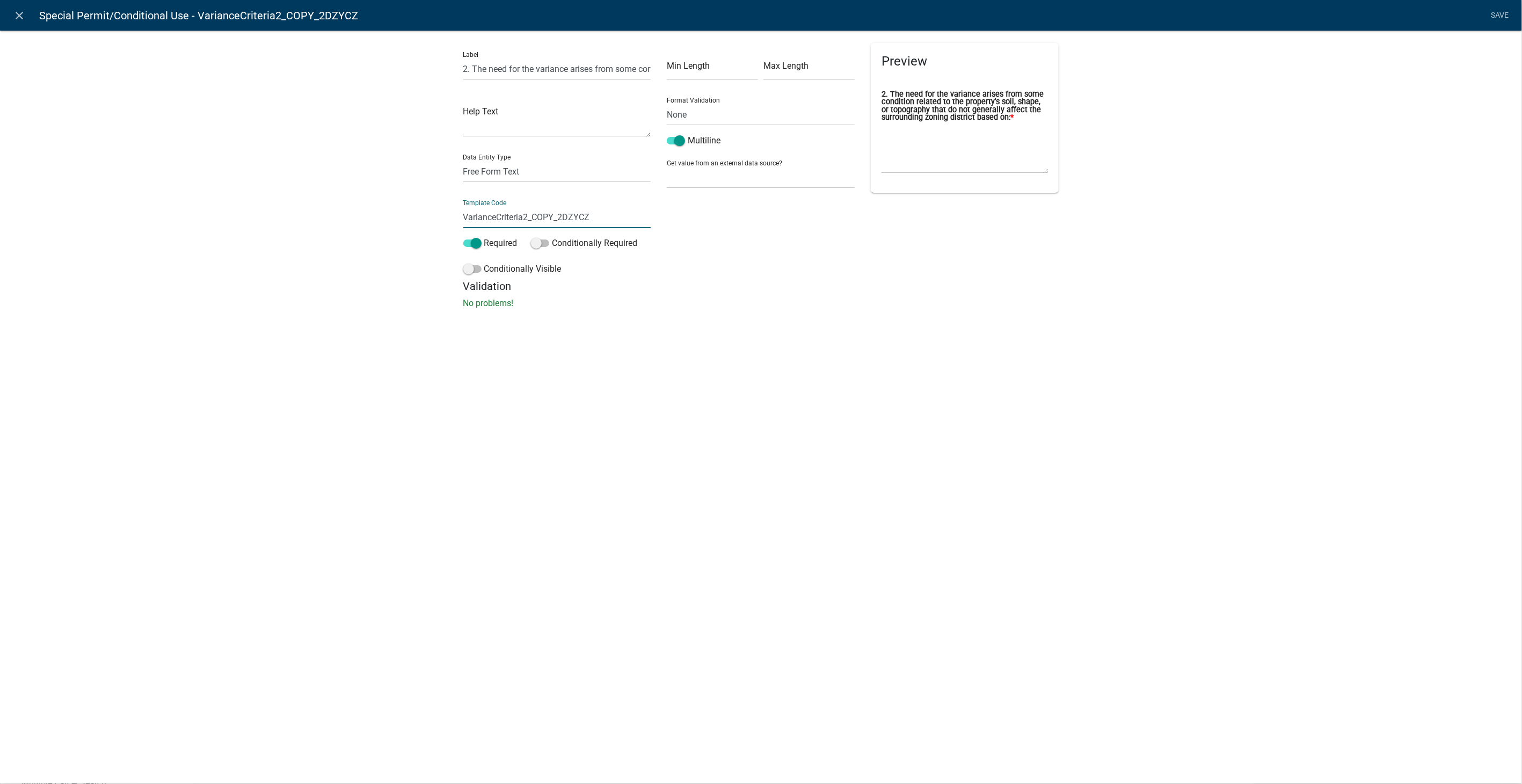
drag, startPoint x: 602, startPoint y: 217, endPoint x: 378, endPoint y: 218, distance: 224.0
click at [378, 218] on div "Label 2. The need for the variance arises from some condition related to the pr…" at bounding box center [761, 173] width 1522 height 320
type input "SPCriteria2"
click at [1002, 290] on h5 "Validation" at bounding box center [761, 286] width 596 height 13
click at [1495, 14] on link "Save" at bounding box center [1500, 15] width 27 height 21
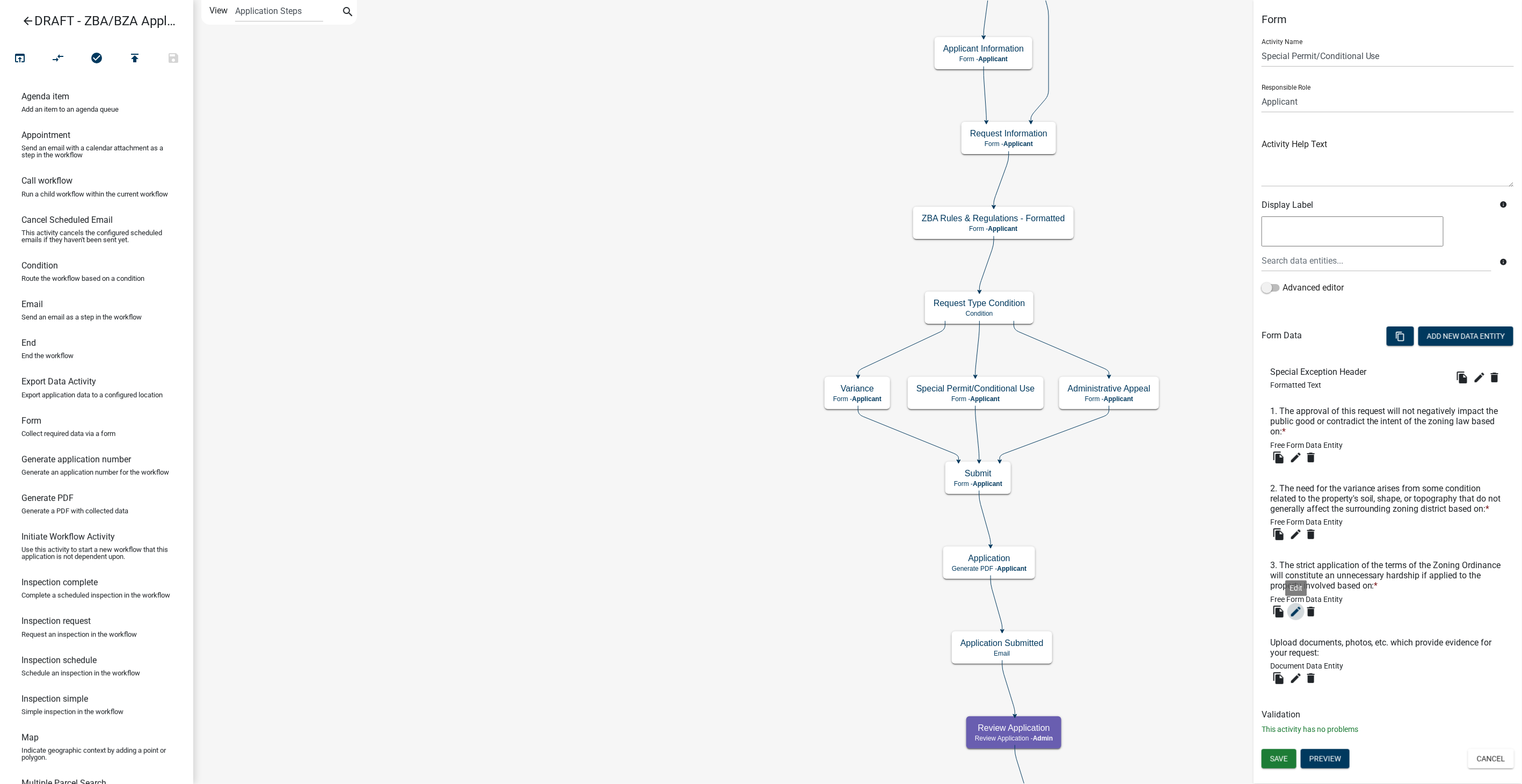
click at [1296, 606] on icon "edit" at bounding box center [1296, 611] width 13 height 13
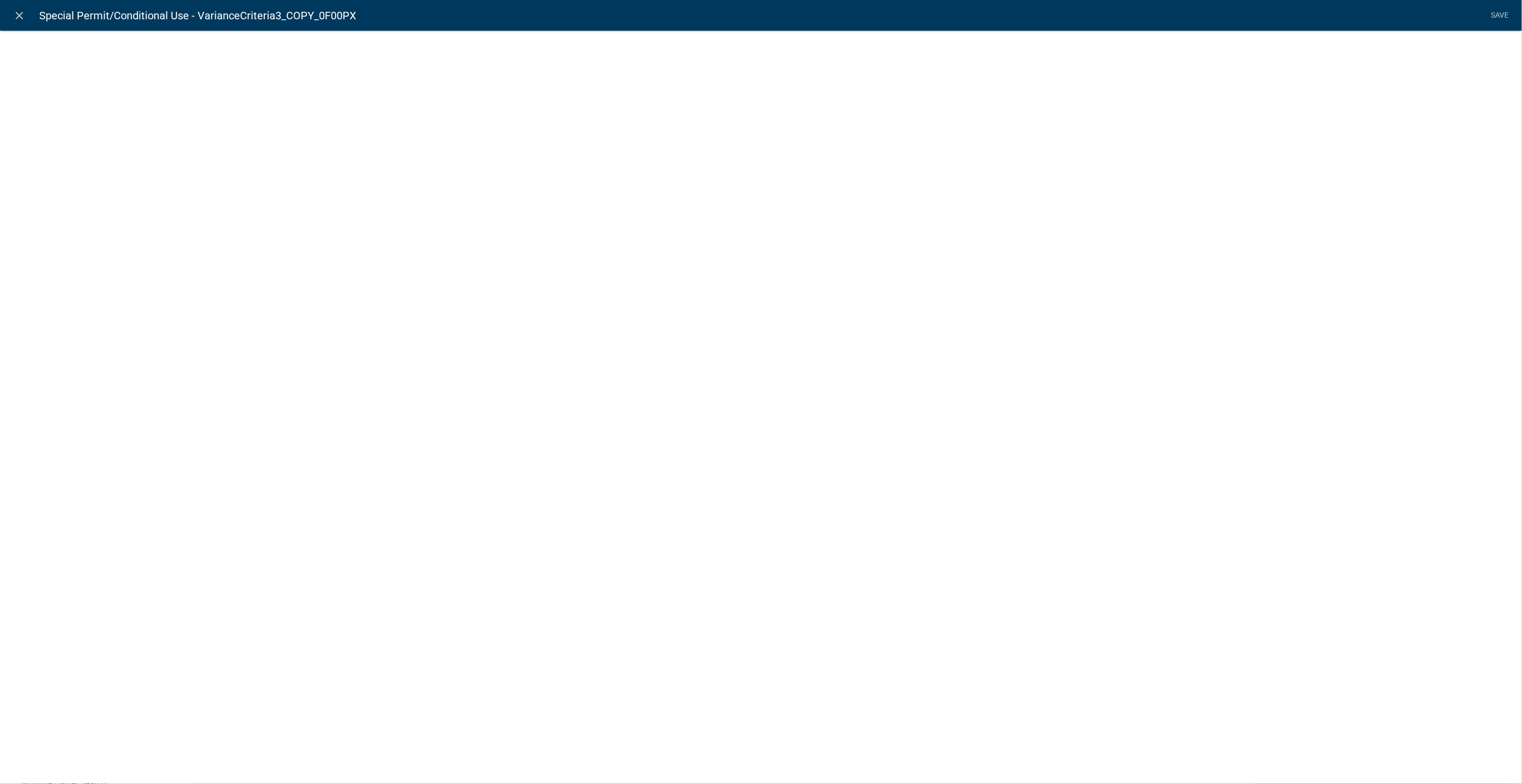
select select
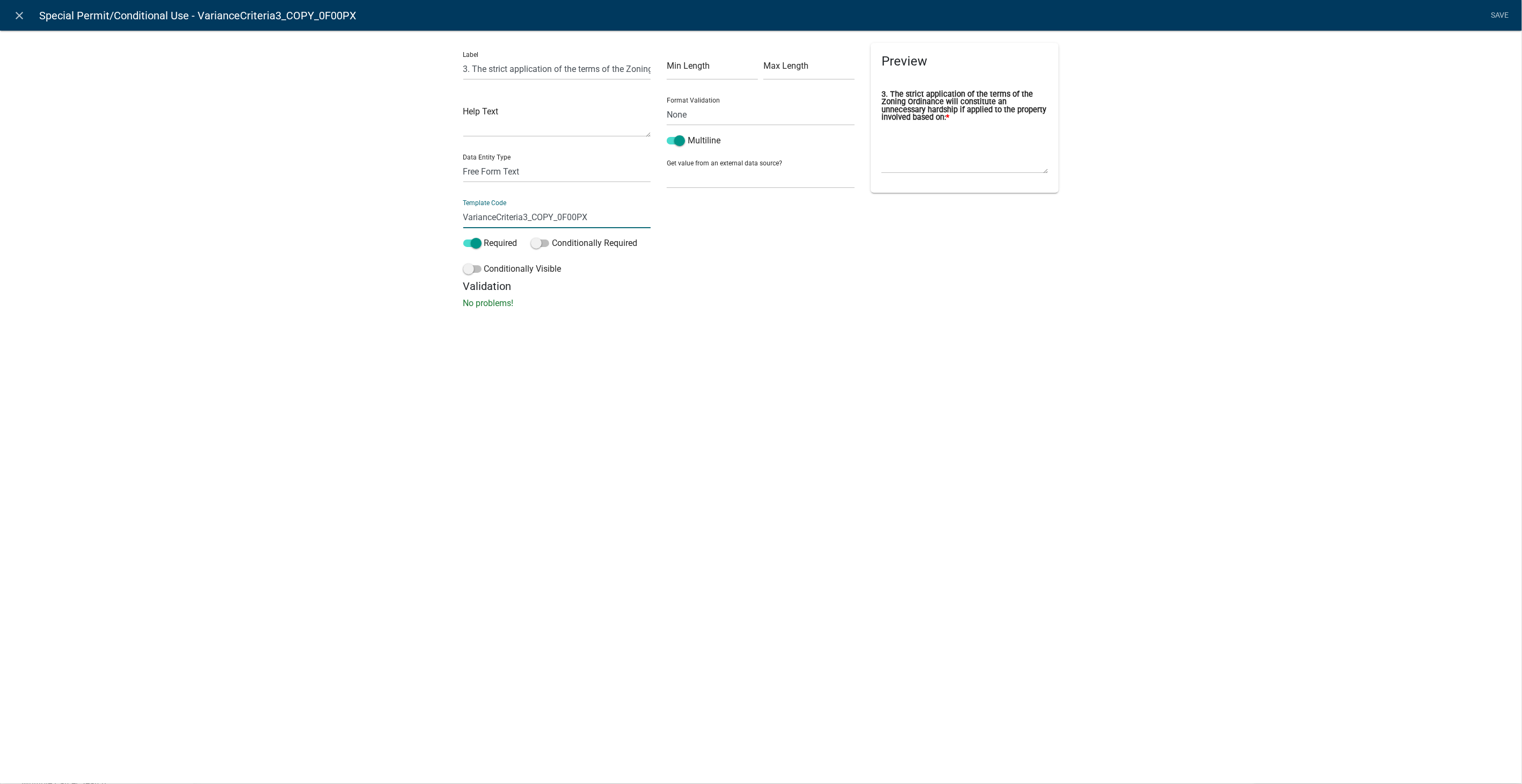
drag, startPoint x: 590, startPoint y: 213, endPoint x: 403, endPoint y: 211, distance: 187.0
click at [403, 211] on div "Label 3. The strict application of the terms of the Zoning Ordinance will const…" at bounding box center [761, 173] width 1522 height 320
type input "SPCriteria3"
click at [1506, 14] on li "Save" at bounding box center [1500, 15] width 27 height 21
click at [1489, 15] on link "Save" at bounding box center [1500, 15] width 27 height 21
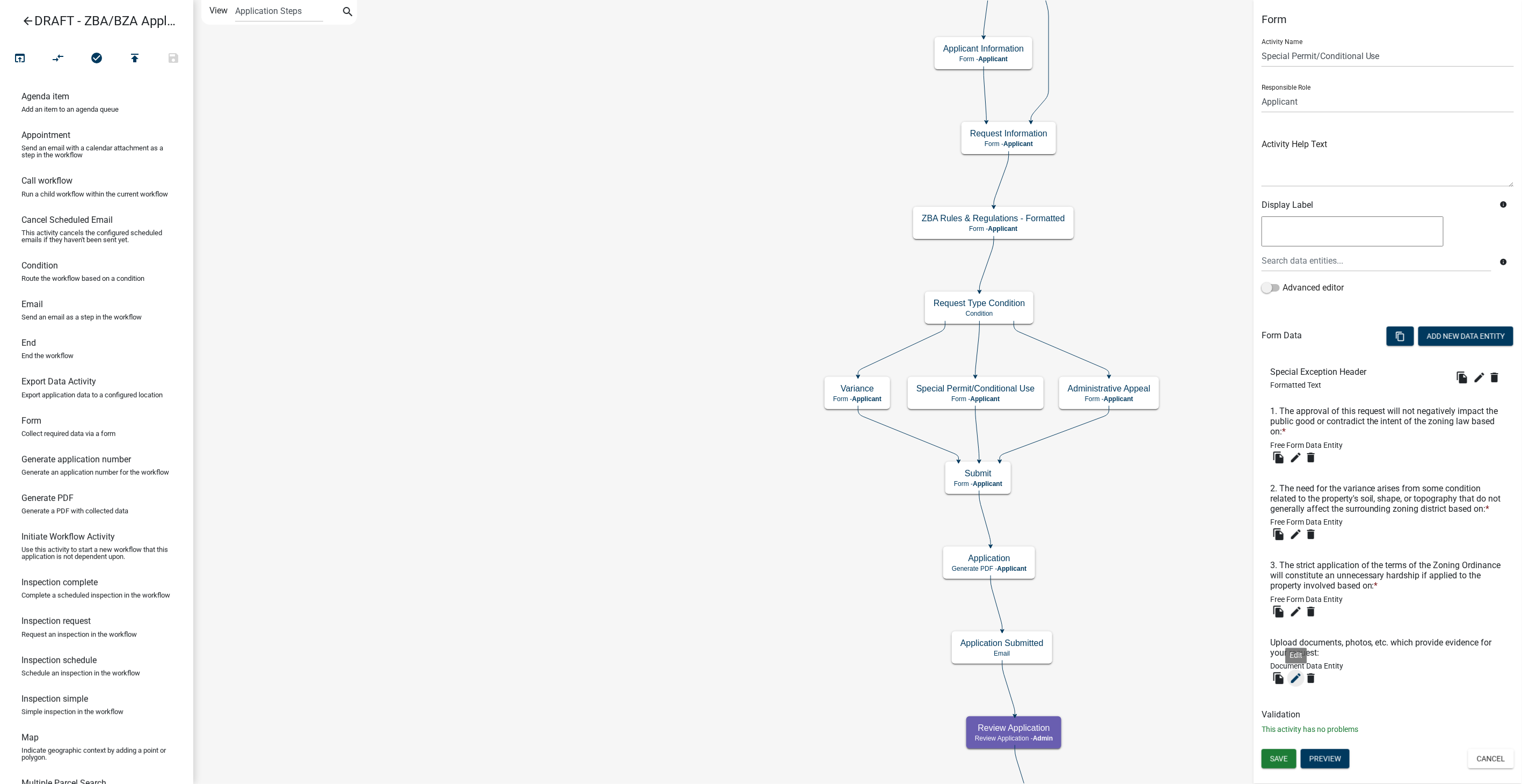
click at [1293, 677] on icon "edit" at bounding box center [1296, 678] width 13 height 13
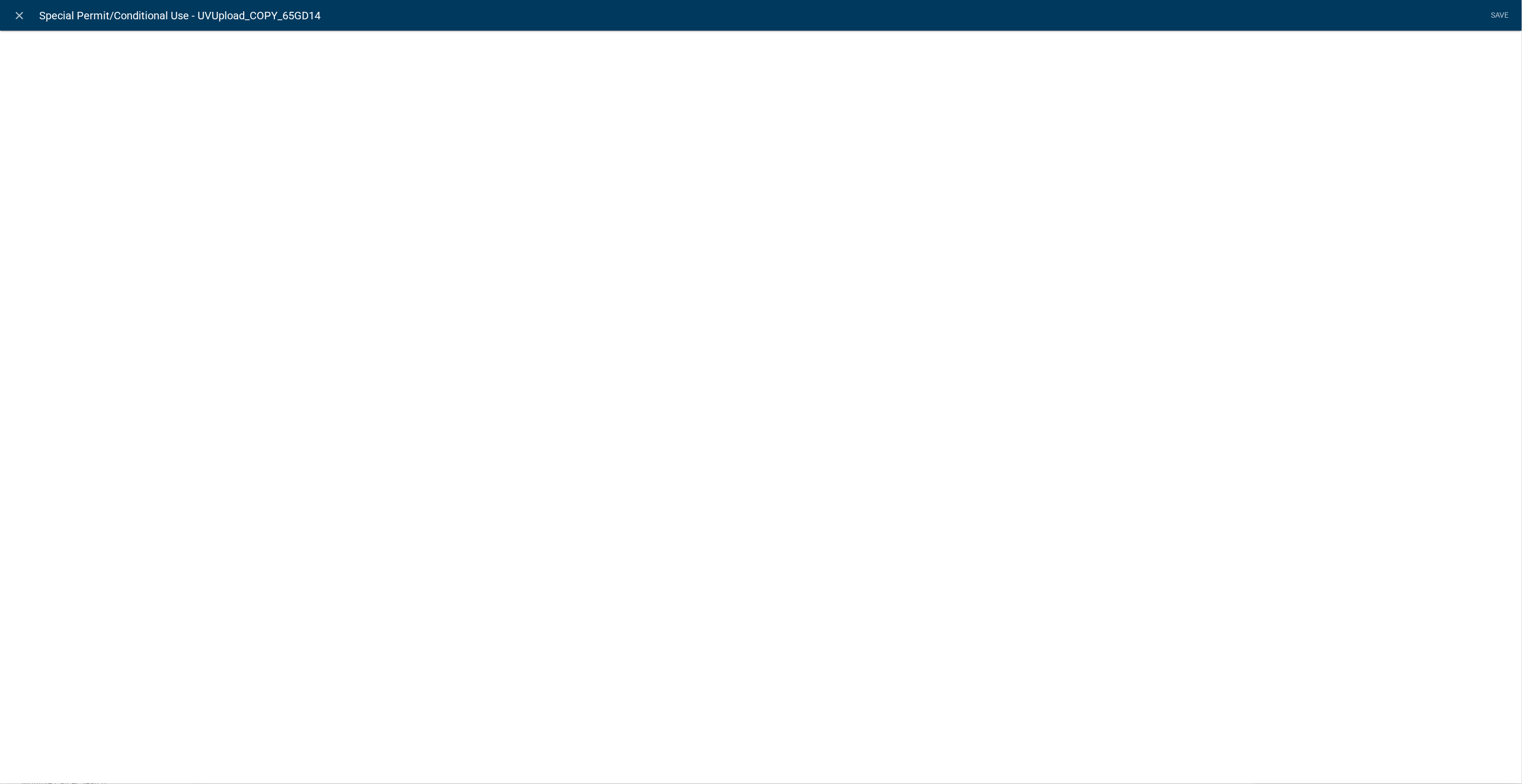
select select "document"
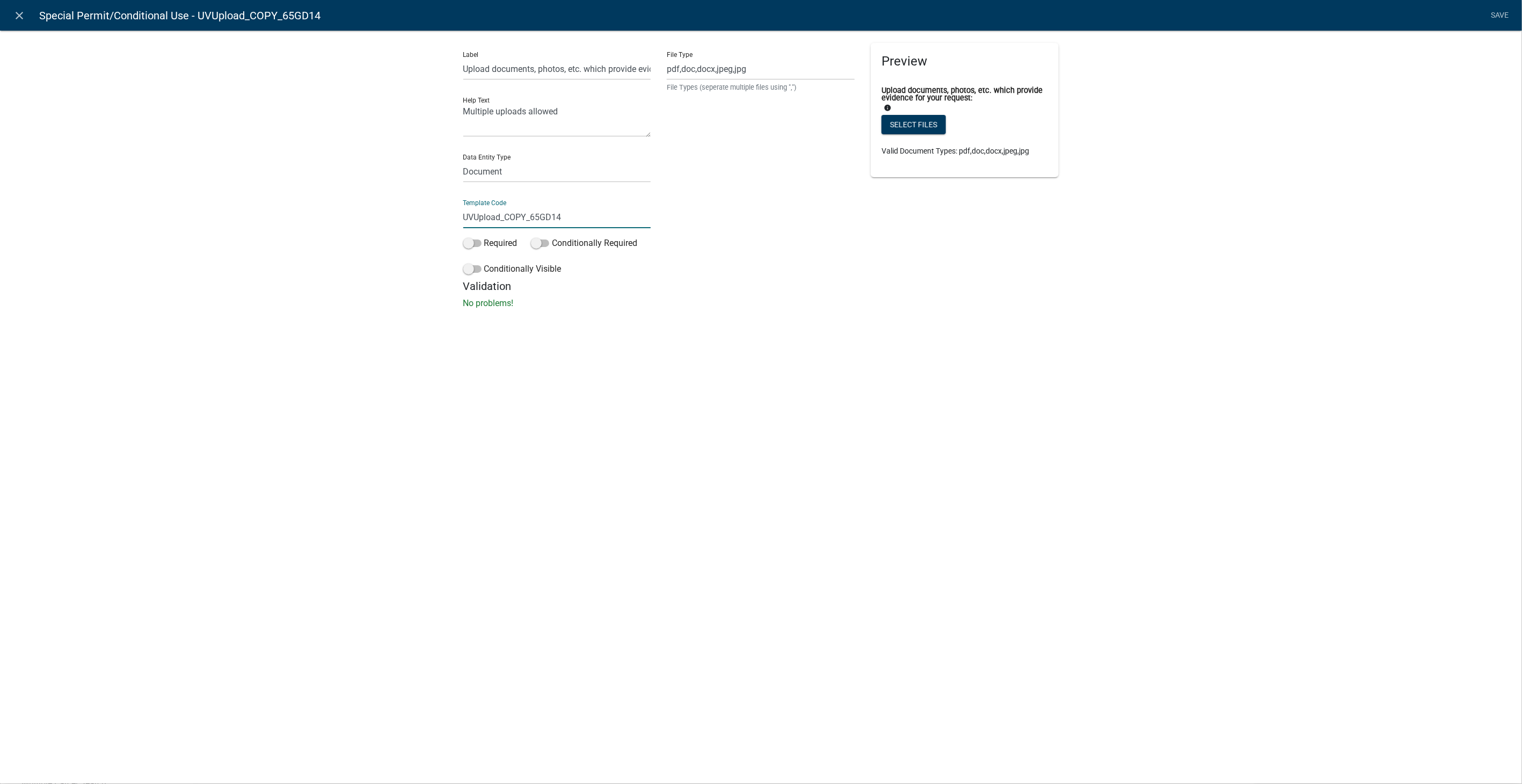
drag, startPoint x: 574, startPoint y: 220, endPoint x: 404, endPoint y: 229, distance: 170.2
click at [404, 229] on div "Label Upload documents, photos, etc. which provide evidence for your request: H…" at bounding box center [761, 173] width 1522 height 320
type input "SPUploiad"
click at [770, 72] on input "pdf,doc,docx,jpeg,jpg" at bounding box center [761, 69] width 188 height 22
drag, startPoint x: 766, startPoint y: 71, endPoint x: 626, endPoint y: 73, distance: 140.0
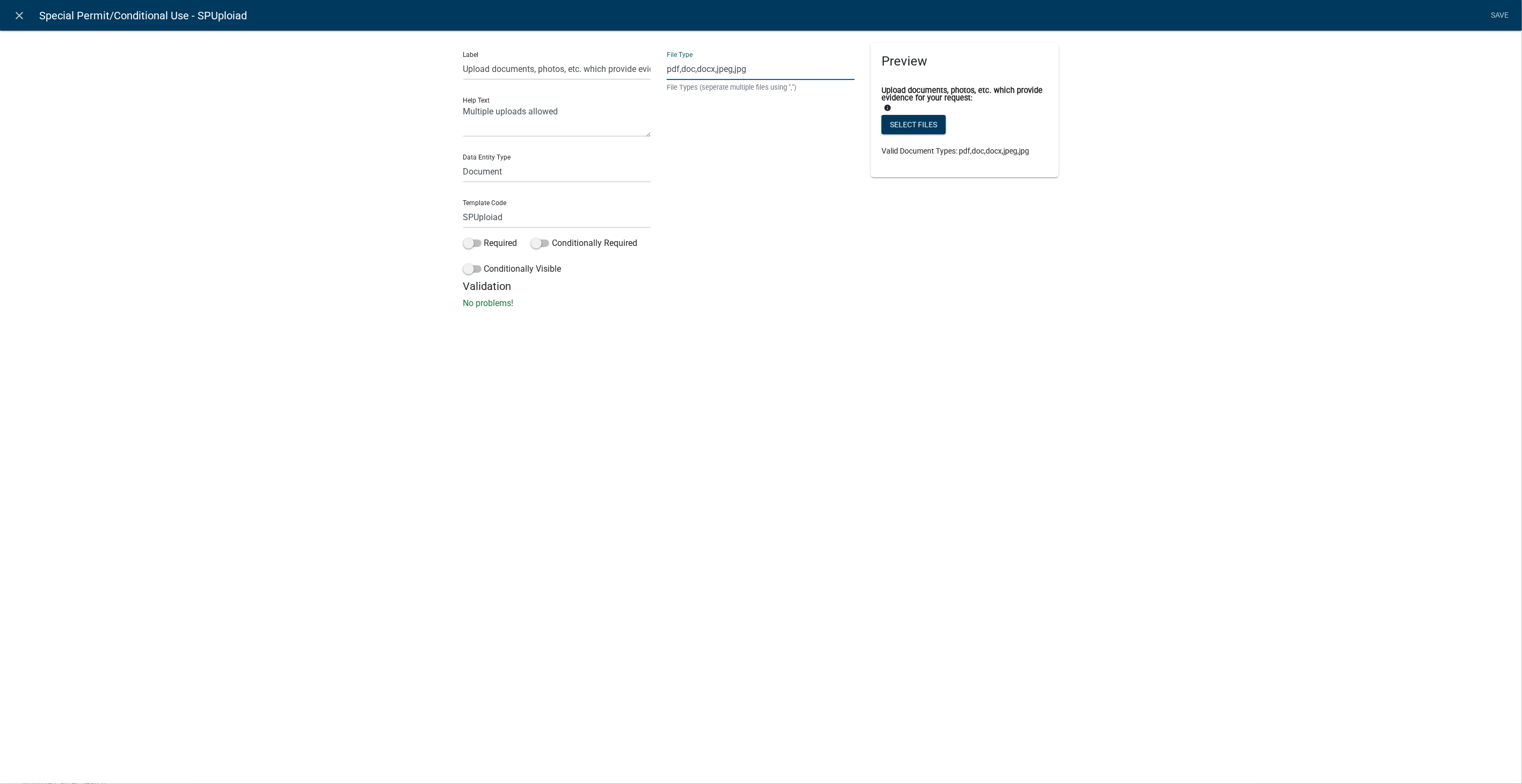
click at [626, 73] on div "Label Upload documents, photos, etc. which provide evidence for your request: H…" at bounding box center [762, 161] width 612 height 237
drag, startPoint x: 707, startPoint y: 79, endPoint x: 705, endPoint y: 73, distance: 6.3
click at [707, 75] on input "text" at bounding box center [761, 69] width 188 height 22
type input "pdf,jpeg,jpg,xls,doc,docx,xlsx"
click at [496, 216] on input "SPUploiad" at bounding box center [557, 217] width 188 height 22
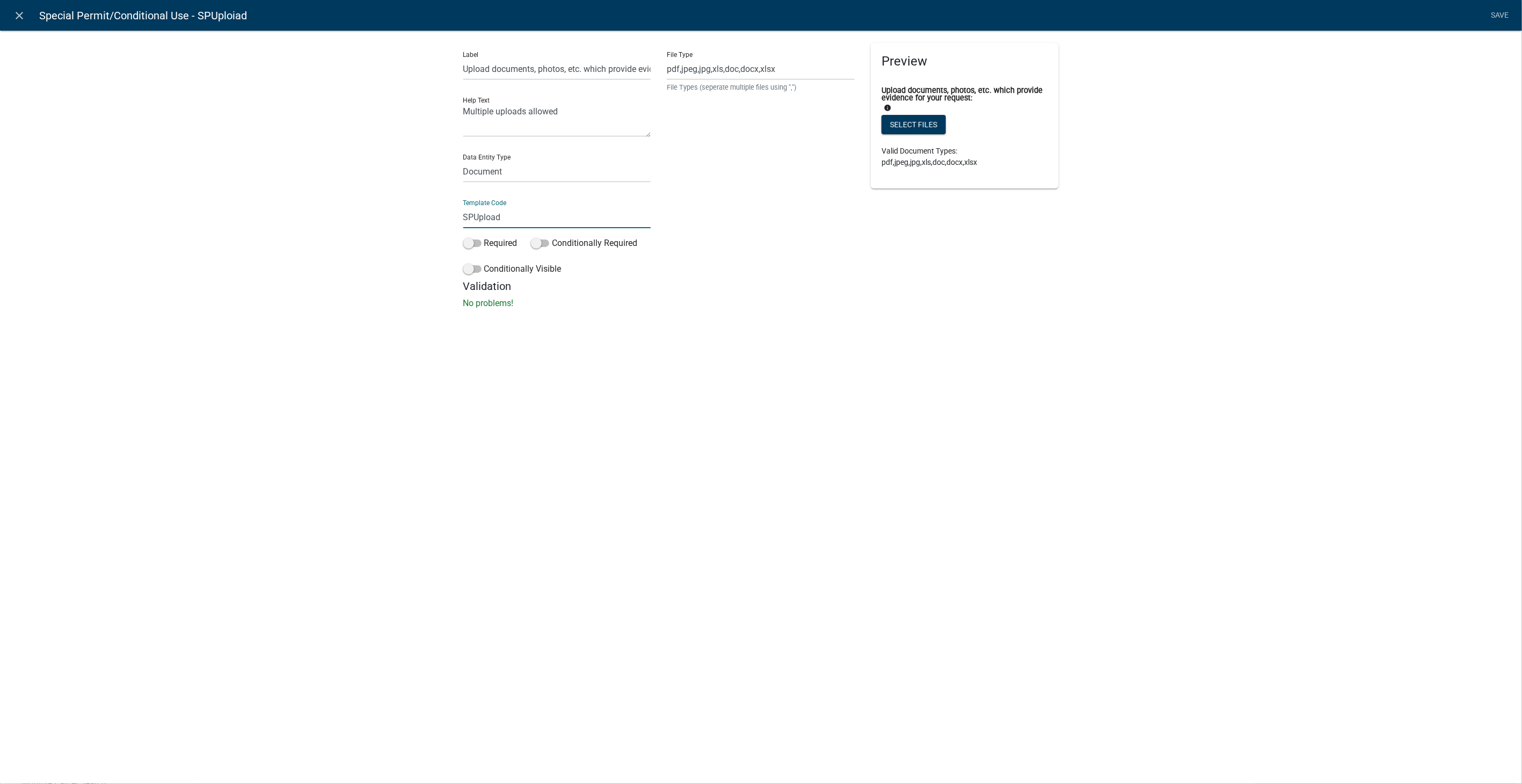
type input "SPUpload"
click at [776, 359] on div "close Special Permit/Conditional Use - SPUploiad Save Label Upload documents, p…" at bounding box center [761, 392] width 1522 height 784
click at [1508, 15] on link "Save" at bounding box center [1500, 15] width 27 height 21
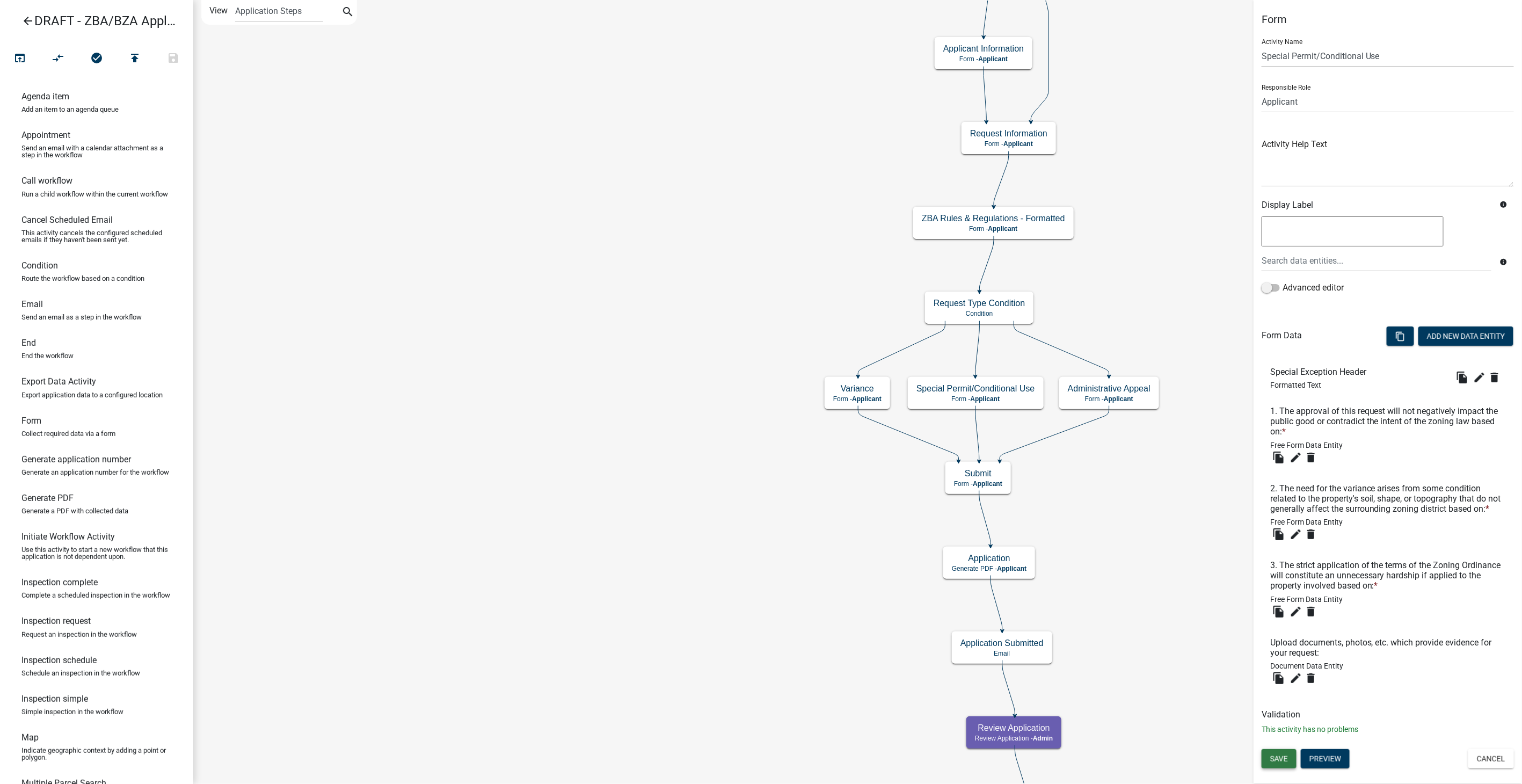
click at [1284, 763] on button "Save" at bounding box center [1279, 759] width 35 height 19
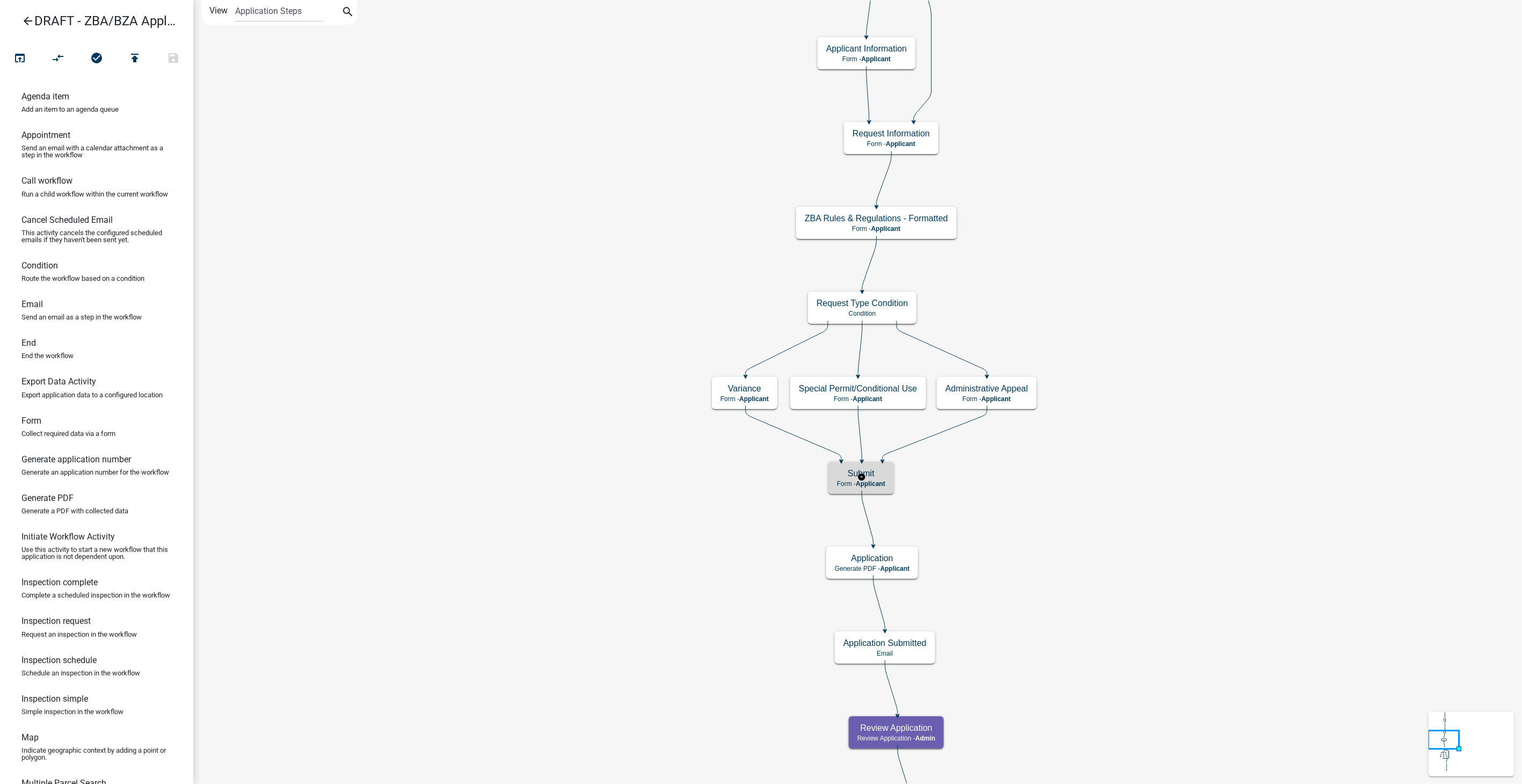
click at [884, 470] on h5 "Submit" at bounding box center [861, 473] width 48 height 10
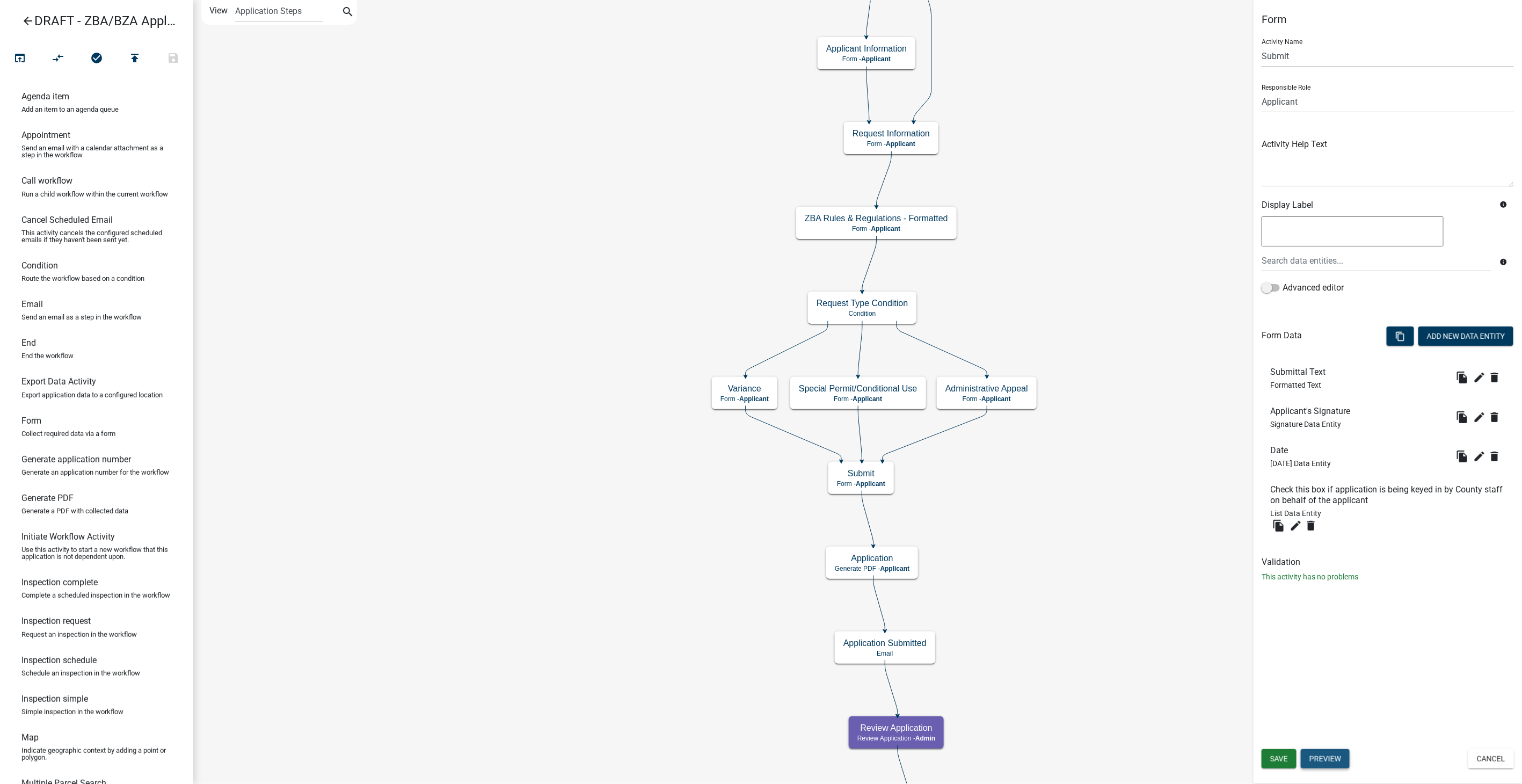
click at [1321, 758] on button "Preview" at bounding box center [1325, 759] width 49 height 19
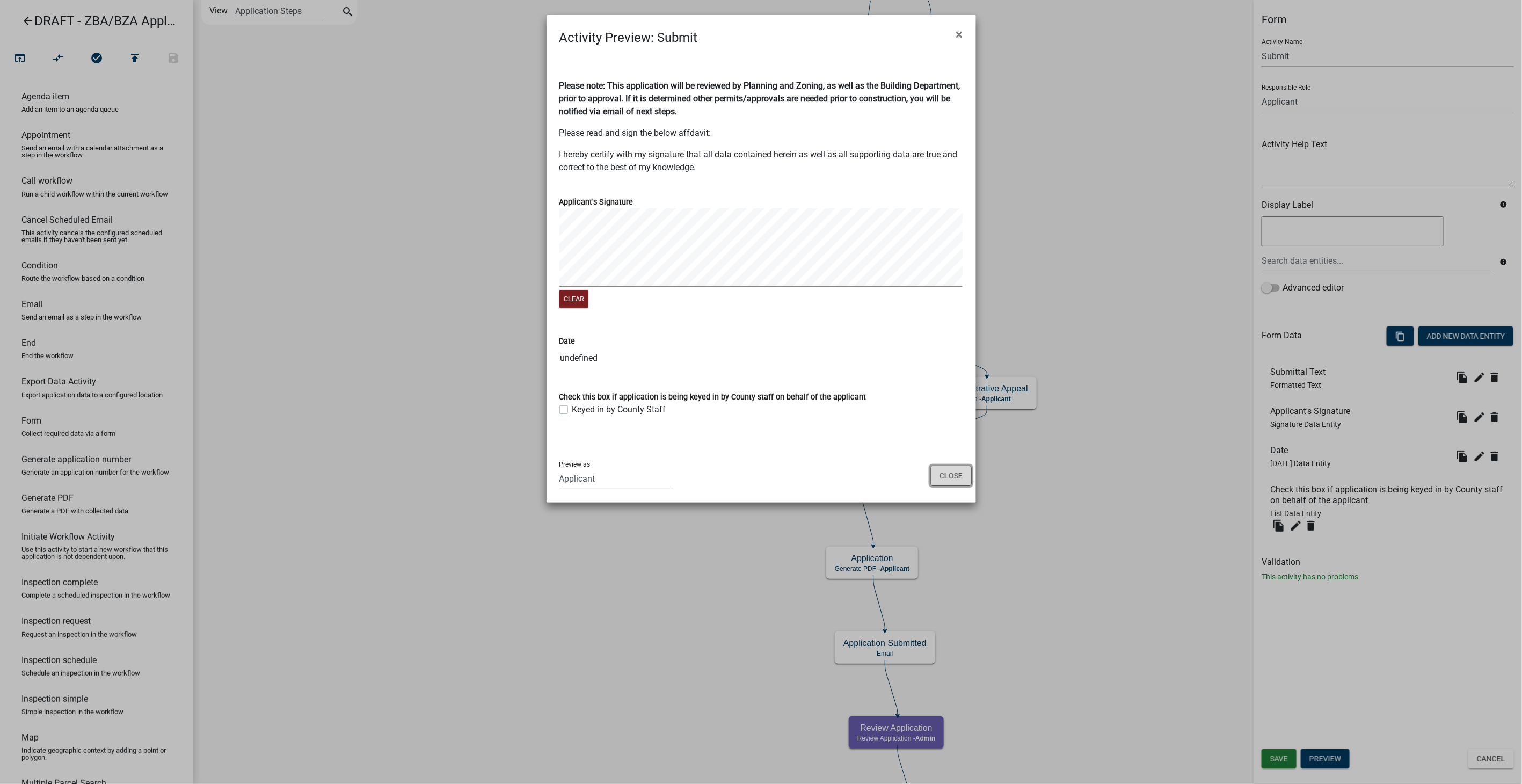
click at [946, 472] on button "Close" at bounding box center [951, 476] width 41 height 21
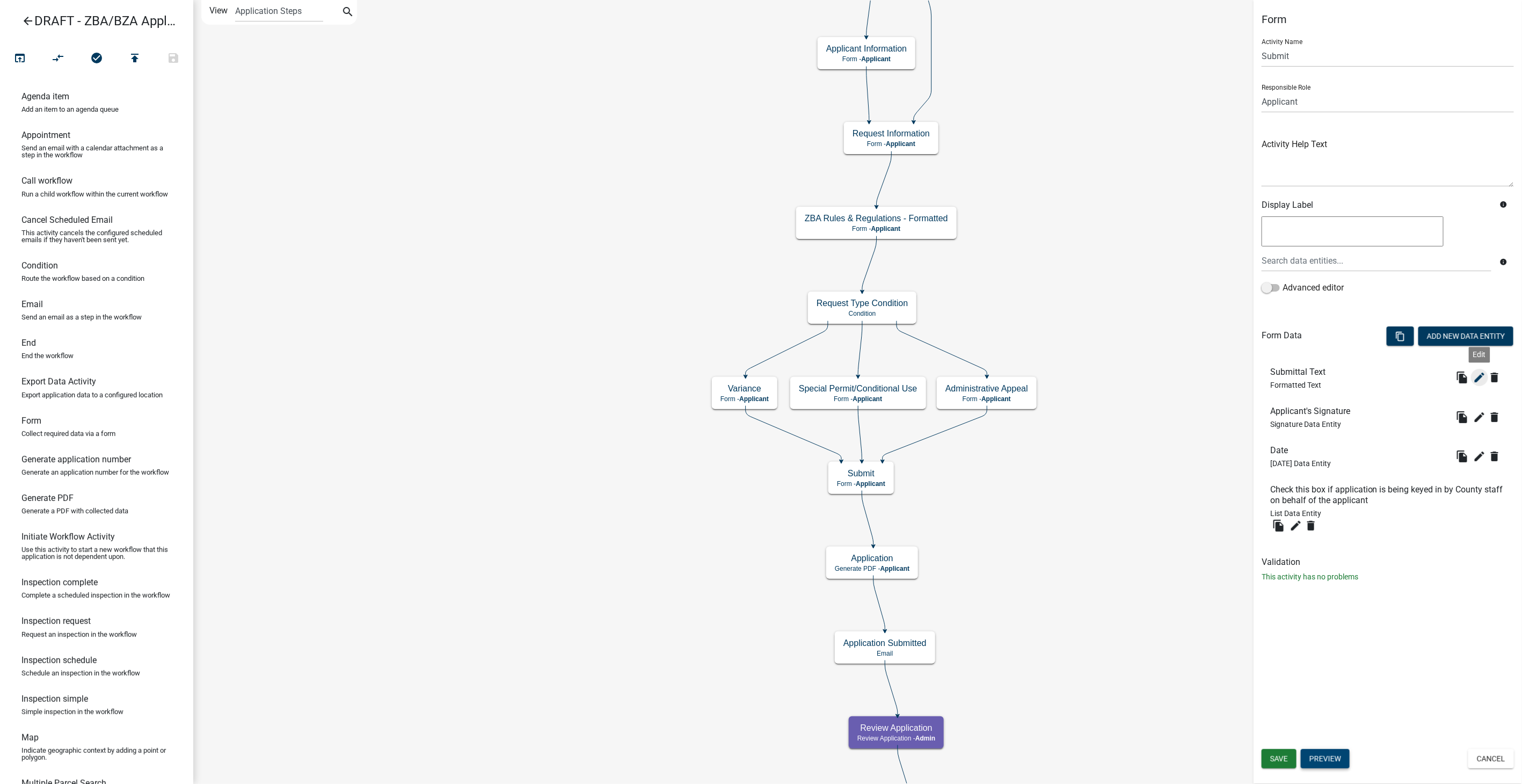
click at [1478, 371] on icon "edit" at bounding box center [1479, 378] width 13 height 13
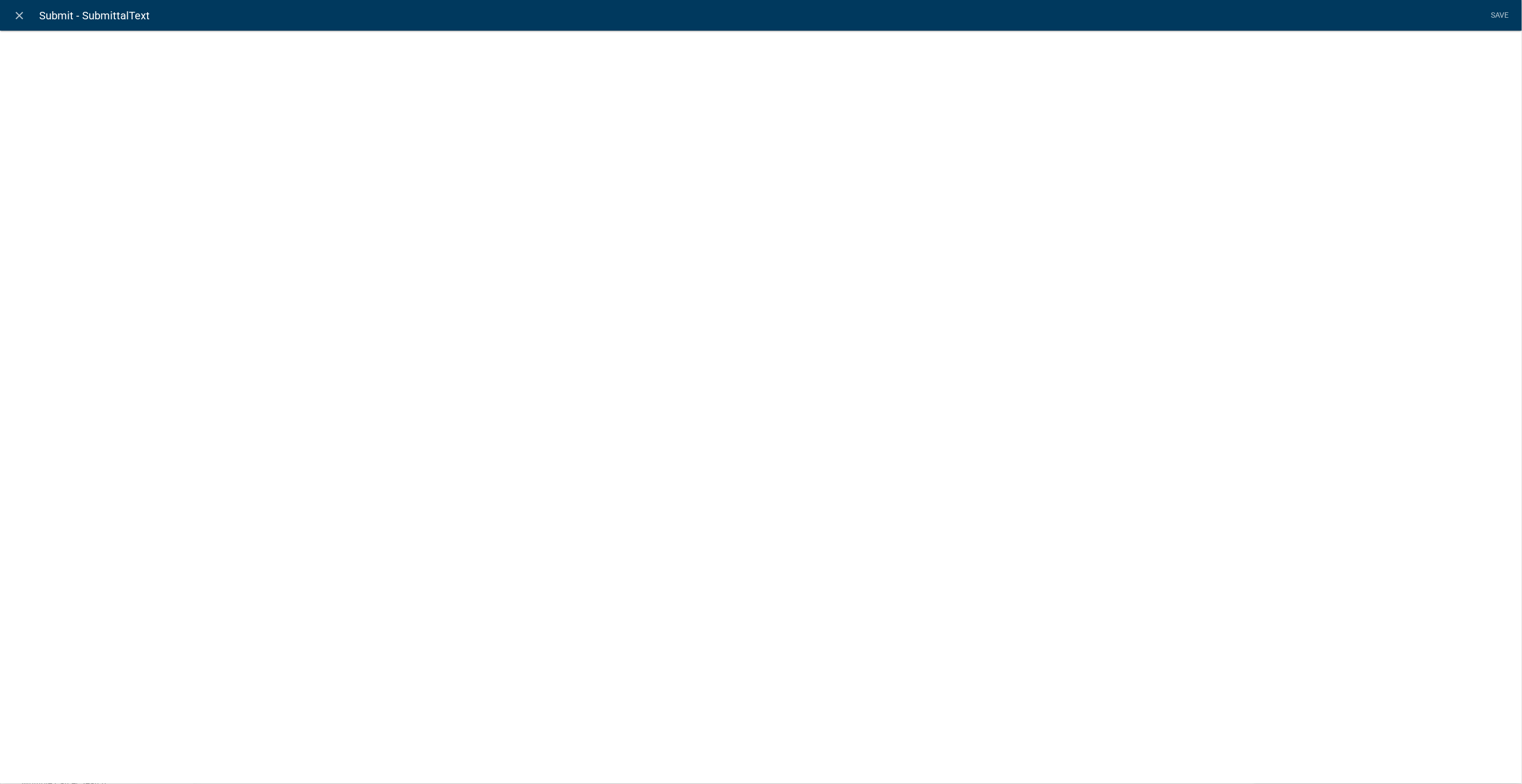
select select "rich-text"
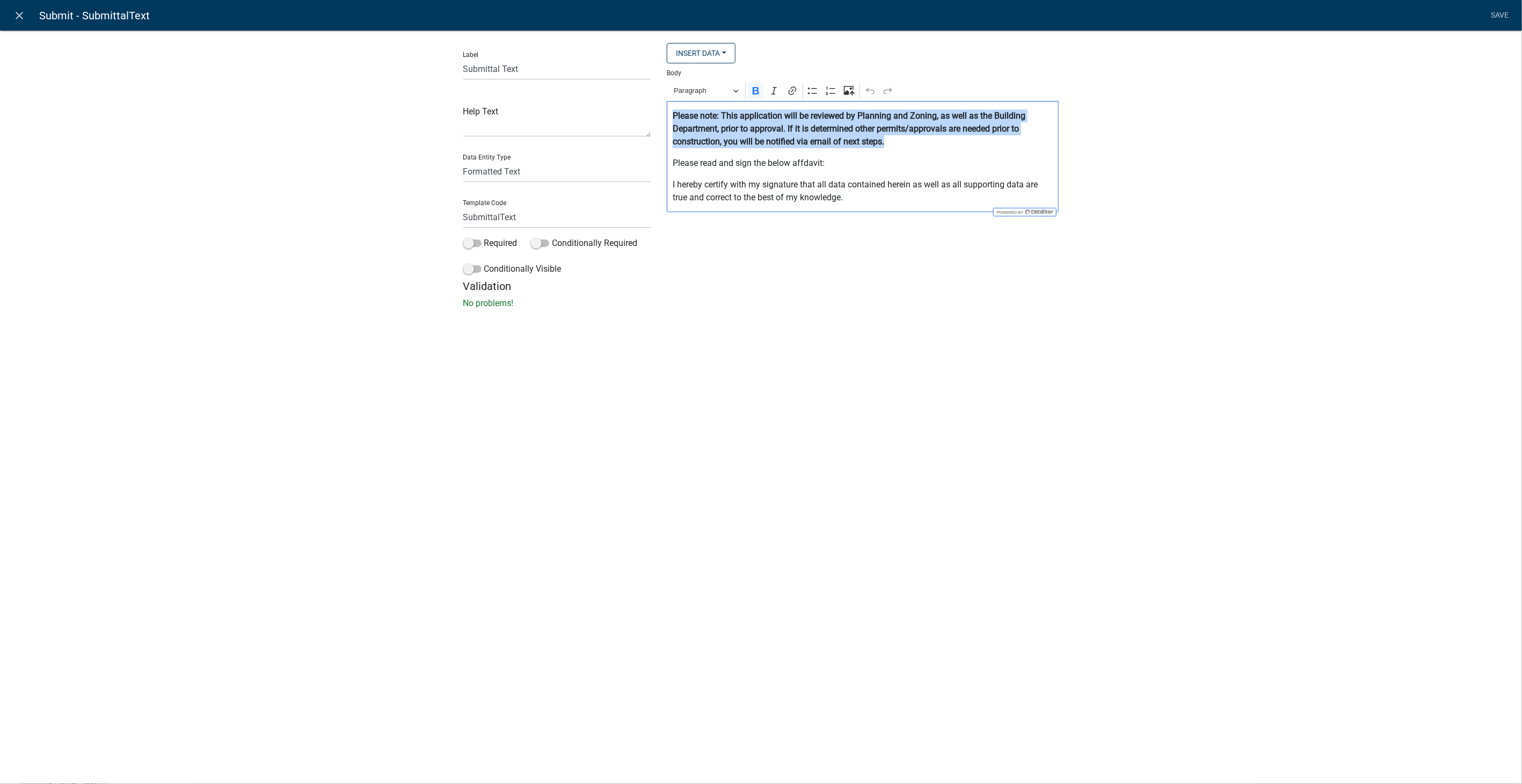
drag, startPoint x: 887, startPoint y: 144, endPoint x: 673, endPoint y: 121, distance: 215.2
click at [673, 121] on p "⁠⁠⁠⁠⁠⁠⁠ Please note: This application will be reviewed by Planning and Zoning, …" at bounding box center [863, 128] width 380 height 38
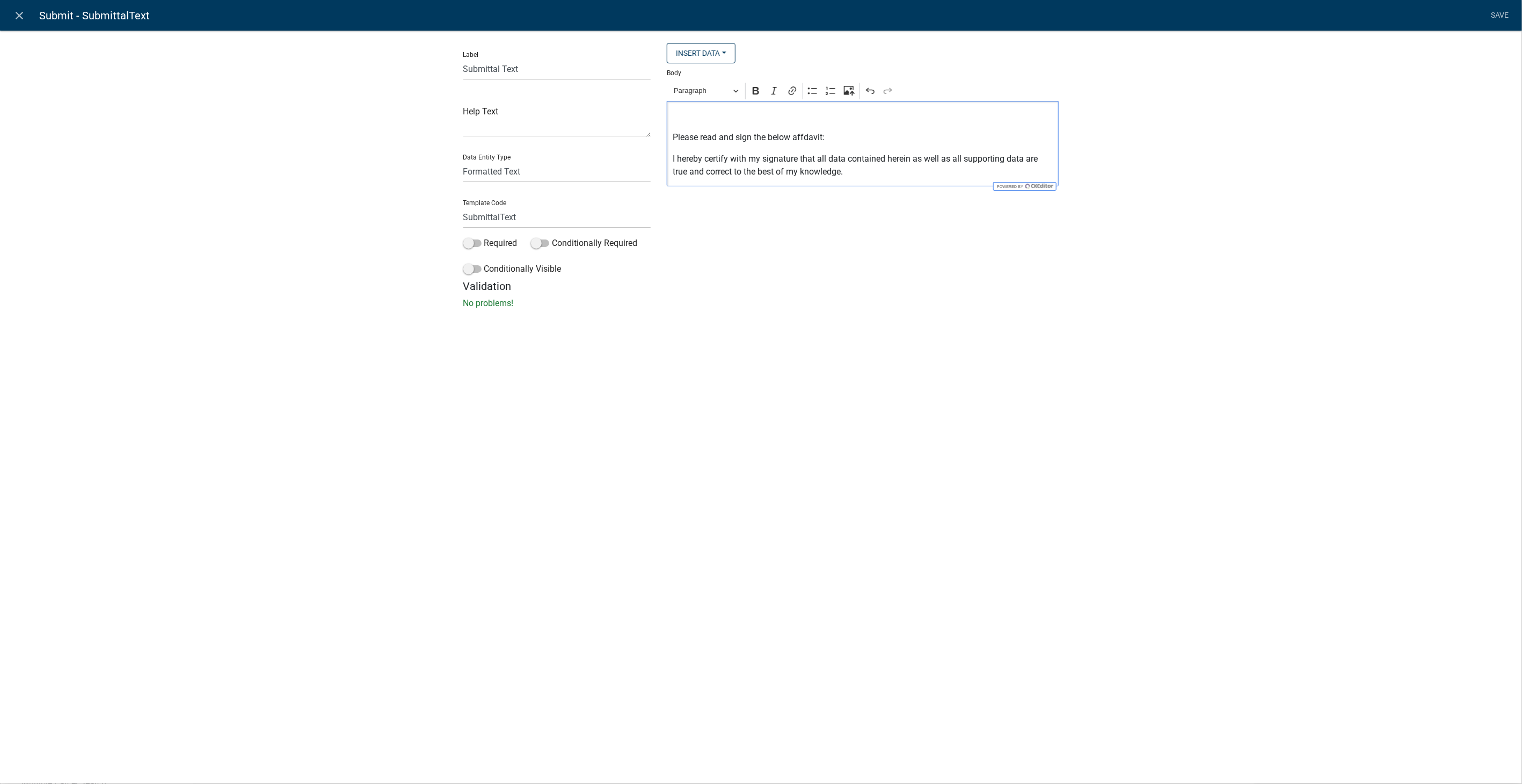
click at [673, 115] on p "Editor editing area: main. Press Alt+0 for help." at bounding box center [863, 116] width 380 height 13
click at [759, 86] on icon "Editor toolbar" at bounding box center [756, 90] width 11 height 11
click at [675, 113] on p "Editor editing area: main. Press Alt+0 for help." at bounding box center [863, 116] width 380 height 13
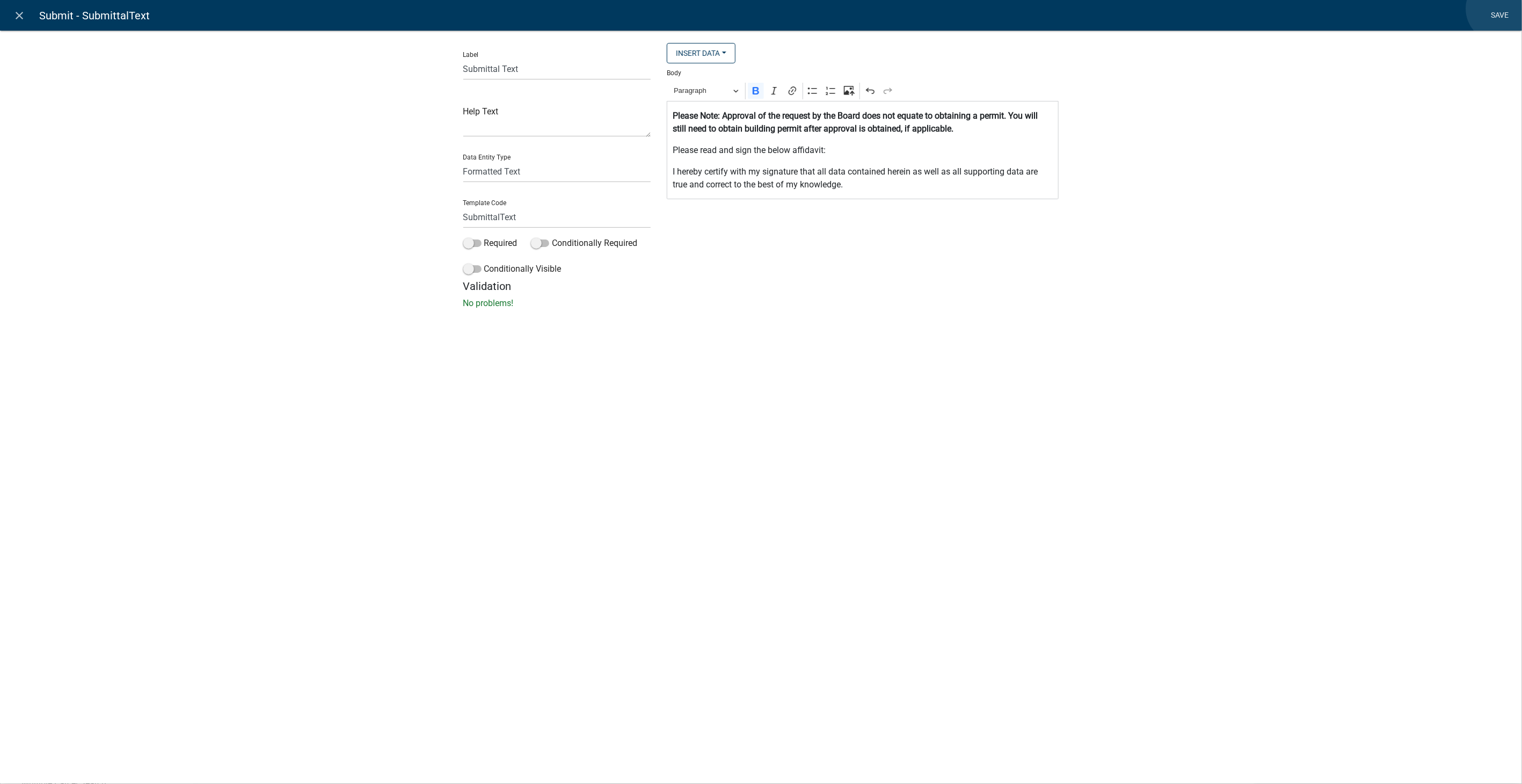
click at [1500, 9] on link "Save" at bounding box center [1500, 15] width 27 height 21
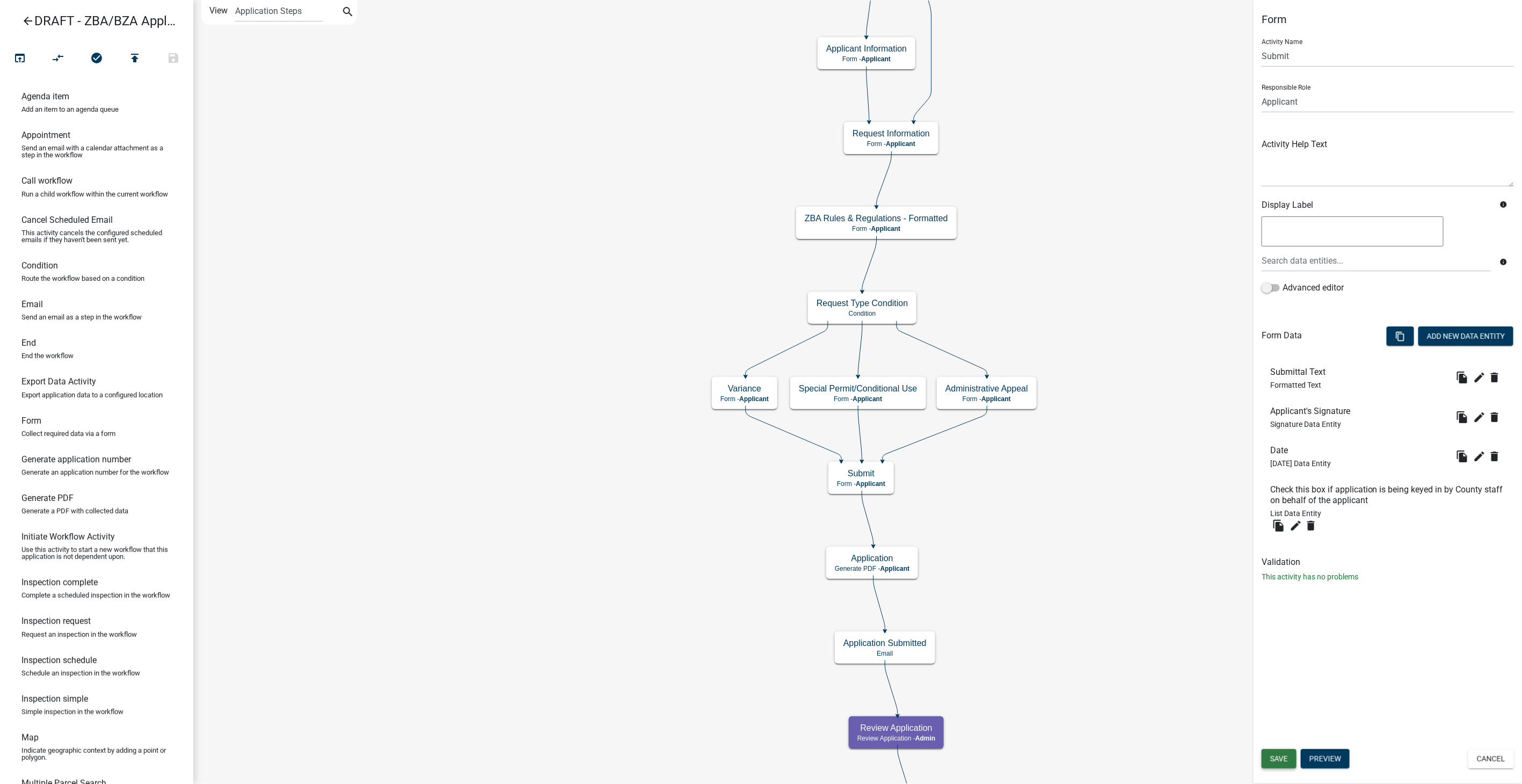
click at [1284, 761] on span "Save" at bounding box center [1279, 759] width 18 height 9
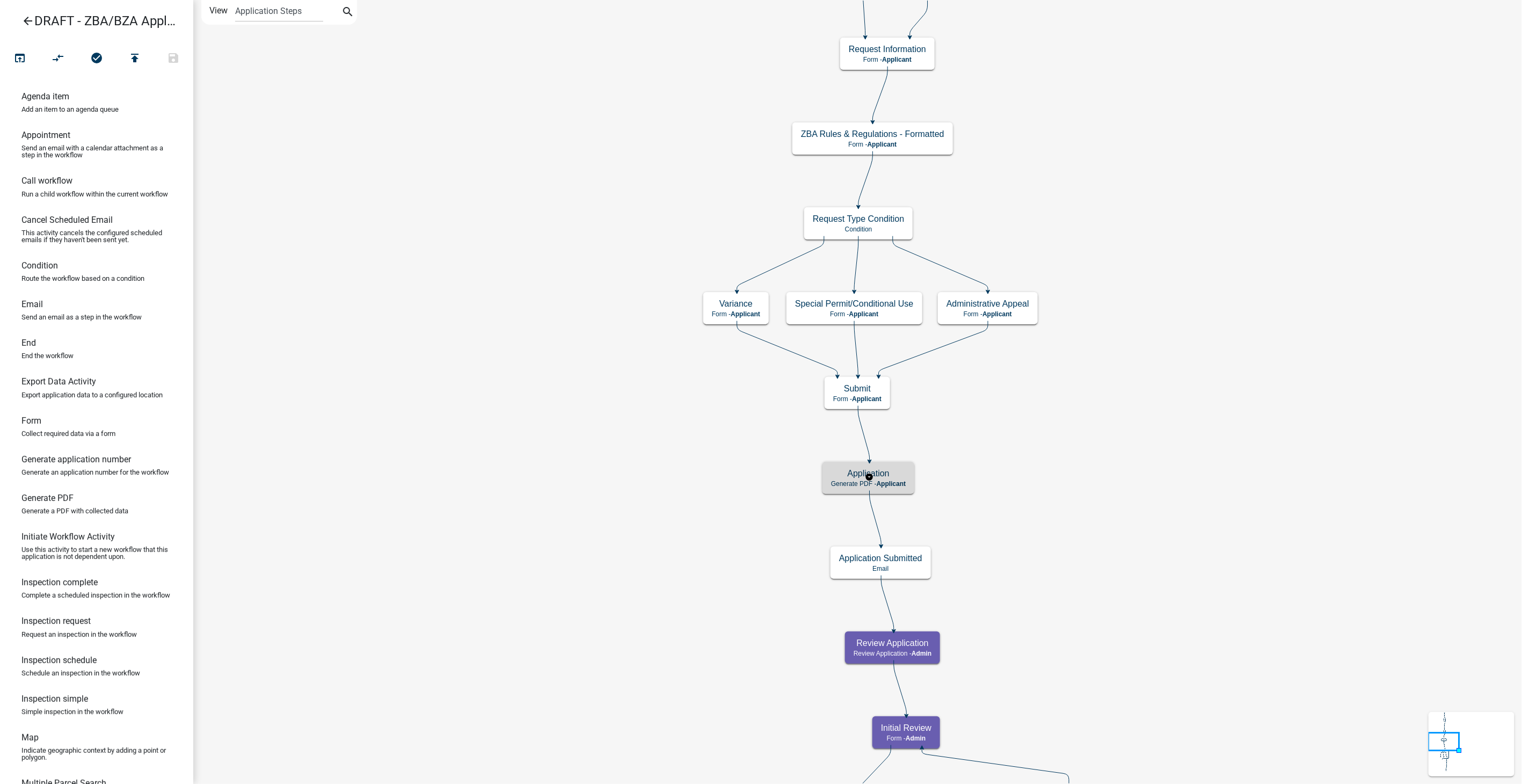
click at [882, 483] on span "Applicant" at bounding box center [892, 483] width 30 height 8
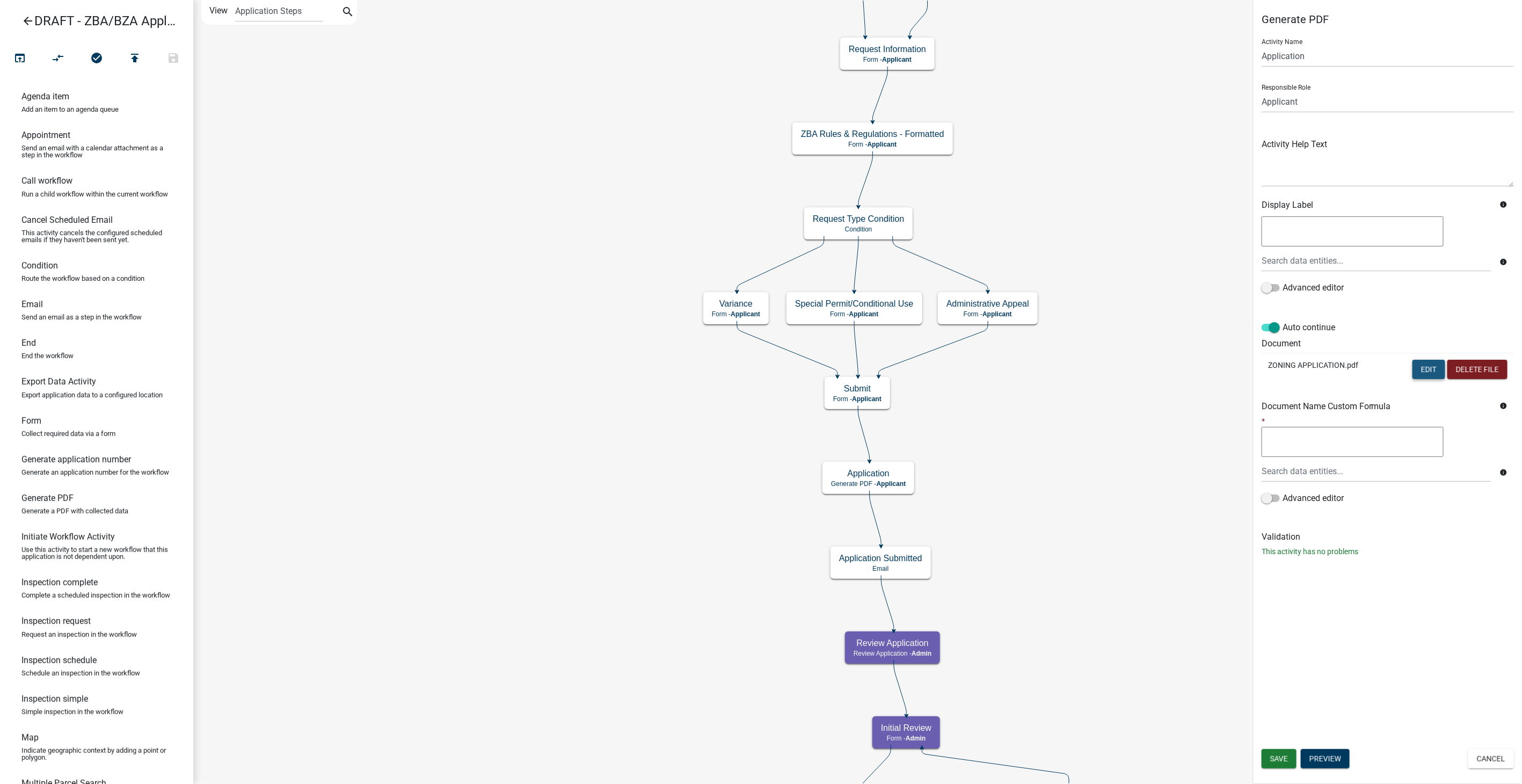
click at [1432, 367] on button "Edit" at bounding box center [1429, 369] width 32 height 19
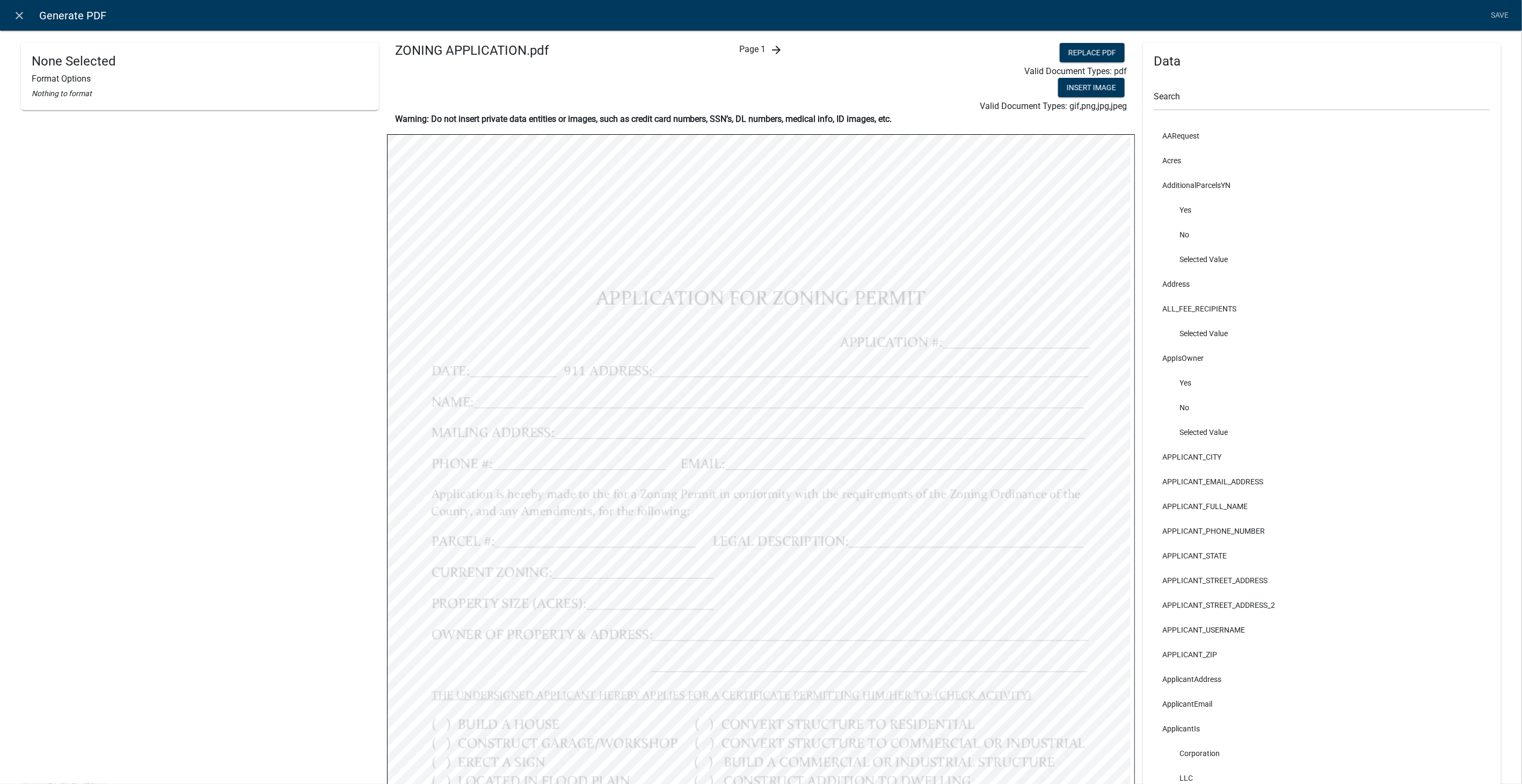
click at [770, 47] on icon "arrow_forward" at bounding box center [776, 50] width 13 height 13
click at [22, 9] on icon "close" at bounding box center [20, 15] width 13 height 13
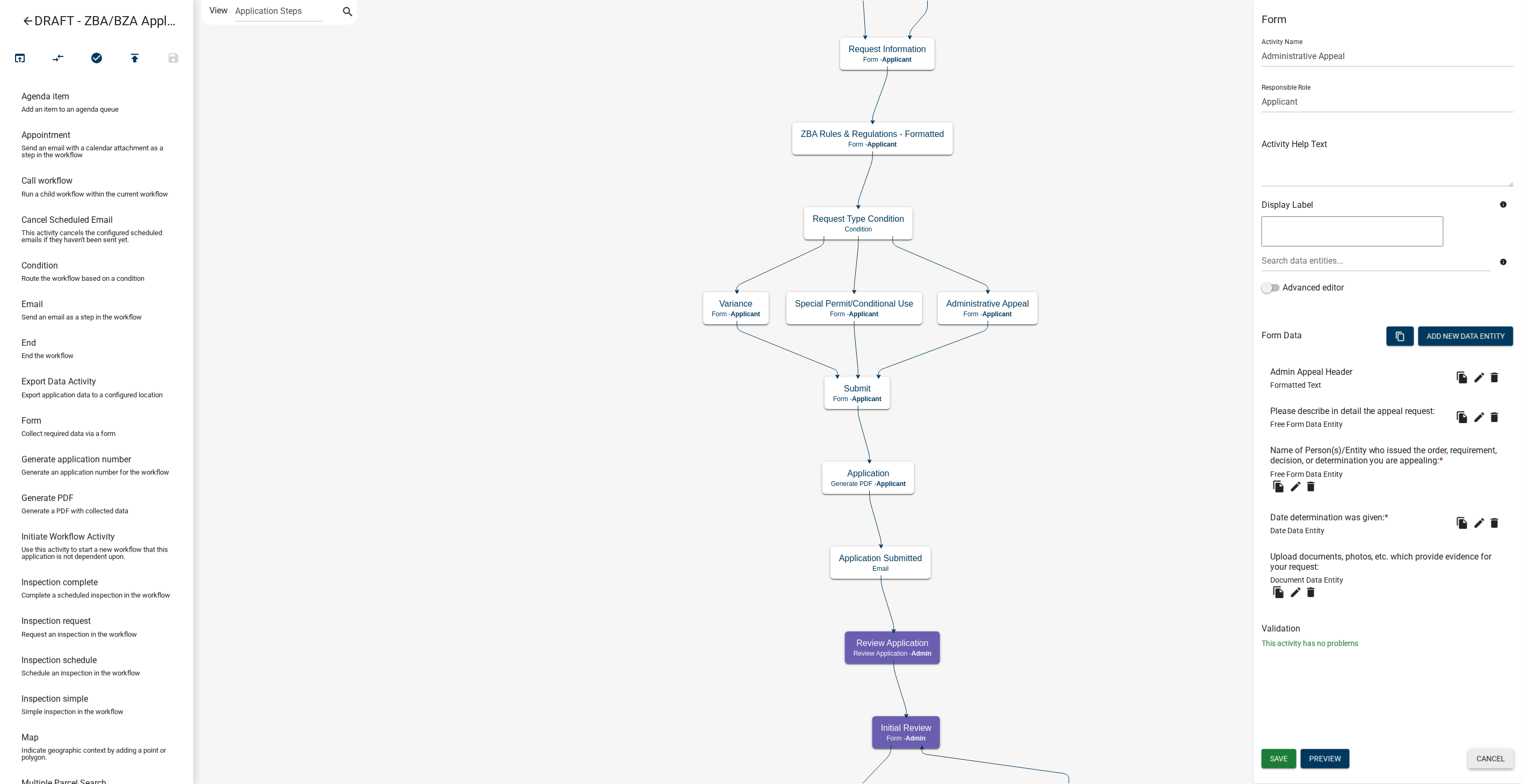
click at [1479, 756] on button "Cancel" at bounding box center [1491, 759] width 45 height 19
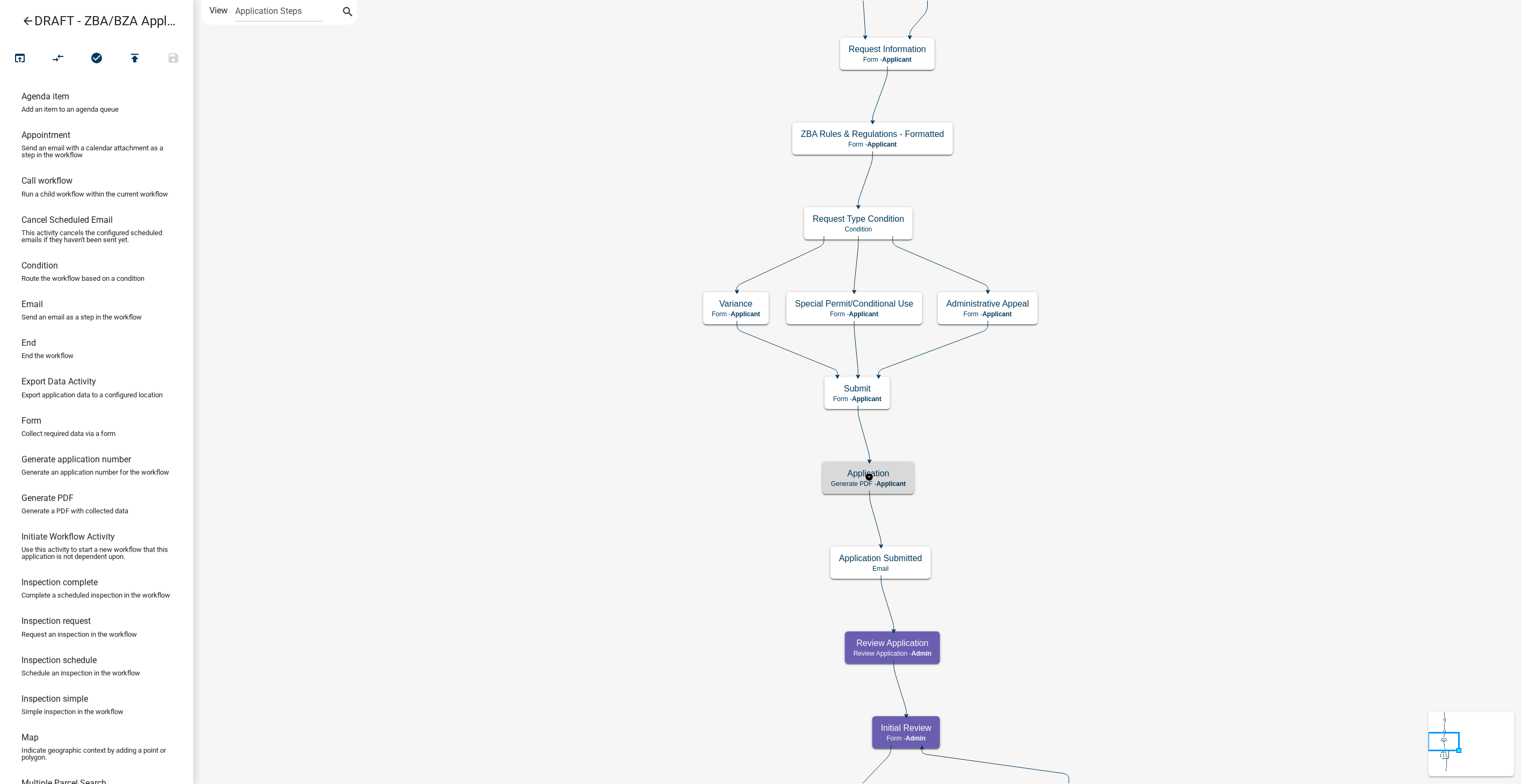
click at [900, 473] on h5 "Application" at bounding box center [869, 473] width 74 height 10
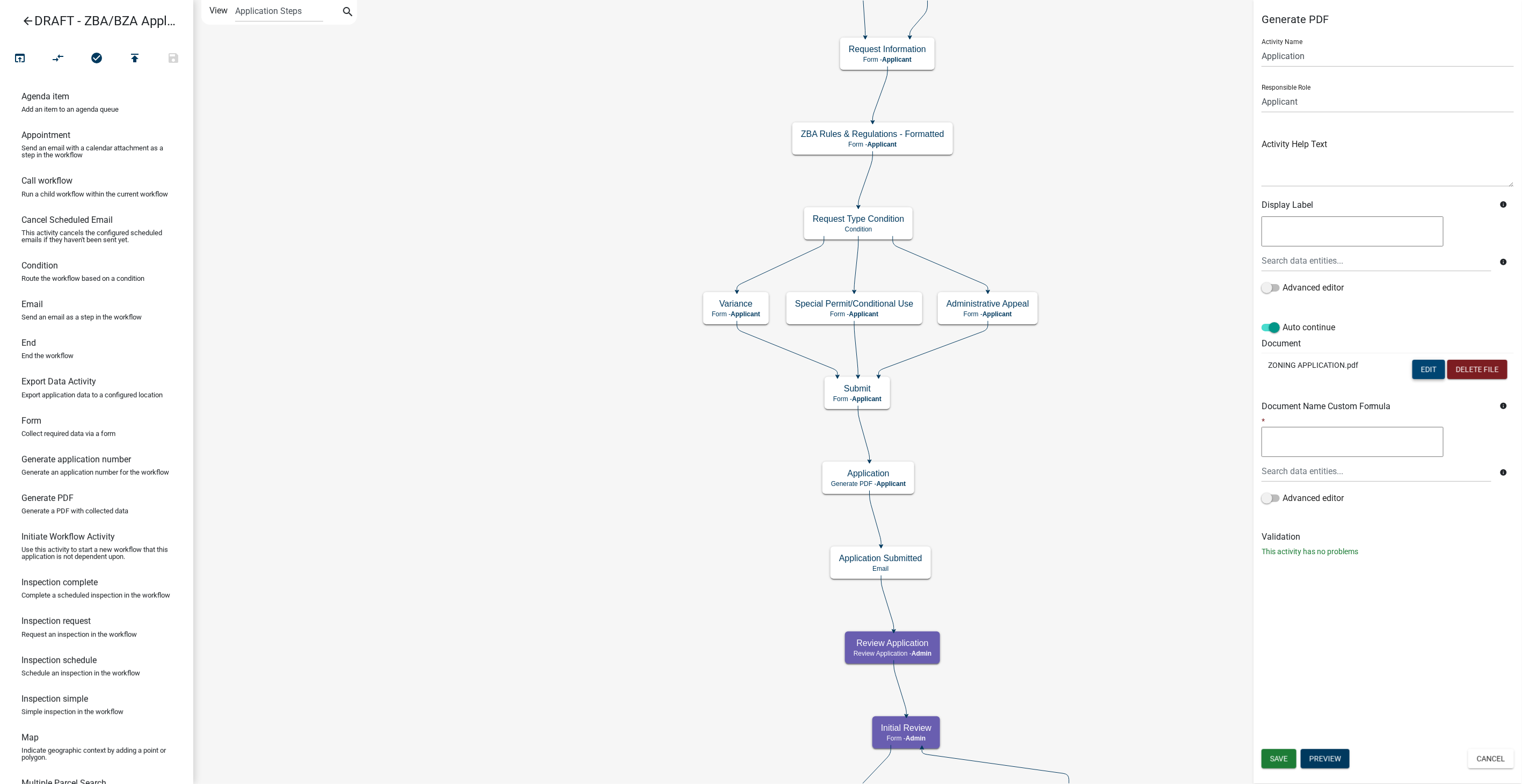
click at [1422, 366] on button "Edit" at bounding box center [1429, 369] width 32 height 19
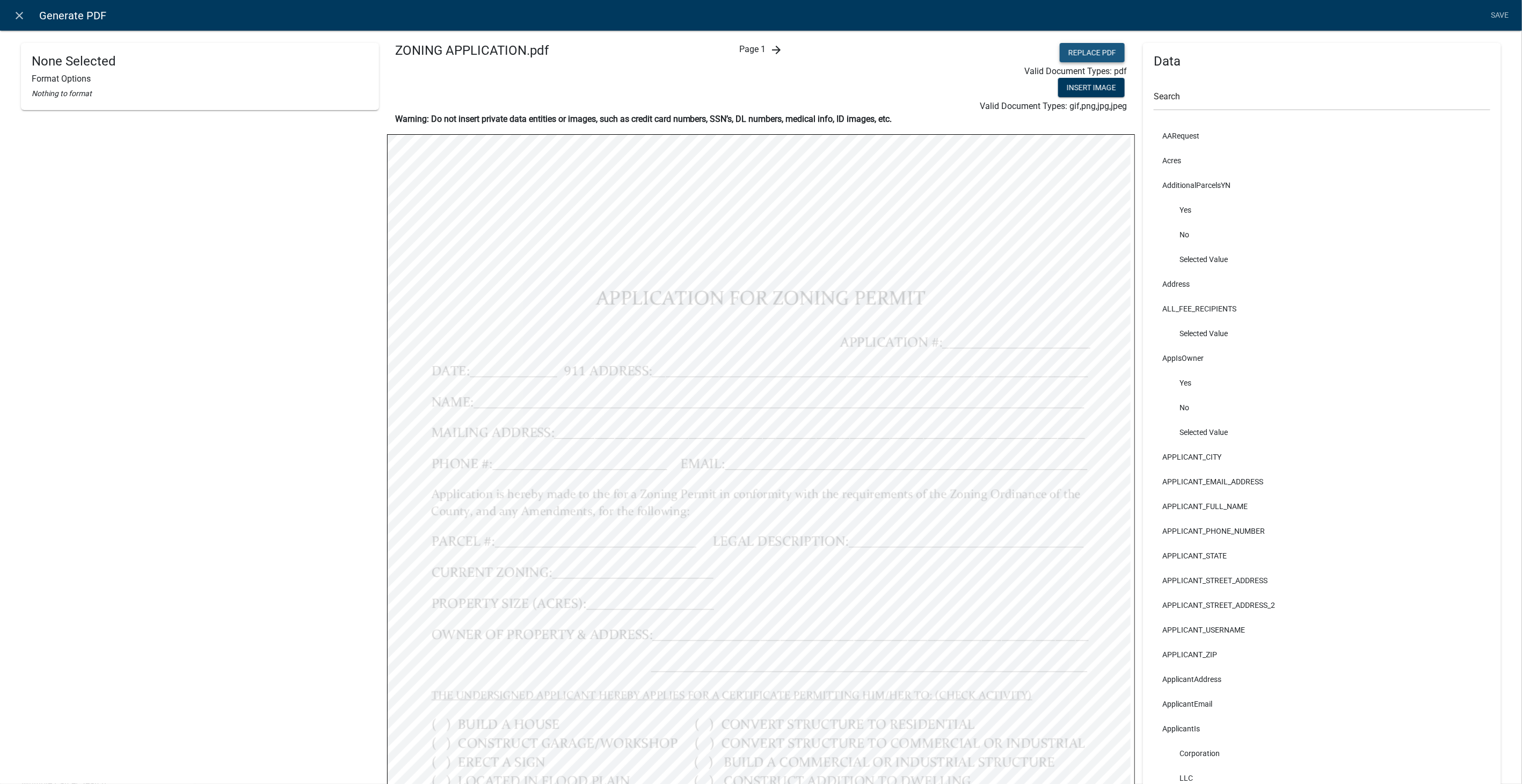
click at [1079, 50] on button "Replace PDF" at bounding box center [1092, 53] width 65 height 19
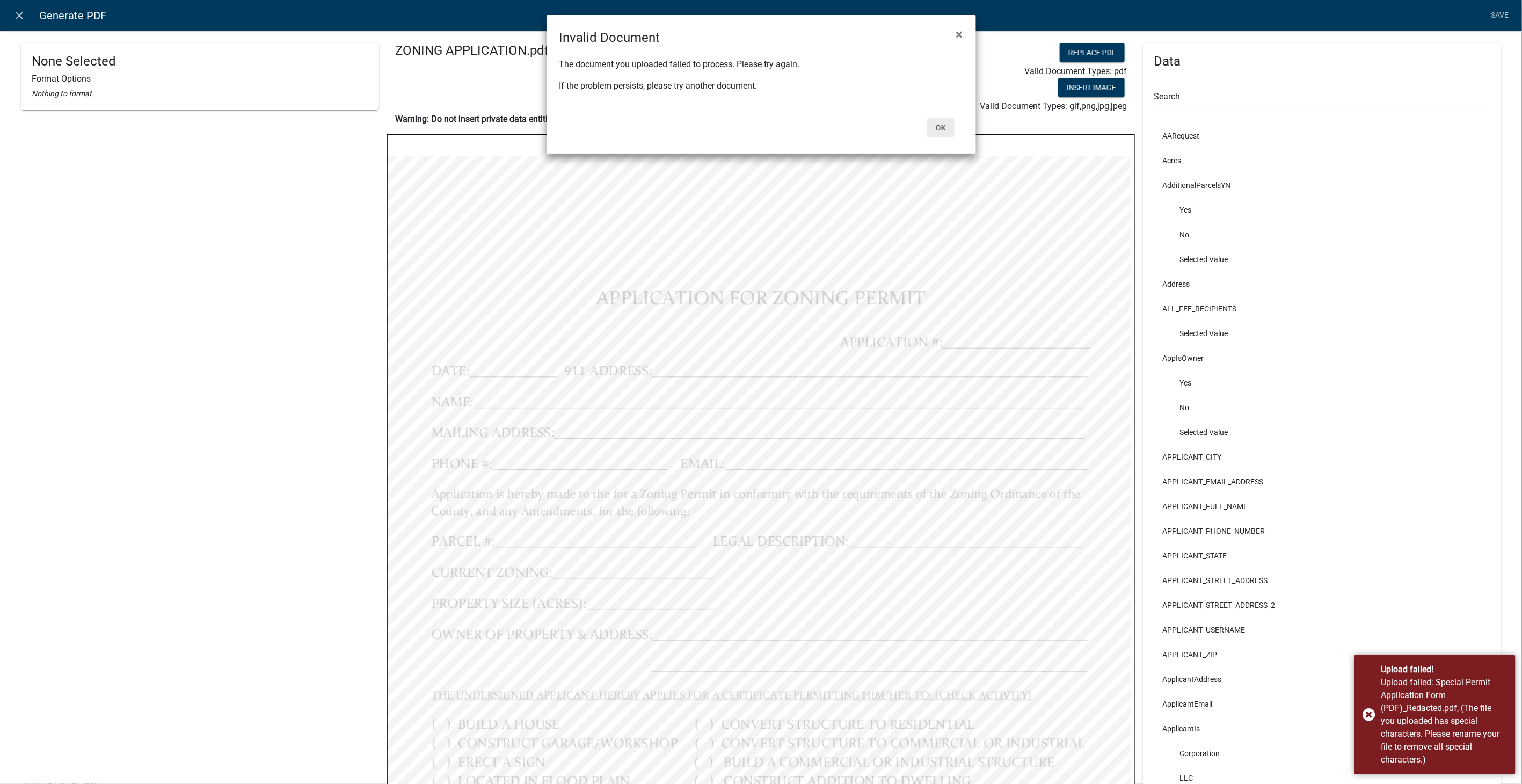
click at [938, 131] on button "Ok" at bounding box center [941, 128] width 27 height 19
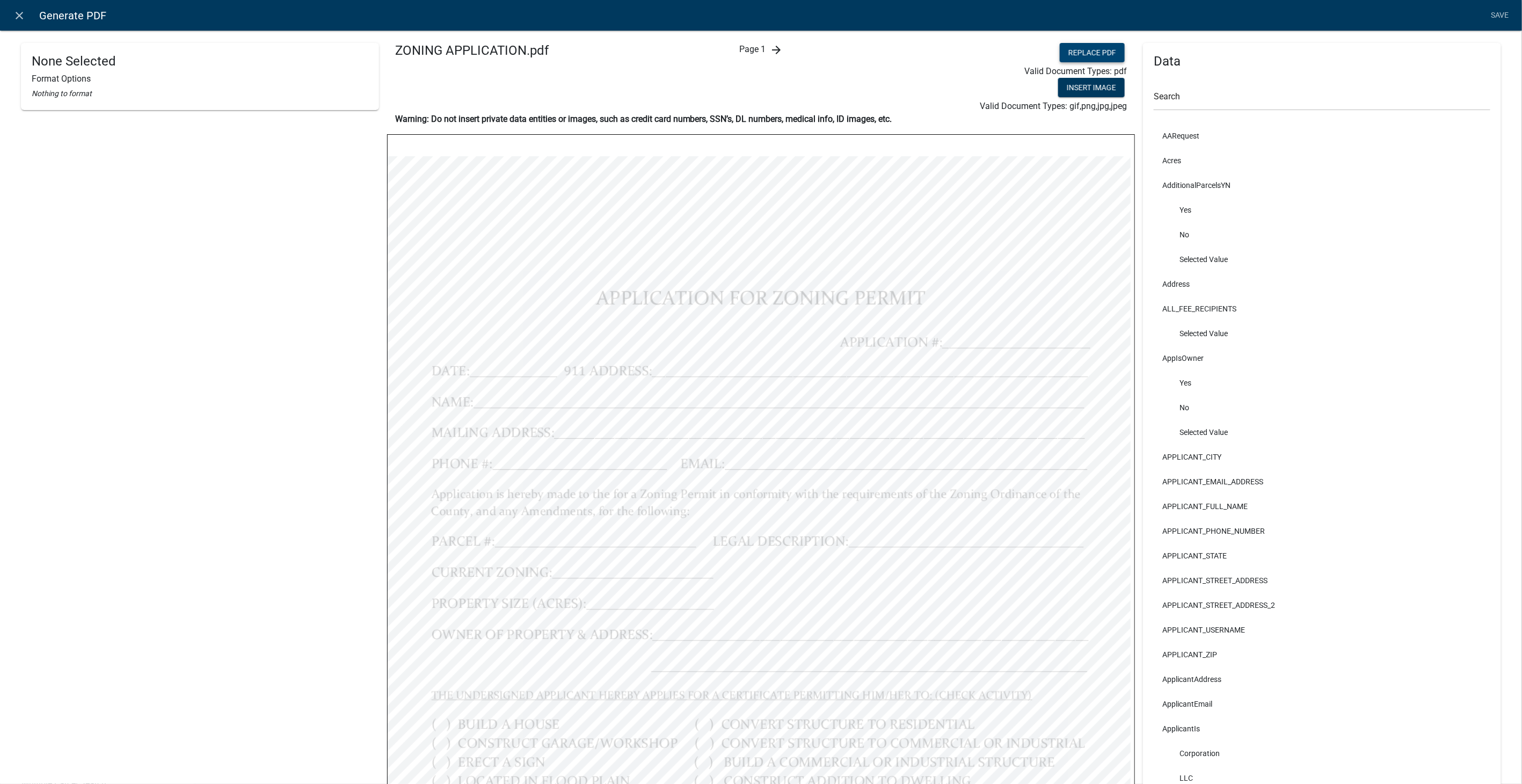
click at [1100, 50] on button "Replace PDF" at bounding box center [1092, 53] width 65 height 19
click at [1092, 48] on button "Replace PDF" at bounding box center [1092, 53] width 65 height 19
click at [17, 20] on icon "close" at bounding box center [20, 15] width 13 height 13
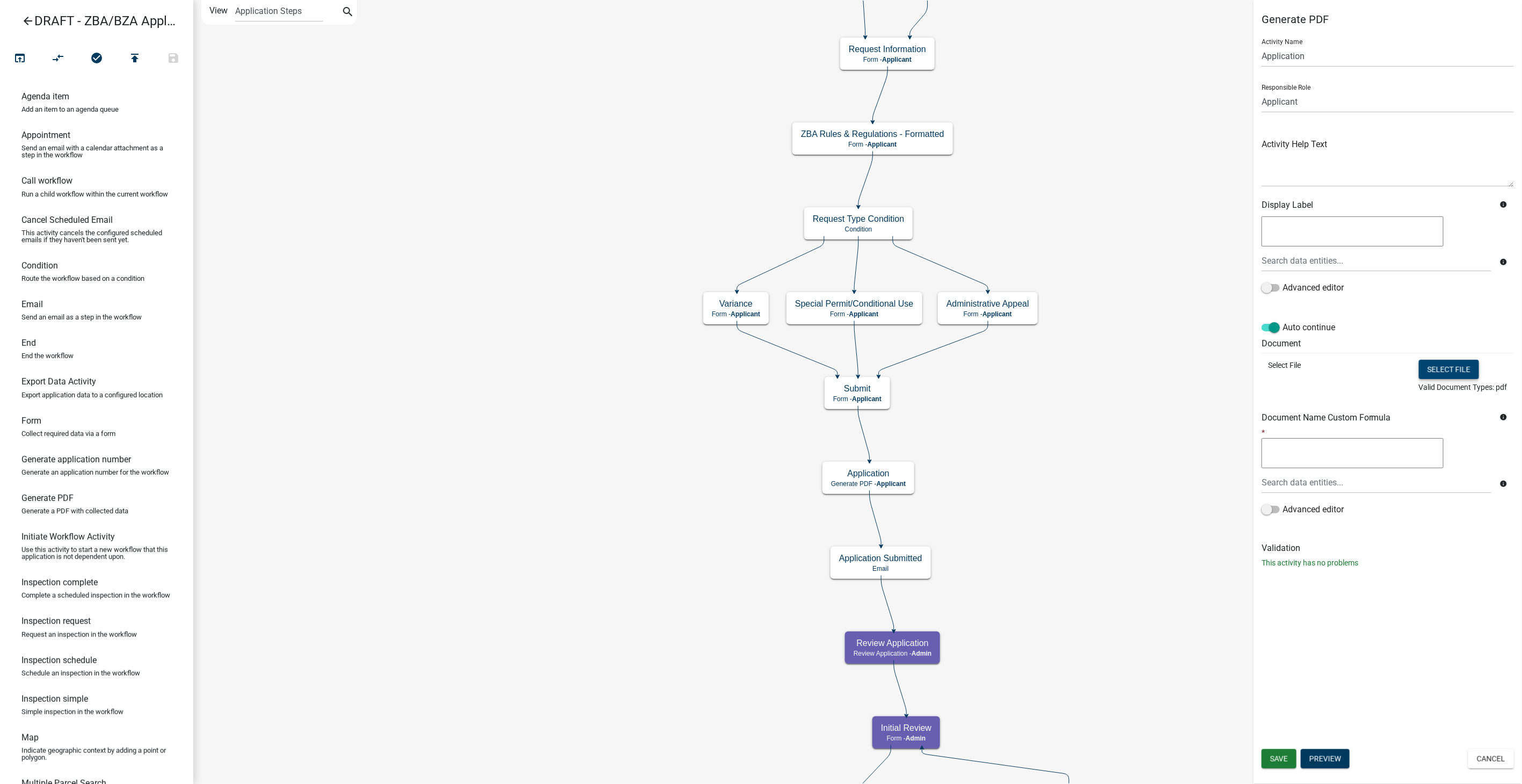
click at [1428, 367] on button "Select file" at bounding box center [1449, 369] width 60 height 19
click at [1270, 756] on span "Save" at bounding box center [1279, 759] width 18 height 9
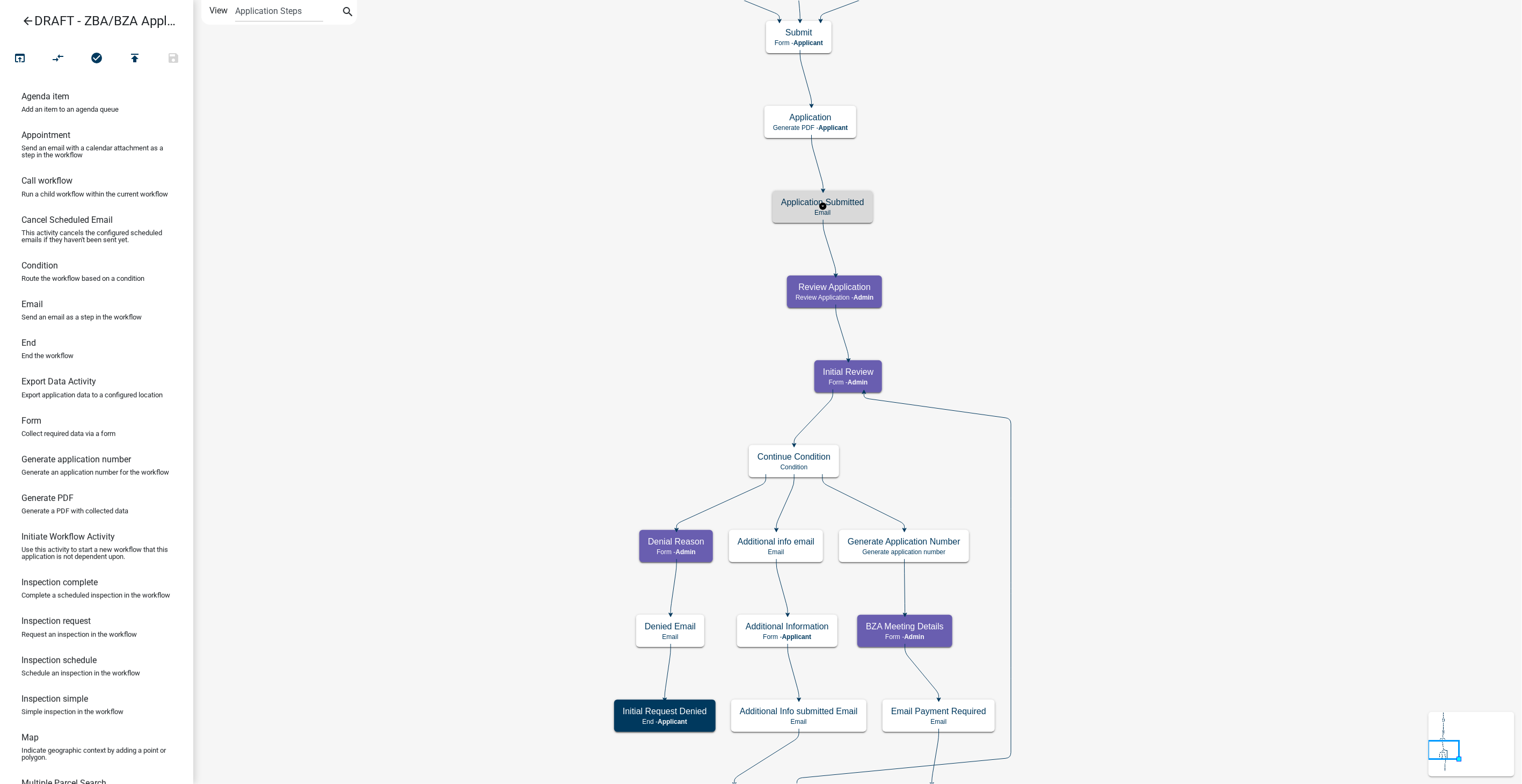
click at [857, 214] on p "Email" at bounding box center [822, 212] width 83 height 8
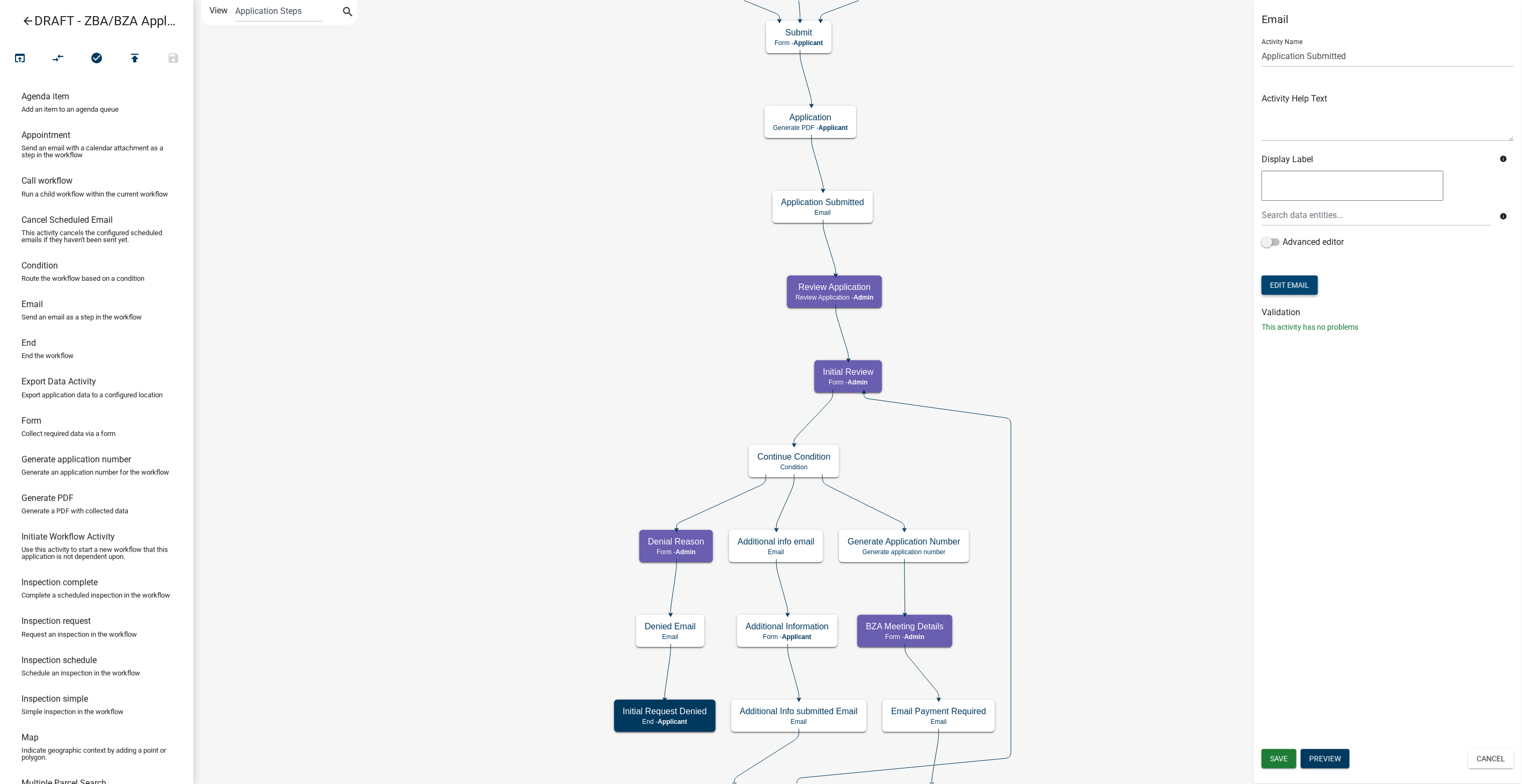
click at [1282, 282] on button "Edit Email" at bounding box center [1289, 285] width 56 height 19
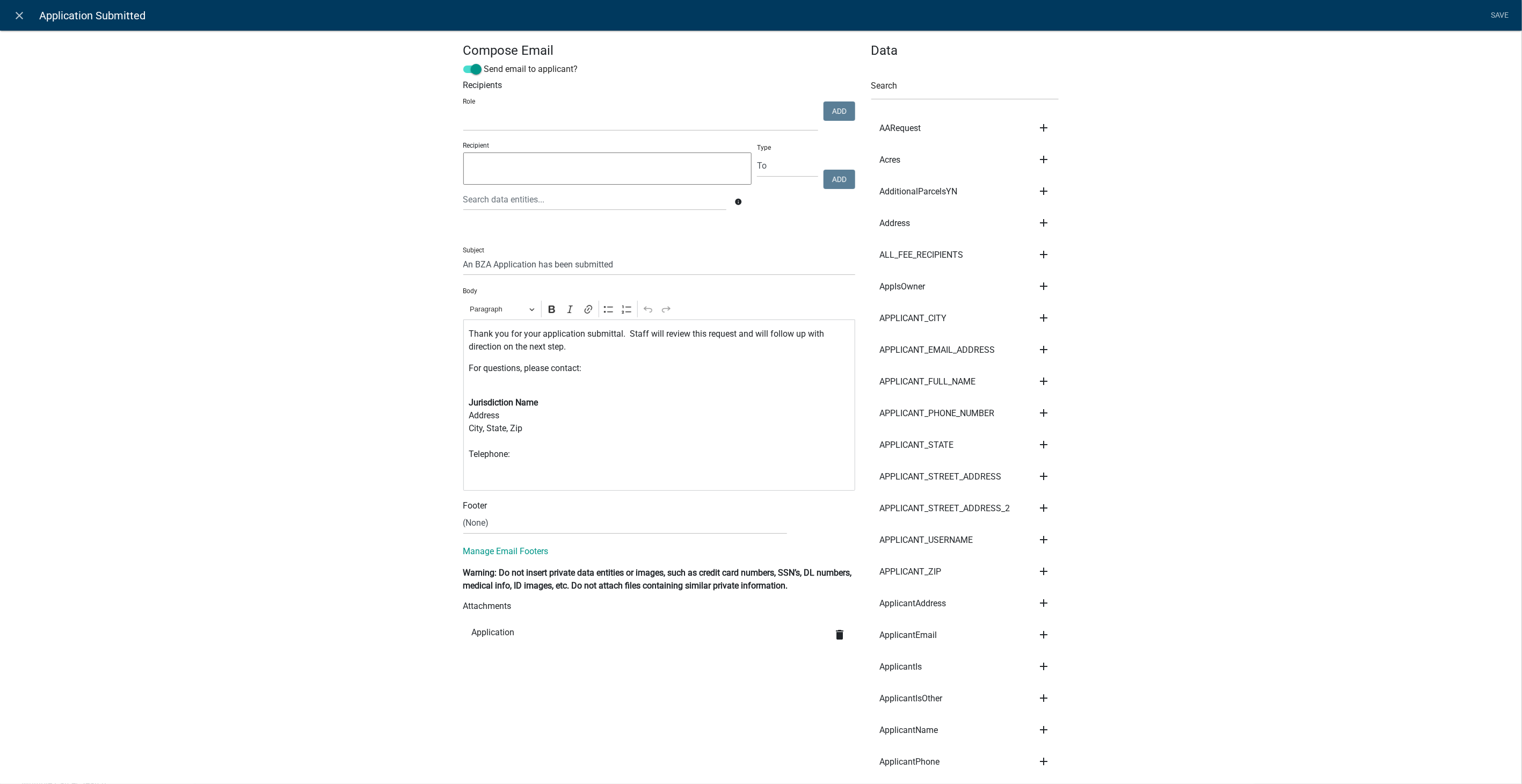
select select
drag, startPoint x: 510, startPoint y: 456, endPoint x: 431, endPoint y: 391, distance: 102.3
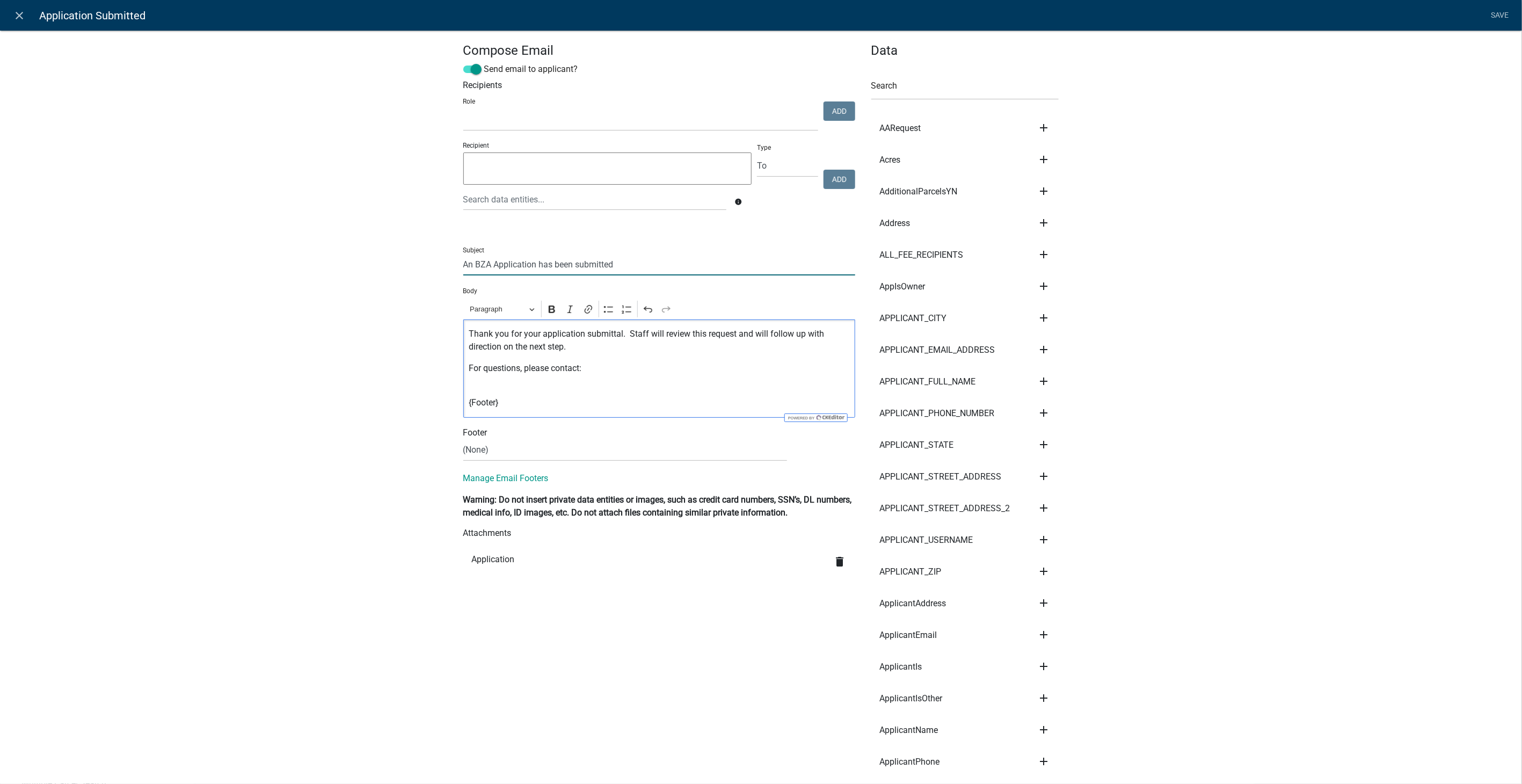
click at [473, 265] on input "An BZA Application has been submitted" at bounding box center [659, 264] width 392 height 22
type input "An BZA Application has been submitted"
click at [1501, 15] on link "Save" at bounding box center [1500, 15] width 27 height 21
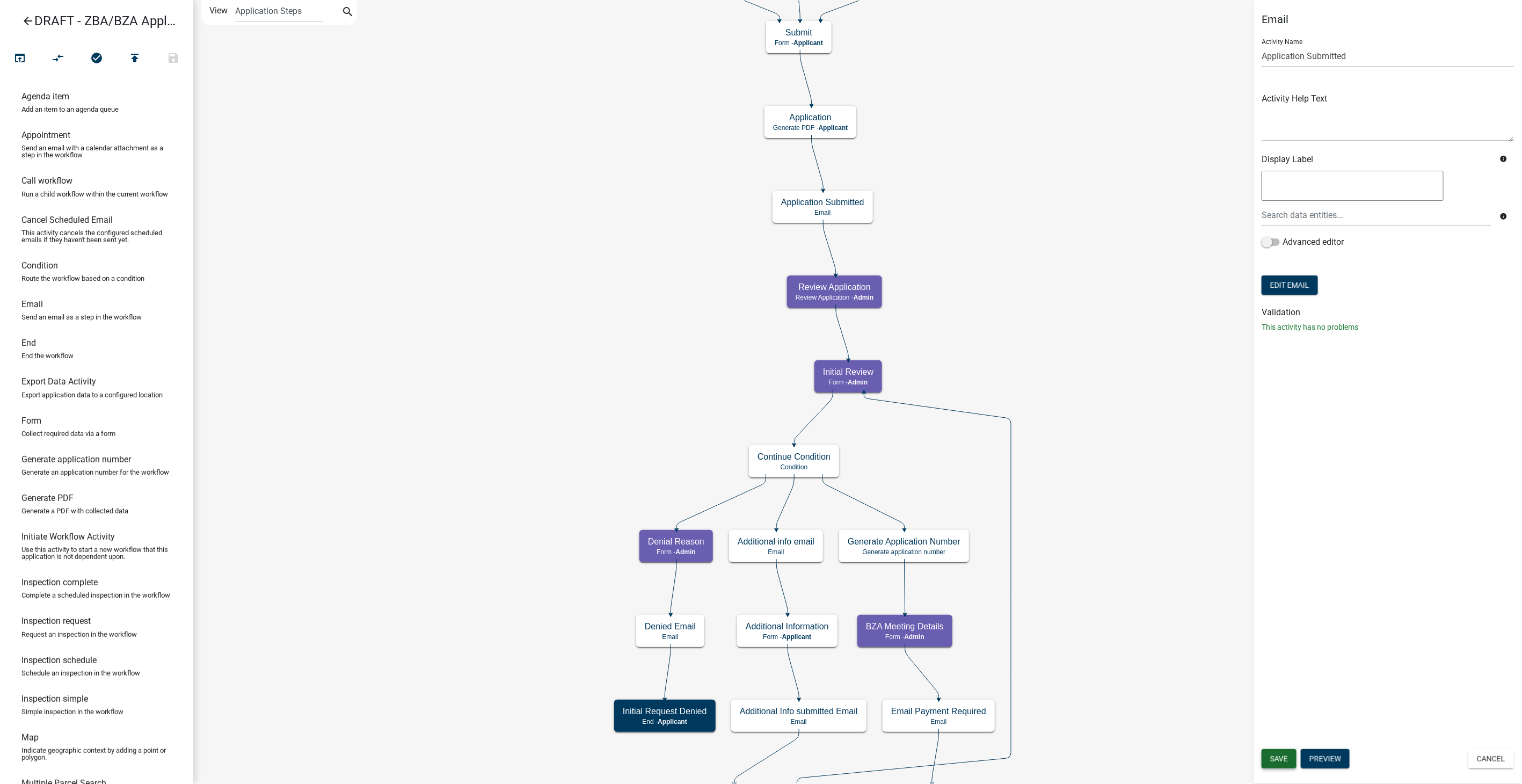
click at [1287, 757] on span "Save" at bounding box center [1279, 759] width 18 height 9
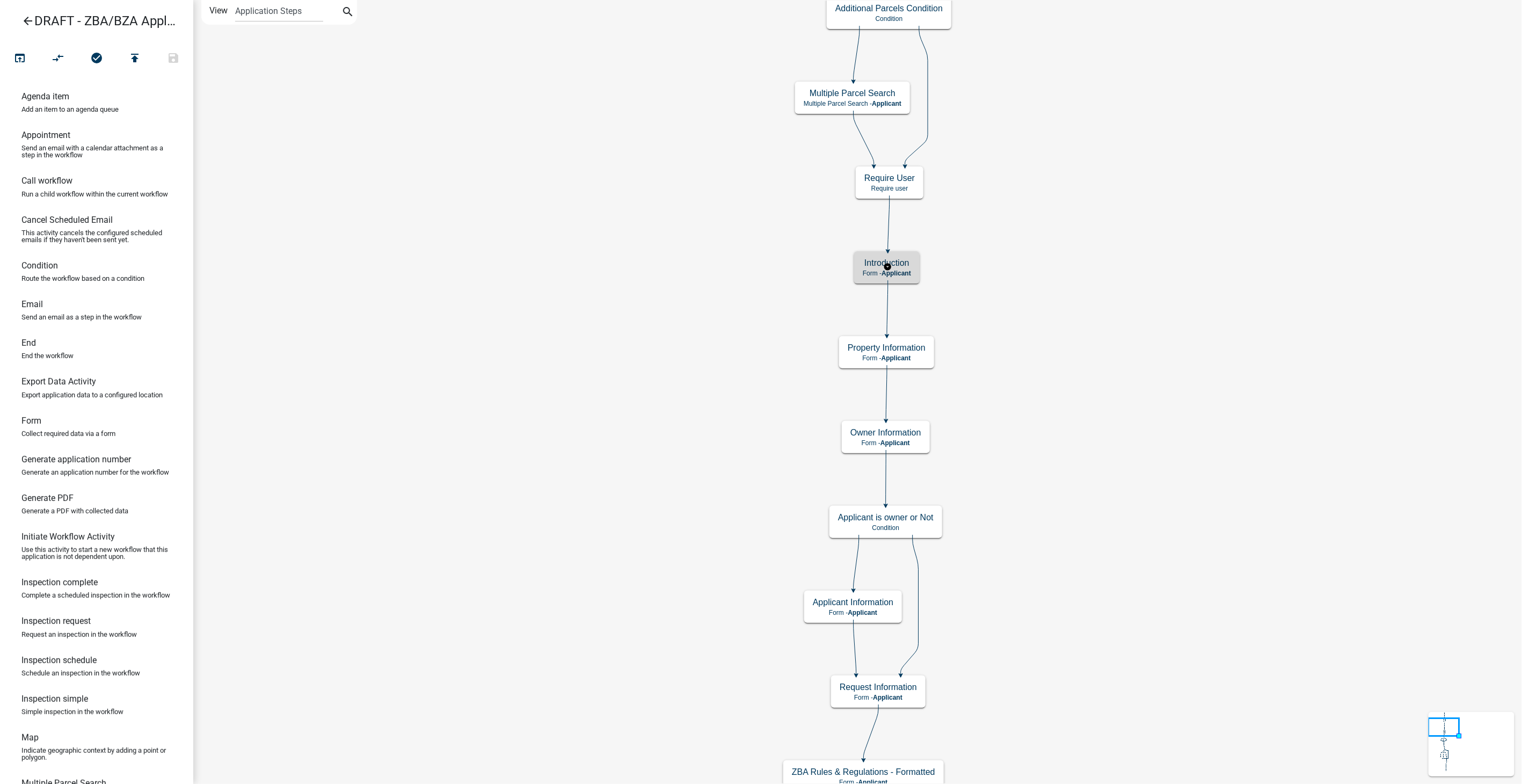
click at [880, 278] on div "Introduction Form - Applicant" at bounding box center [887, 267] width 66 height 32
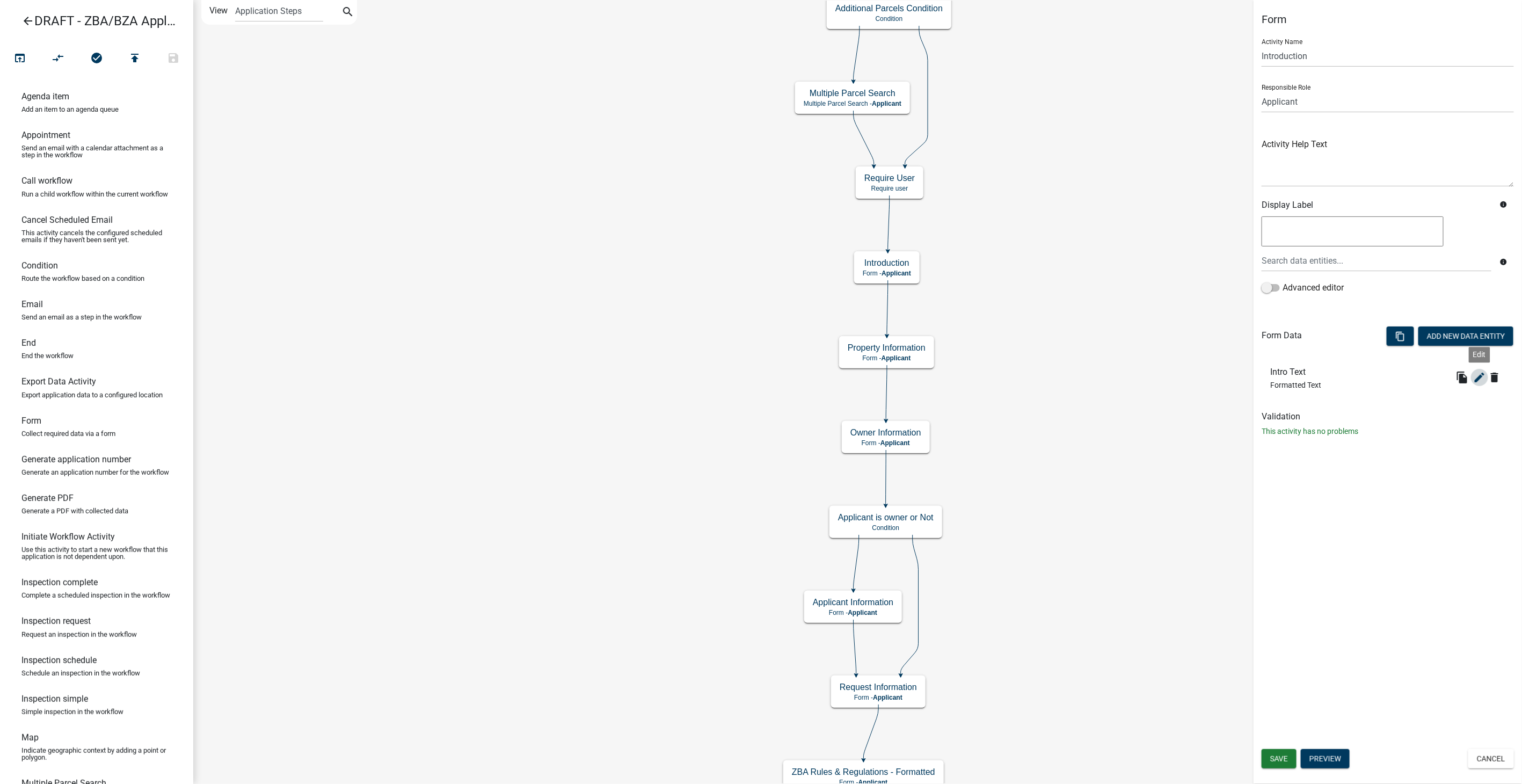
click at [1481, 371] on icon "edit" at bounding box center [1479, 378] width 13 height 13
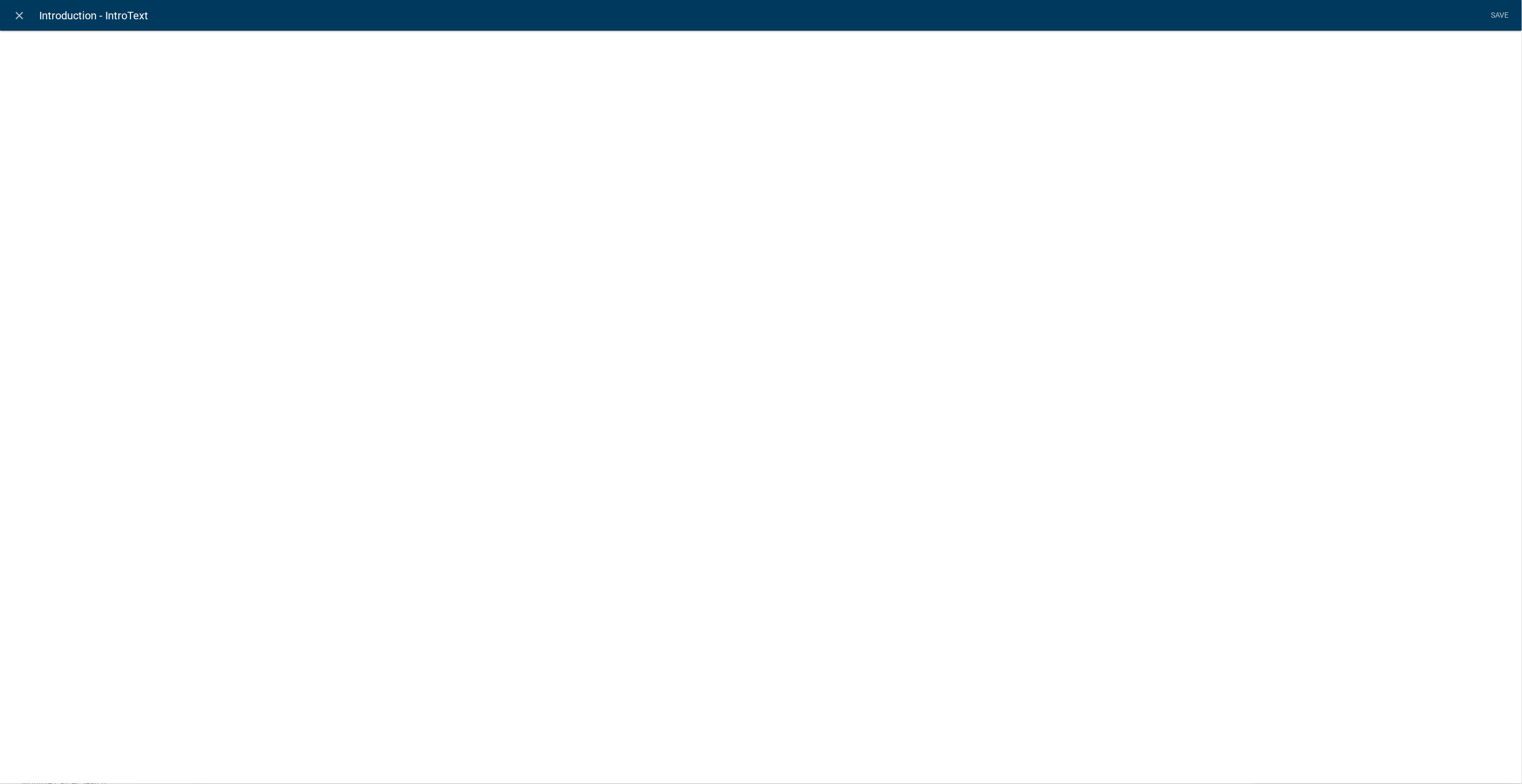
select select "rich-text"
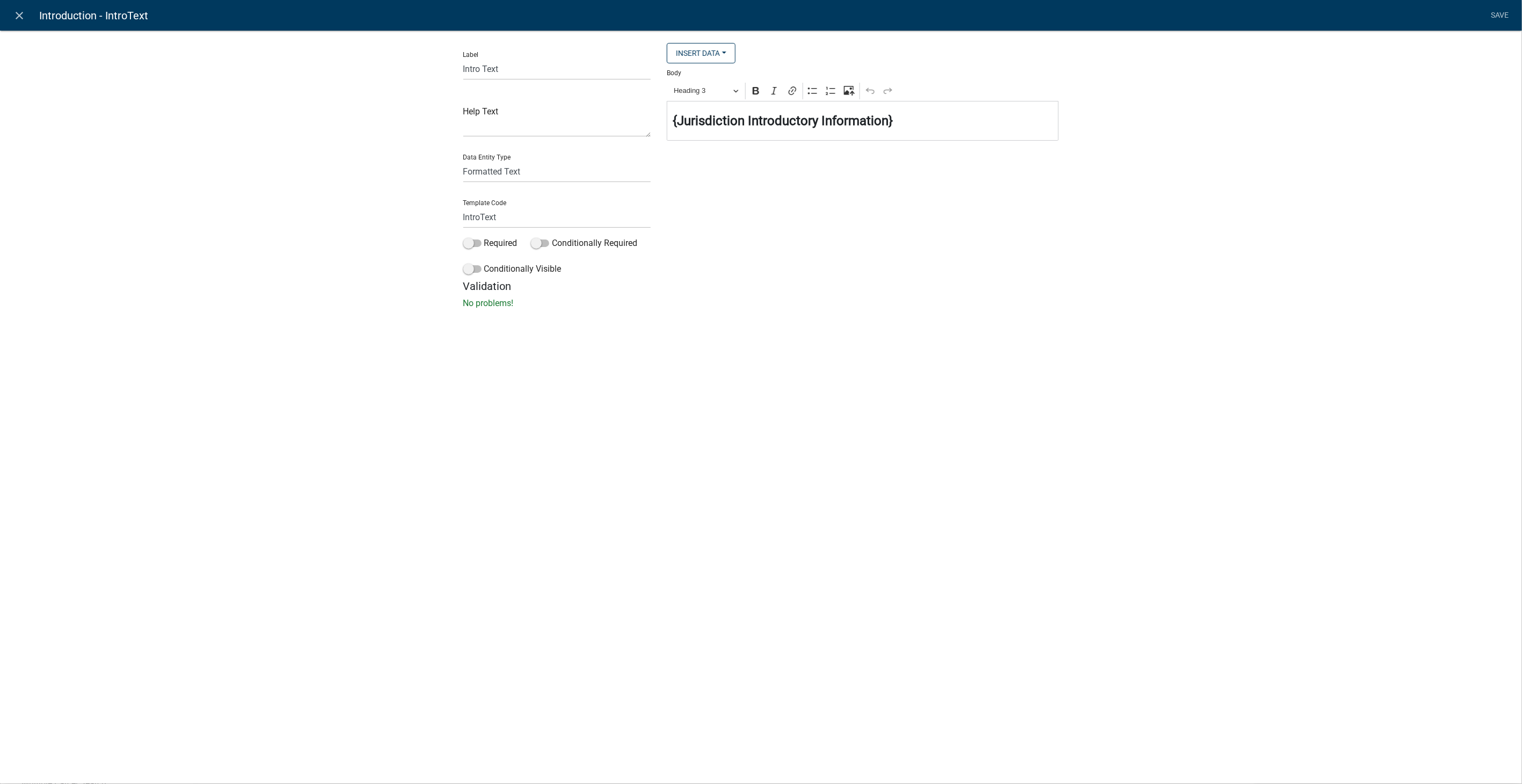
click at [903, 123] on h4 "⁠⁠⁠⁠⁠⁠⁠ {Jurisdiction Introductory Information}" at bounding box center [863, 121] width 380 height 15
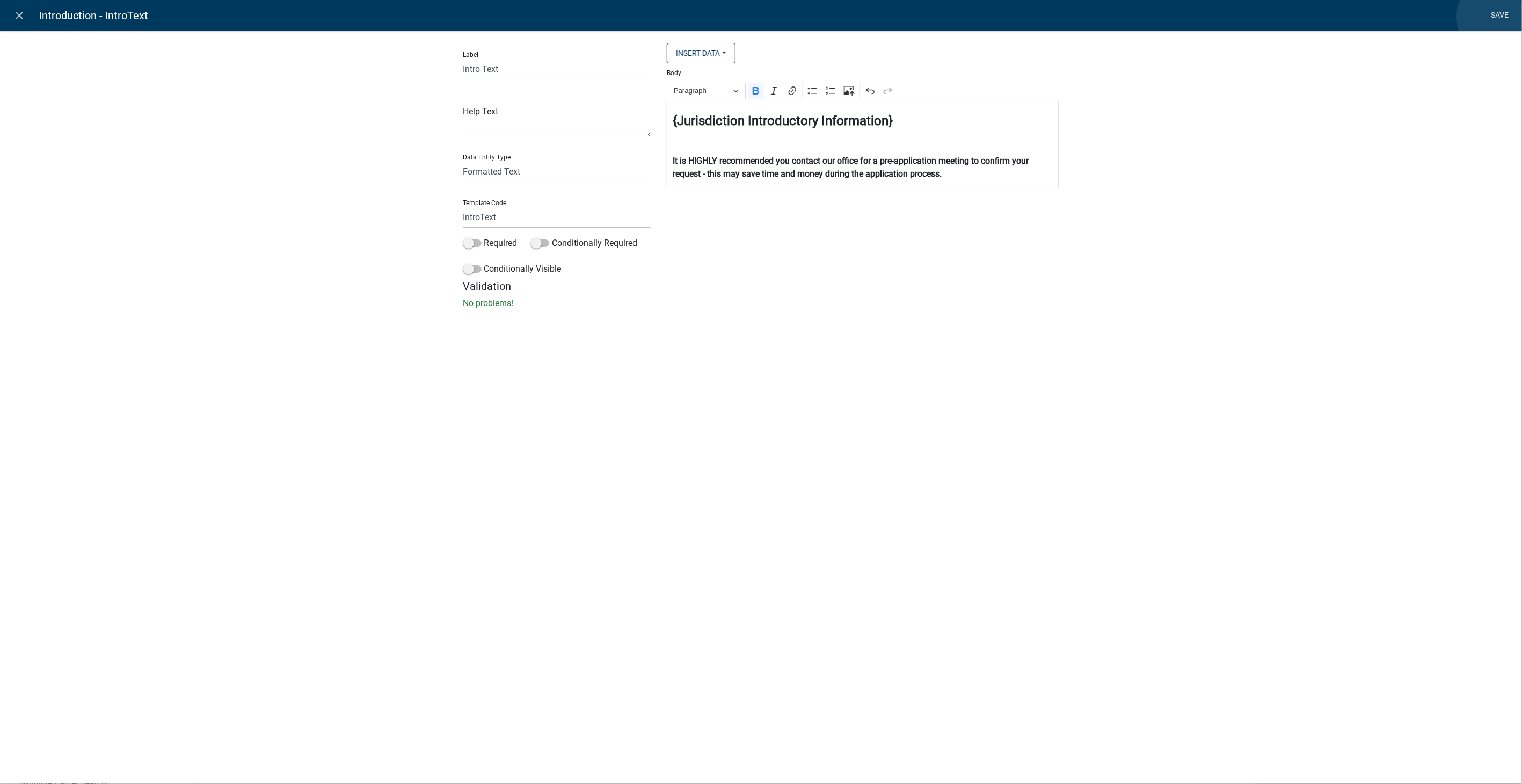
click at [1490, 17] on link "Save" at bounding box center [1500, 15] width 27 height 21
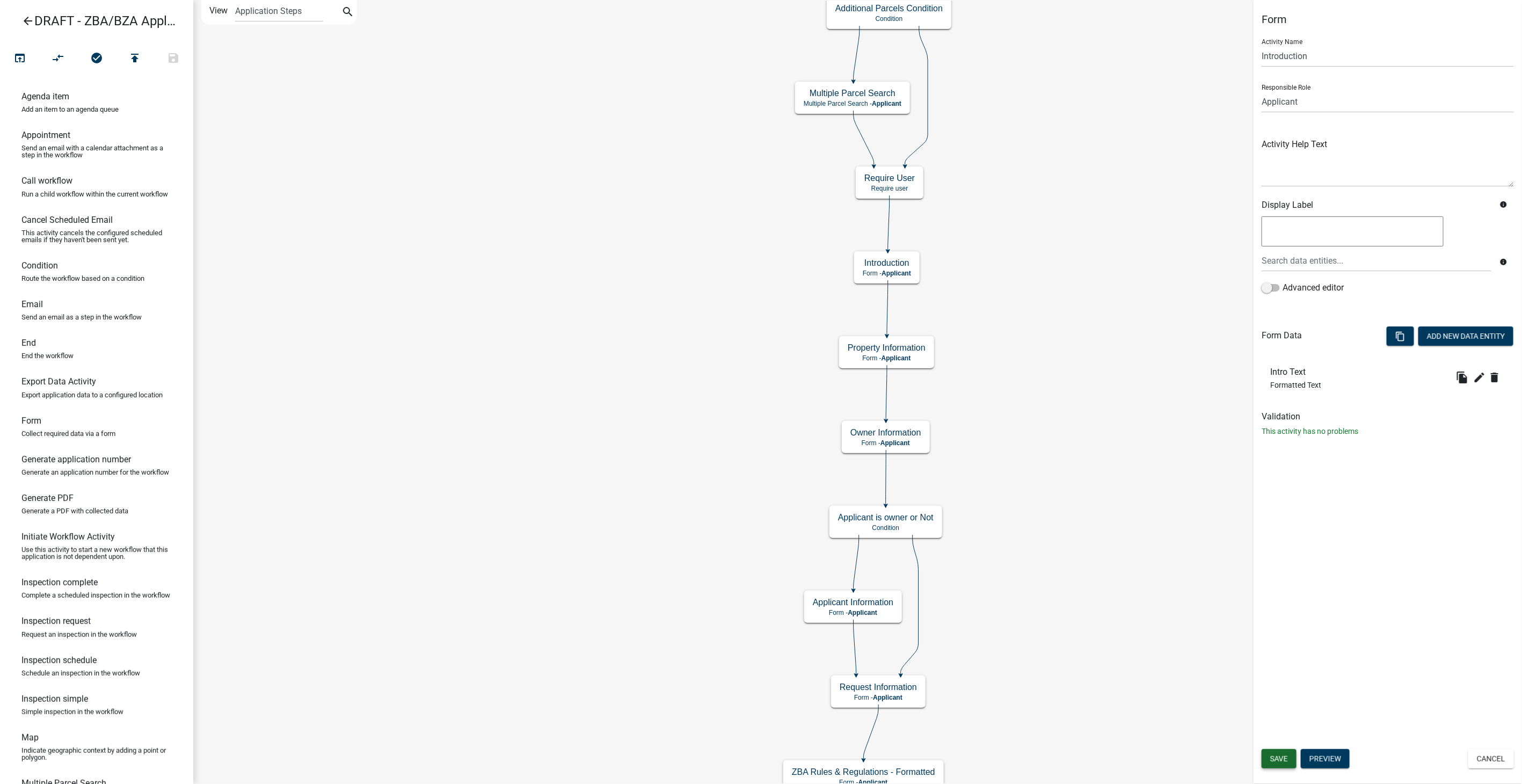
click at [1277, 759] on span "Save" at bounding box center [1279, 759] width 18 height 9
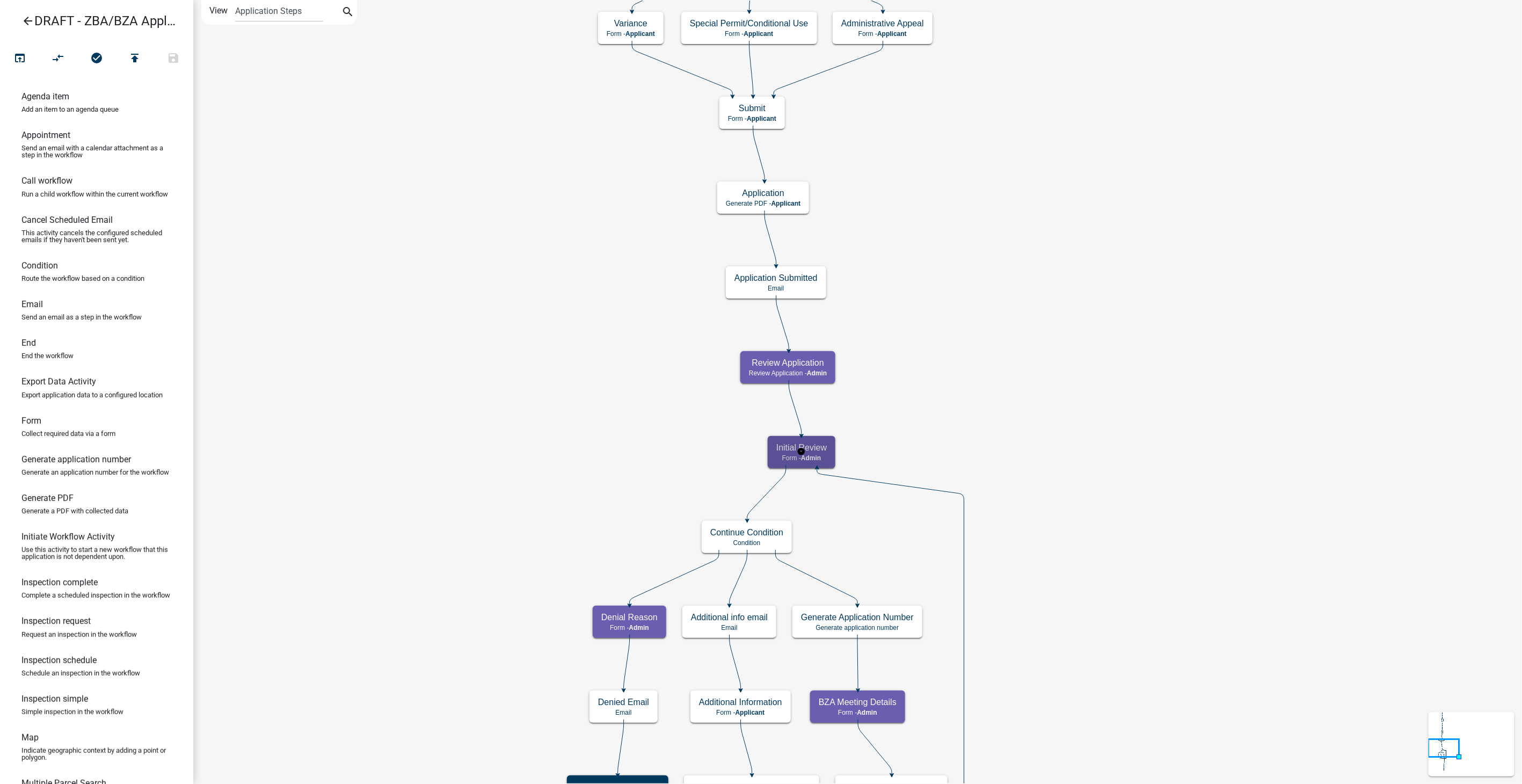
click at [814, 458] on span "Admin" at bounding box center [811, 458] width 20 height 8
select select "1617A353-6361-48C5-9BA0-CE34FD9B68F8"
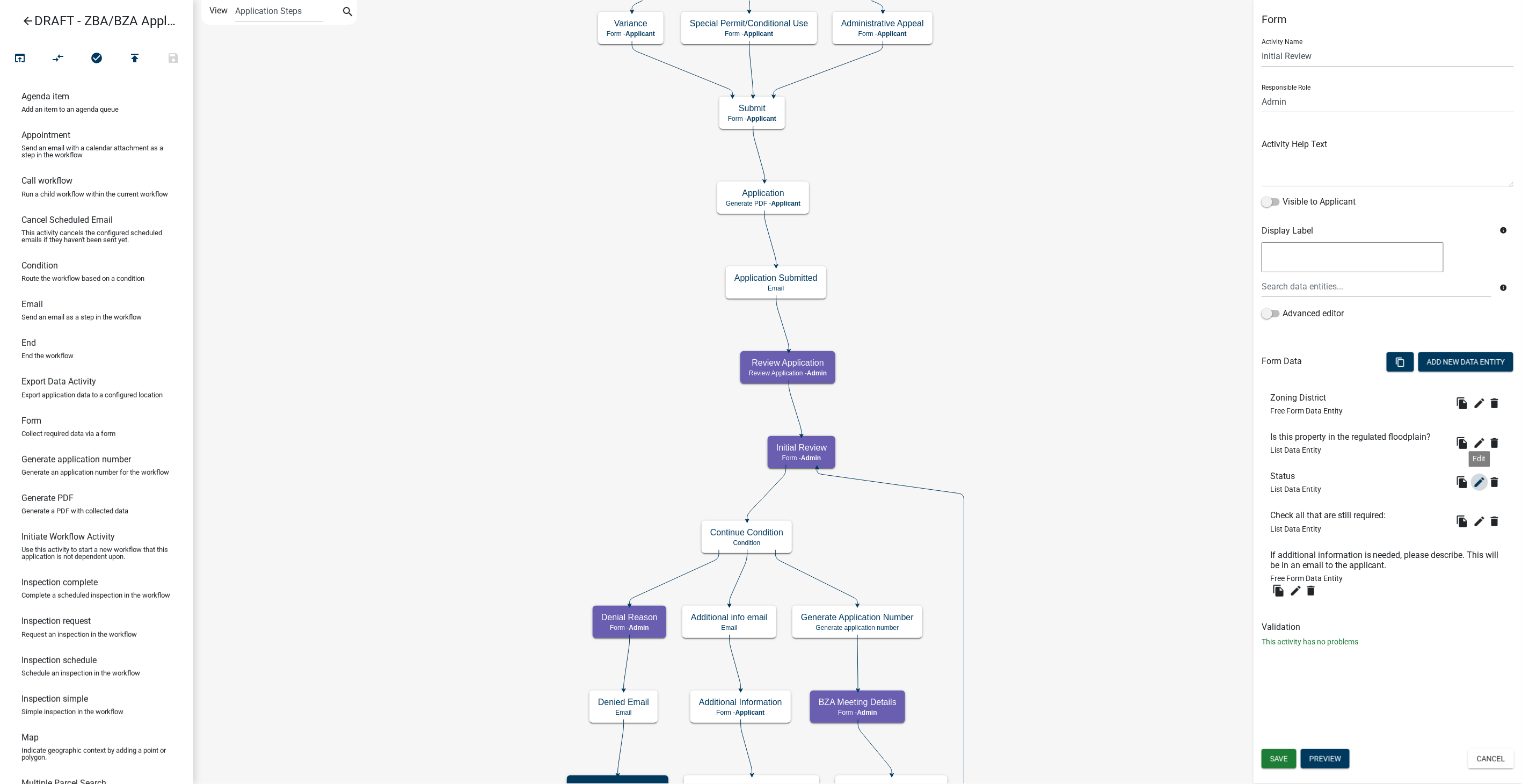
click at [1482, 484] on icon "edit" at bounding box center [1479, 482] width 13 height 13
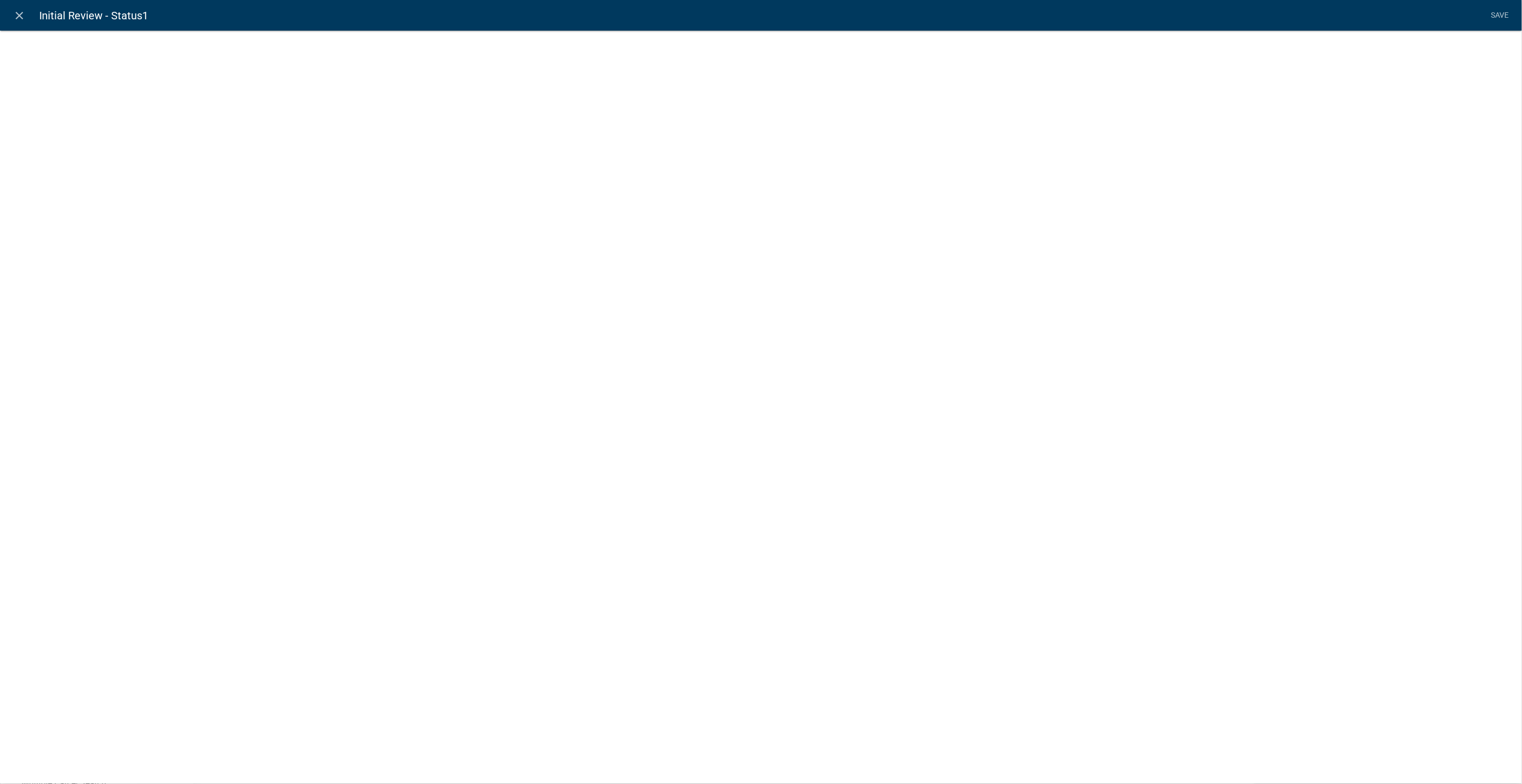
select select "list-data"
select select
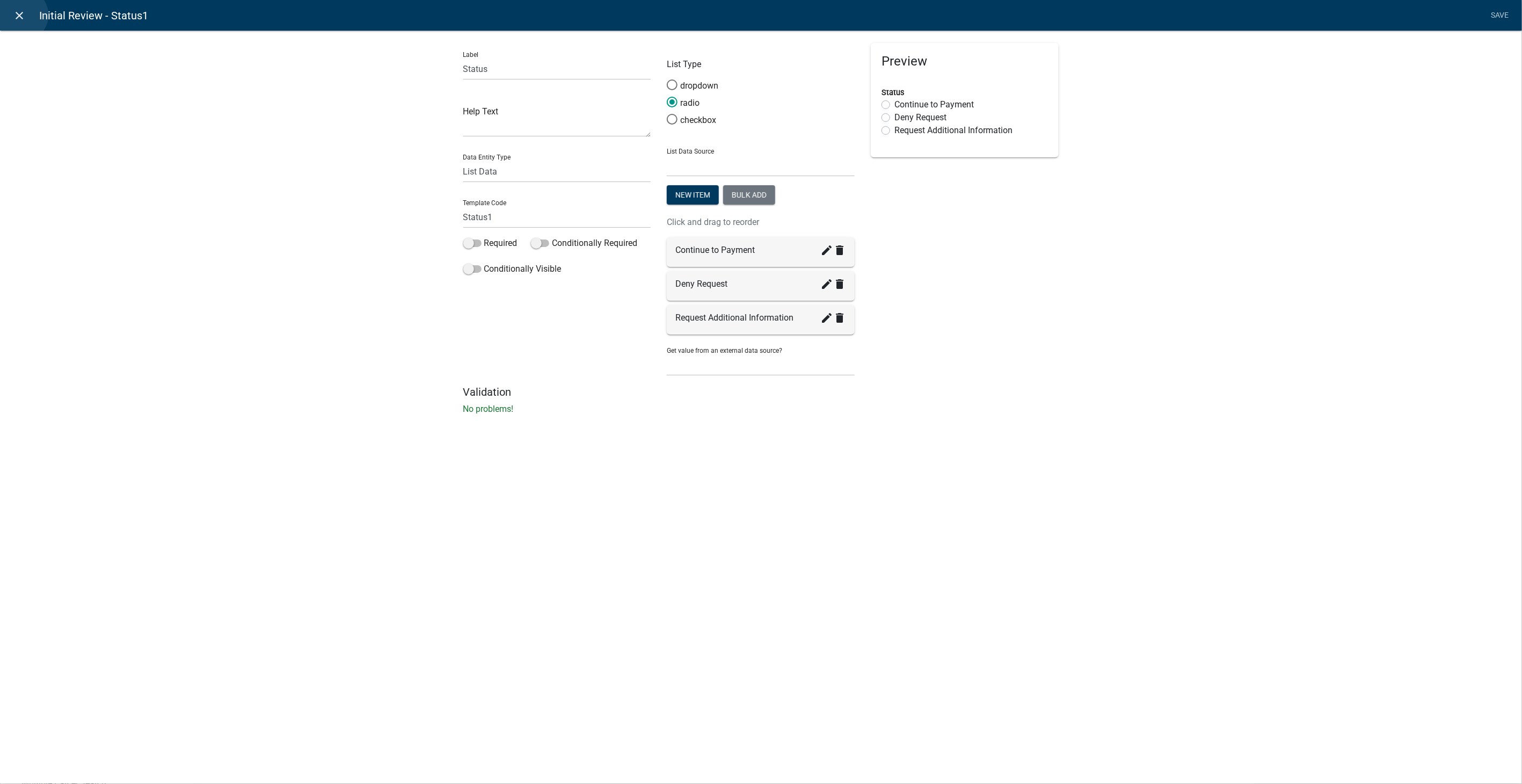
click at [21, 15] on icon "close" at bounding box center [20, 15] width 13 height 13
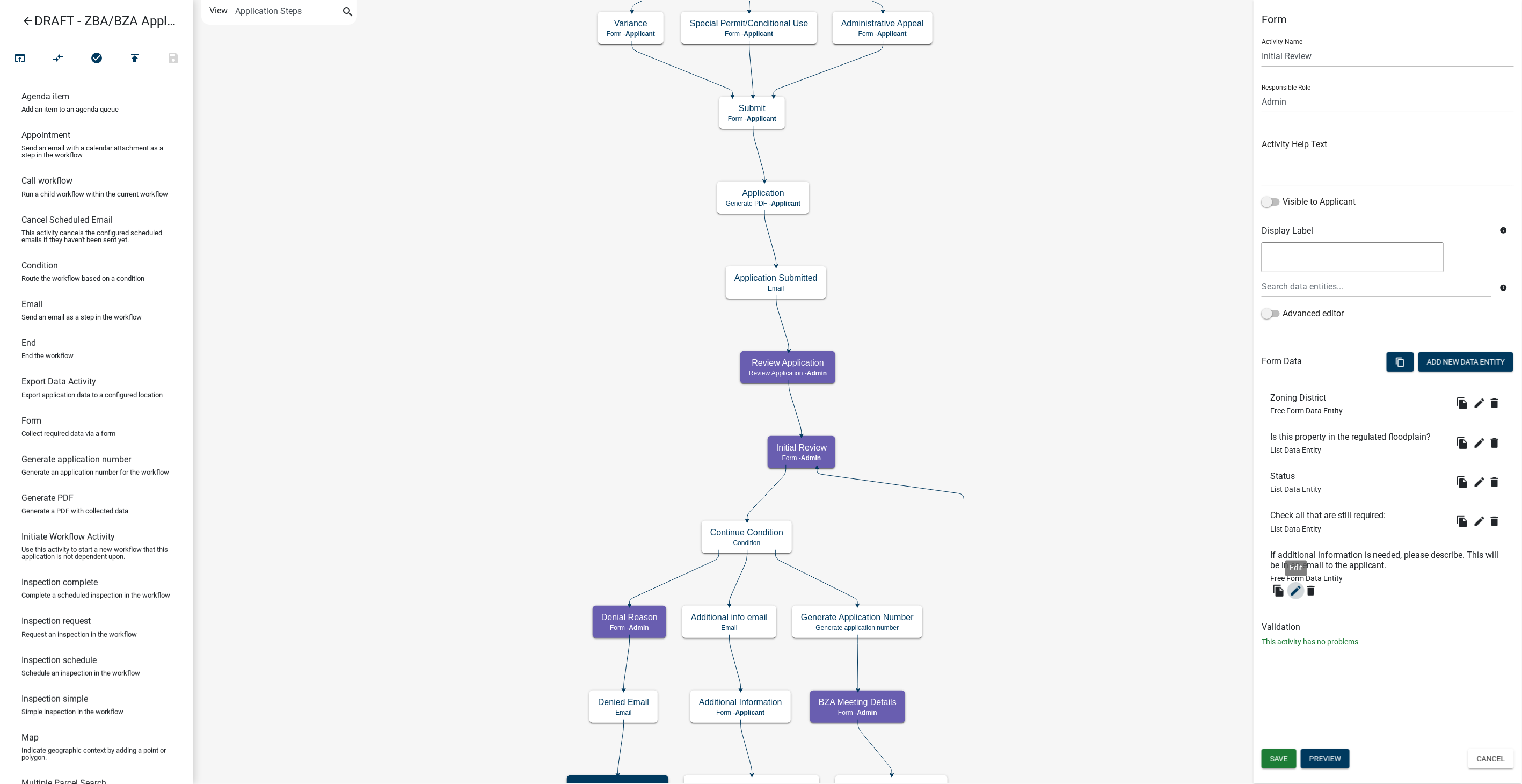
click at [1298, 587] on icon "edit" at bounding box center [1296, 591] width 13 height 13
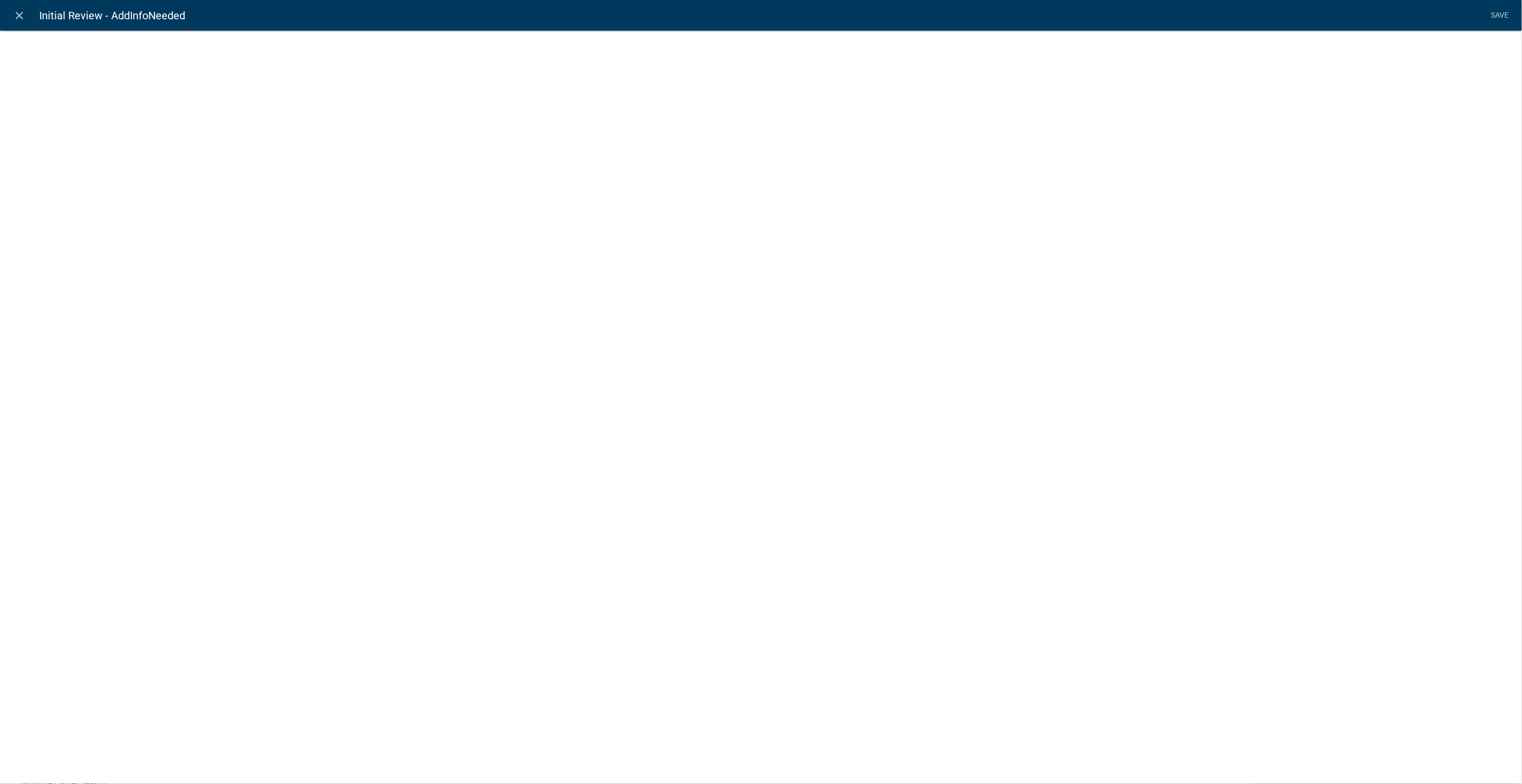
select select
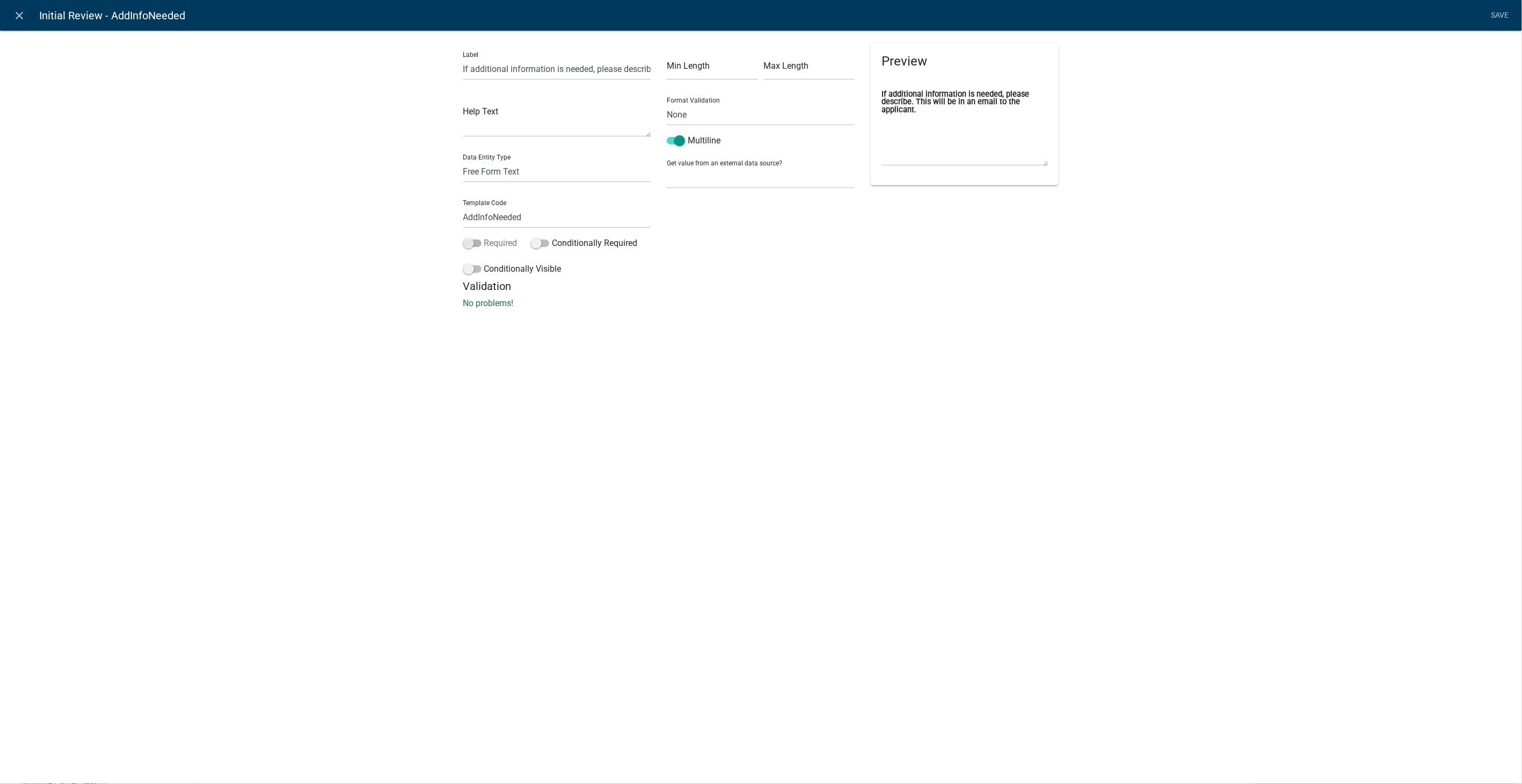
click at [463, 244] on span at bounding box center [472, 243] width 18 height 8
click at [484, 237] on input "Required" at bounding box center [484, 237] width 0 height 0
click at [467, 269] on span at bounding box center [472, 269] width 18 height 8
click at [484, 262] on input "Conditionally Visible" at bounding box center [484, 262] width 0 height 0
click at [488, 343] on button "button" at bounding box center [485, 349] width 21 height 21
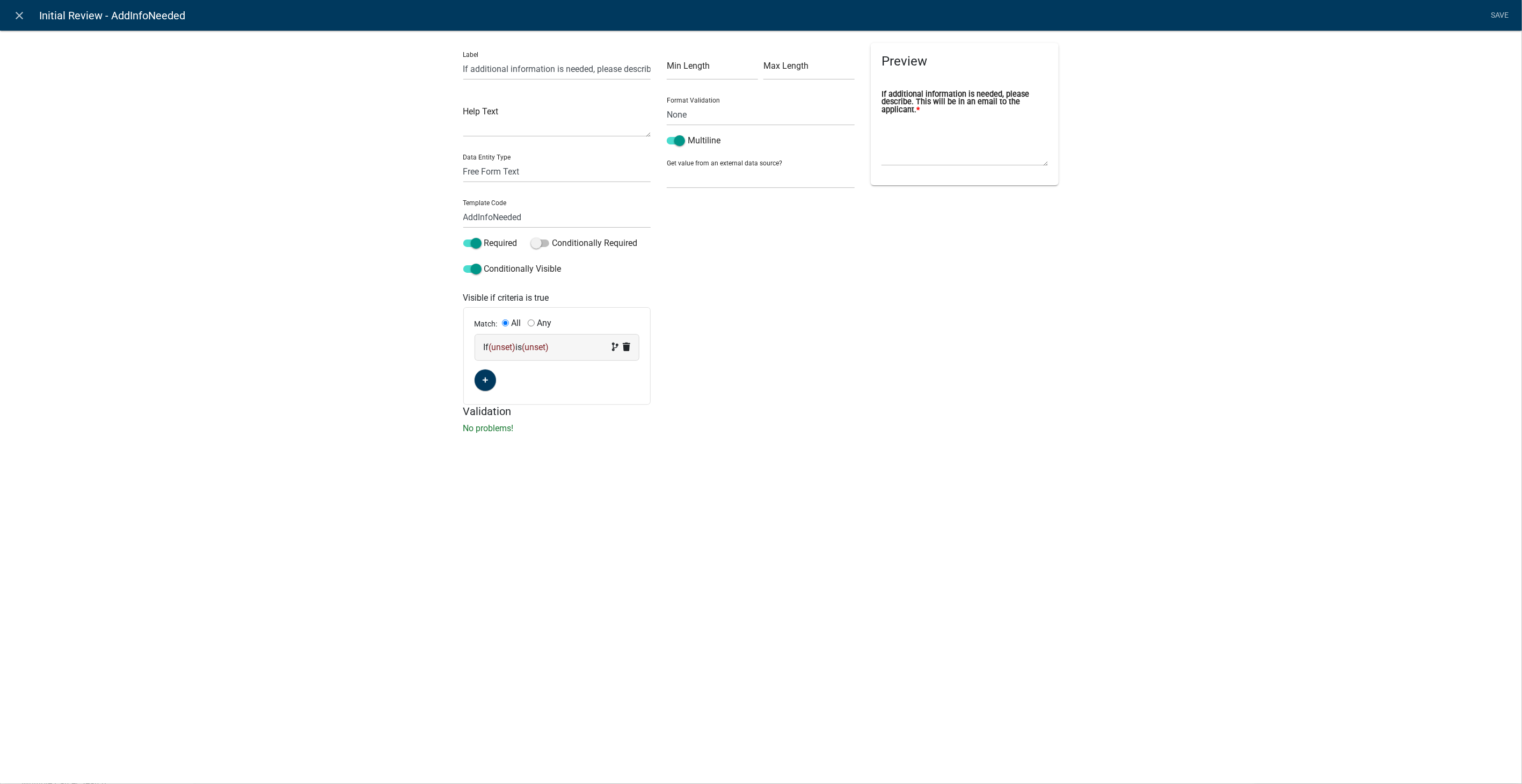
click at [559, 347] on div "If (unset) is (unset)" at bounding box center [557, 347] width 147 height 13
click at [496, 373] on select "Choose... AAHeader AARequest AAUpload Acres AdditionalParcelsYN Address ALL_FEE…" at bounding box center [508, 367] width 44 height 22
select select "172: Status1"
click at [486, 356] on select "Choose... AAHeader AARequest AAUpload Acres AdditionalParcelsYN Address ALL_FEE…" at bounding box center [508, 367] width 44 height 22
click at [613, 373] on select "Choose... Continue to Payment Deny Request Request Additional Information" at bounding box center [606, 367] width 44 height 22
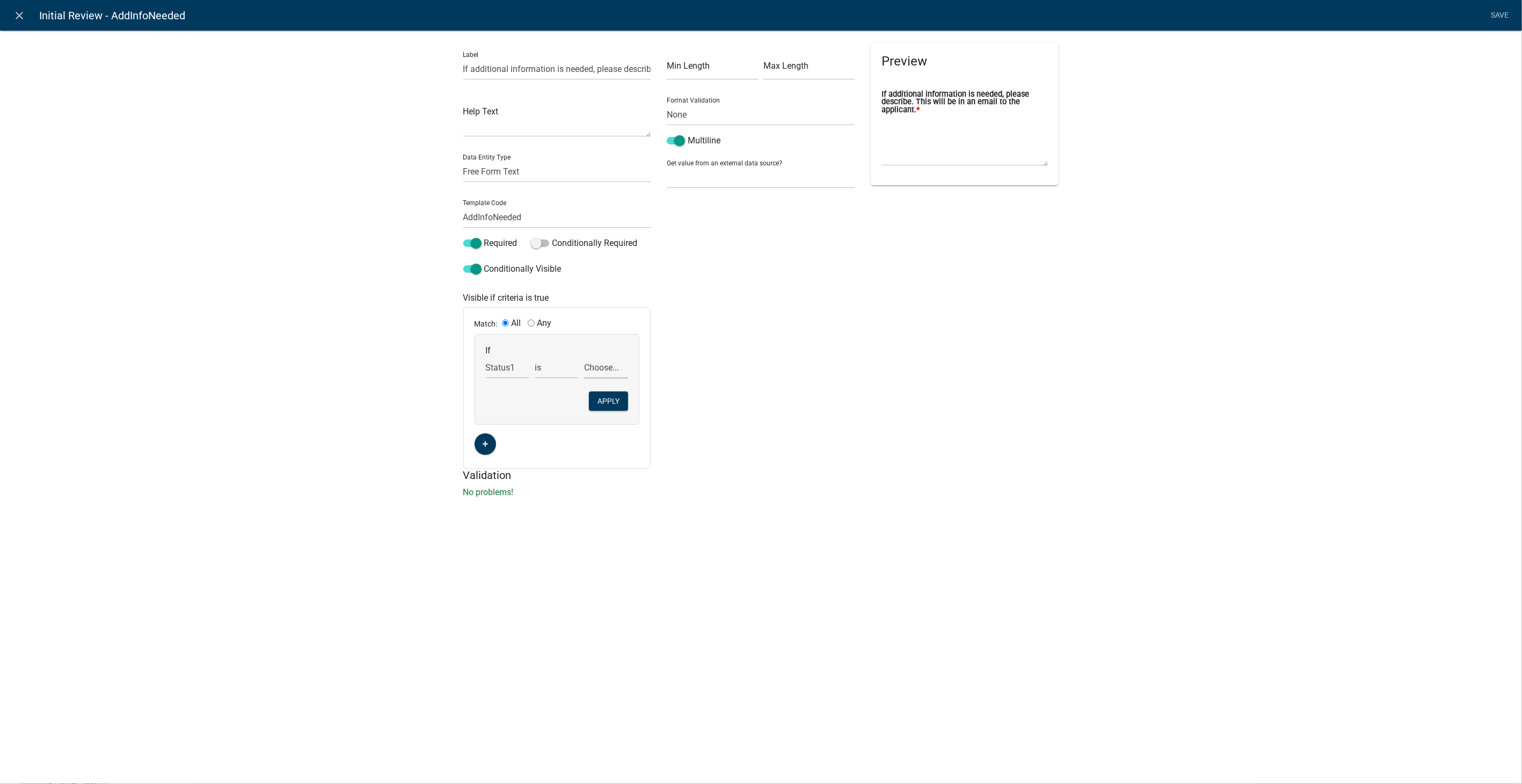
select select "3: Request Additional Information"
click at [584, 356] on select "Choose... Continue to Payment Deny Request Request Additional Information" at bounding box center [606, 367] width 44 height 22
click at [620, 412] on div "If Choose... AAHeader AARequest AAUpload Acres AdditionalParcelsYN Address ALL_…" at bounding box center [557, 379] width 164 height 90
click at [613, 391] on button "Apply" at bounding box center [609, 401] width 39 height 19
click at [1504, 13] on link "Save" at bounding box center [1500, 15] width 27 height 21
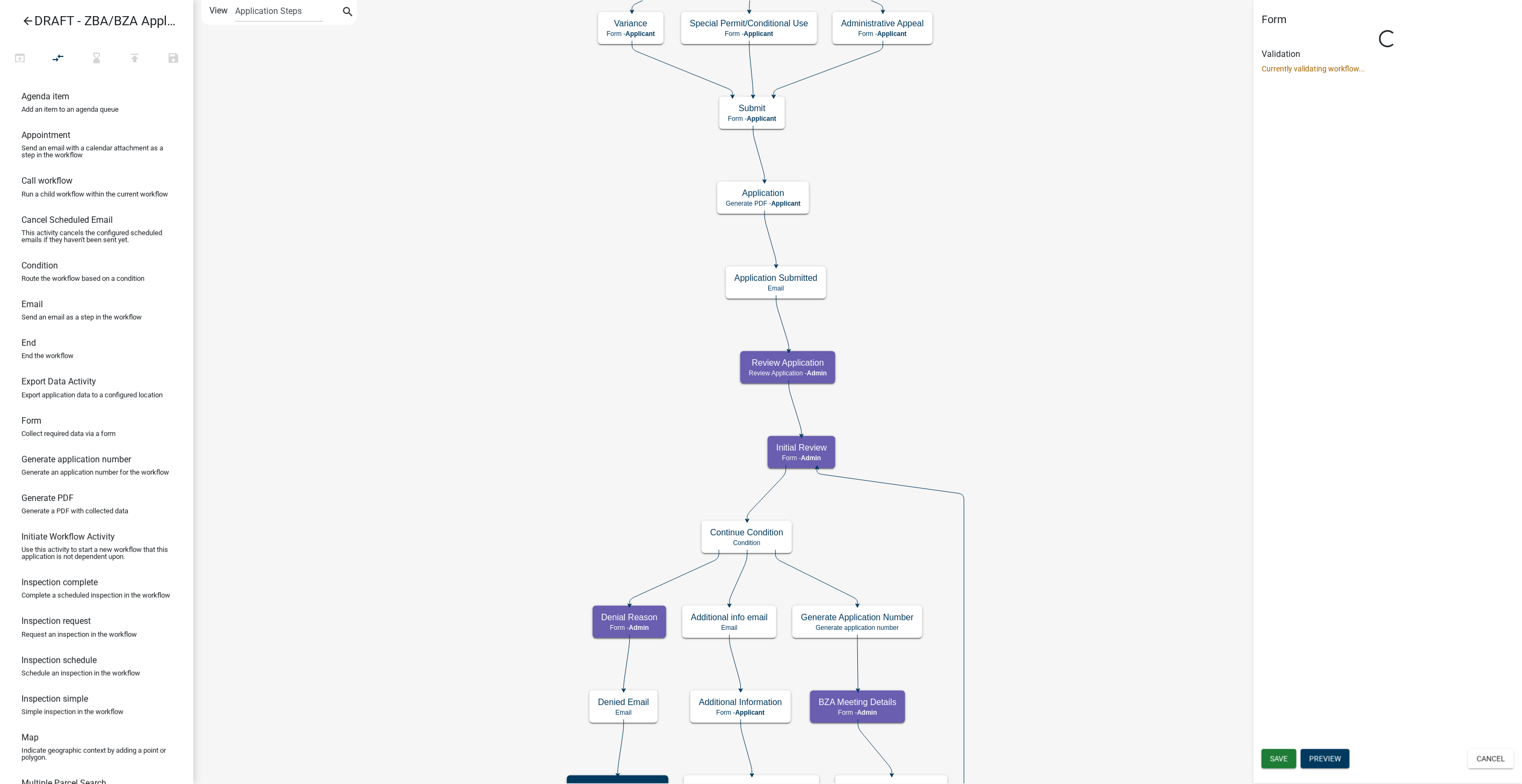
select select "1617A353-6361-48C5-9BA0-CE34FD9B68F8"
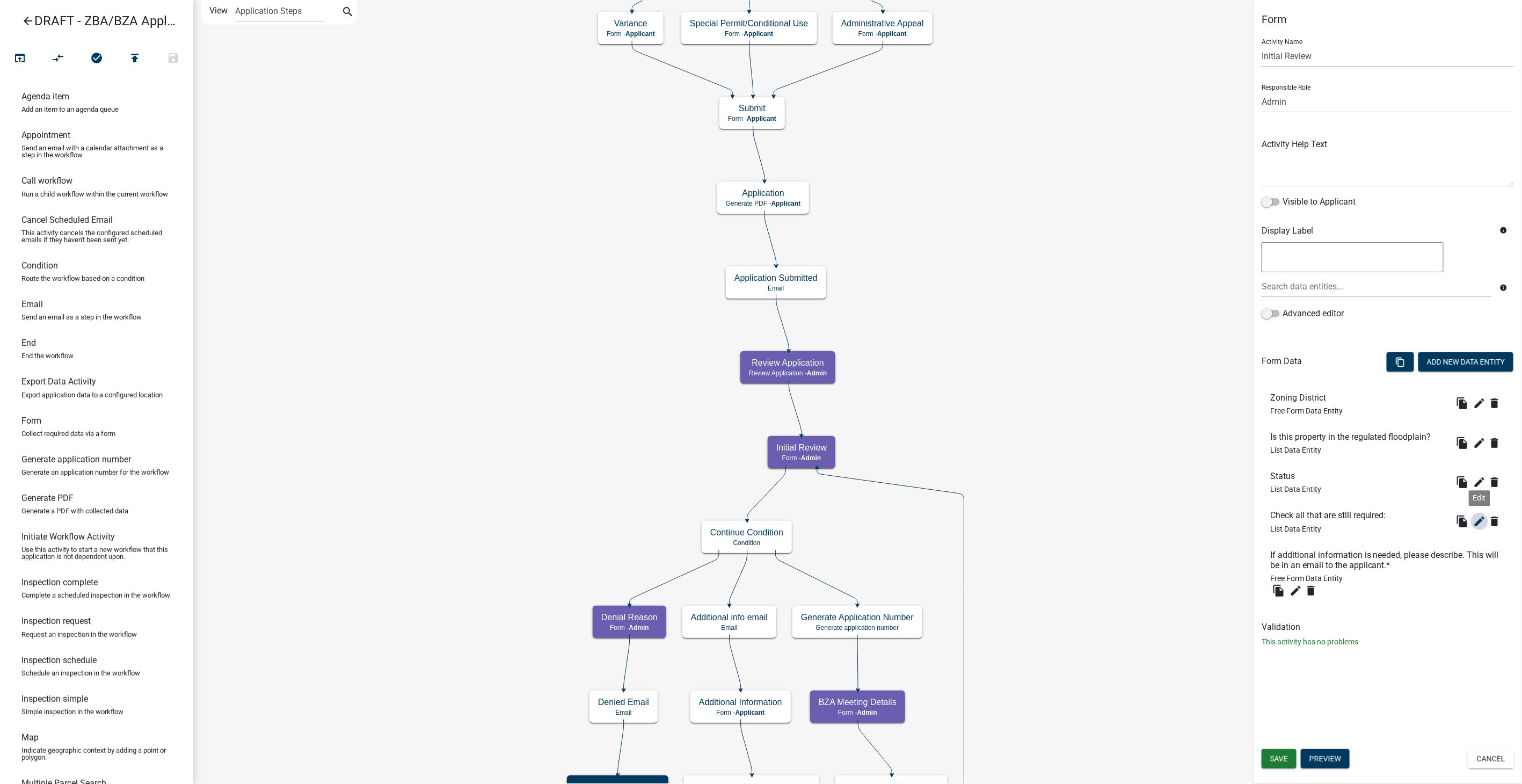
click at [1477, 515] on icon "edit" at bounding box center [1479, 521] width 13 height 13
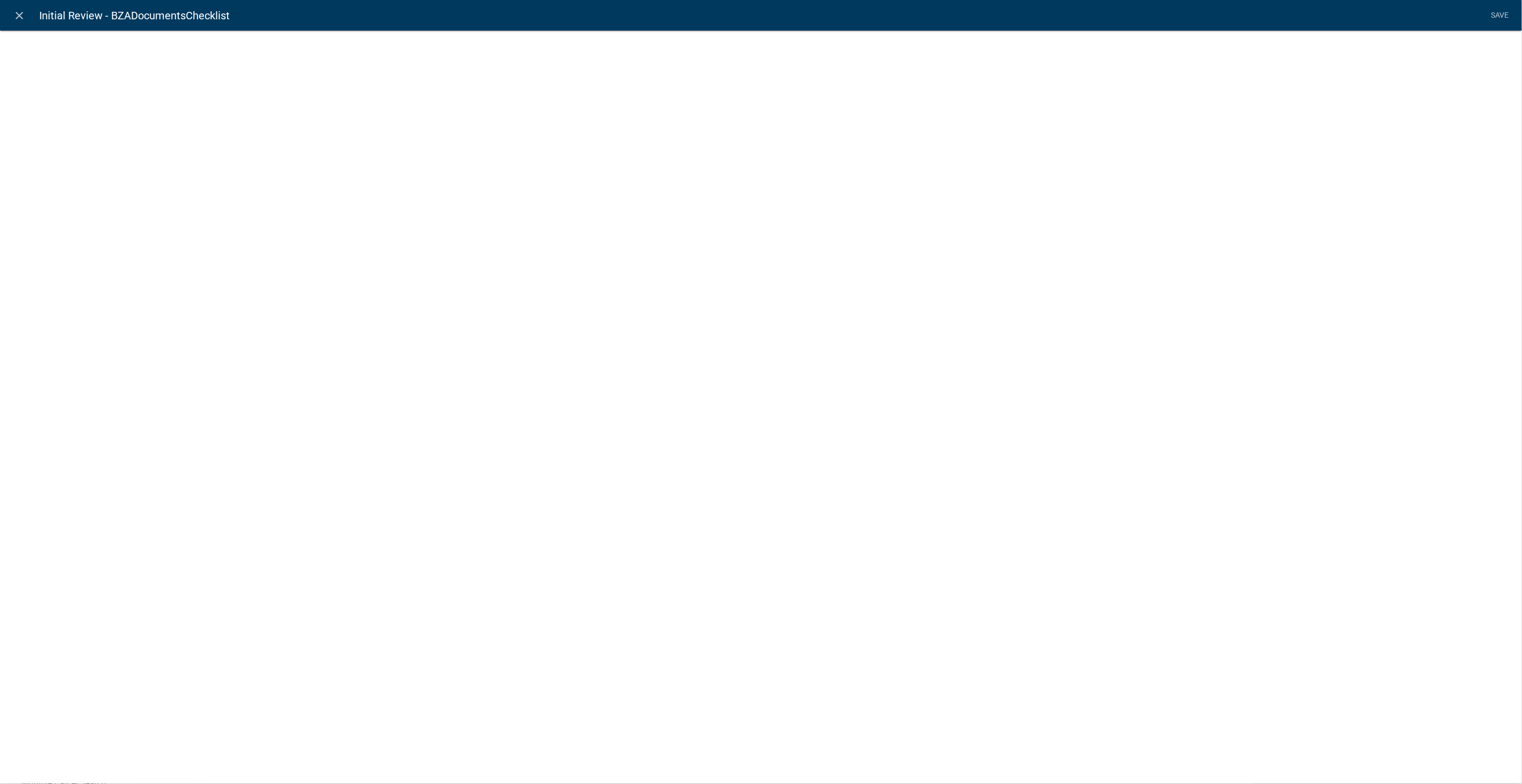
select select "list-data"
select select
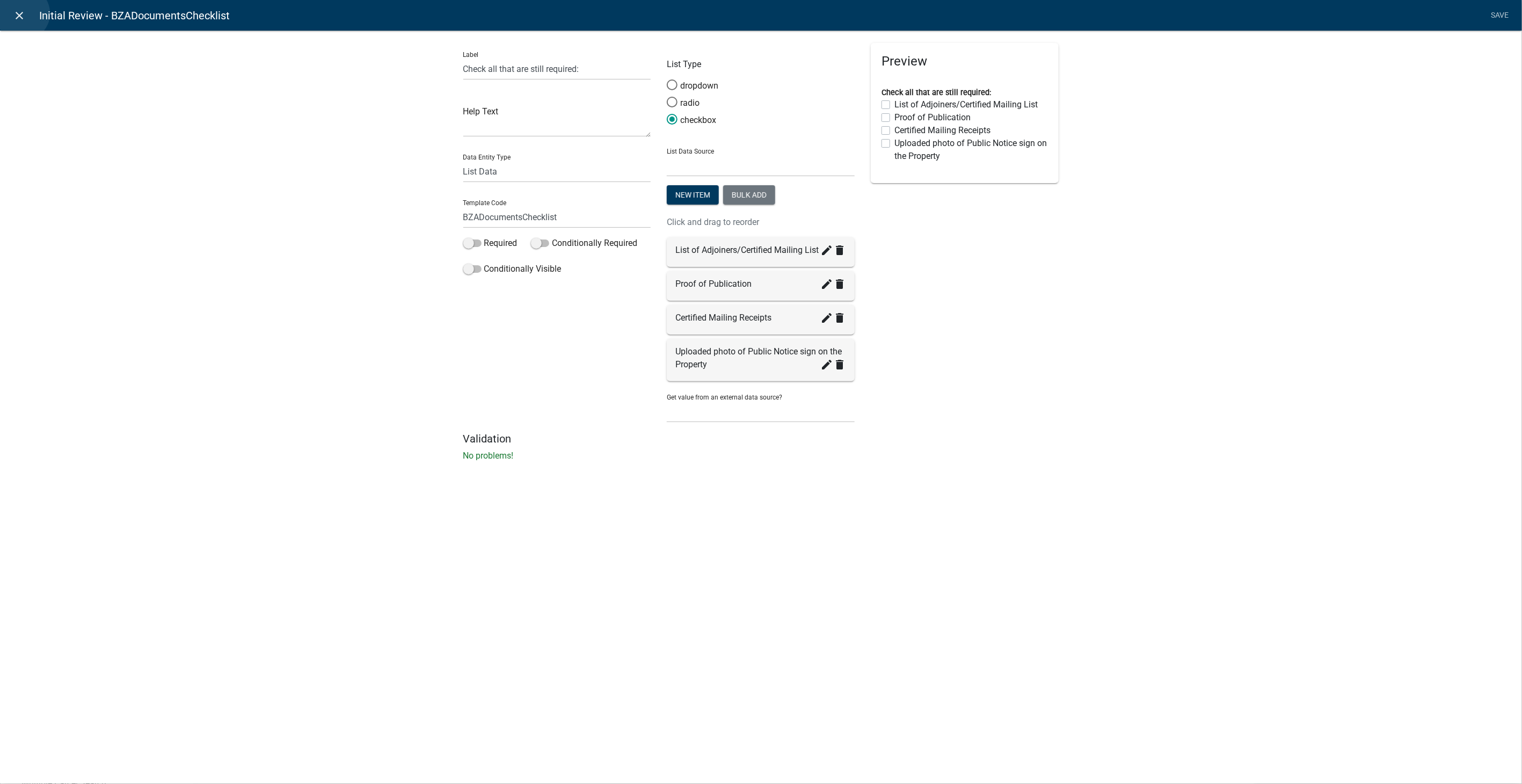
click at [22, 14] on icon "close" at bounding box center [20, 15] width 13 height 13
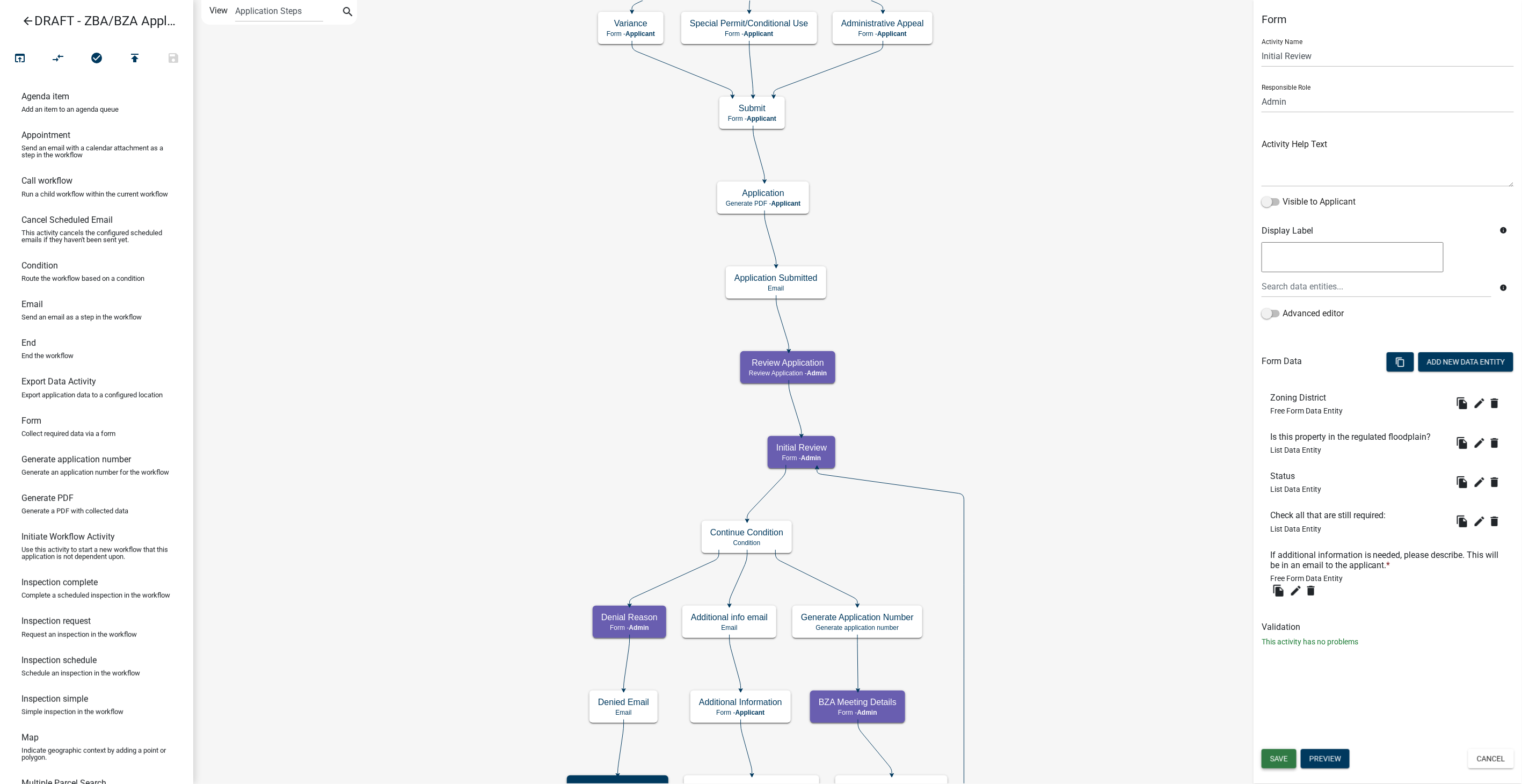
click at [1268, 754] on button "Save" at bounding box center [1279, 759] width 35 height 19
